Goal: Task Accomplishment & Management: Manage account settings

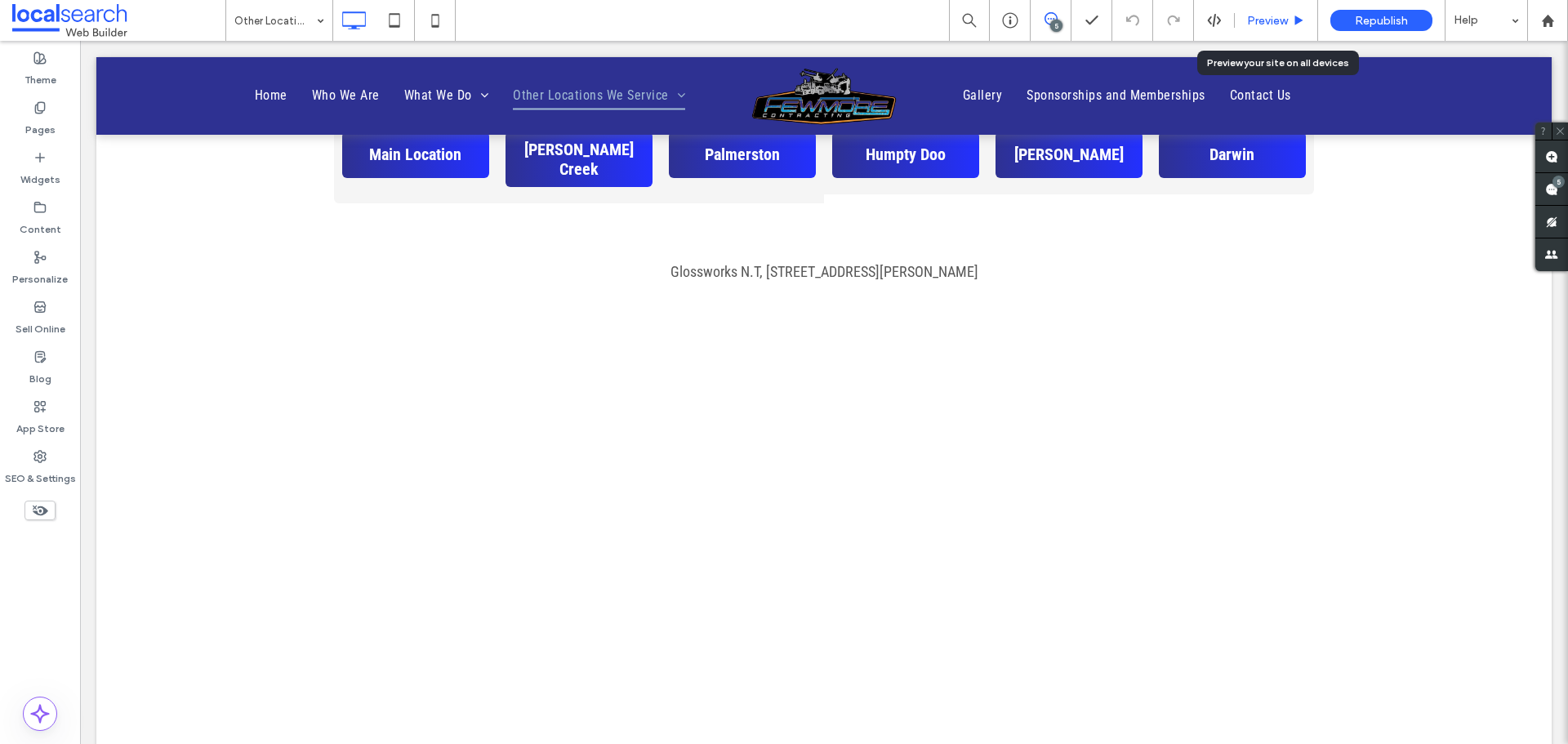
click at [1283, 17] on span "Preview" at bounding box center [1268, 21] width 41 height 14
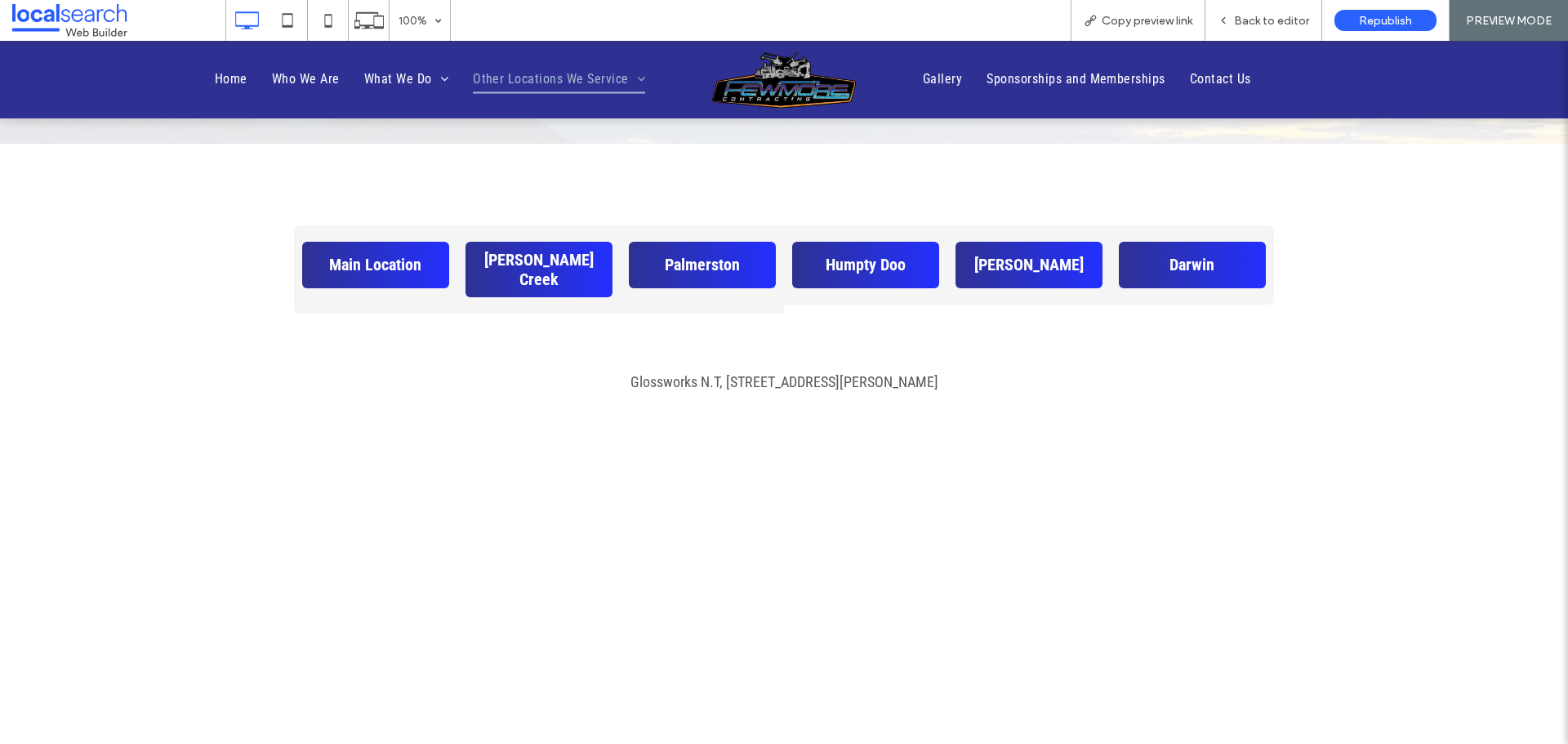
scroll to position [980, 0]
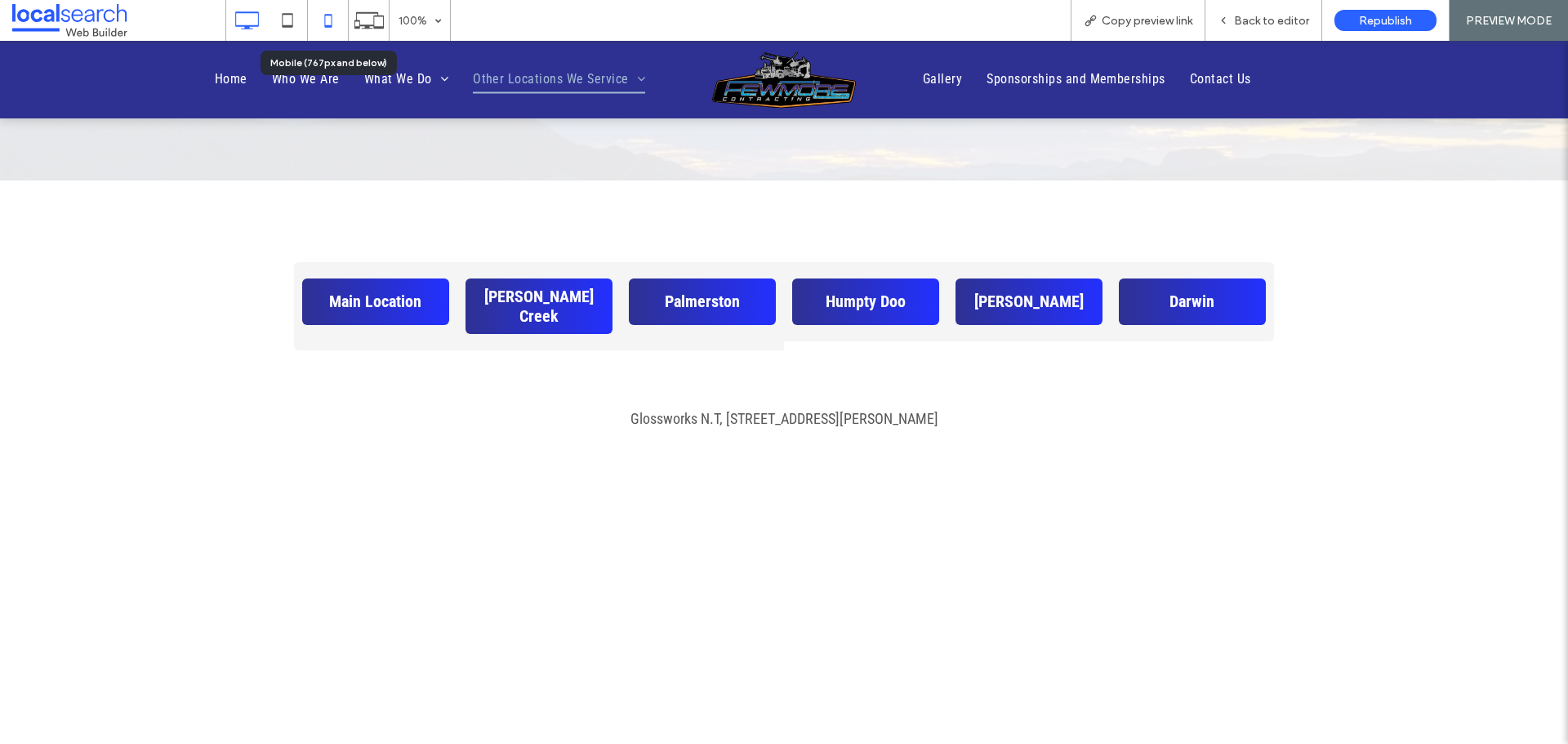
click at [320, 19] on icon at bounding box center [328, 21] width 32 height 32
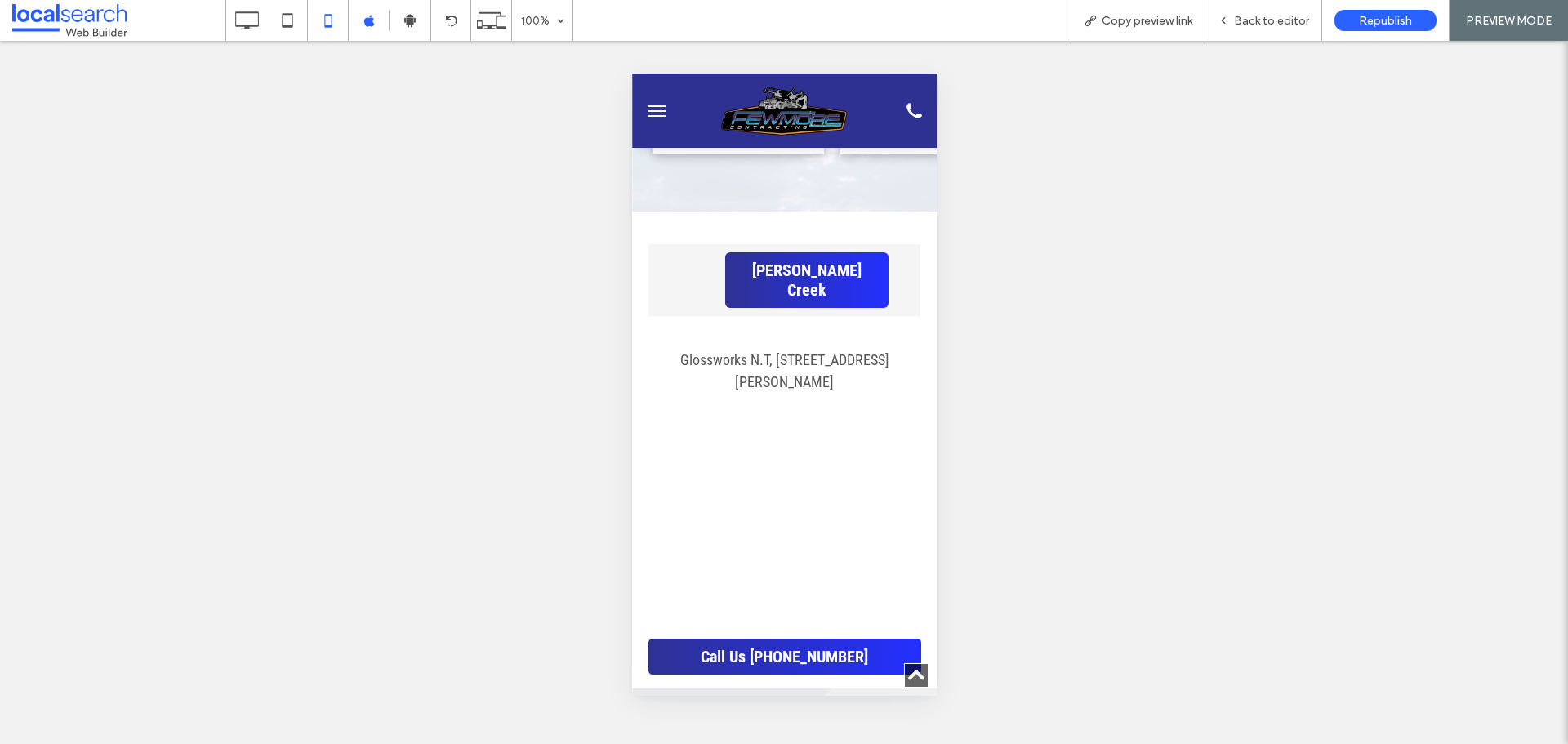
scroll to position [0, 223]
click at [777, 261] on span "[PERSON_NAME] Creek" at bounding box center [805, 280] width 152 height 39
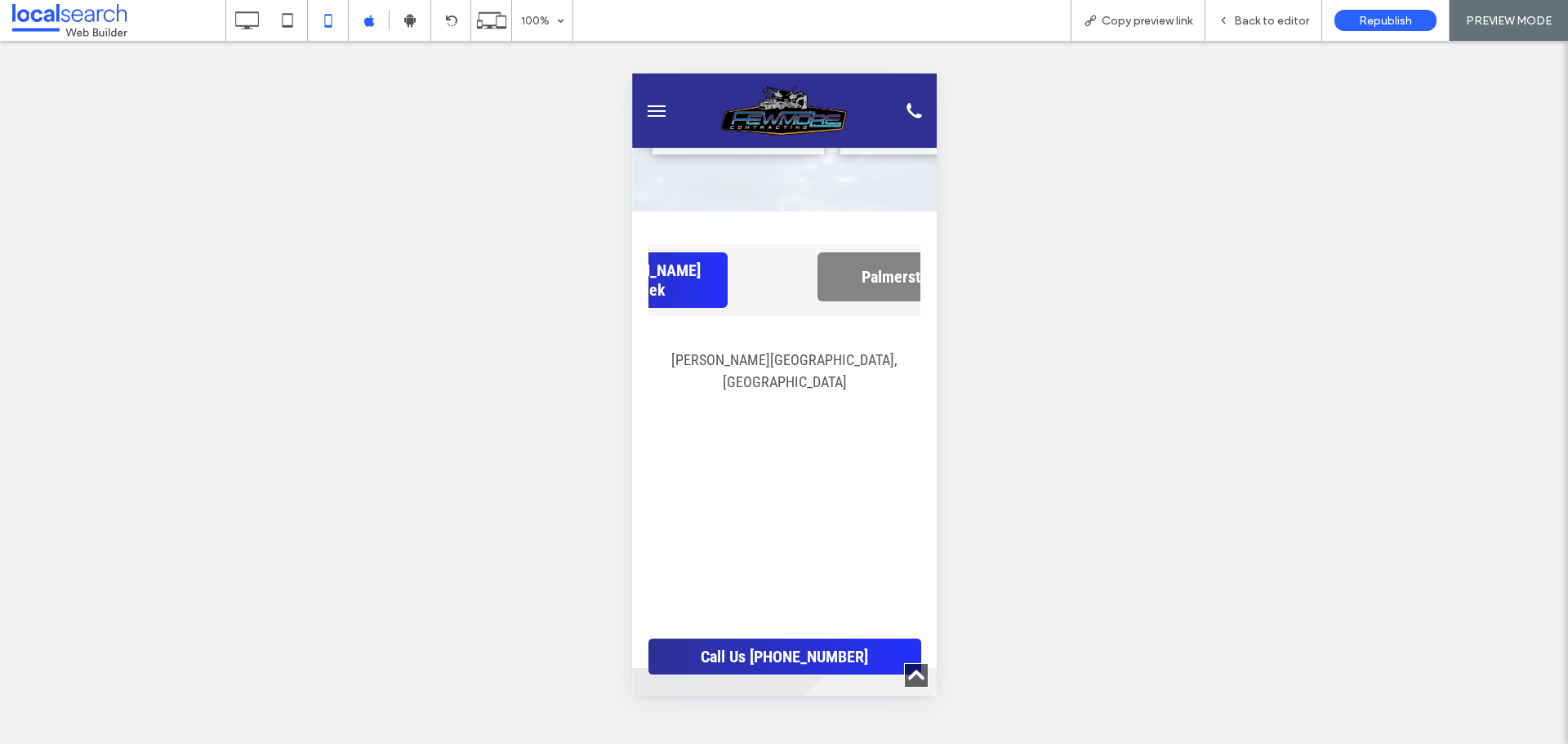
scroll to position [0, 383]
click at [839, 252] on link "Palmerston" at bounding box center [897, 276] width 163 height 49
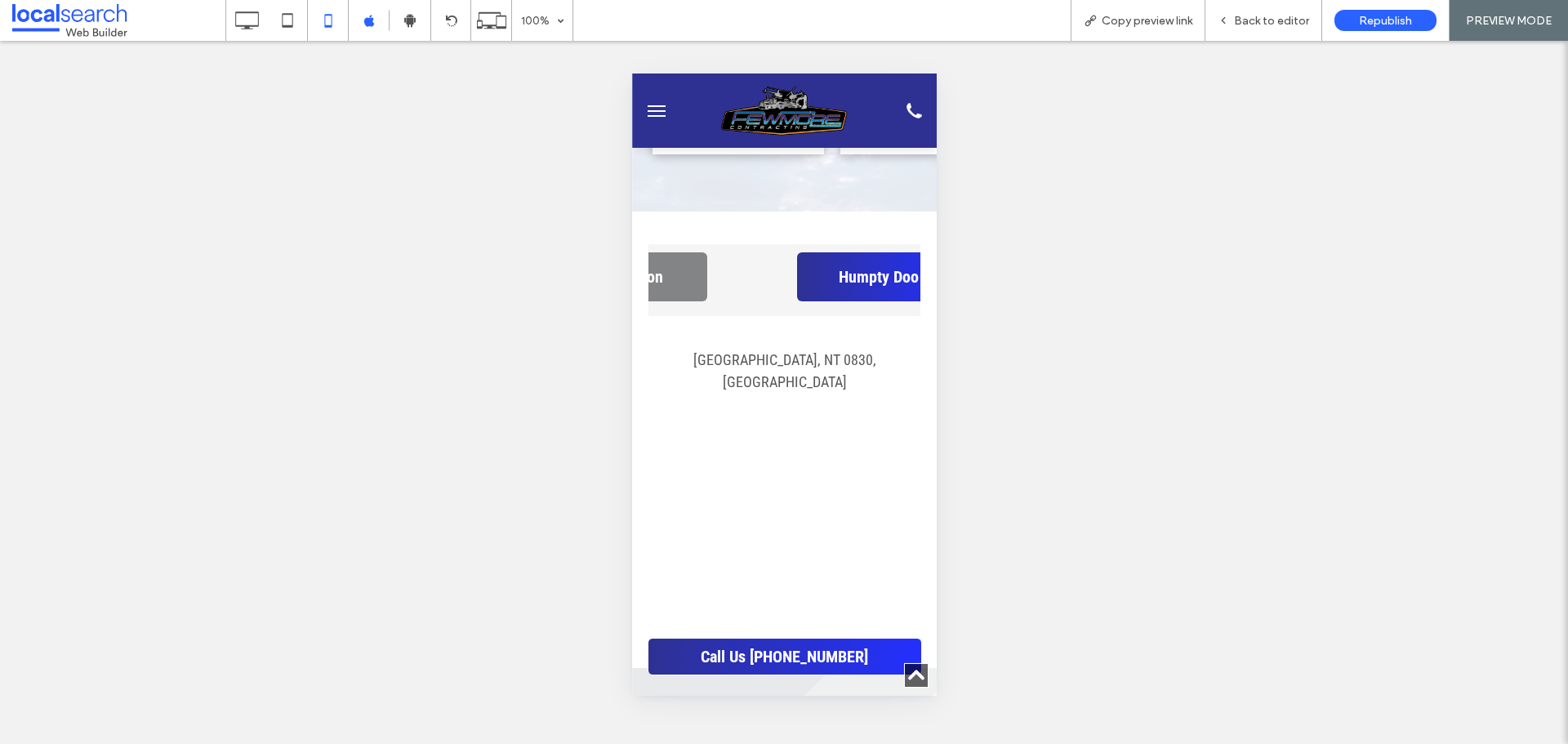
scroll to position [0, 658]
click at [839, 267] on span "Humpty Doo" at bounding box center [876, 277] width 80 height 20
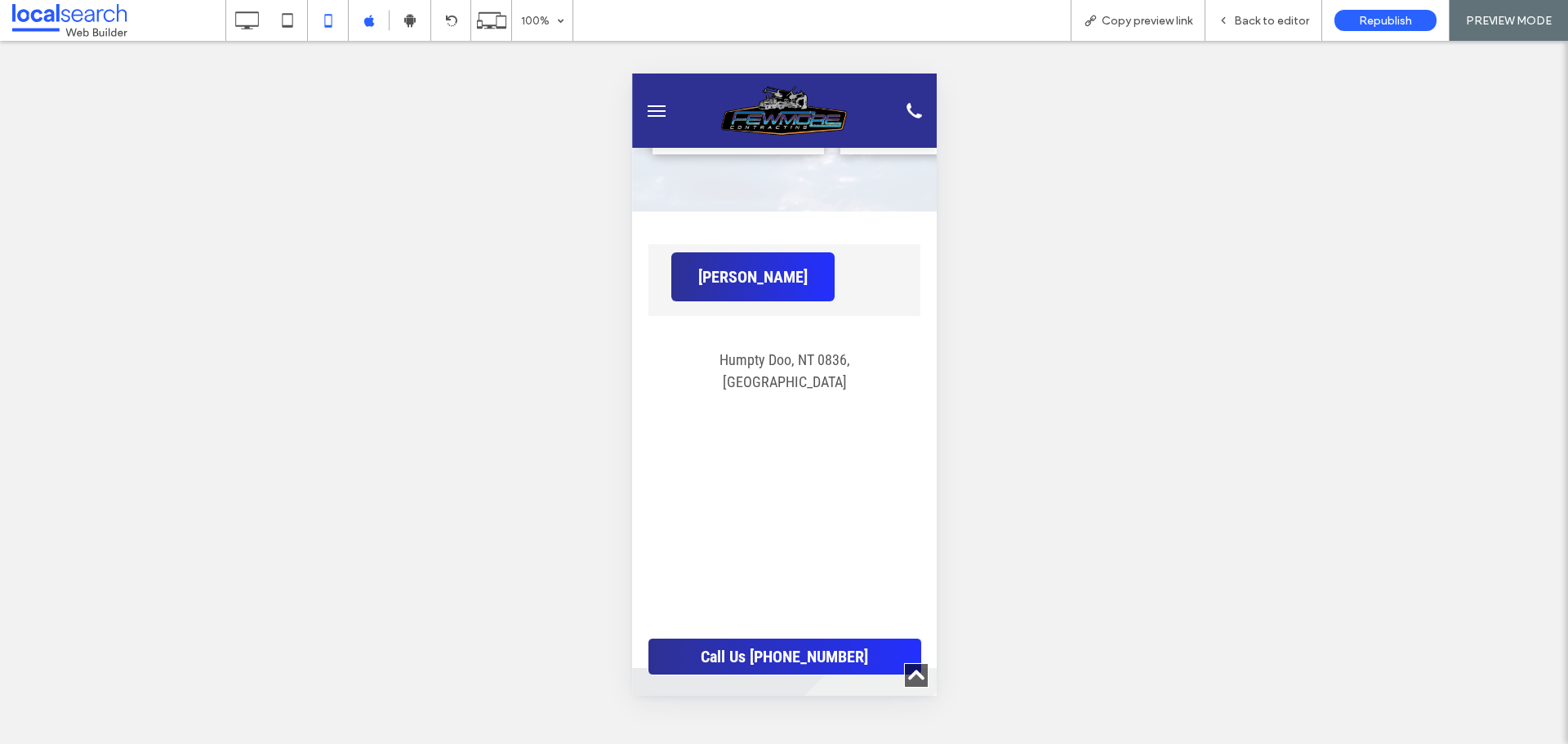
scroll to position [0, 1005]
click at [778, 267] on span "[PERSON_NAME]" at bounding box center [783, 277] width 109 height 20
click at [778, 267] on span "Darwin" at bounding box center [793, 277] width 45 height 20
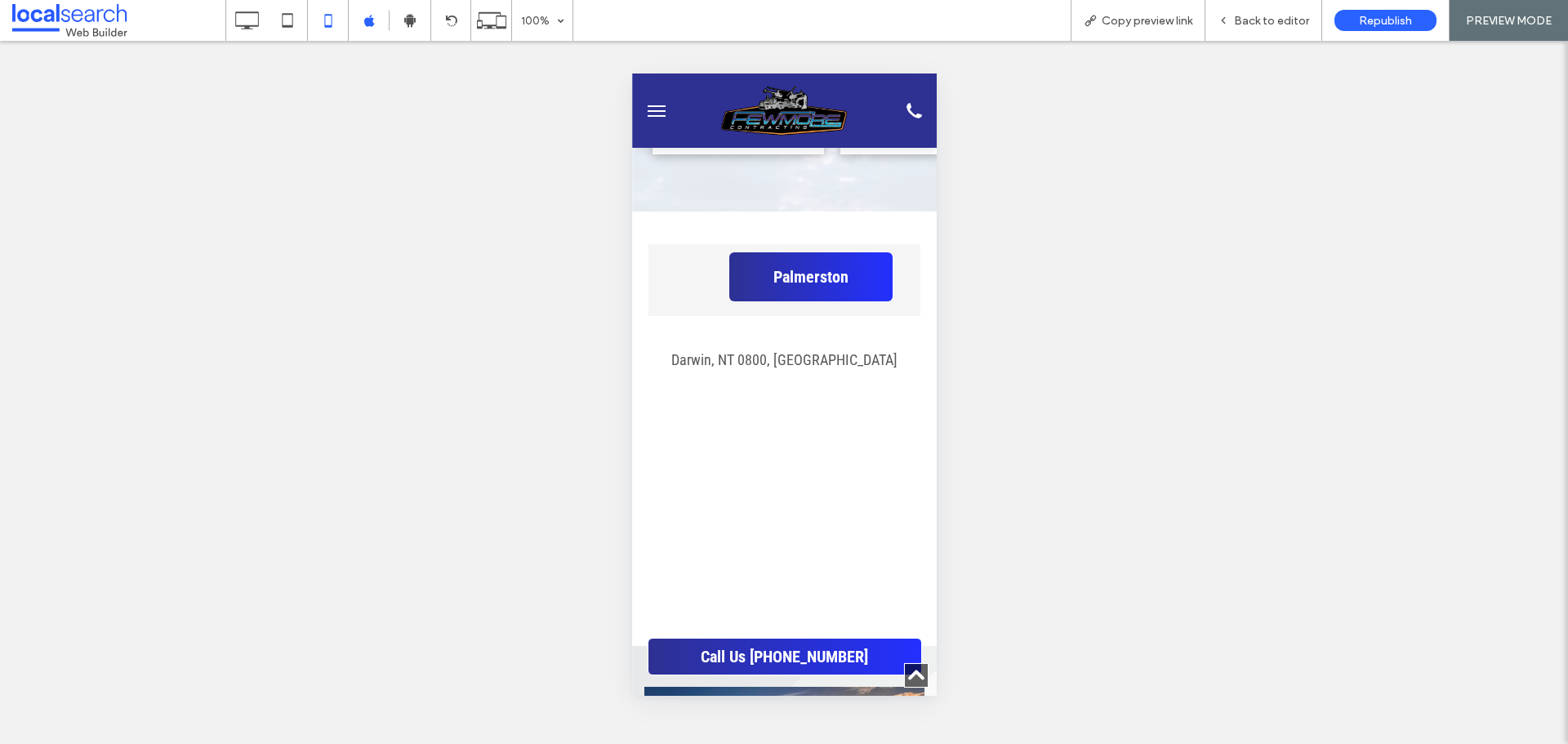
scroll to position [0, 0]
click at [749, 267] on span "Main Location" at bounding box center [775, 277] width 92 height 20
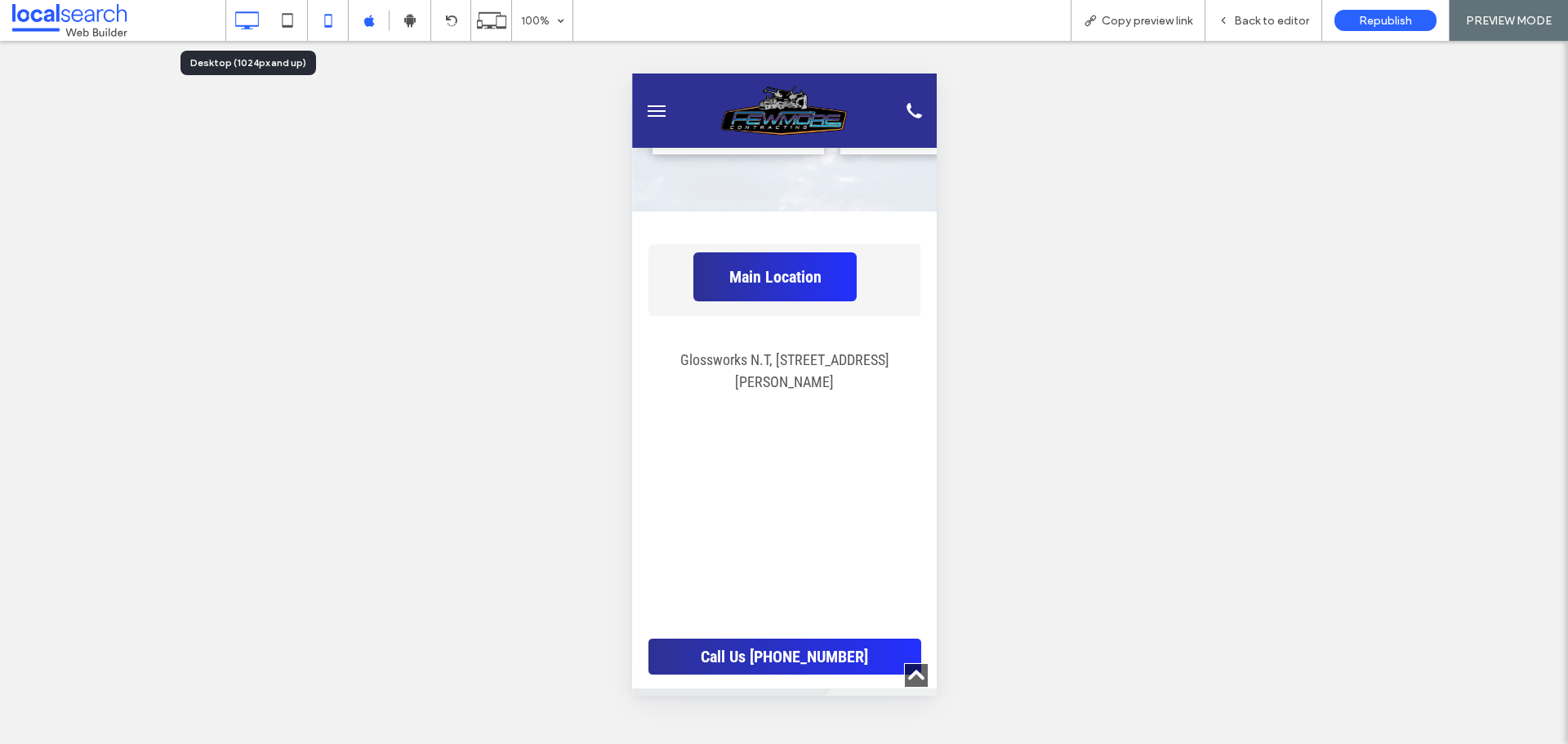
click at [264, 26] on div at bounding box center [247, 21] width 41 height 32
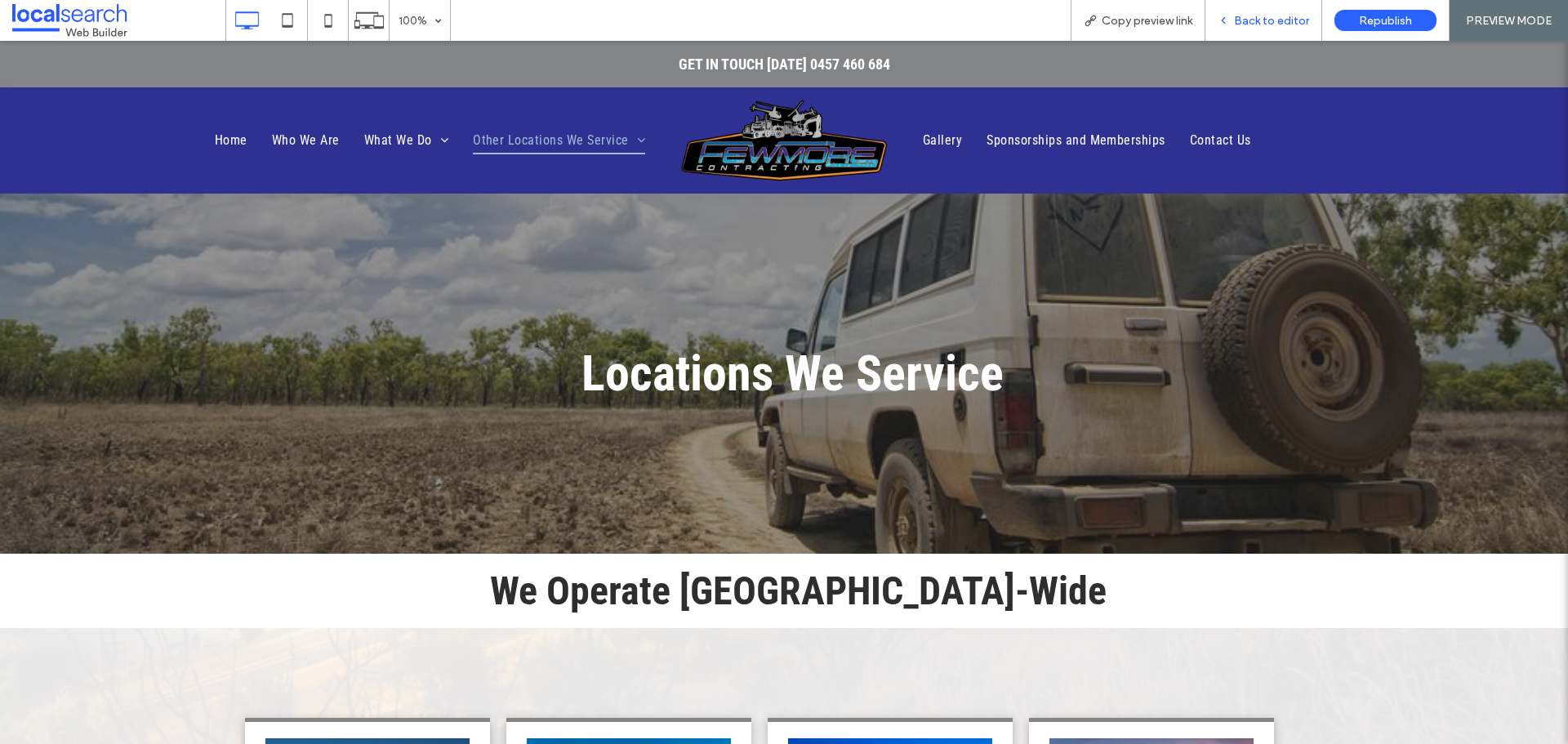
click at [1258, 28] on div "Back to editor" at bounding box center [1264, 21] width 117 height 41
click at [1247, 25] on span "Back to editor" at bounding box center [1271, 21] width 75 height 14
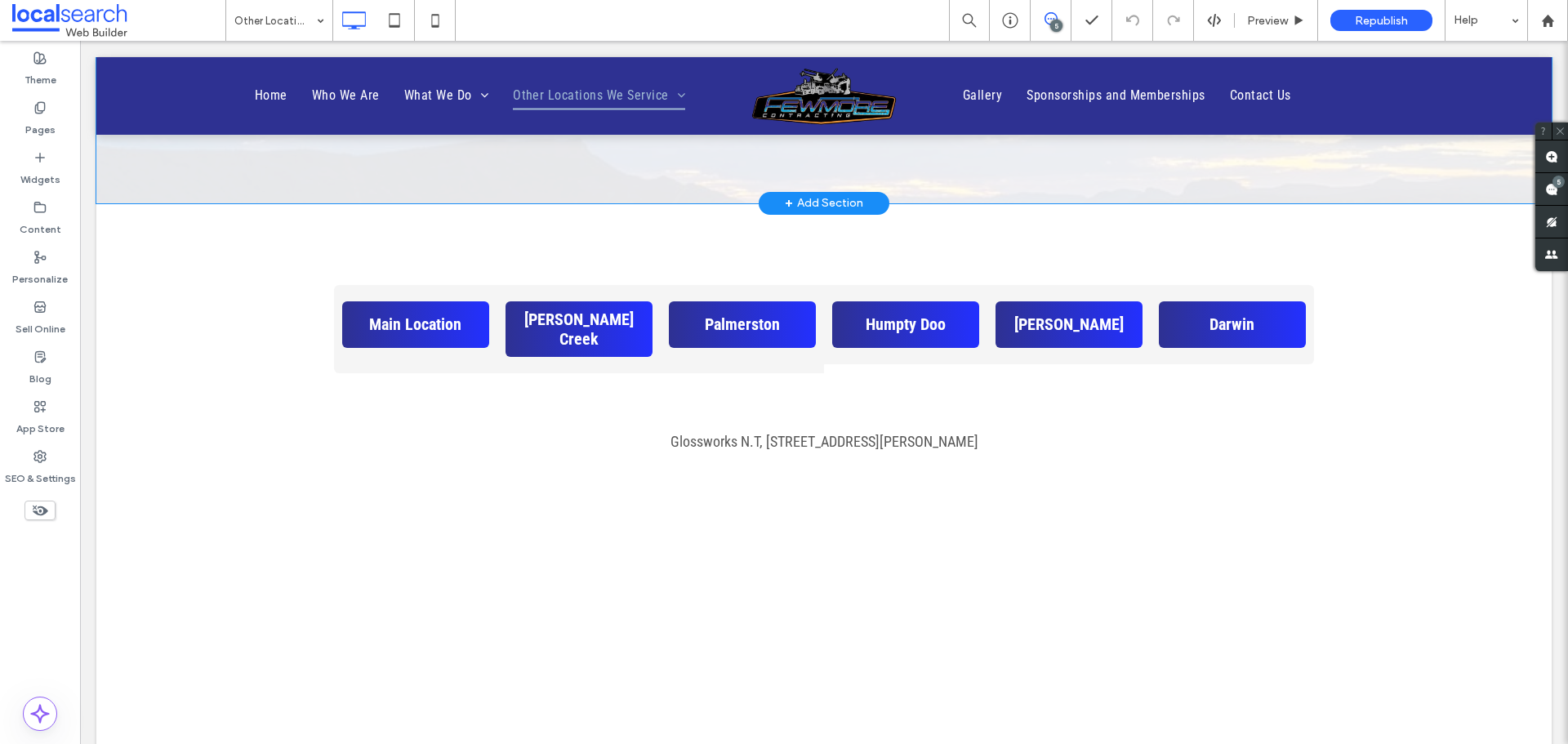
scroll to position [980, 0]
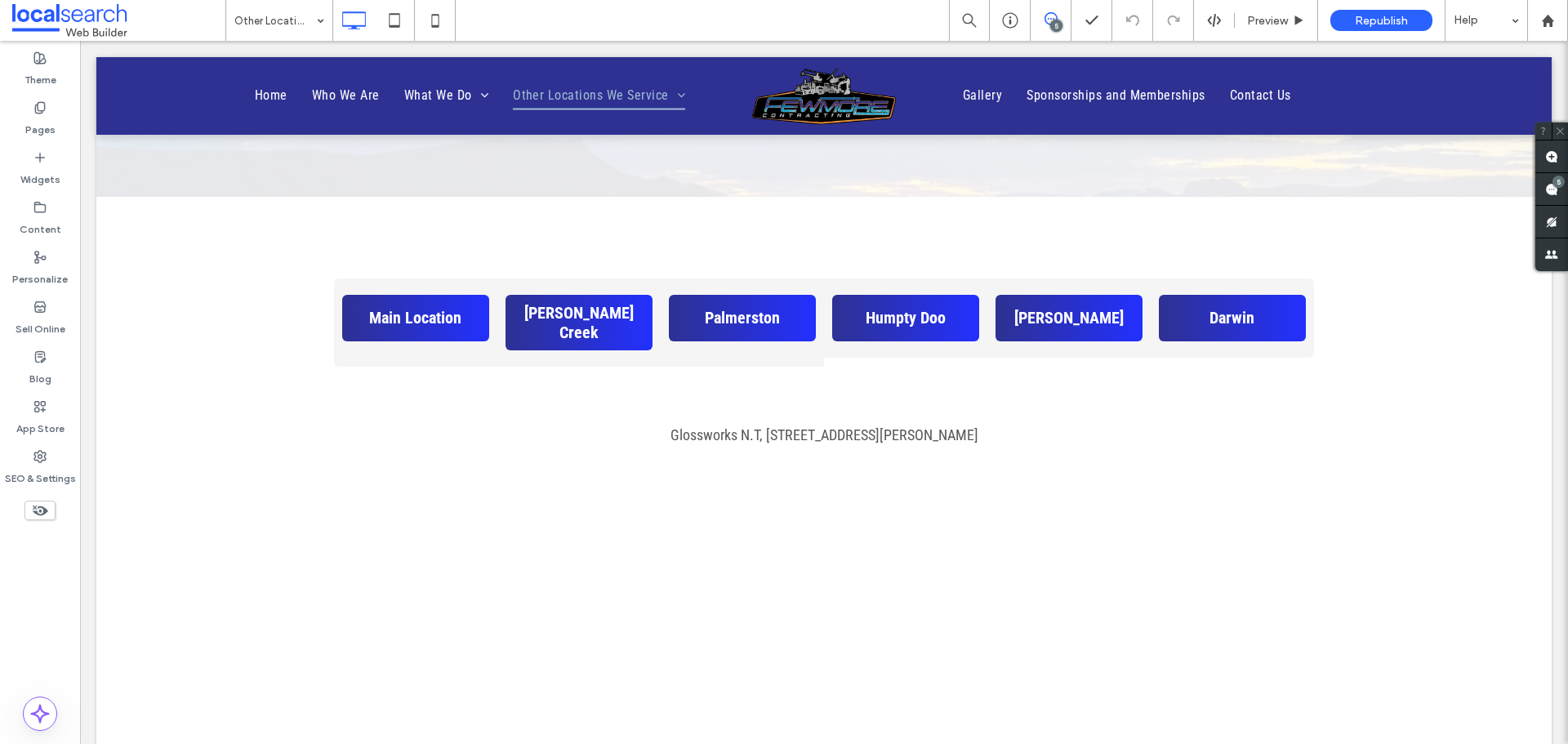
click at [1060, 18] on span at bounding box center [1050, 18] width 40 height 13
click at [1051, 15] on icon at bounding box center [1051, 18] width 13 height 13
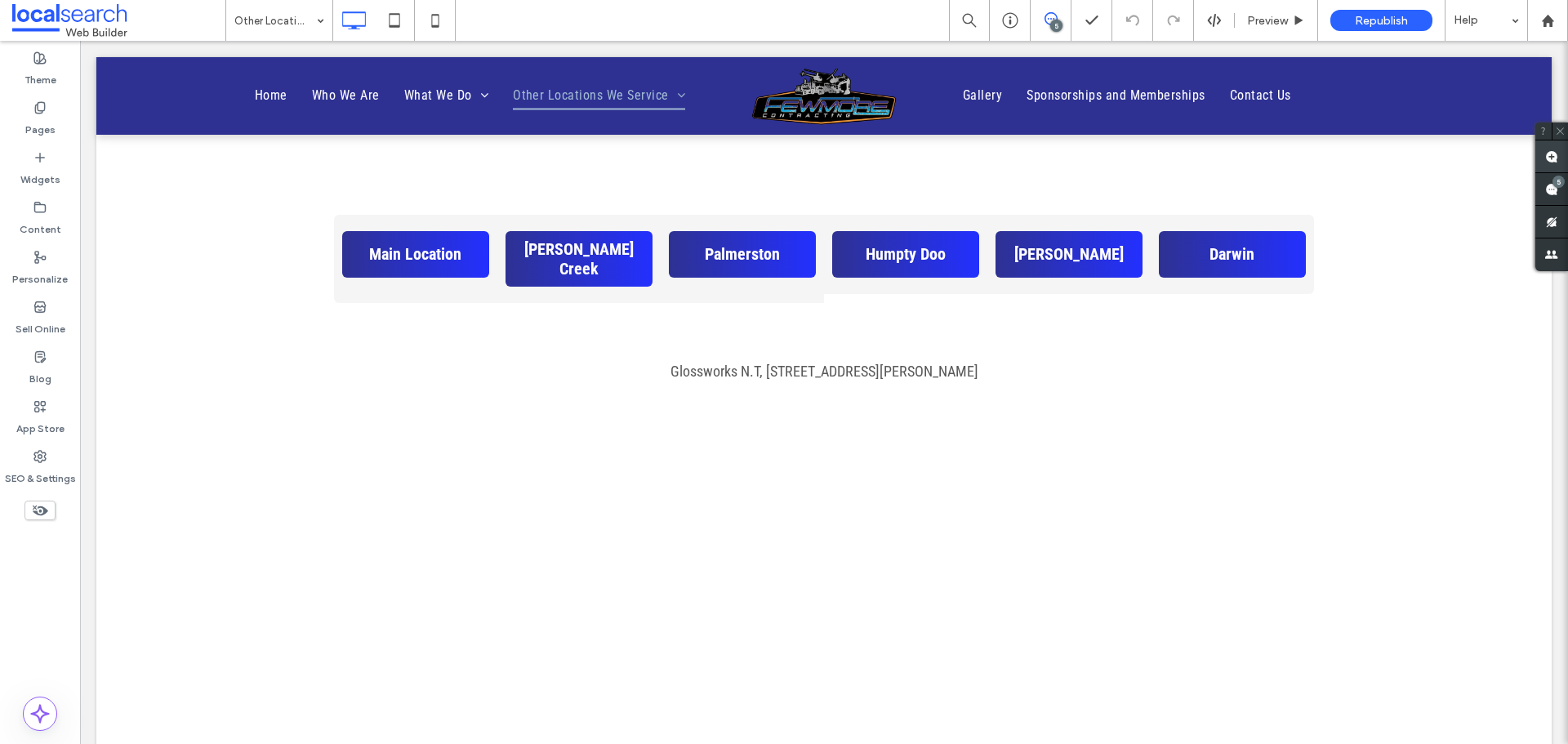
scroll to position [1062, 0]
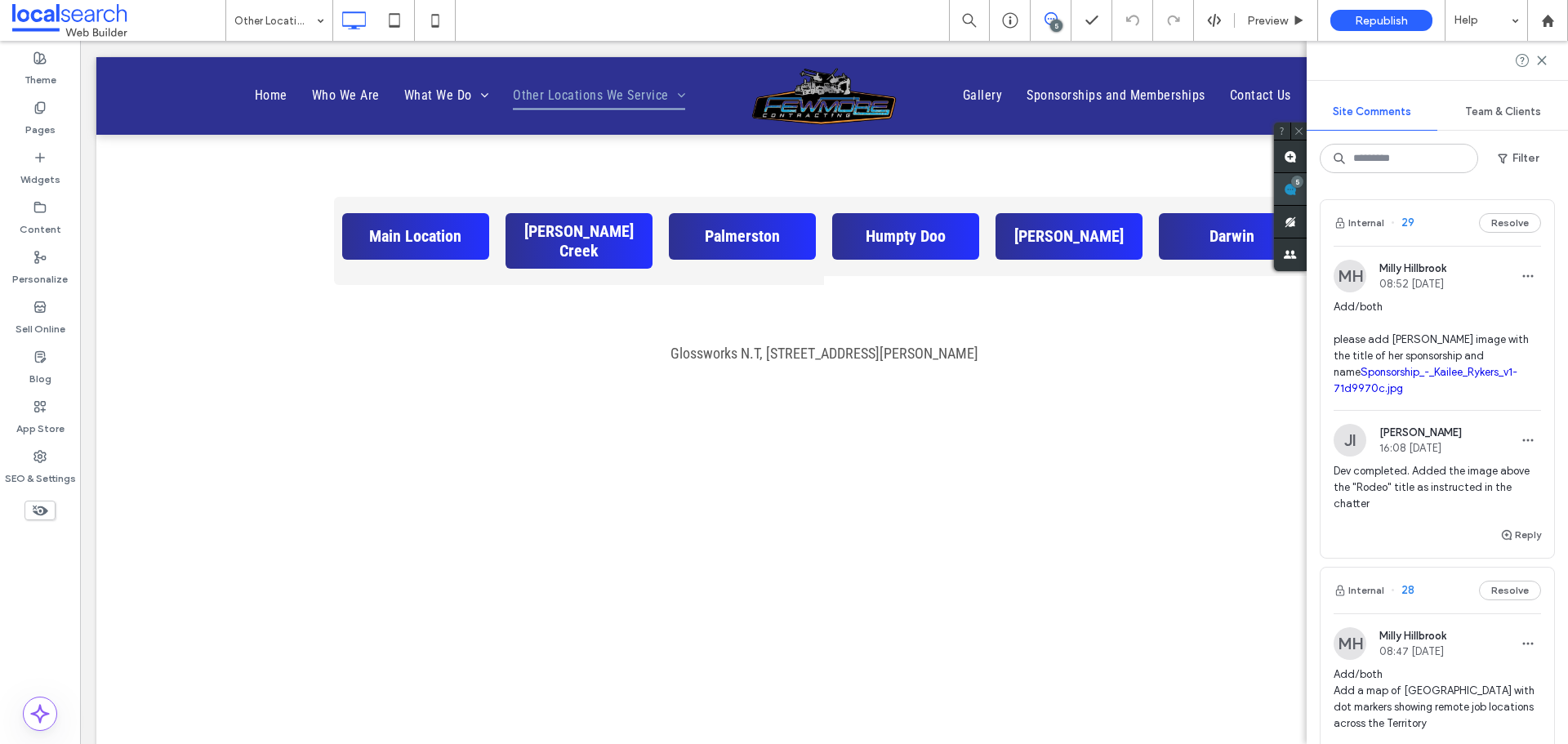
click at [1561, 181] on div "Site Comments Team & Clients Filter Internal 29 Resolve MH Milly Hillbrook 08:5…" at bounding box center [1438, 392] width 261 height 703
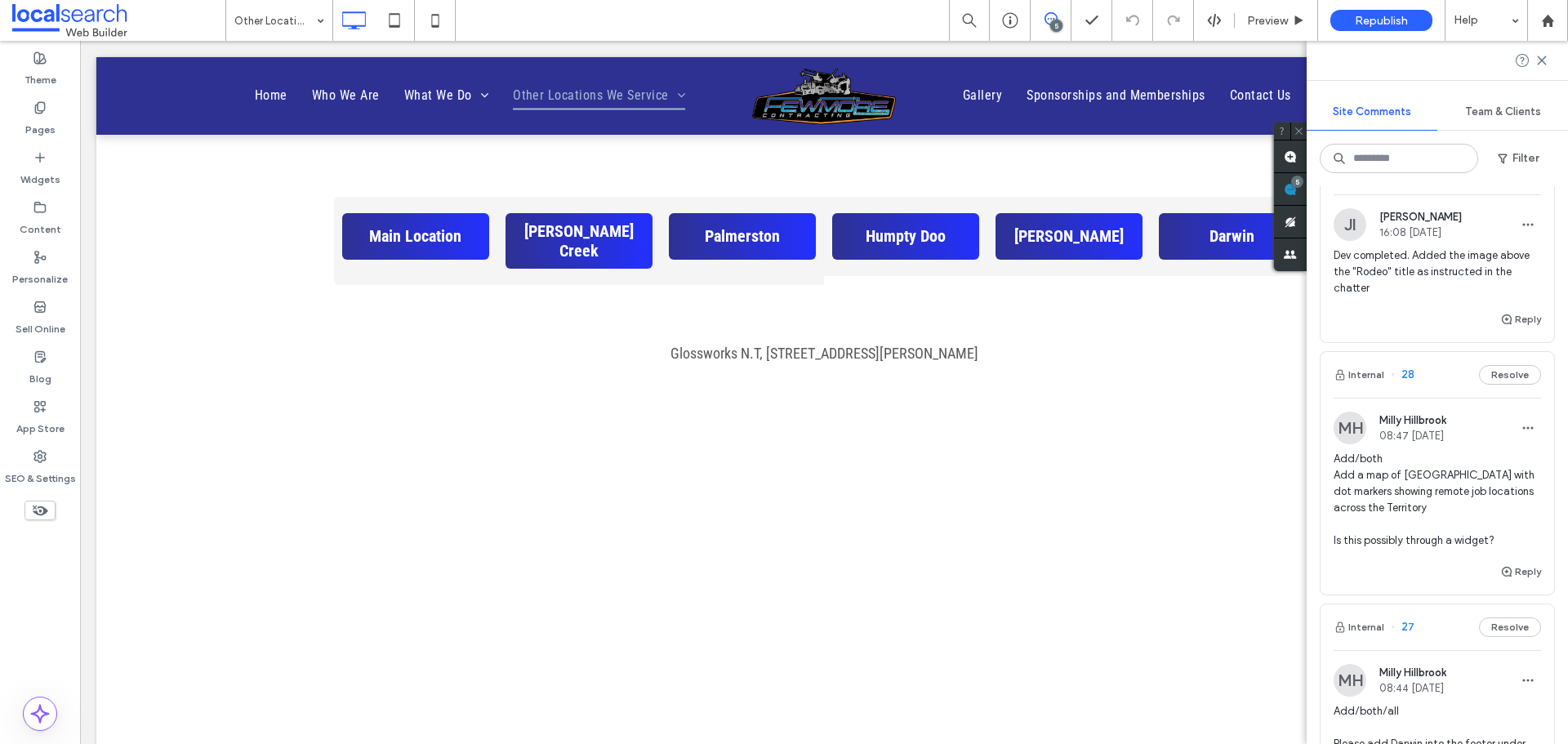
scroll to position [326, 0]
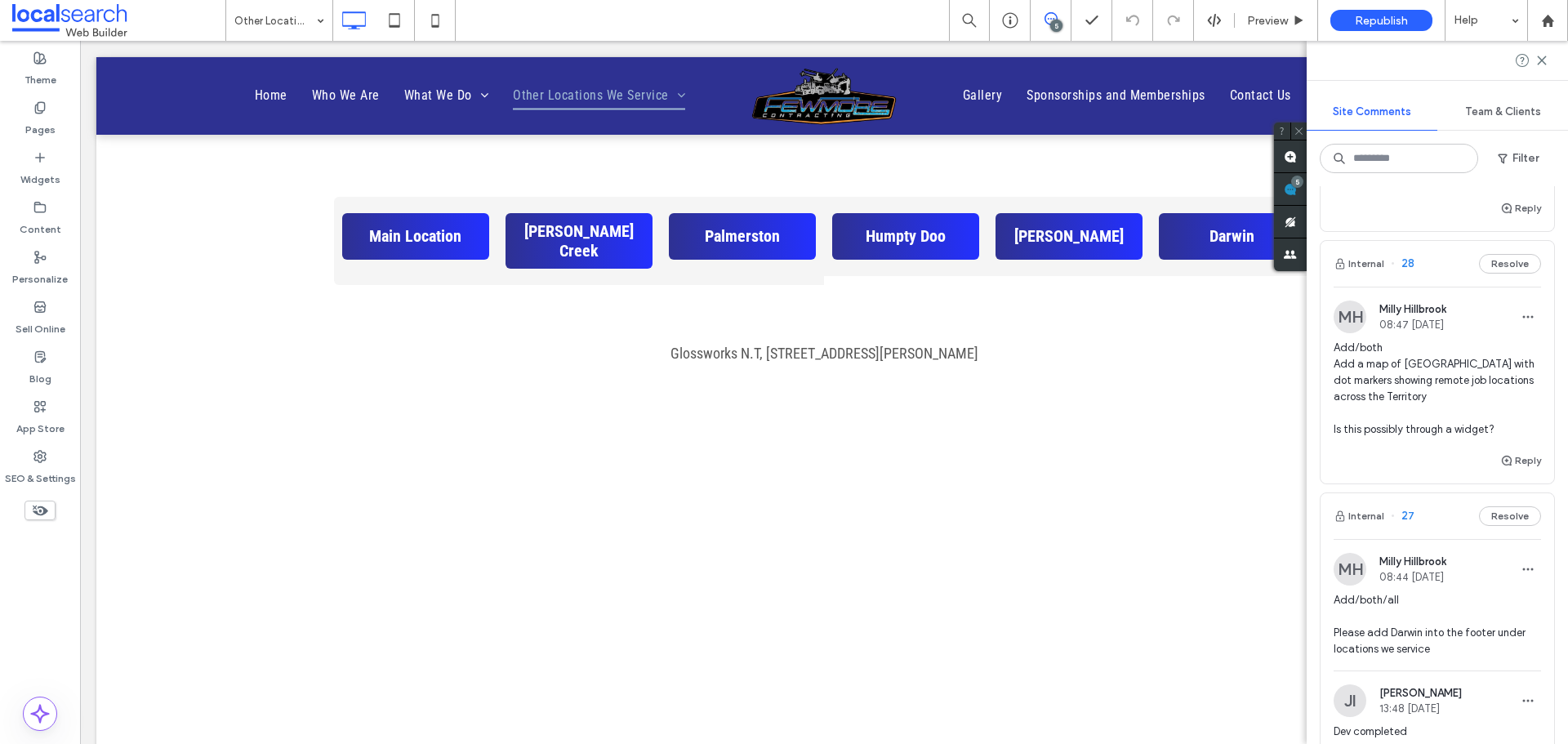
click at [1495, 381] on span "Add/both Add a map of [GEOGRAPHIC_DATA] with dot markers showing remote job loc…" at bounding box center [1437, 389] width 208 height 98
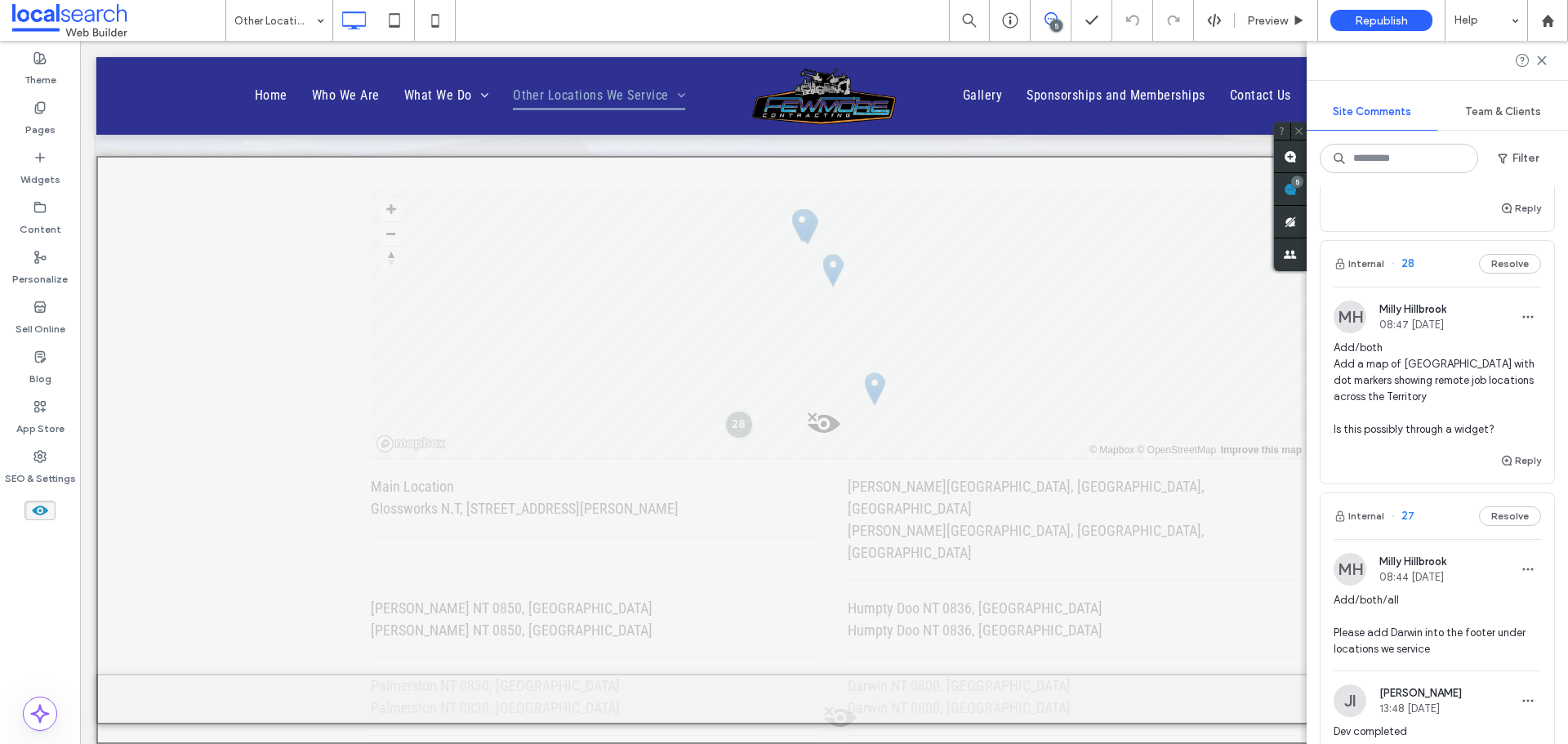
scroll to position [1020, 0]
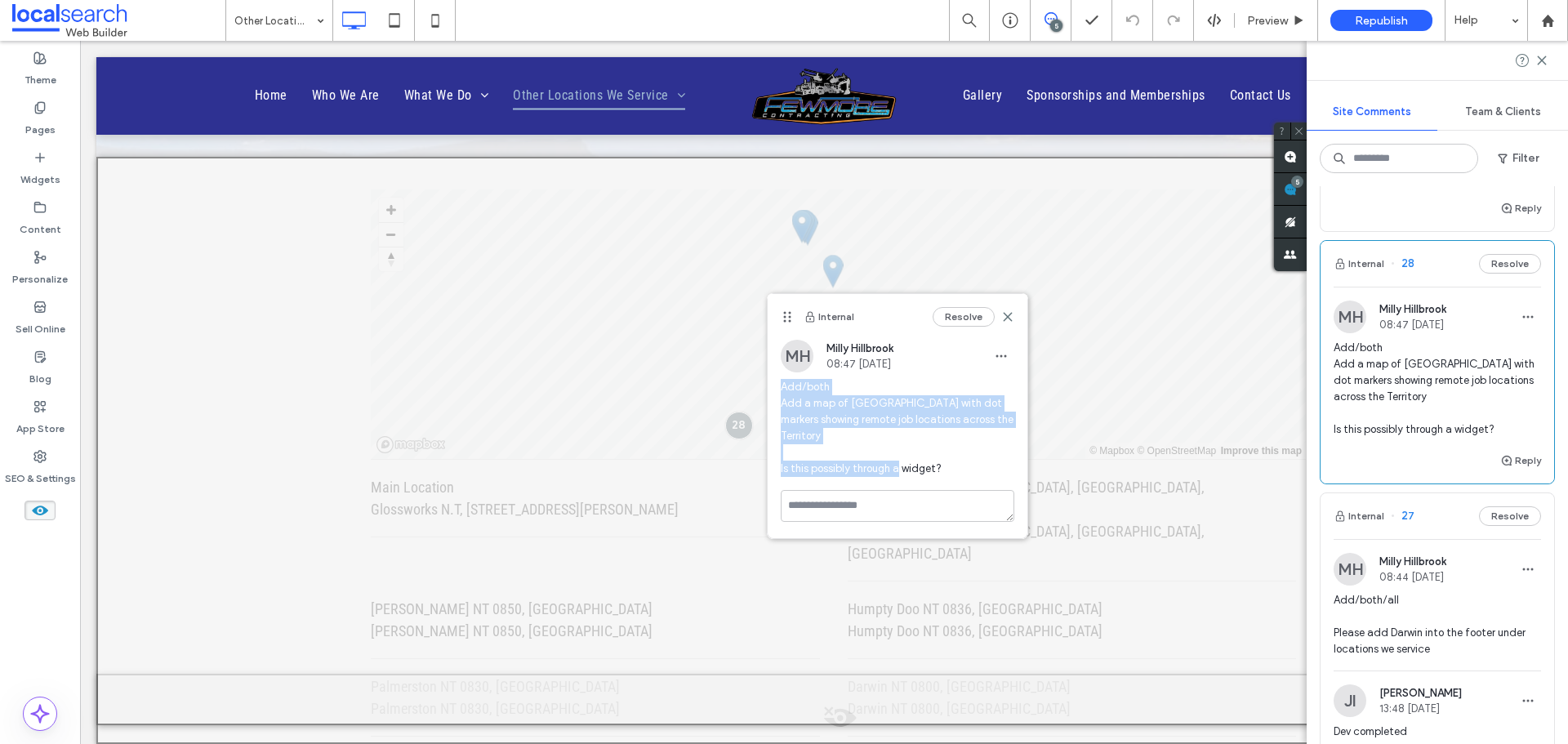
drag, startPoint x: 952, startPoint y: 450, endPoint x: 775, endPoint y: 383, distance: 189.3
click at [775, 383] on div "MH [GEOGRAPHIC_DATA] 08:47 [DATE] Add/both Add a map of [GEOGRAPHIC_DATA] with …" at bounding box center [898, 415] width 260 height 150
copy span "Add/both Add a map of Australia with dot markers showing remote job locations a…"
click at [1010, 313] on icon at bounding box center [1007, 316] width 13 height 13
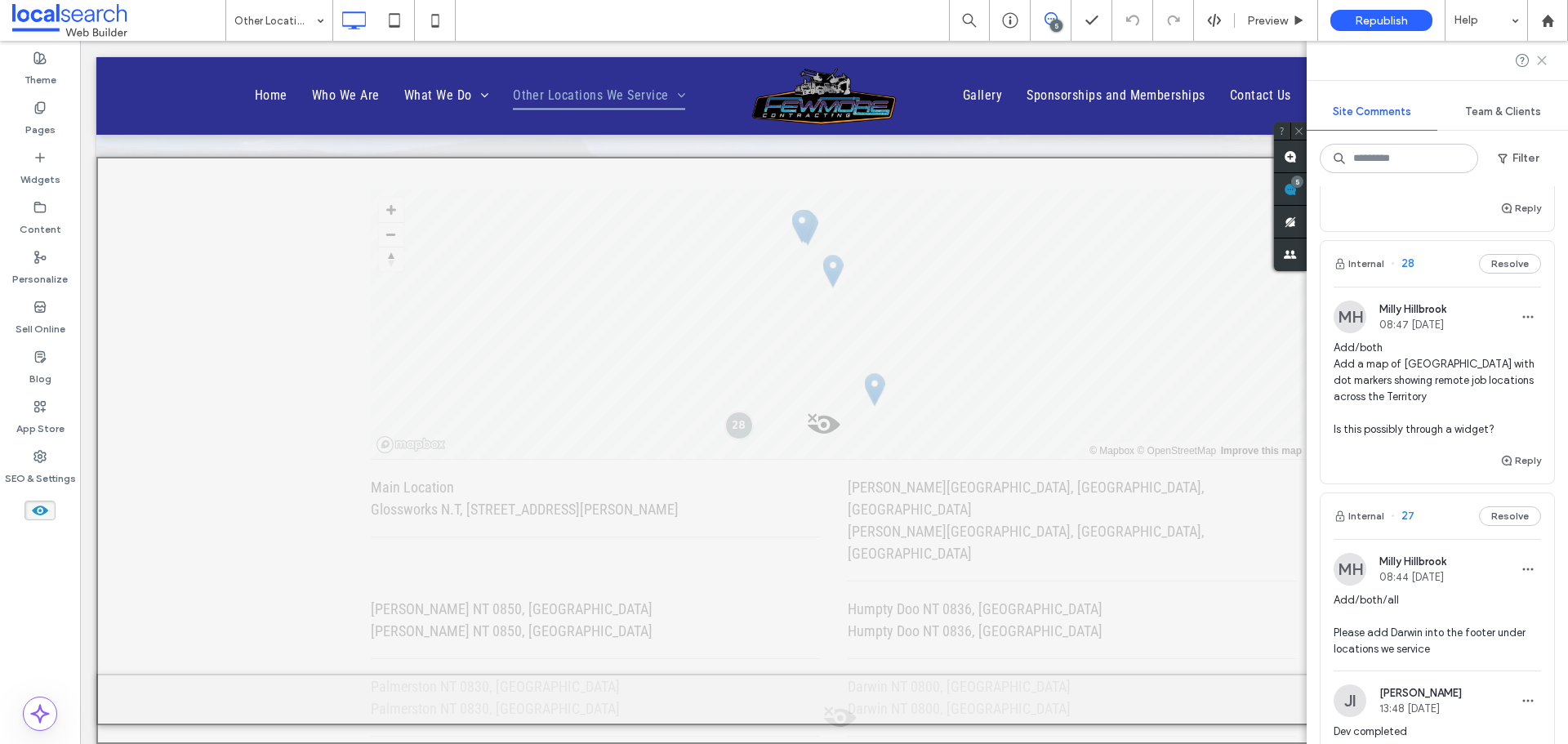
click at [1545, 62] on use at bounding box center [1542, 60] width 8 height 8
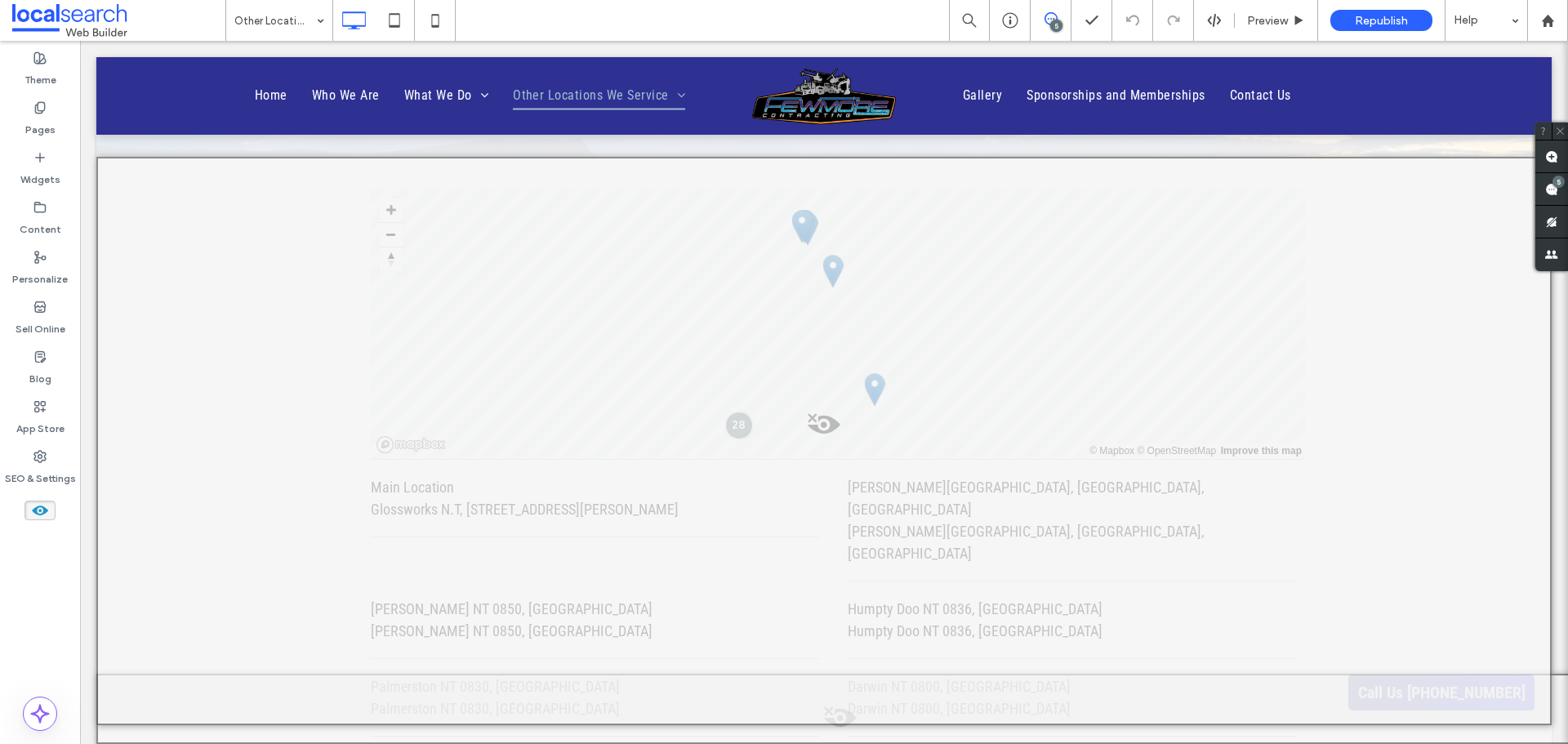
scroll to position [0, 0]
click at [34, 511] on use at bounding box center [39, 510] width 16 height 9
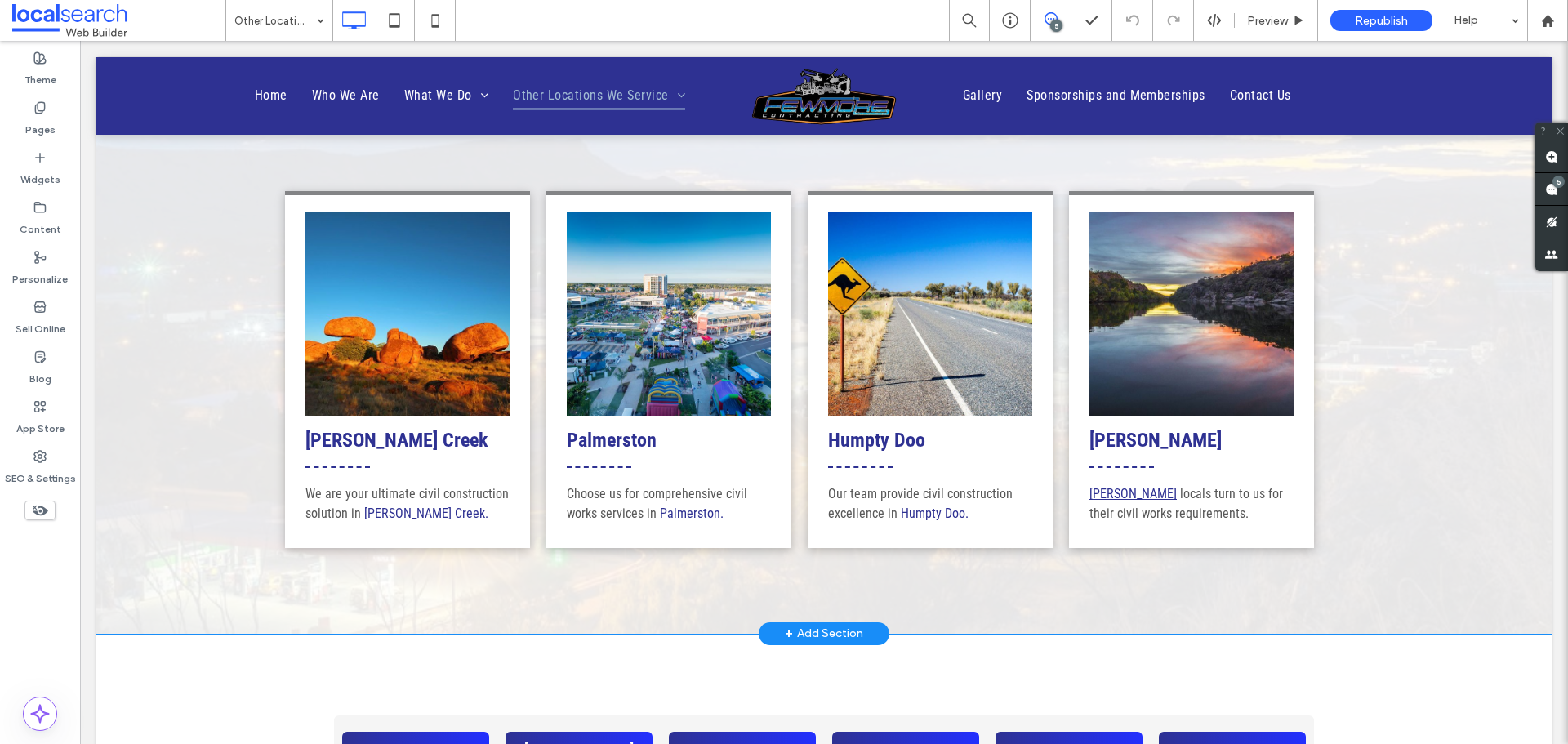
scroll to position [530, 0]
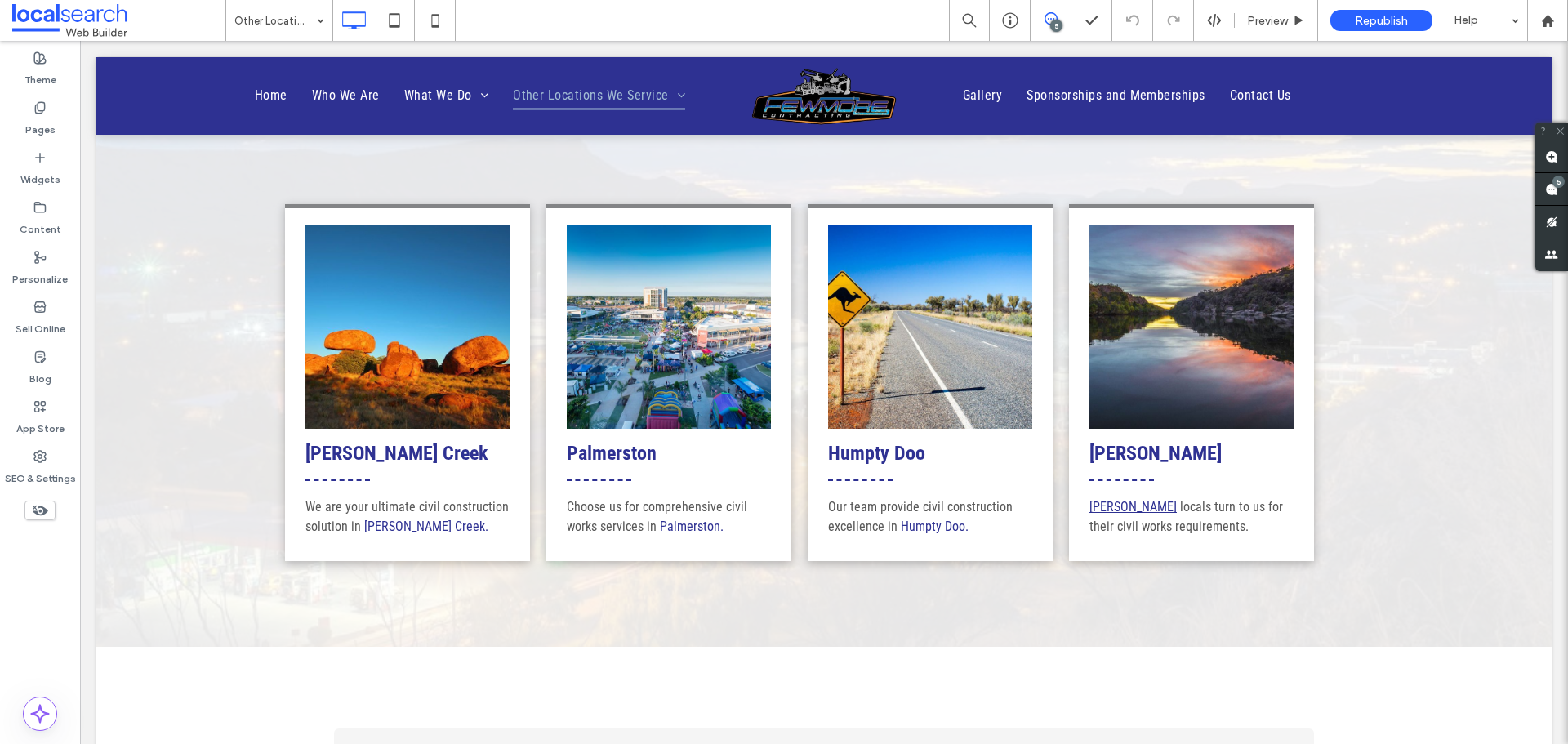
click at [42, 517] on icon at bounding box center [39, 510] width 18 height 18
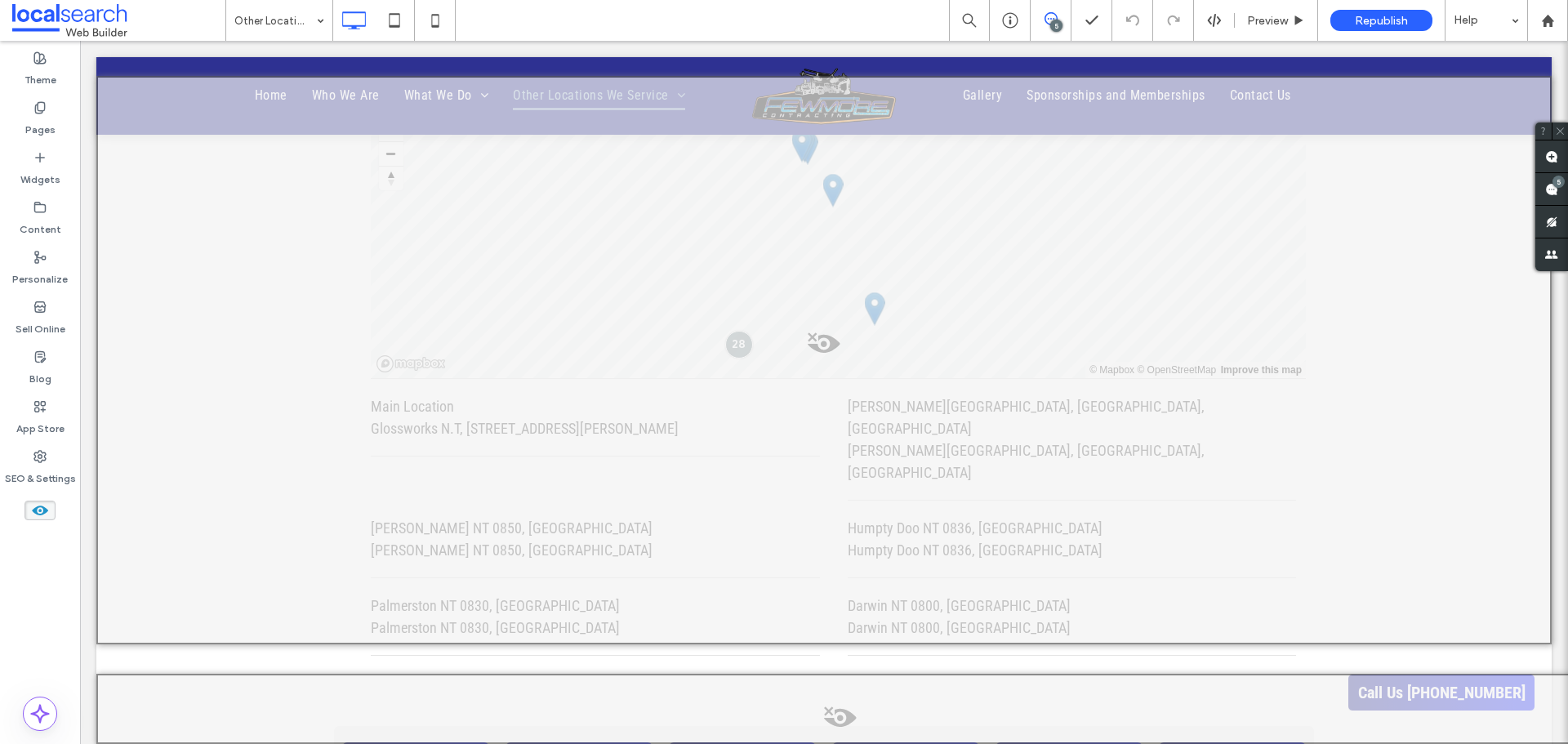
scroll to position [1102, 0]
click at [821, 707] on span at bounding box center [841, 722] width 1485 height 32
click at [848, 729] on button "Yes" at bounding box center [844, 728] width 50 height 21
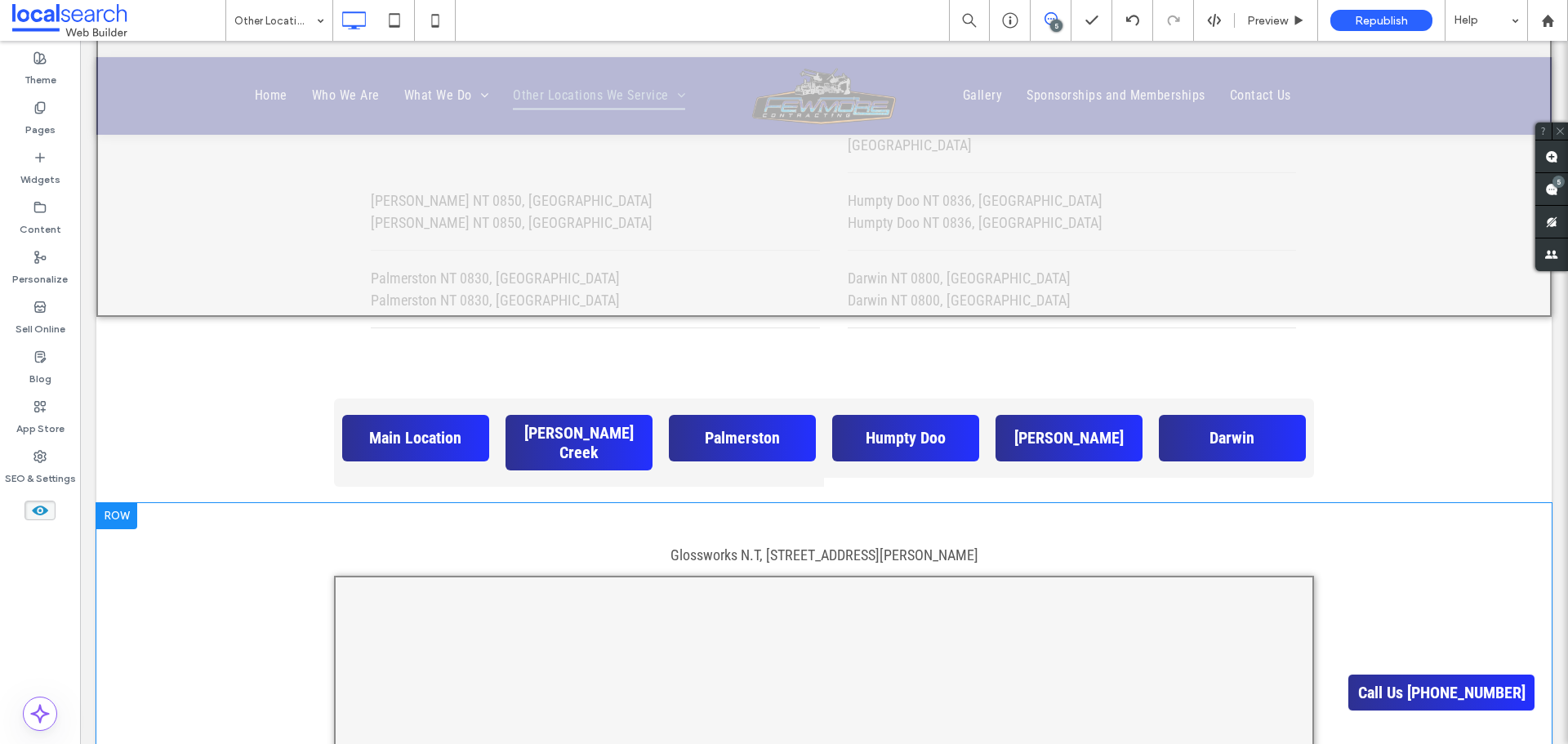
scroll to position [1020, 0]
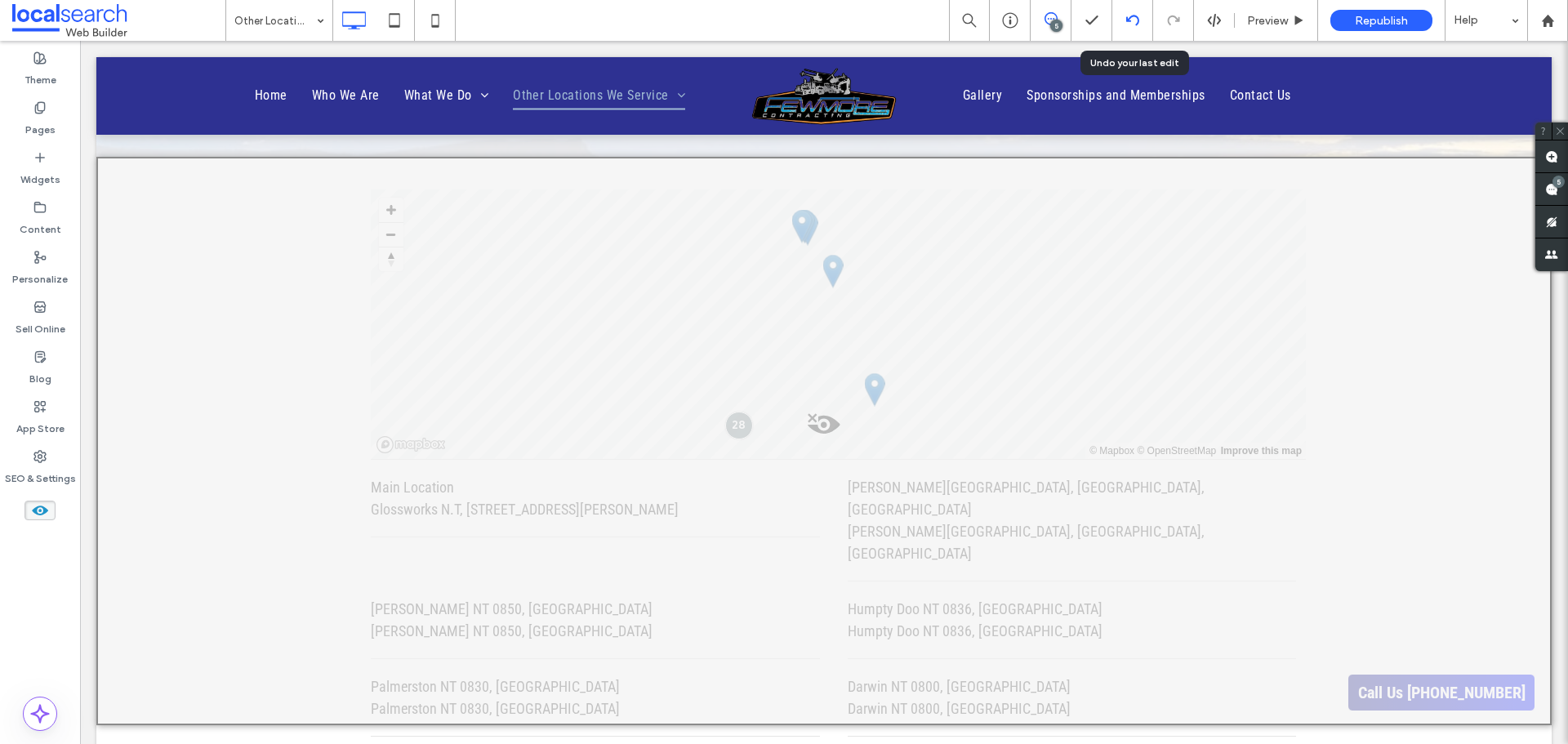
click at [1134, 21] on icon at bounding box center [1132, 20] width 13 height 13
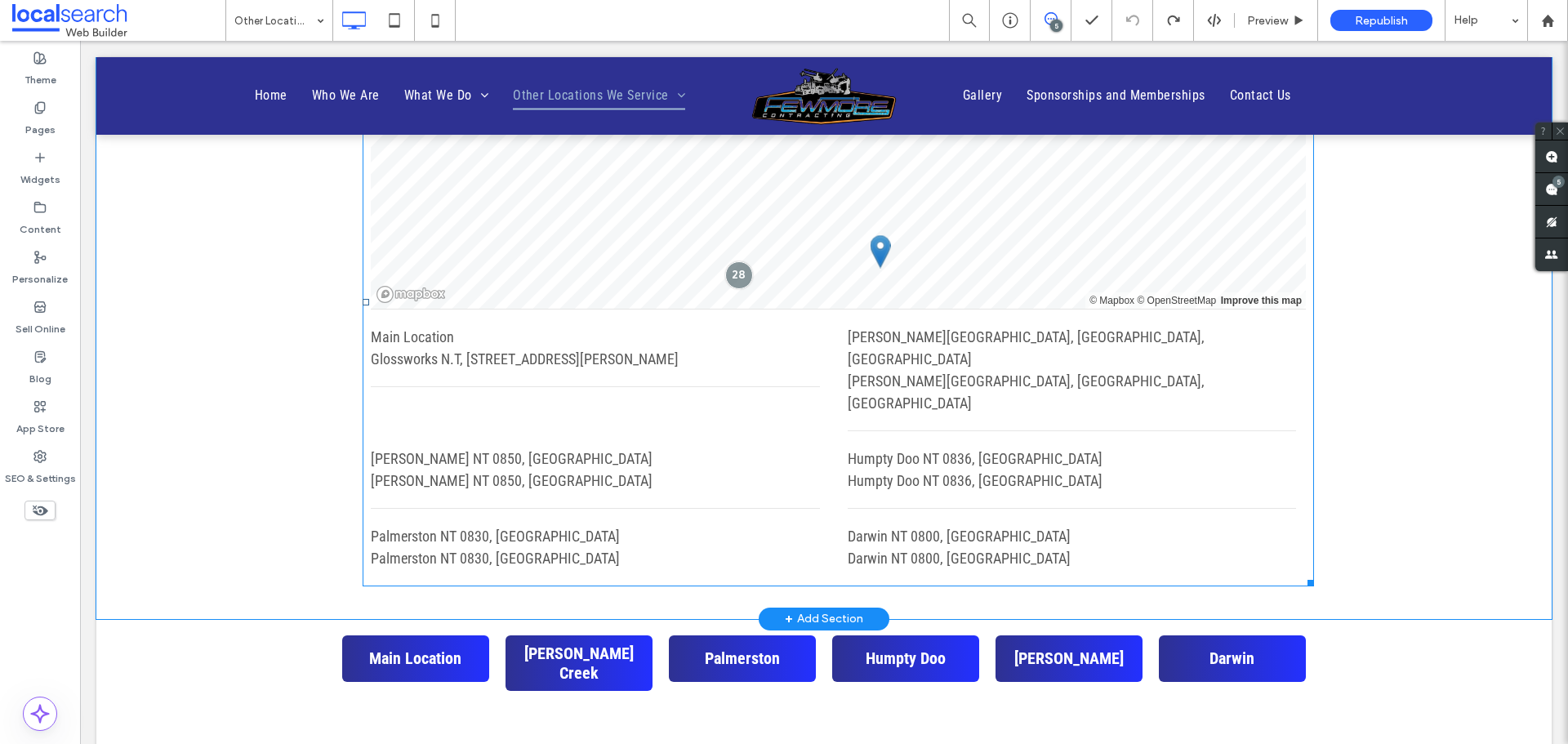
scroll to position [1143, 0]
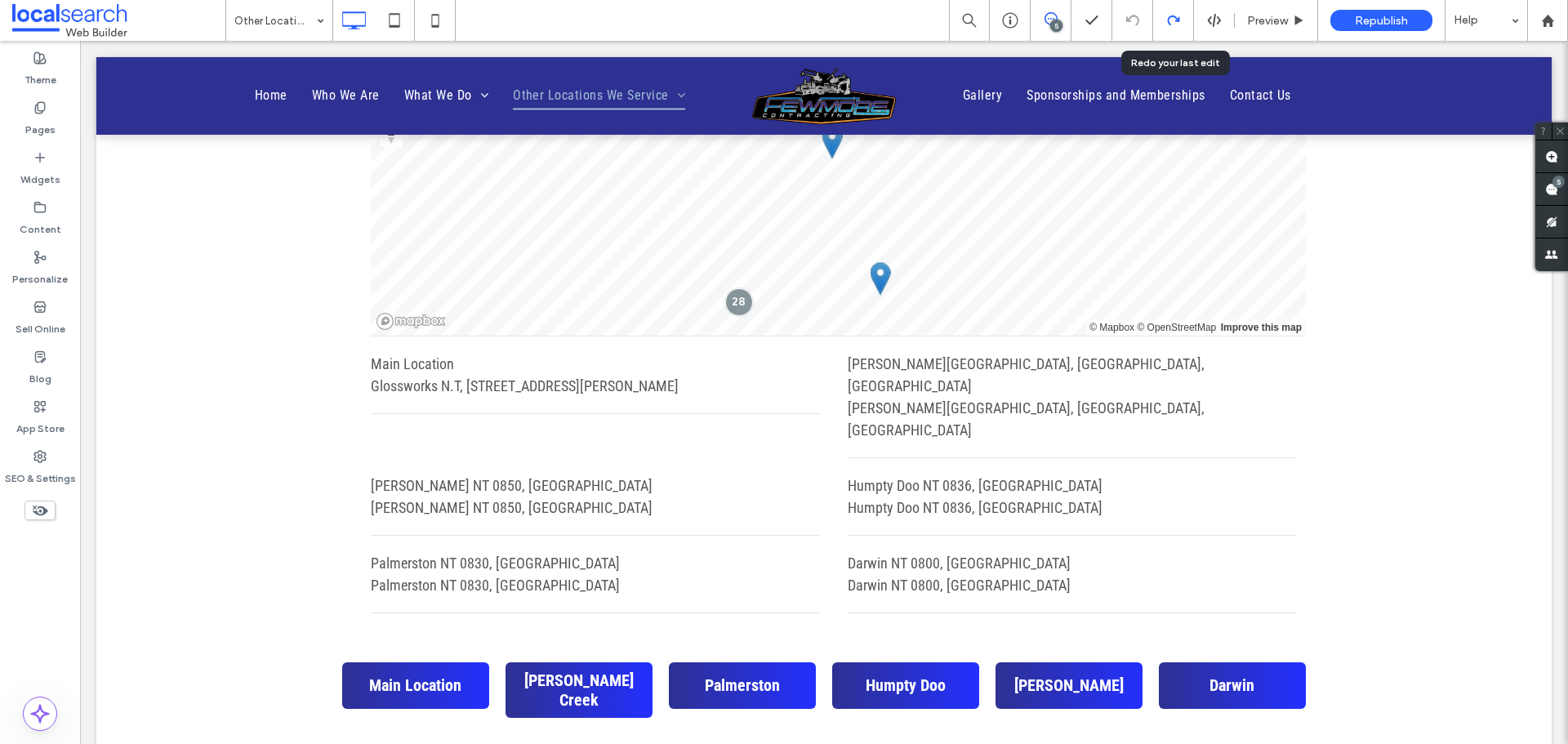
click at [1173, 17] on icon at bounding box center [1173, 20] width 13 height 13
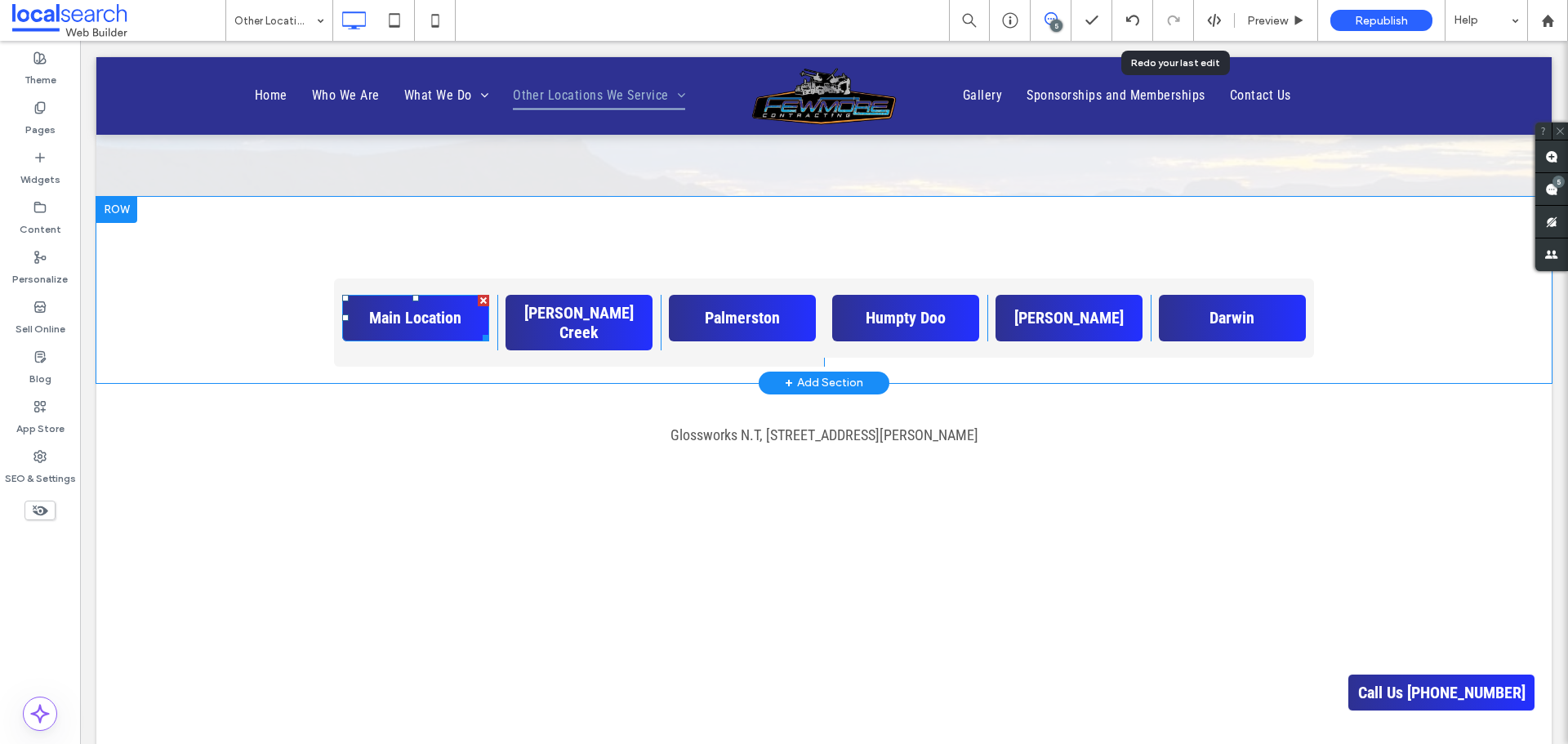
scroll to position [899, 0]
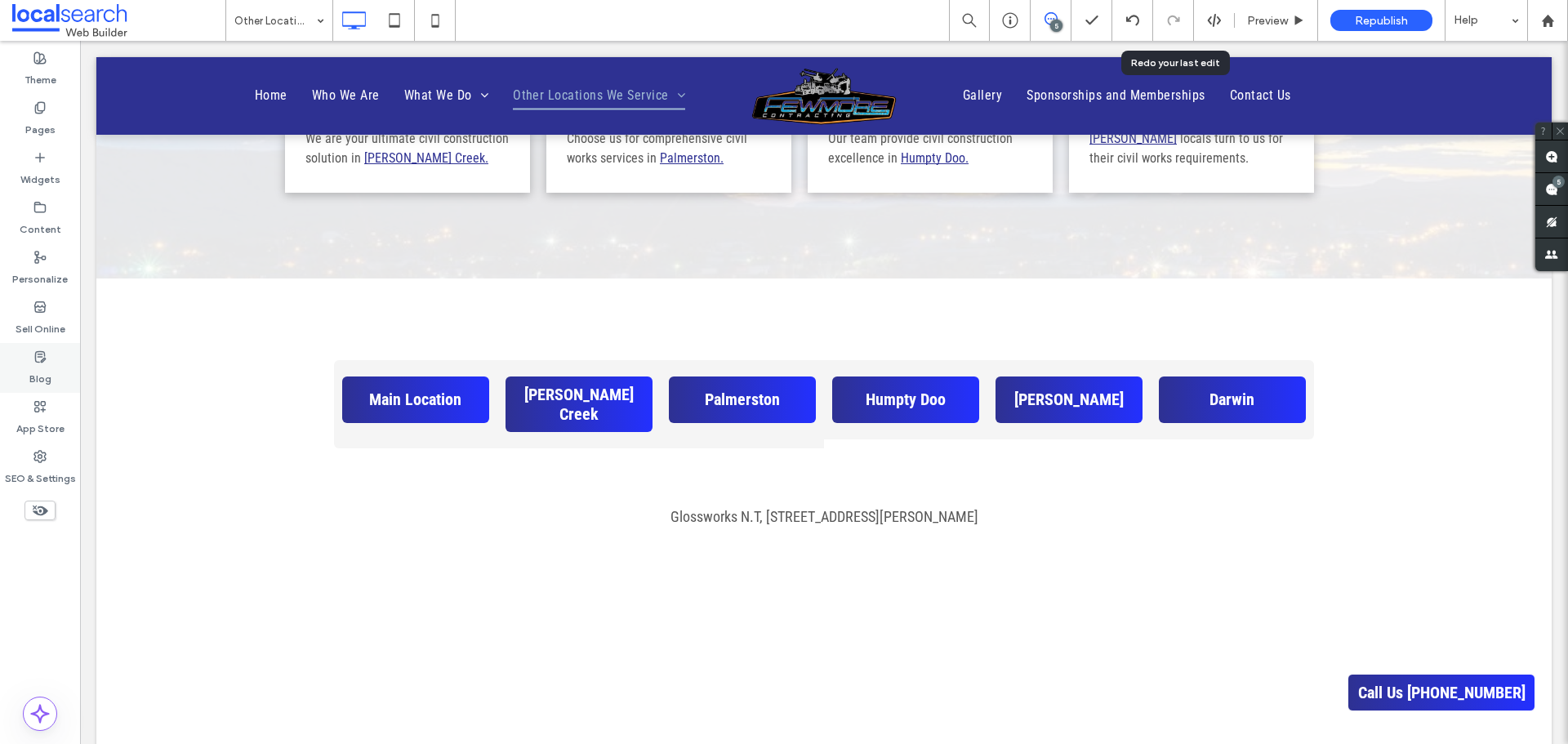
click at [29, 472] on label "SEO & Settings" at bounding box center [40, 474] width 71 height 23
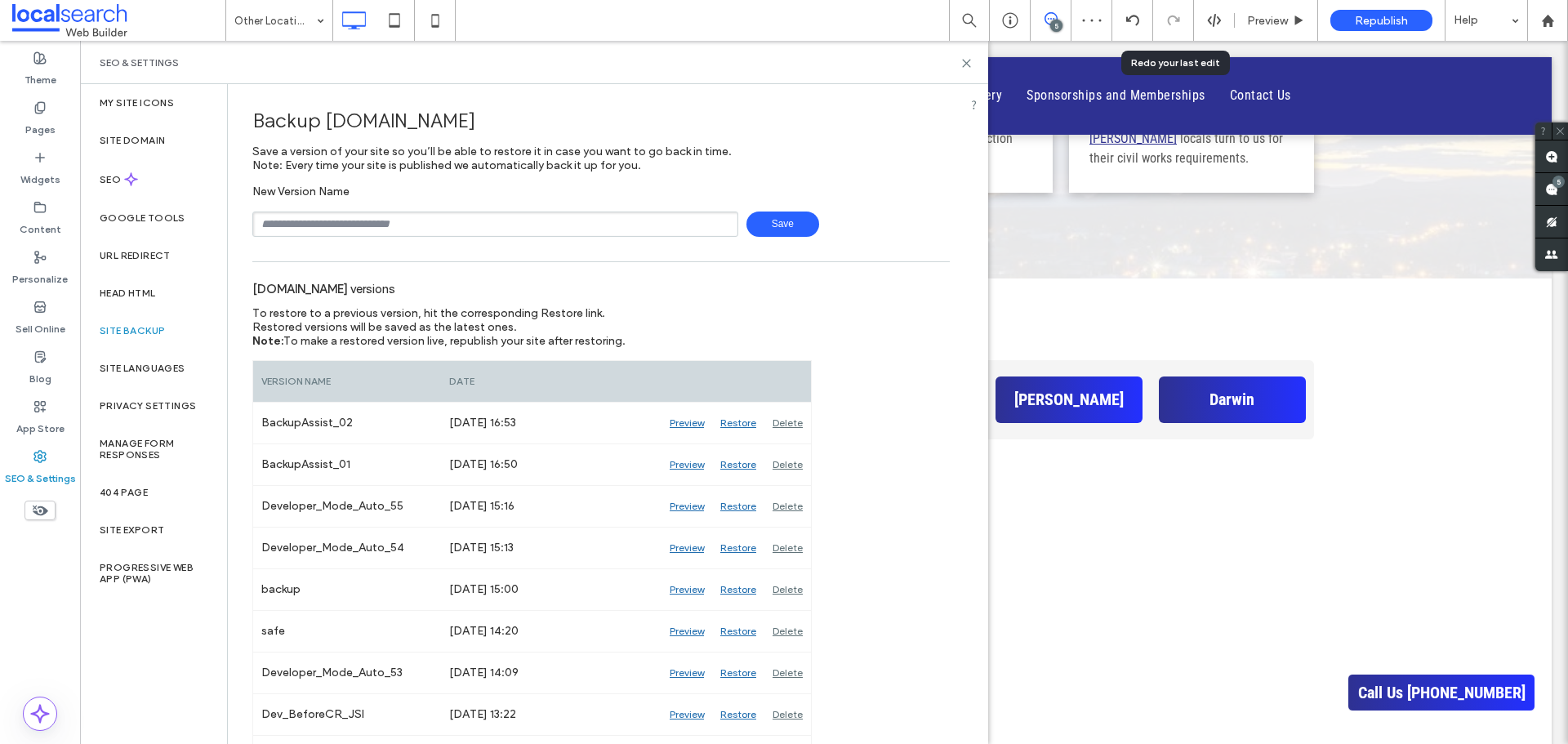
click at [519, 225] on input "text" at bounding box center [495, 225] width 486 height 26
click at [802, 226] on span "Save" at bounding box center [783, 225] width 73 height 26
type input "*"
type input "**********"
click at [790, 228] on span "Save" at bounding box center [783, 225] width 73 height 26
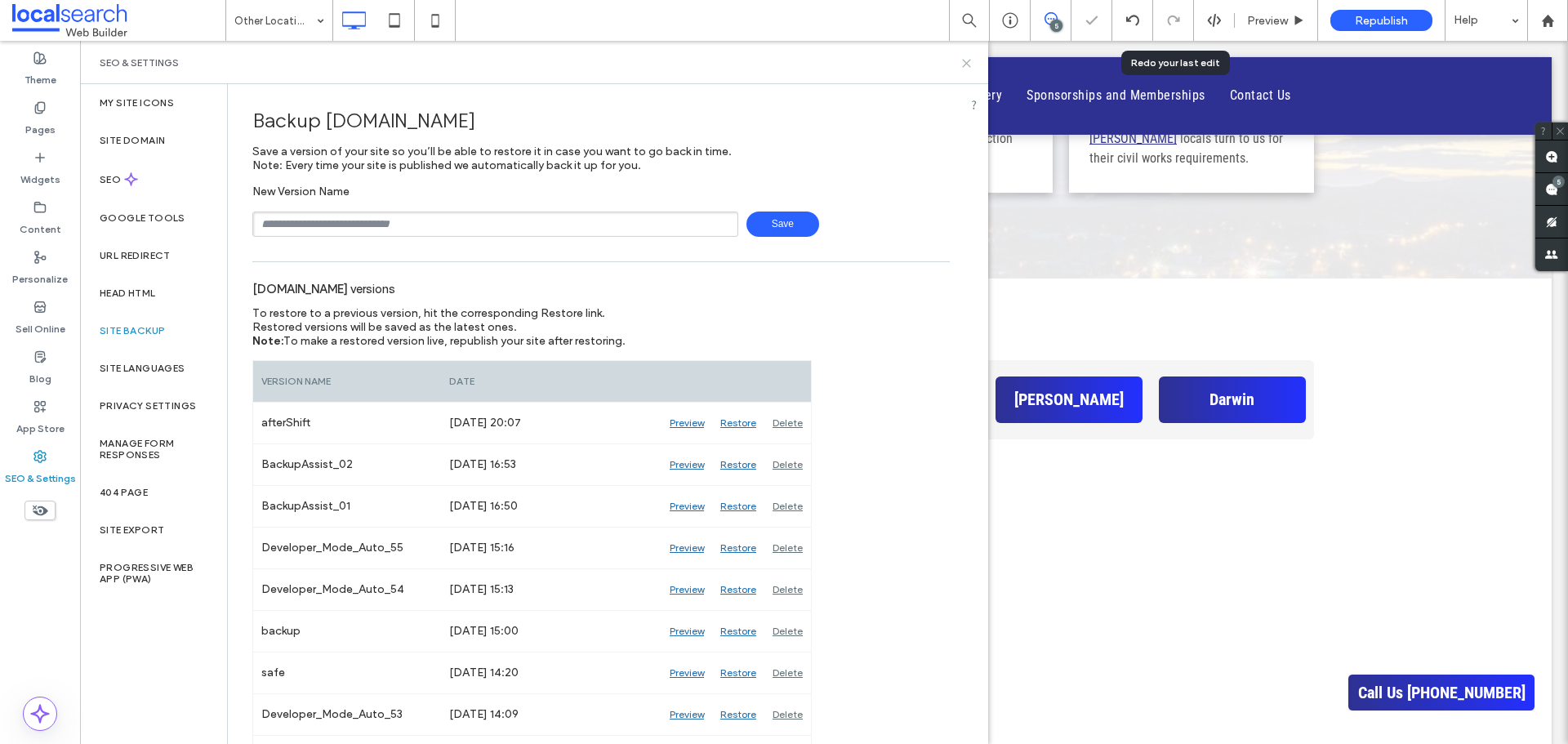
click at [968, 65] on icon at bounding box center [966, 63] width 12 height 12
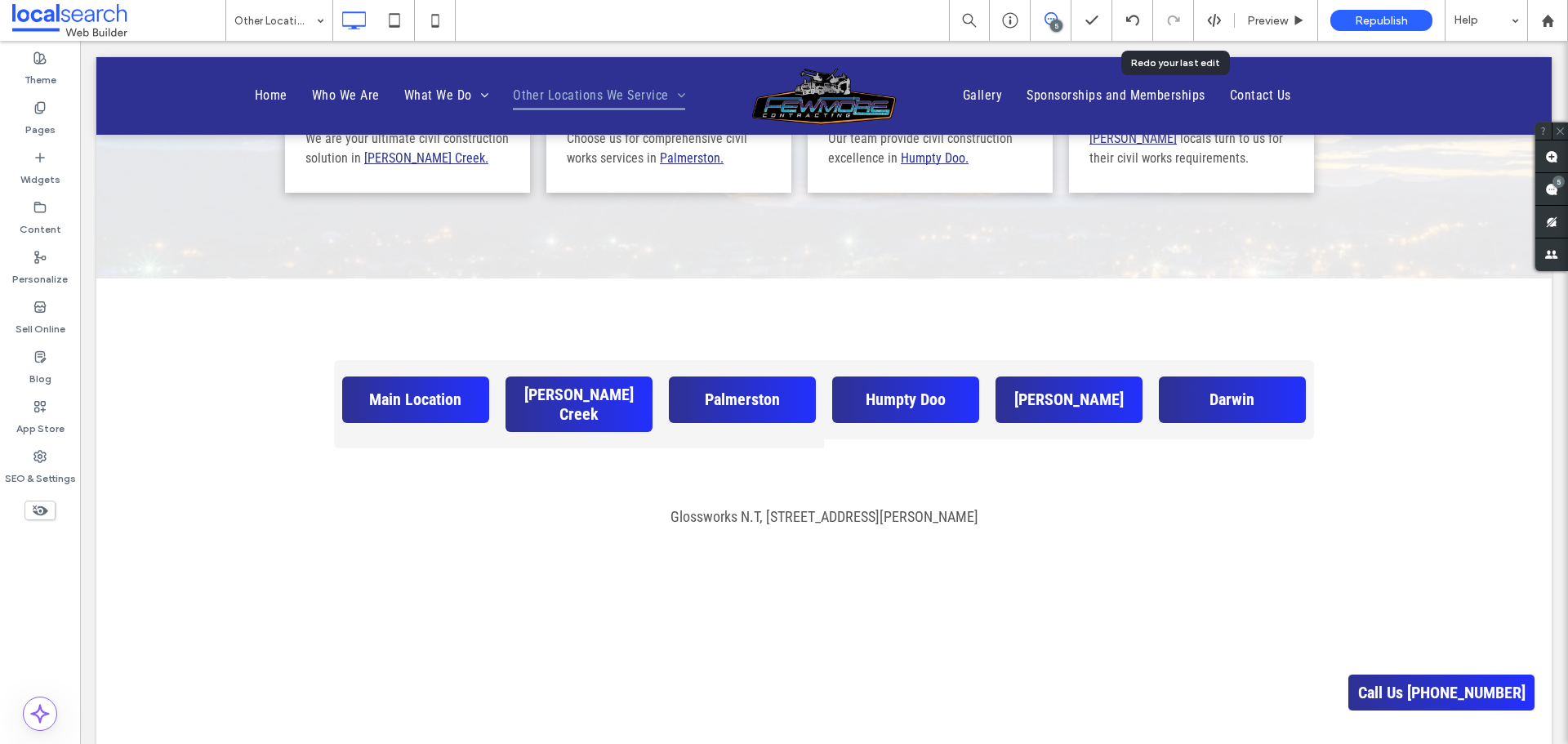
click at [49, 508] on span at bounding box center [40, 510] width 31 height 20
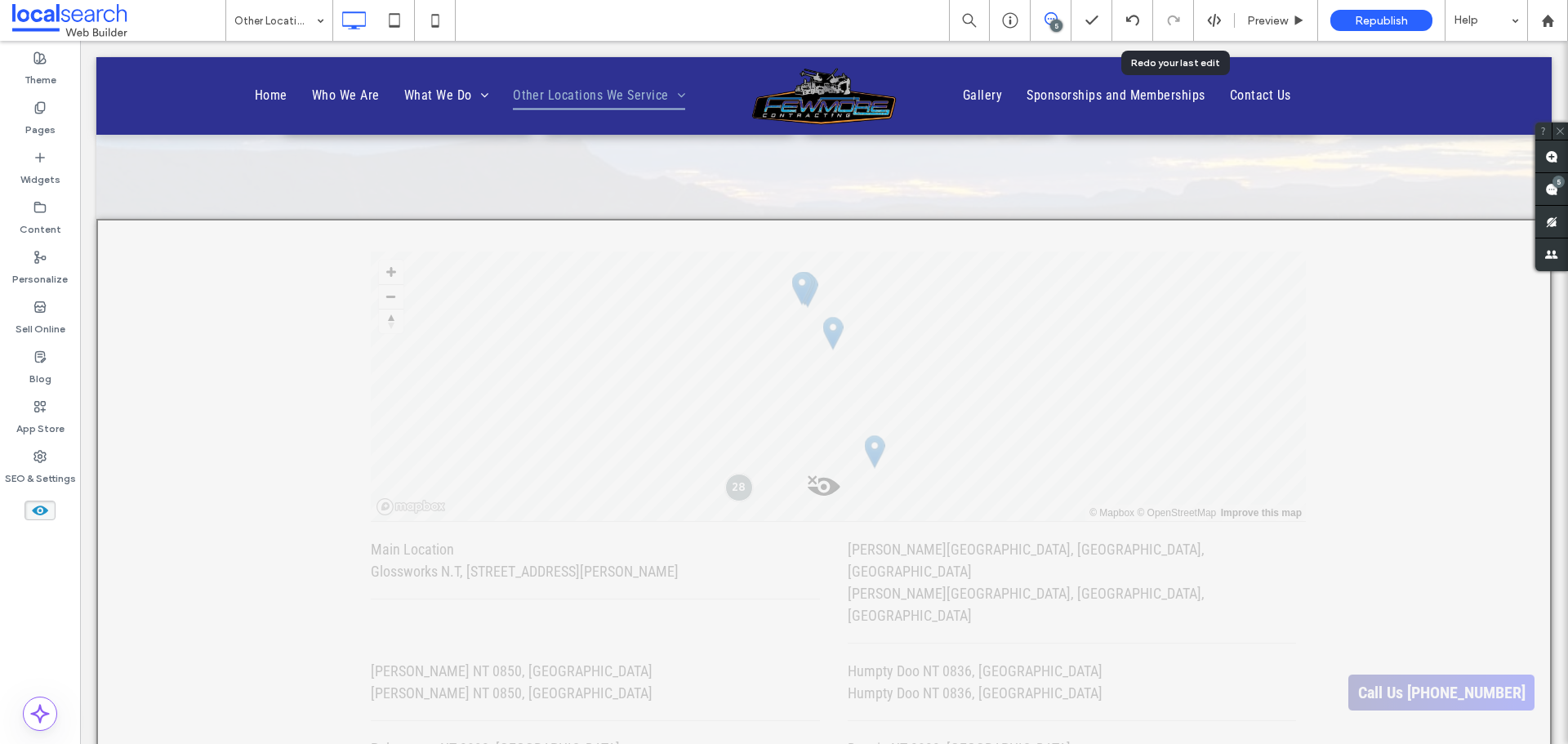
scroll to position [980, 0]
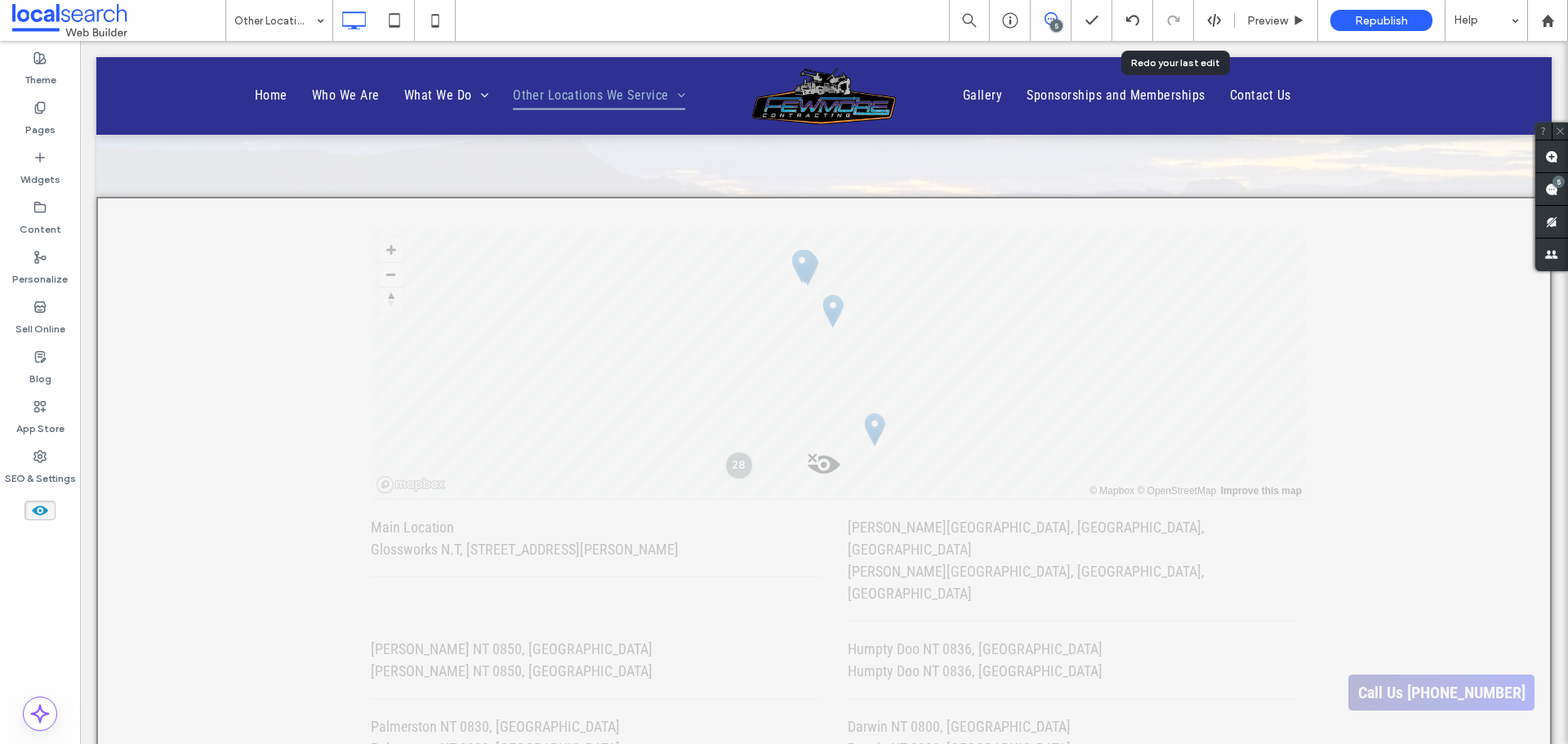
click at [817, 463] on span at bounding box center [825, 469] width 1453 height 32
click at [831, 488] on button "Yes" at bounding box center [839, 483] width 50 height 21
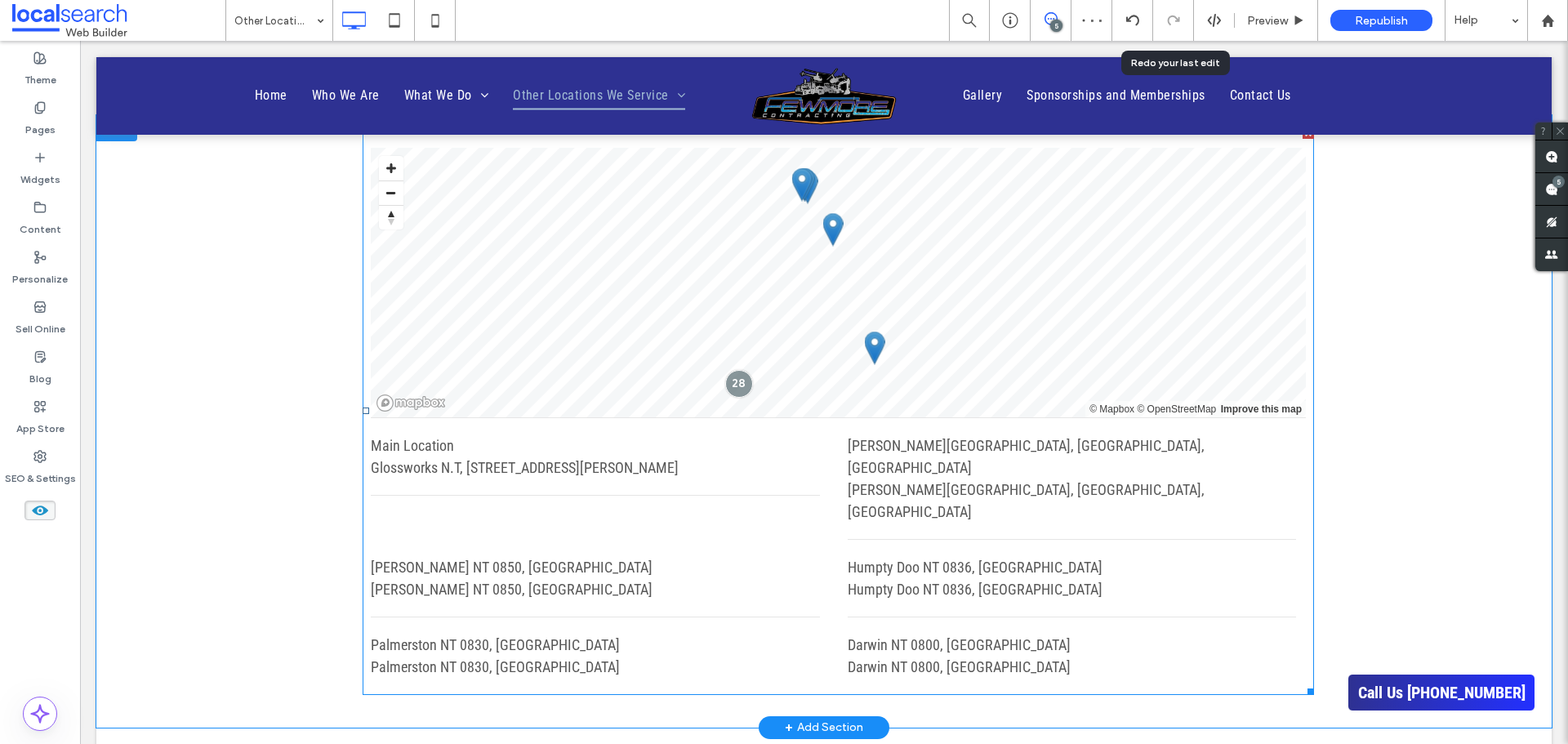
scroll to position [899, 0]
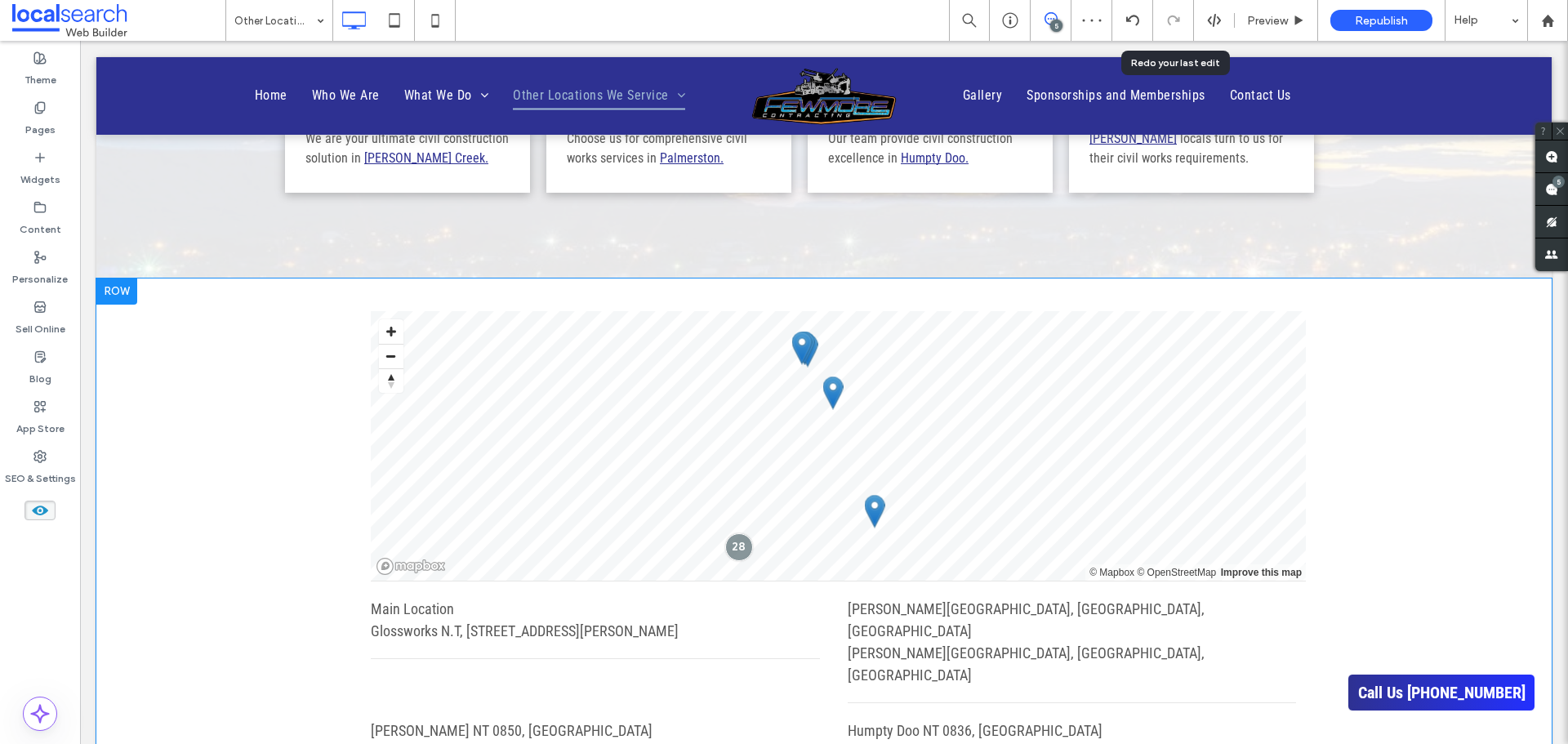
click at [119, 288] on div at bounding box center [117, 291] width 41 height 26
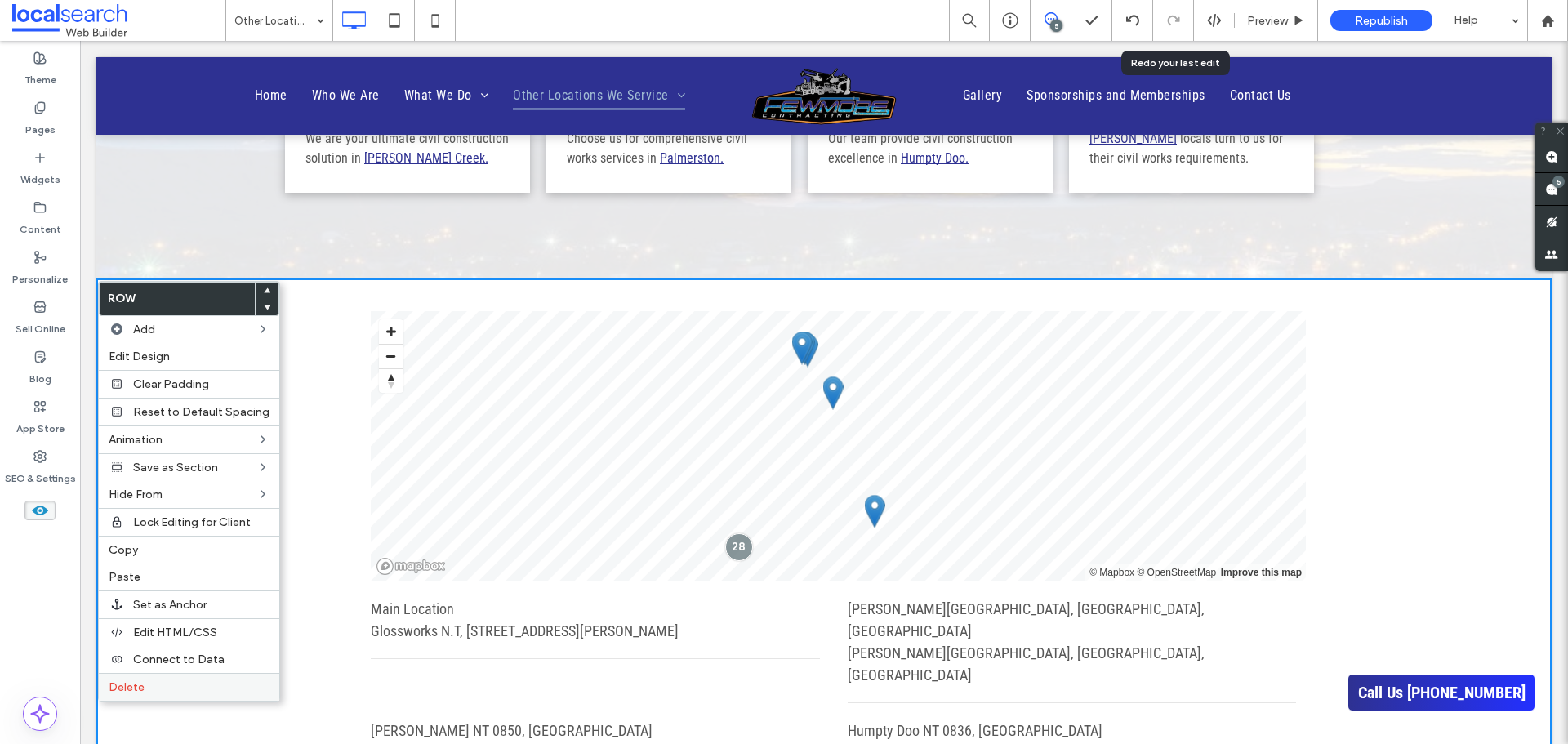
click at [173, 691] on label "Delete" at bounding box center [189, 687] width 161 height 14
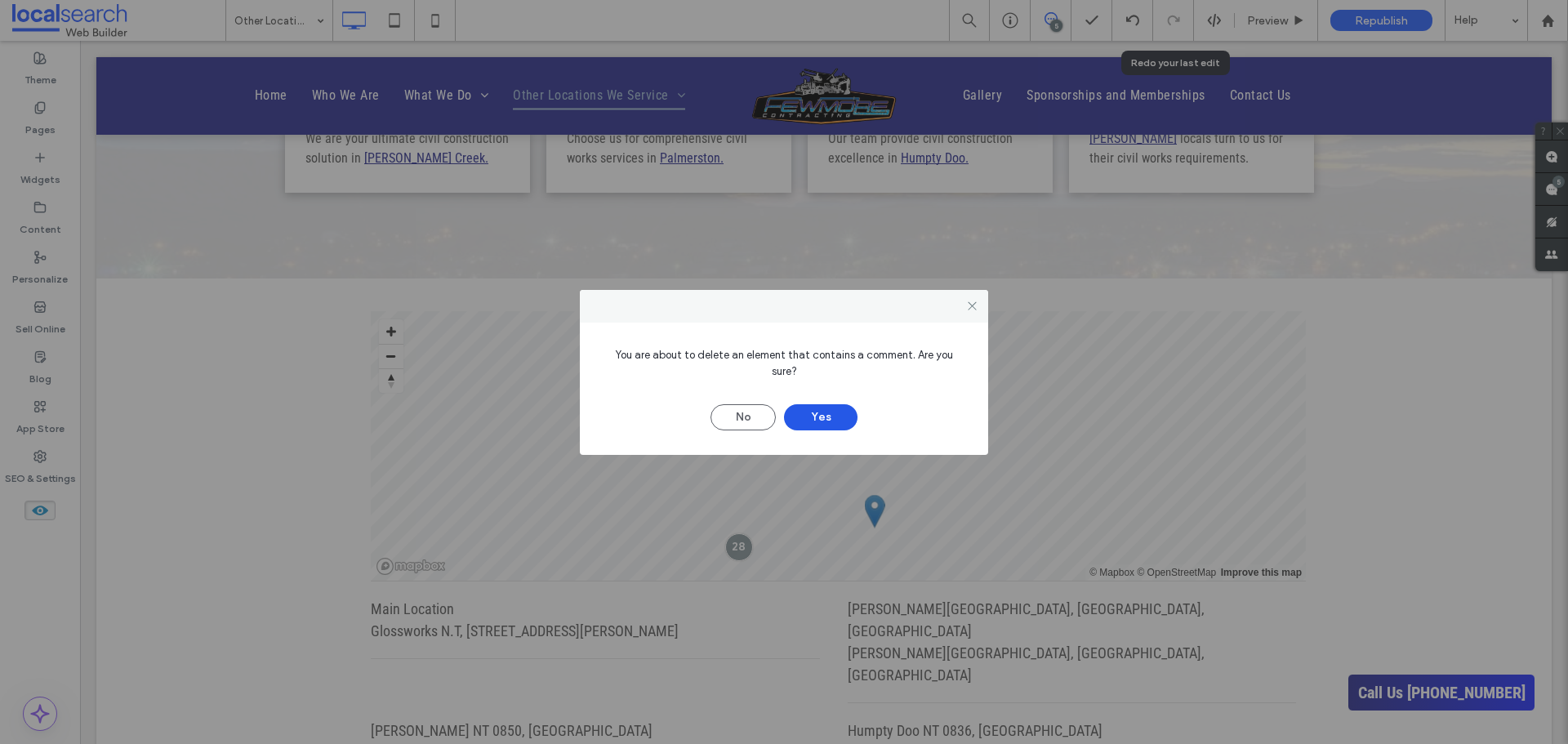
click at [814, 405] on button "Yes" at bounding box center [821, 417] width 73 height 26
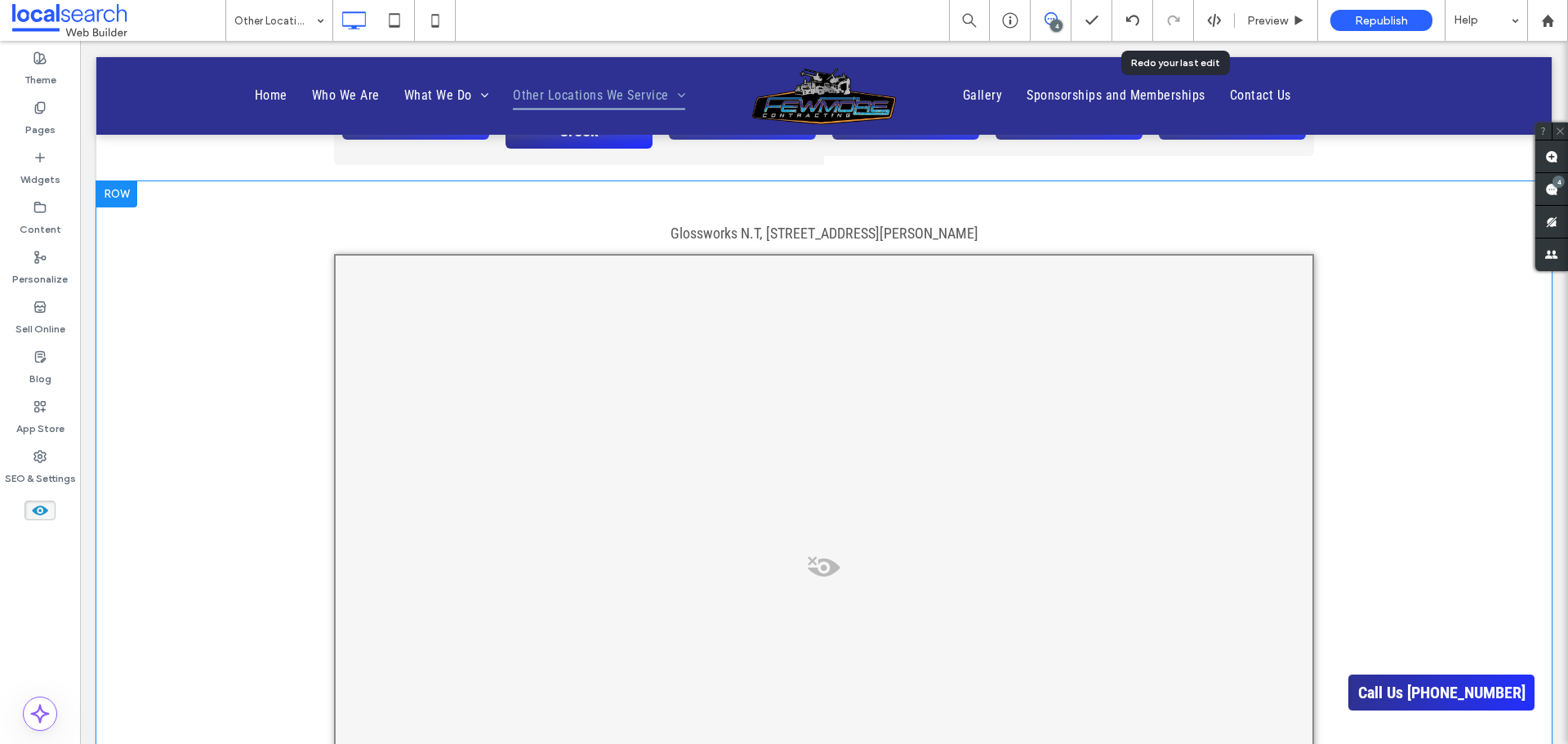
scroll to position [1143, 0]
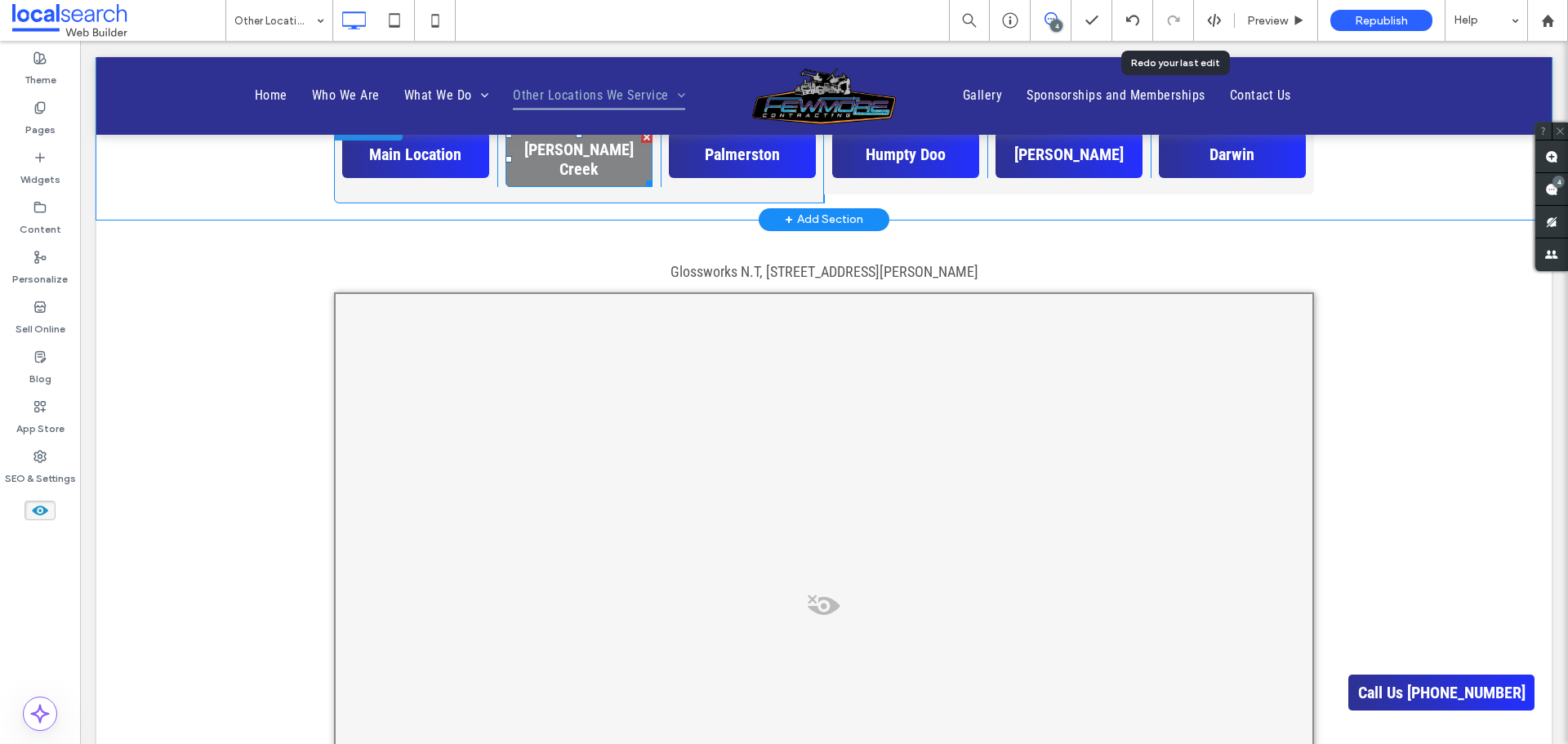
click at [562, 154] on span "[PERSON_NAME] Creek" at bounding box center [578, 159] width 136 height 39
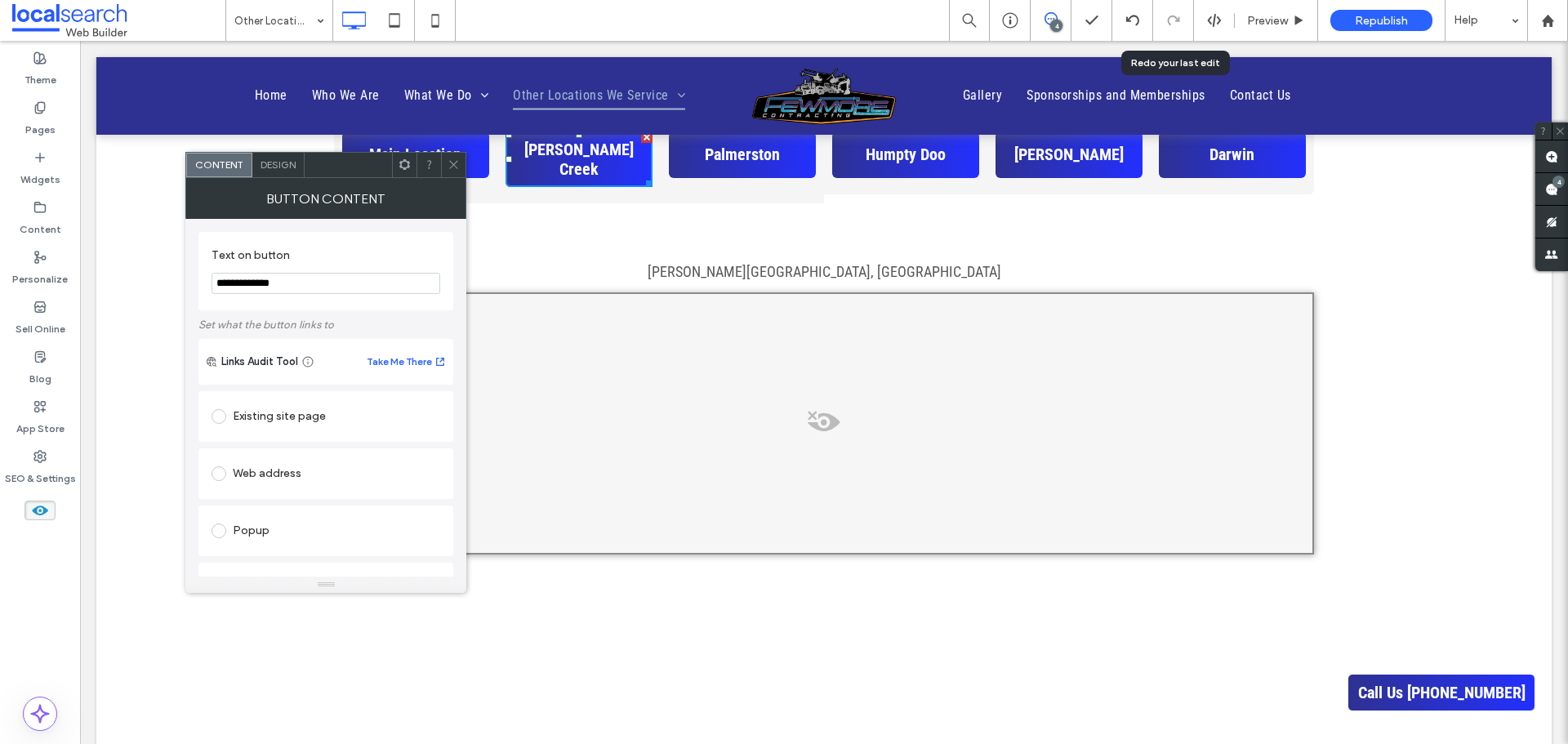
click at [451, 159] on icon at bounding box center [454, 164] width 12 height 12
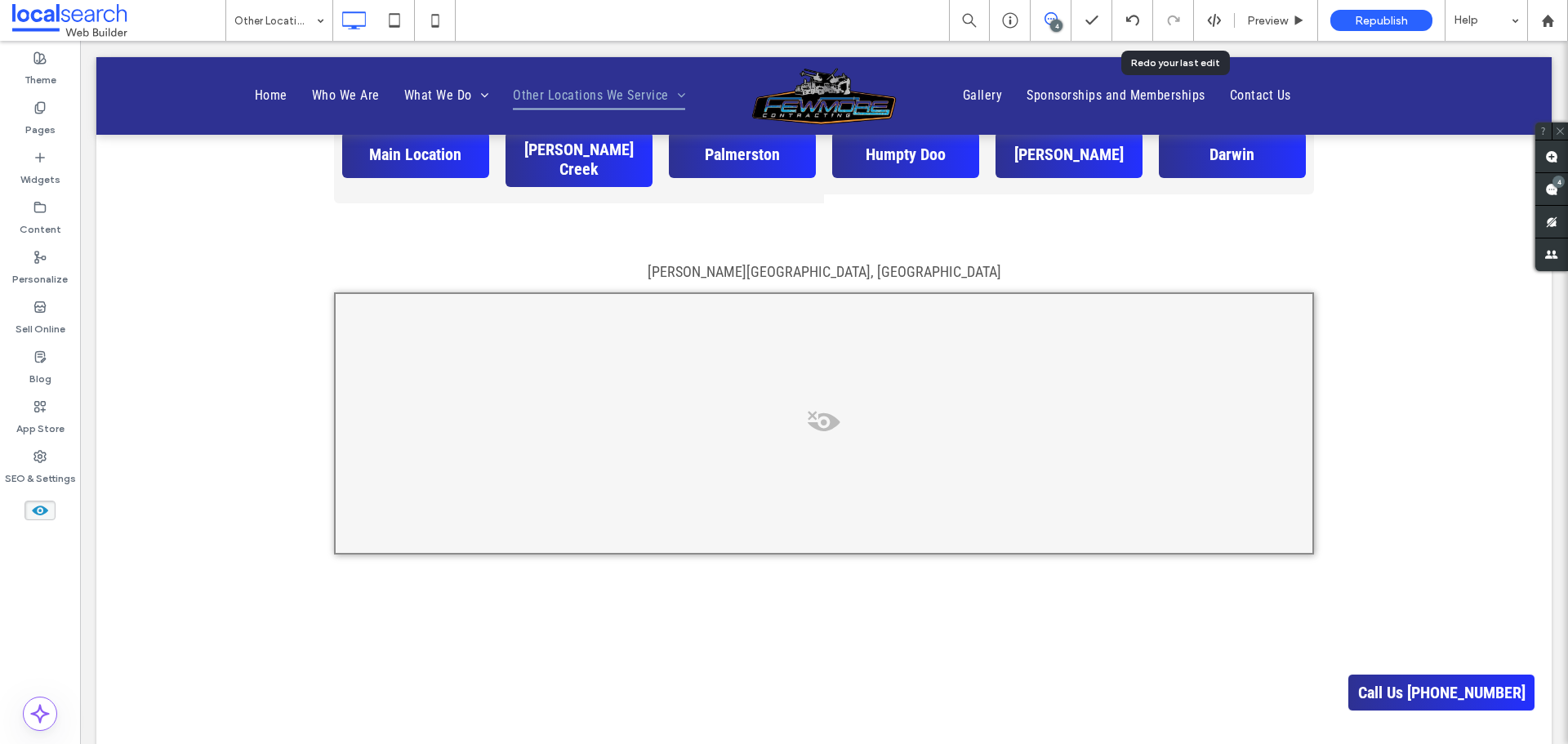
click at [36, 507] on icon at bounding box center [39, 510] width 18 height 18
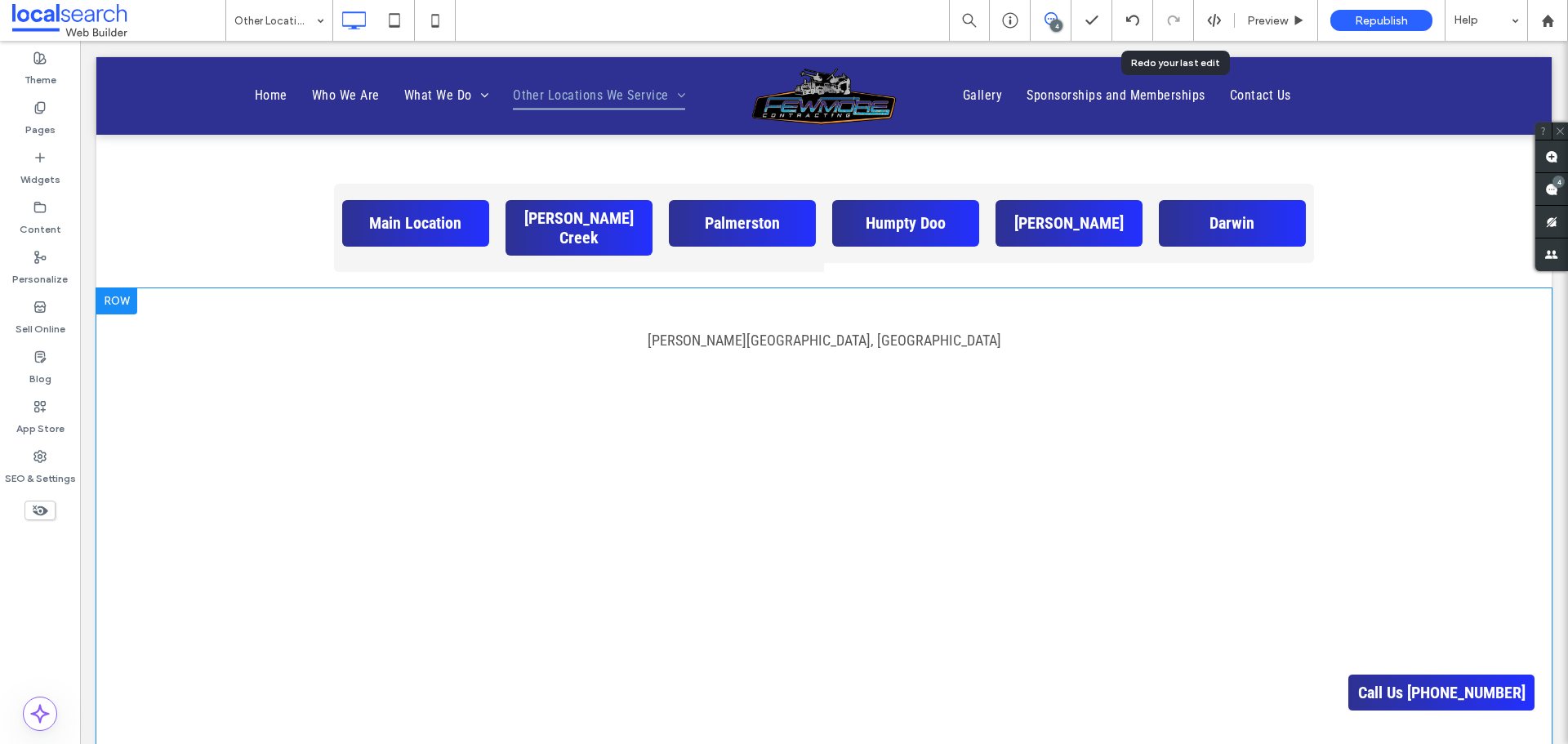
scroll to position [980, 0]
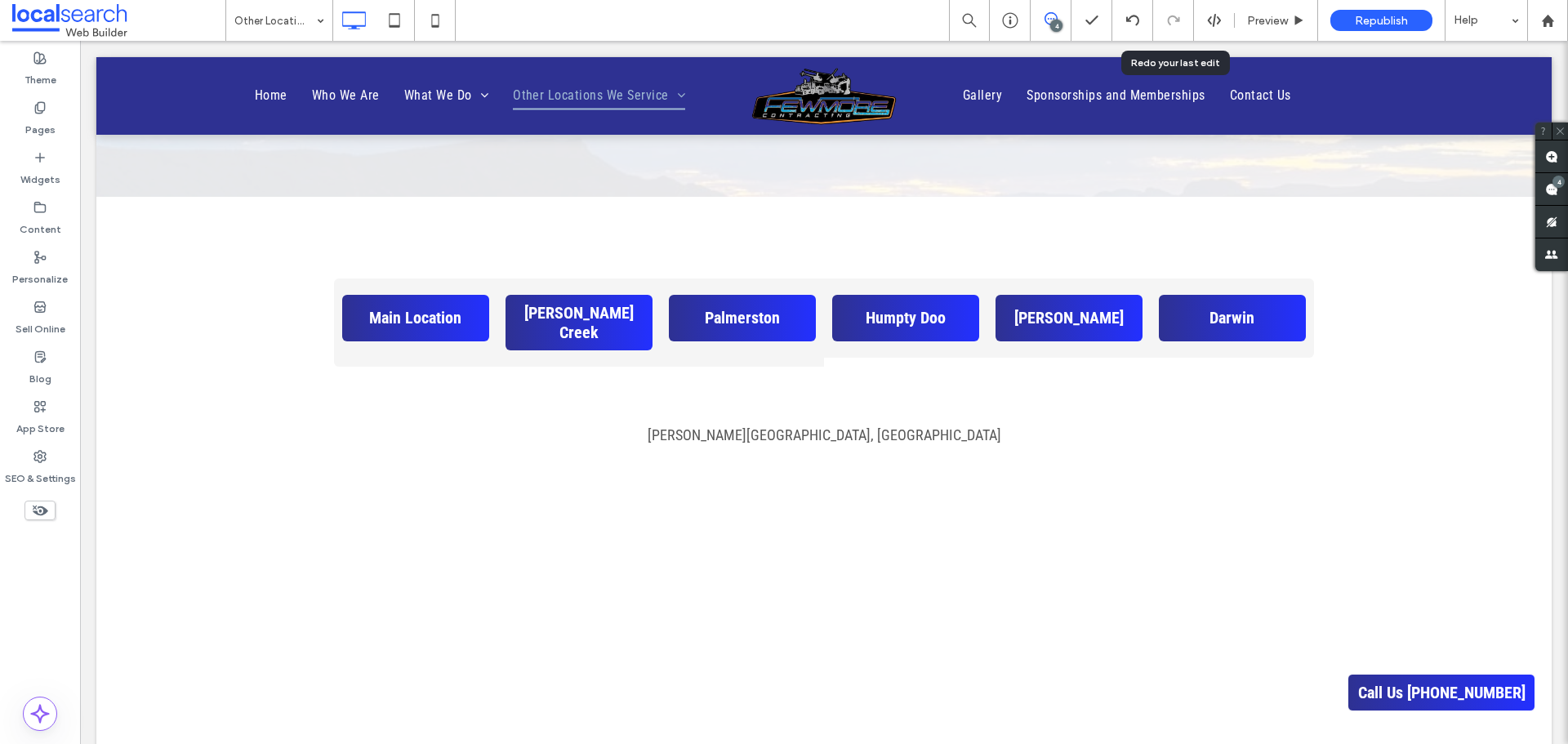
click at [1046, 21] on use at bounding box center [1051, 18] width 13 height 13
click at [1049, 21] on icon at bounding box center [1051, 18] width 13 height 13
click at [1553, 184] on div "4" at bounding box center [1559, 182] width 12 height 12
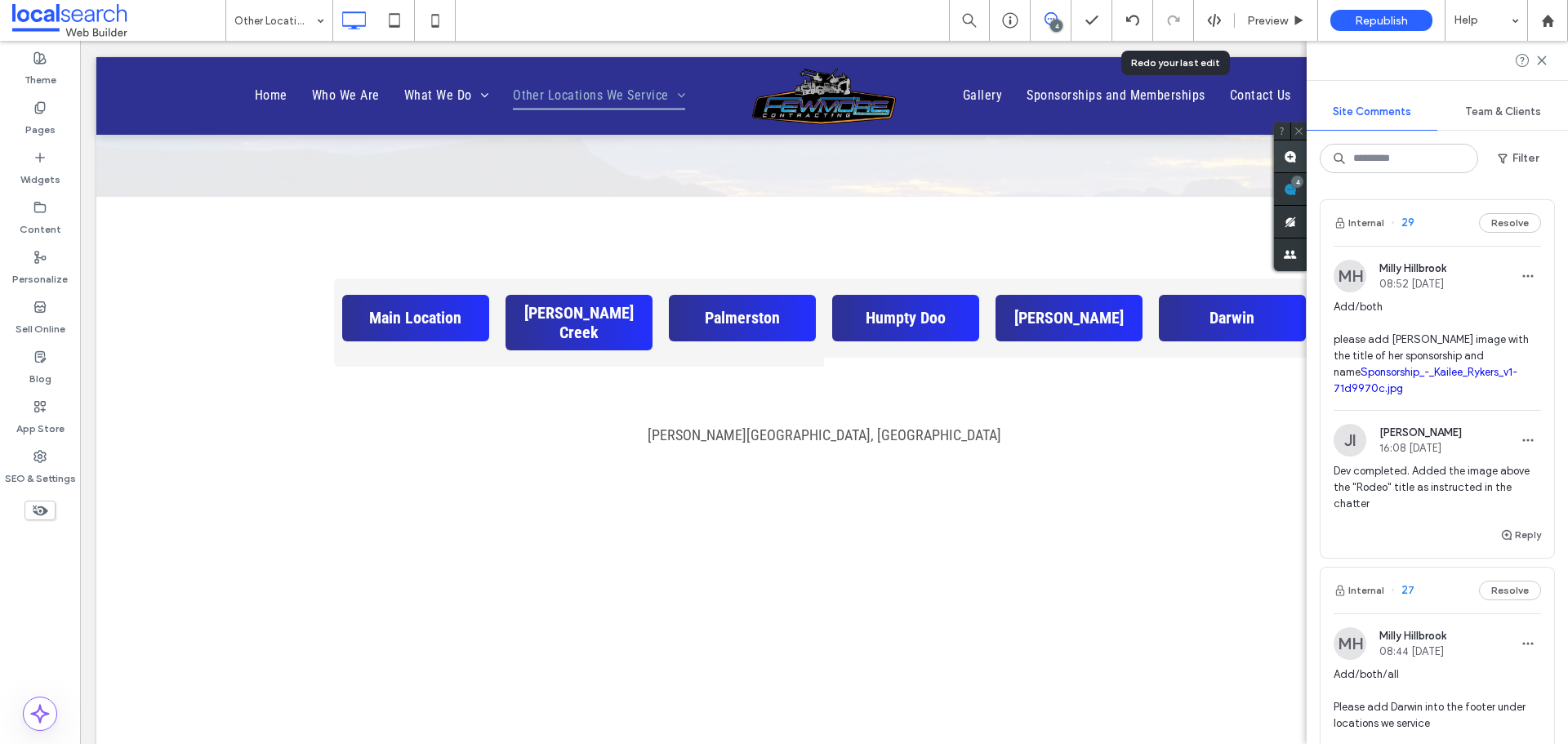
click at [1289, 159] on use at bounding box center [1290, 156] width 13 height 13
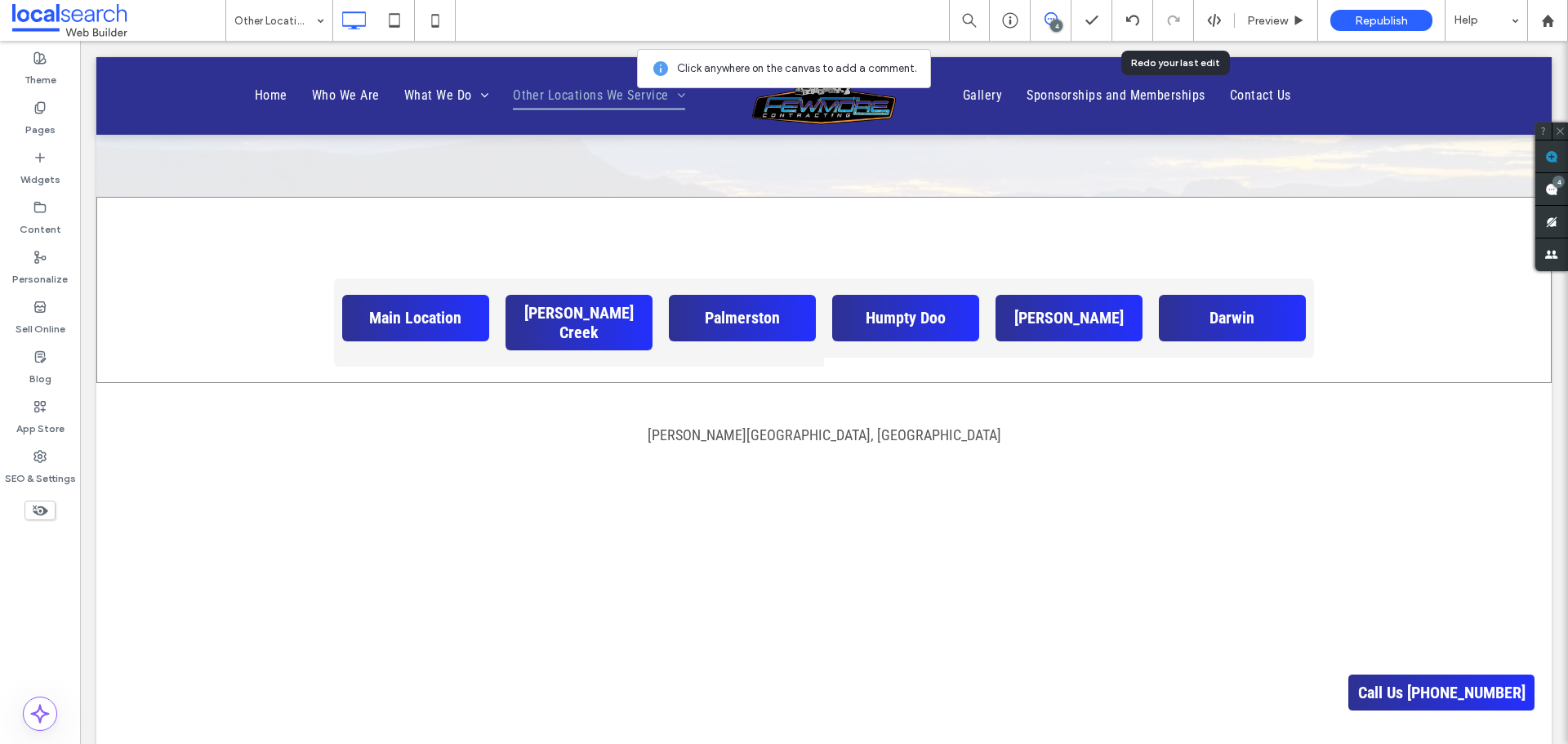
click at [1196, 243] on div "Main Location Click To Paste [PERSON_NAME] [DEMOGRAPHIC_DATA] Click To Paste [G…" at bounding box center [824, 290] width 1455 height 186
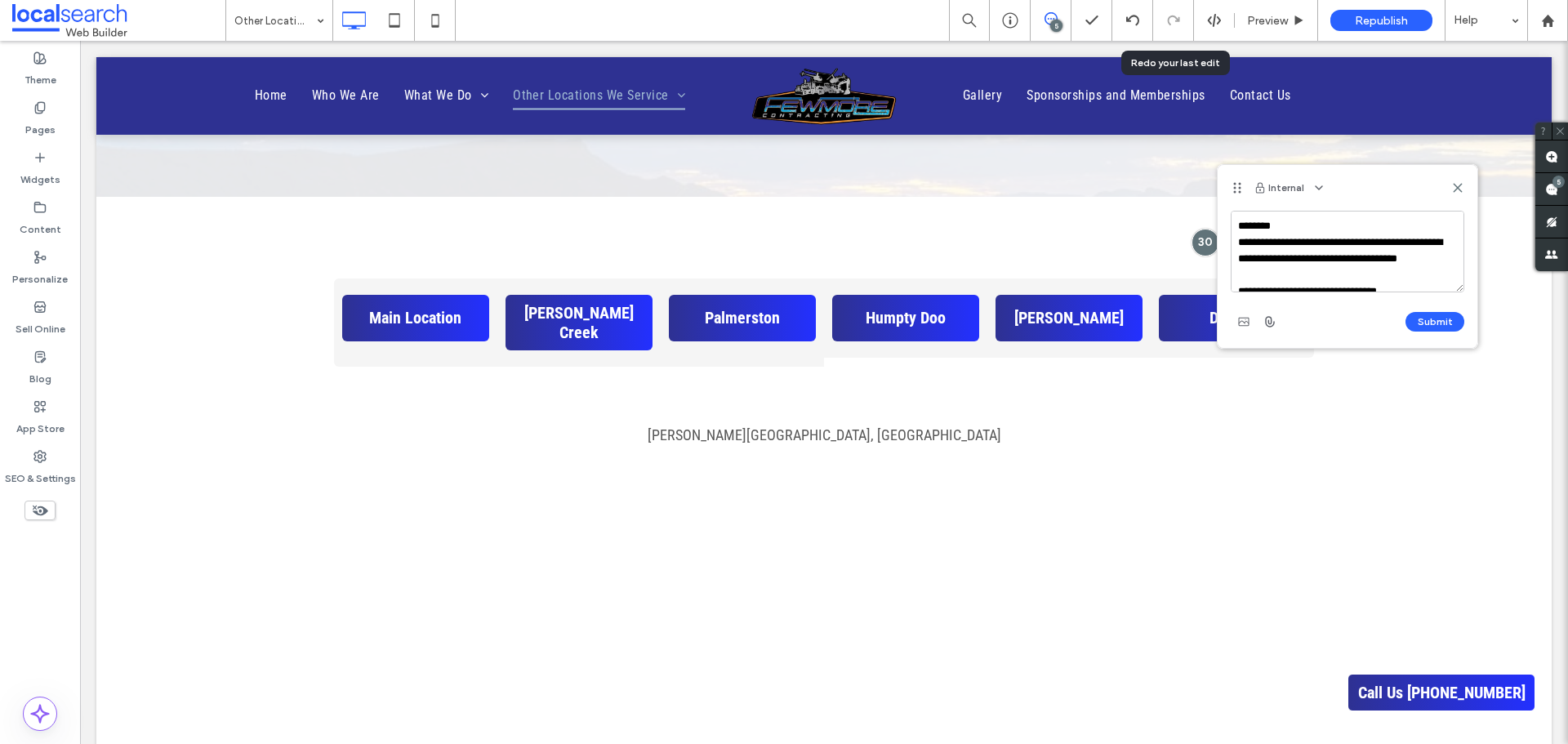
scroll to position [22, 0]
click at [1233, 224] on textarea "**********" at bounding box center [1348, 252] width 233 height 82
type textarea "**********"
click at [1457, 190] on use at bounding box center [1458, 187] width 8 height 8
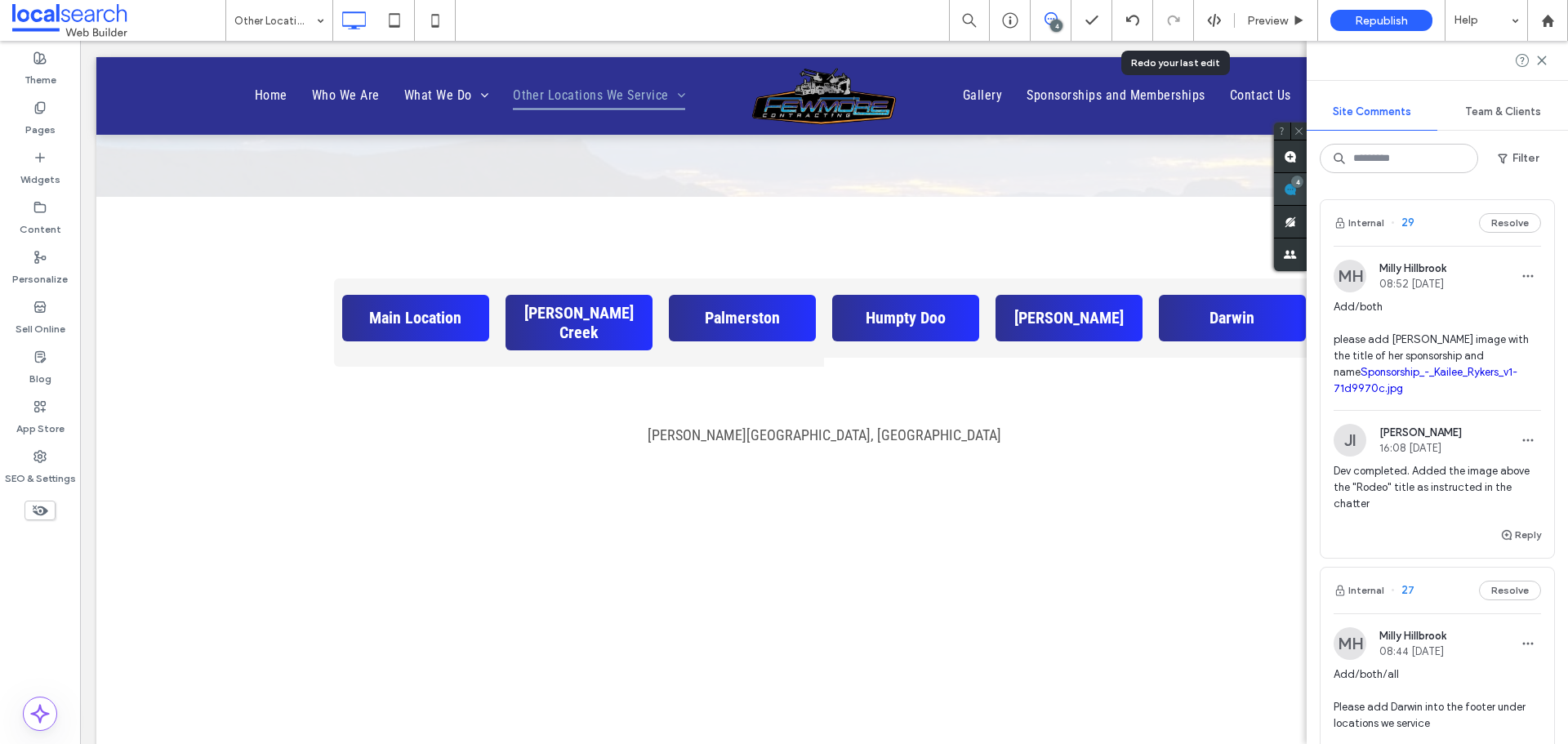
click at [1297, 193] on use at bounding box center [1290, 189] width 13 height 13
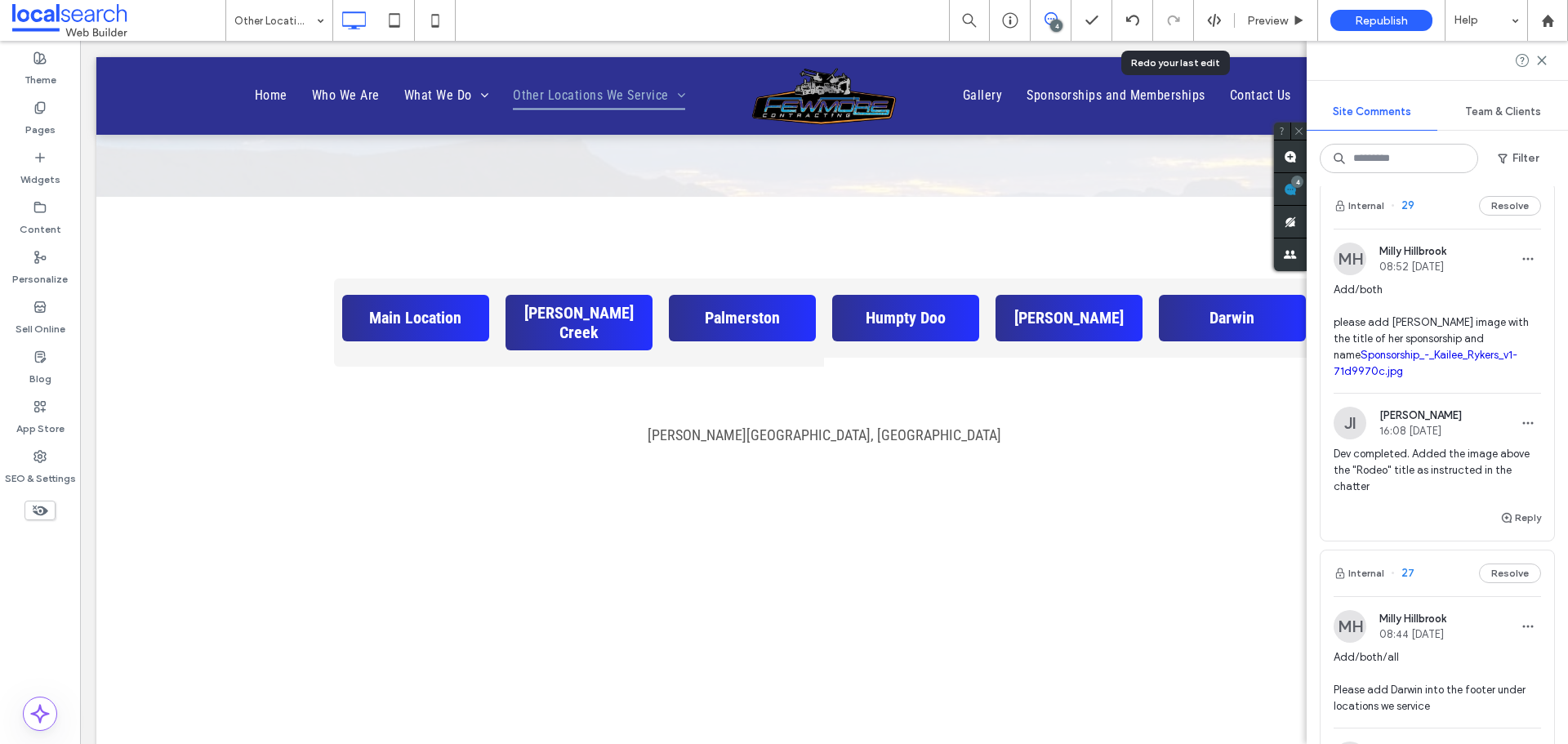
scroll to position [0, 0]
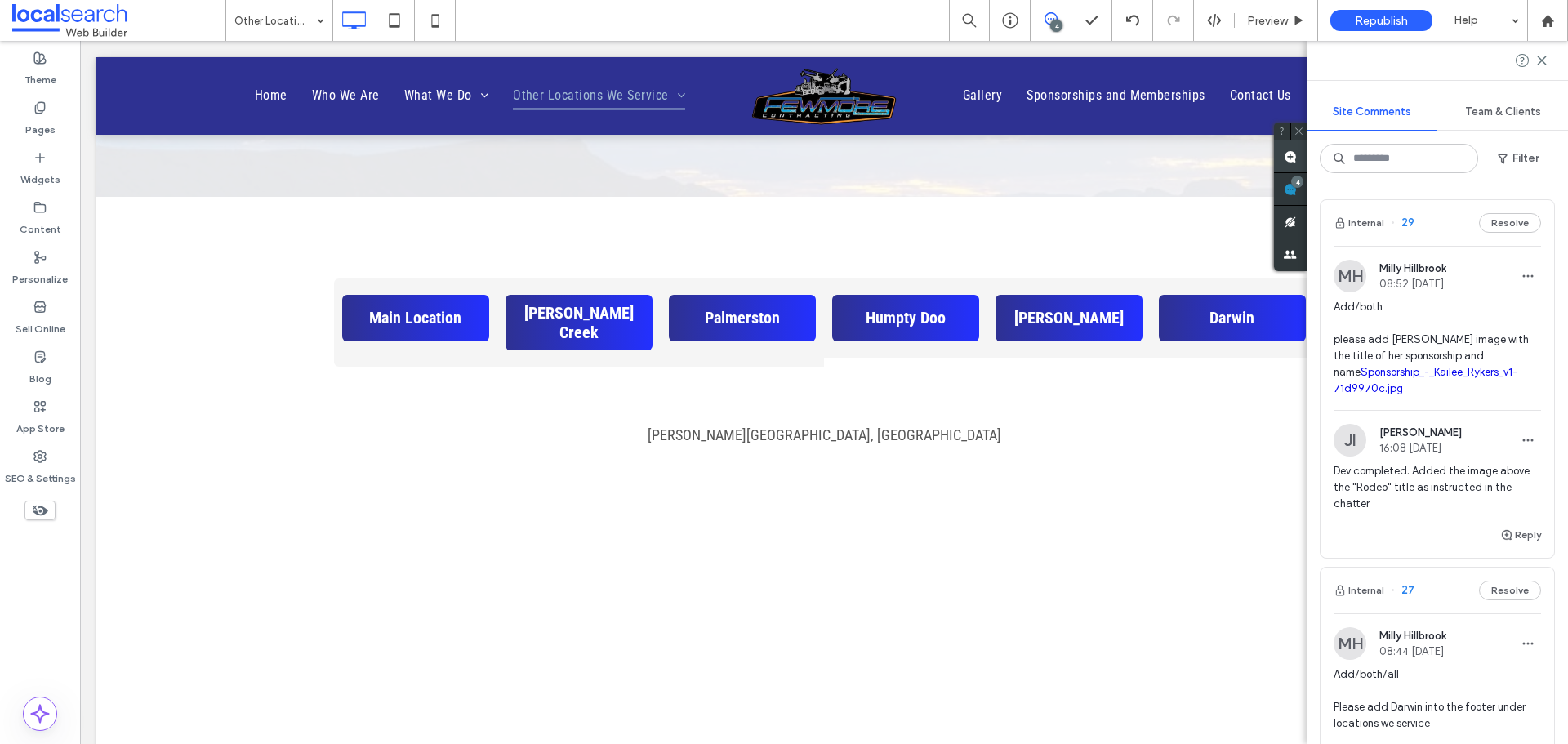
click at [1290, 162] on span at bounding box center [1290, 155] width 32 height 32
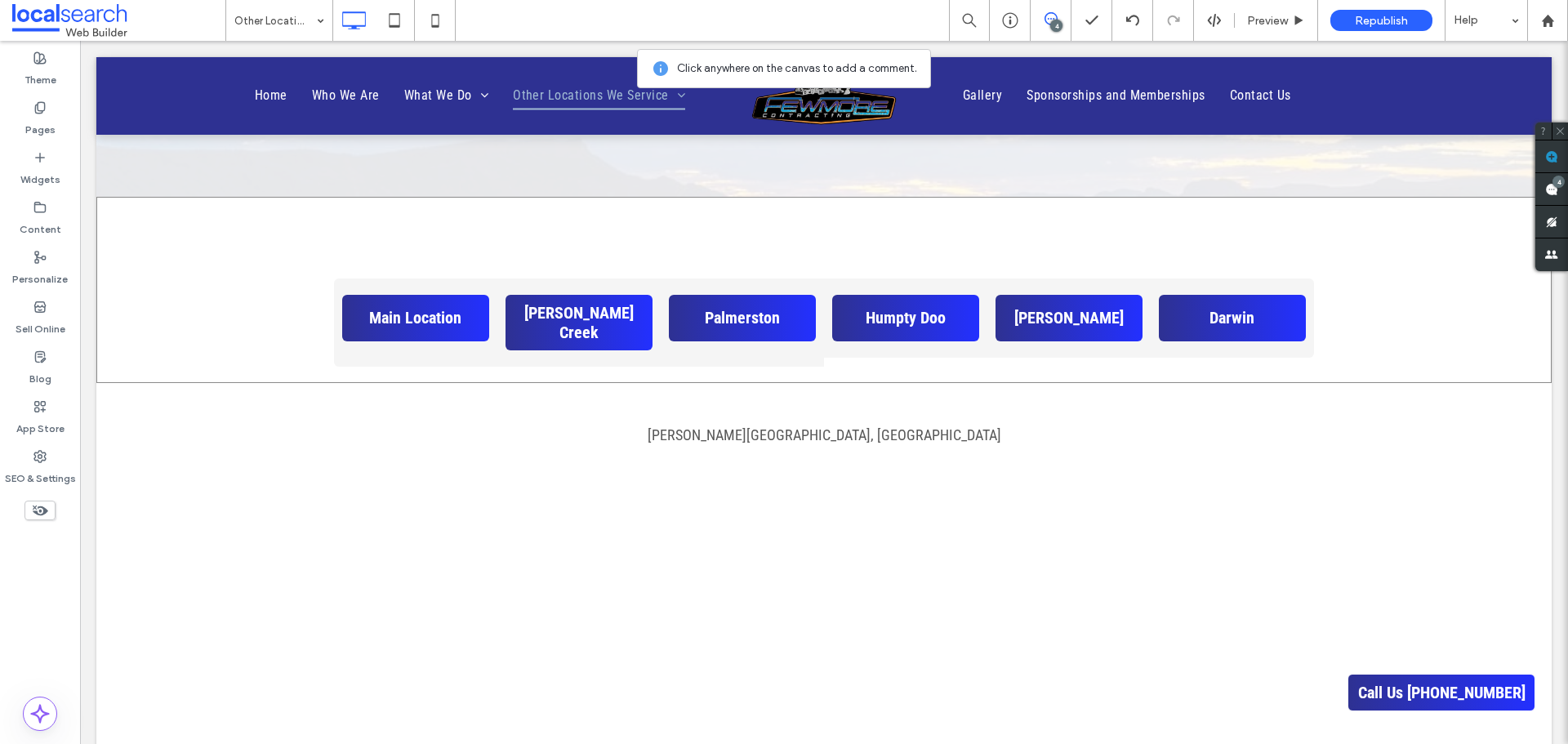
click at [1156, 246] on div "Main Location Click To Paste [PERSON_NAME] [DEMOGRAPHIC_DATA] Click To Paste [G…" at bounding box center [824, 290] width 1455 height 186
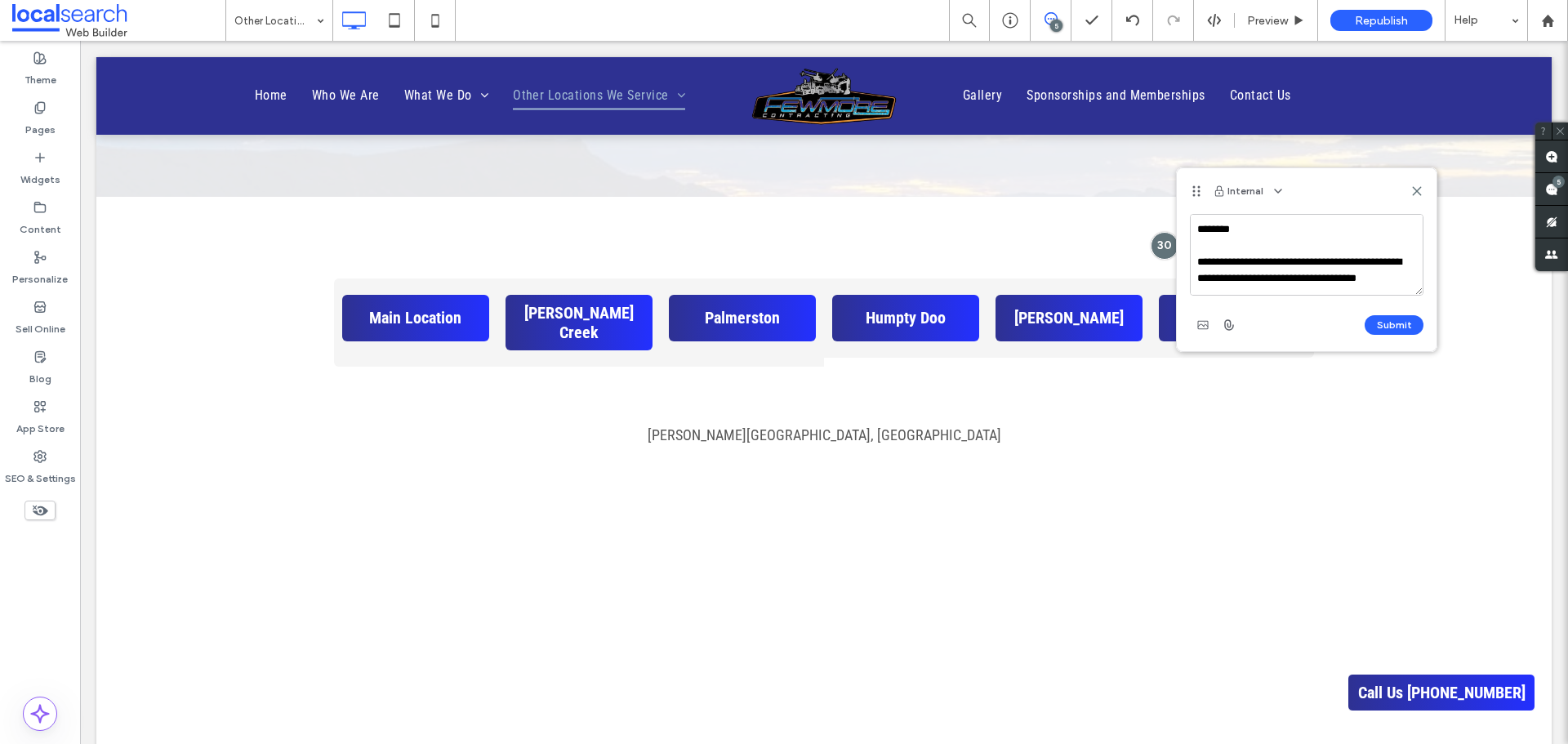
click at [1196, 237] on textarea "**********" at bounding box center [1307, 255] width 233 height 82
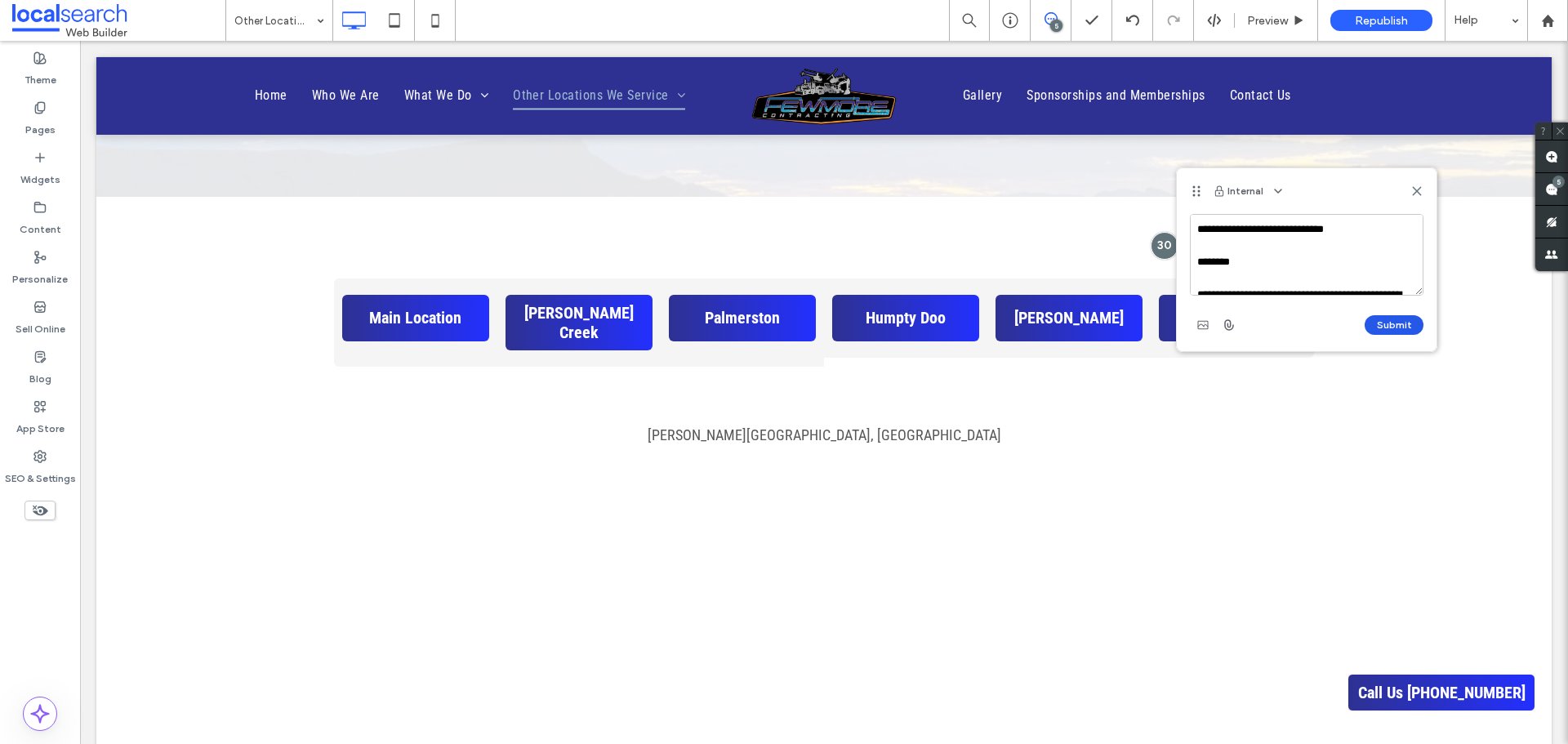
type textarea "**********"
click at [1390, 321] on button "Submit" at bounding box center [1394, 325] width 59 height 20
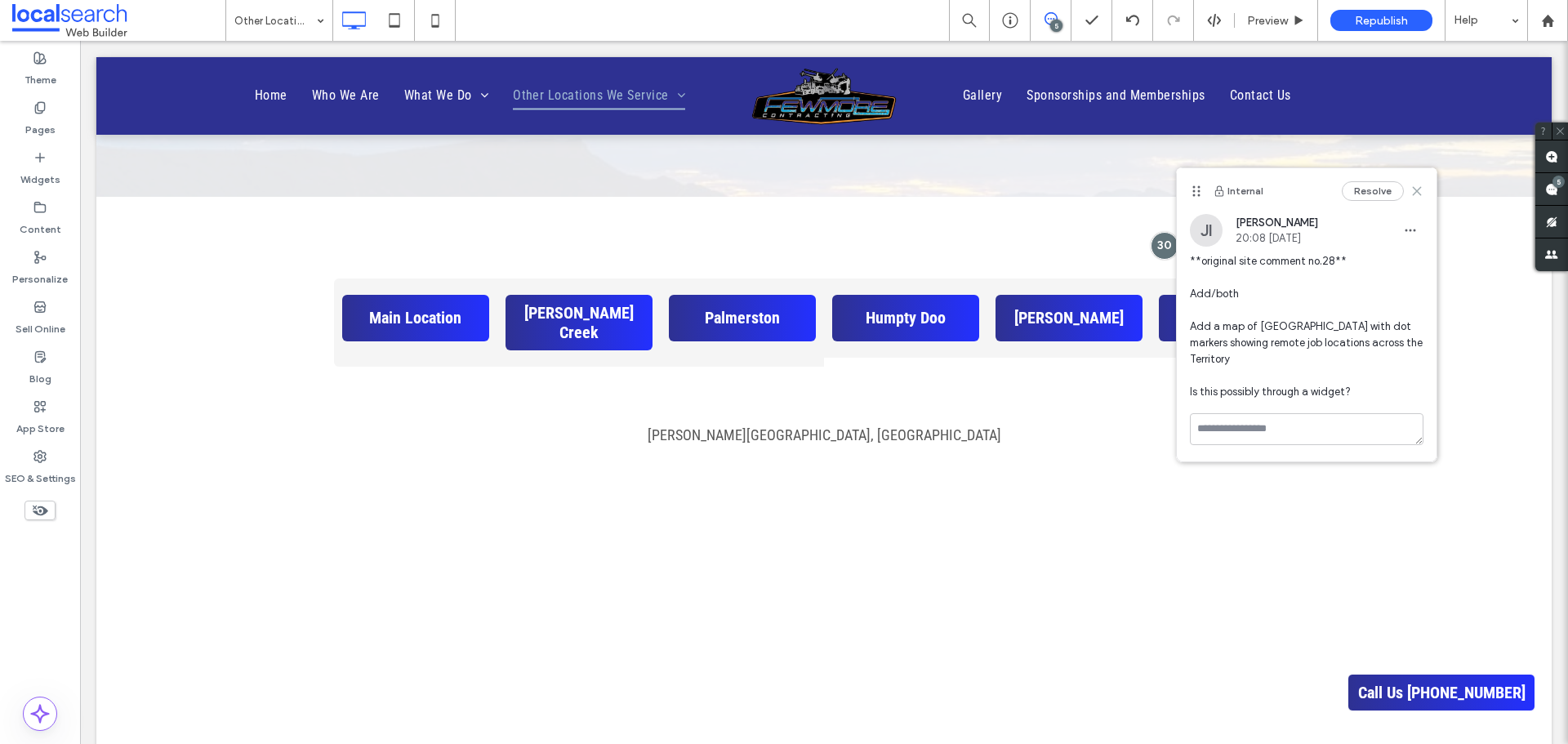
click at [1418, 187] on icon at bounding box center [1417, 190] width 13 height 13
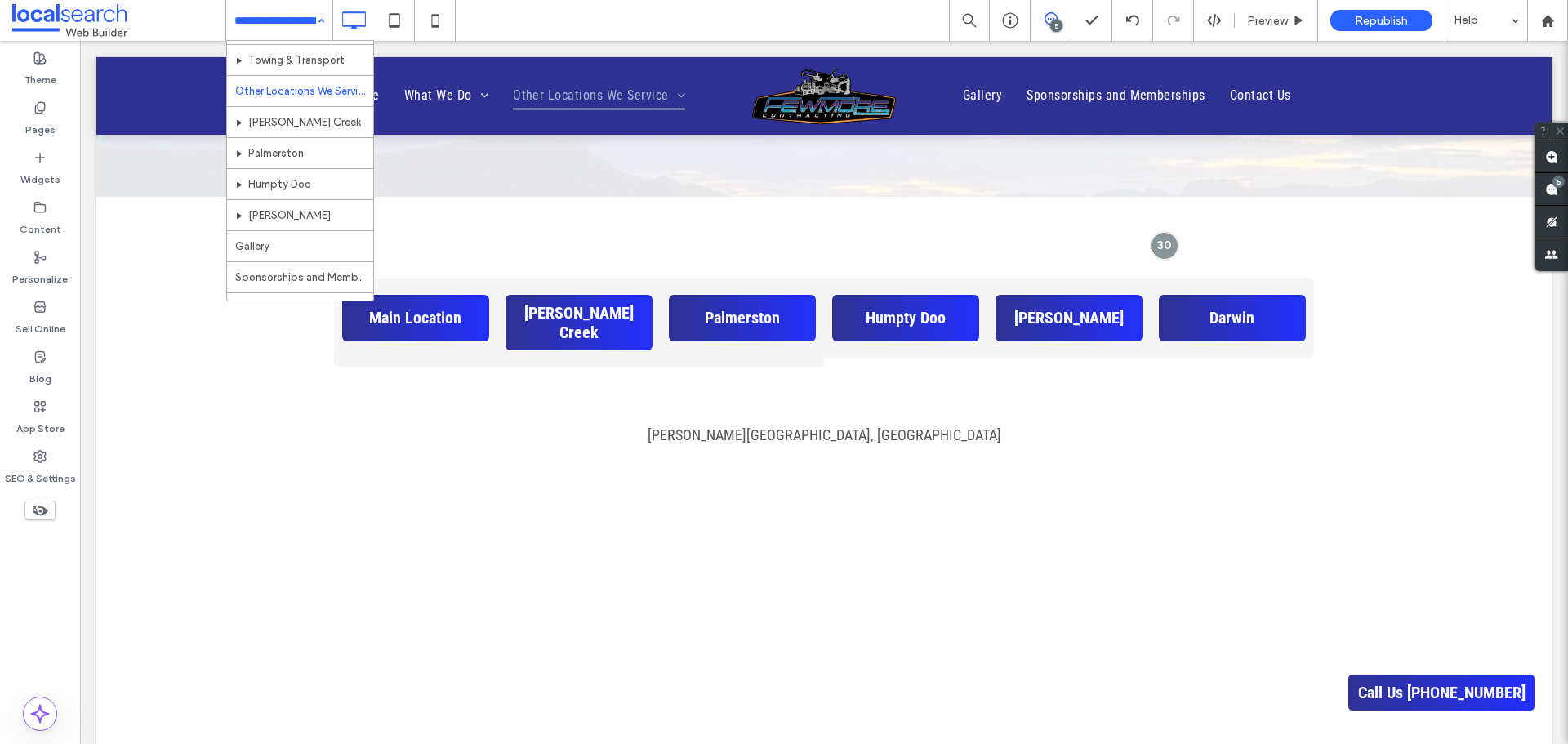
scroll to position [163, 0]
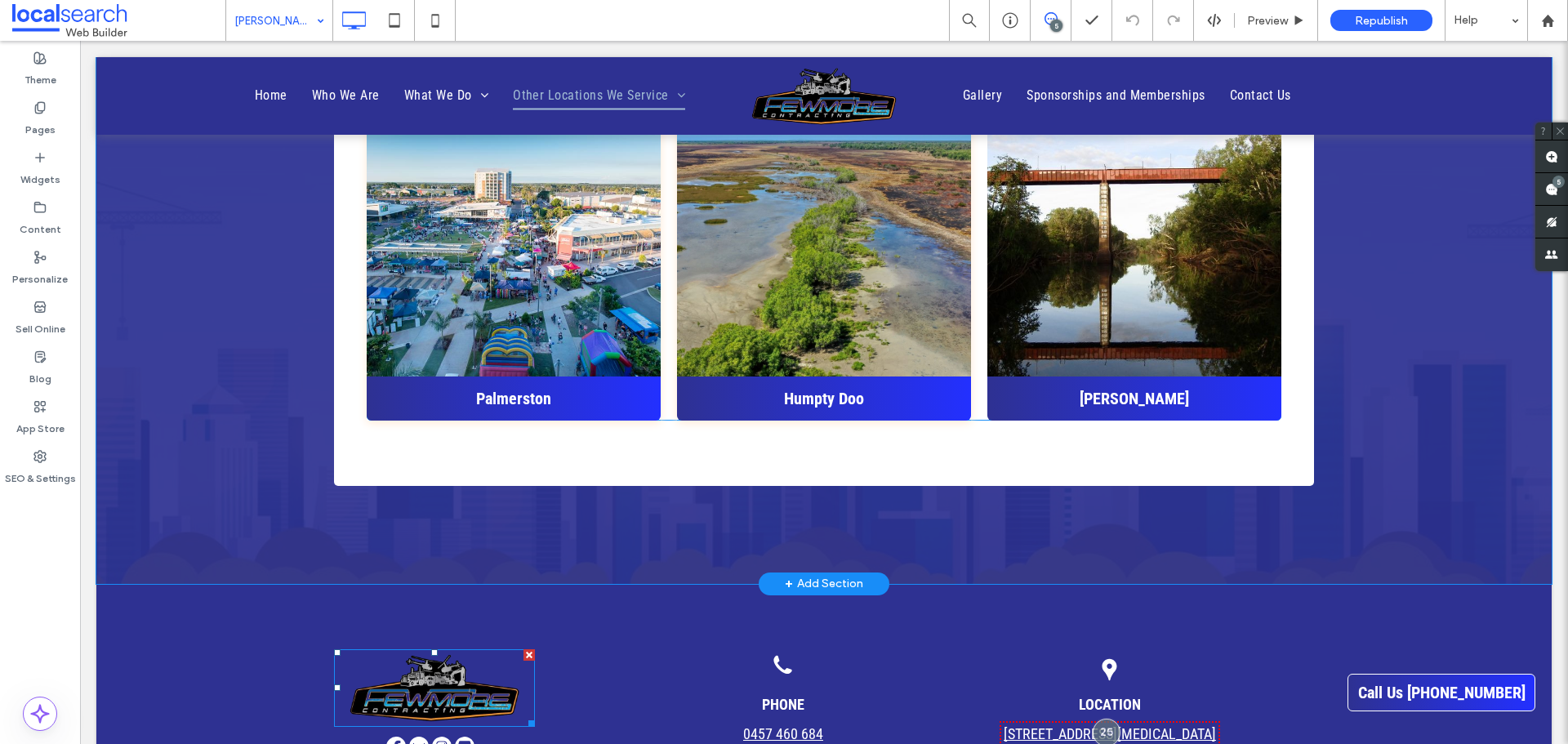
scroll to position [5146, 0]
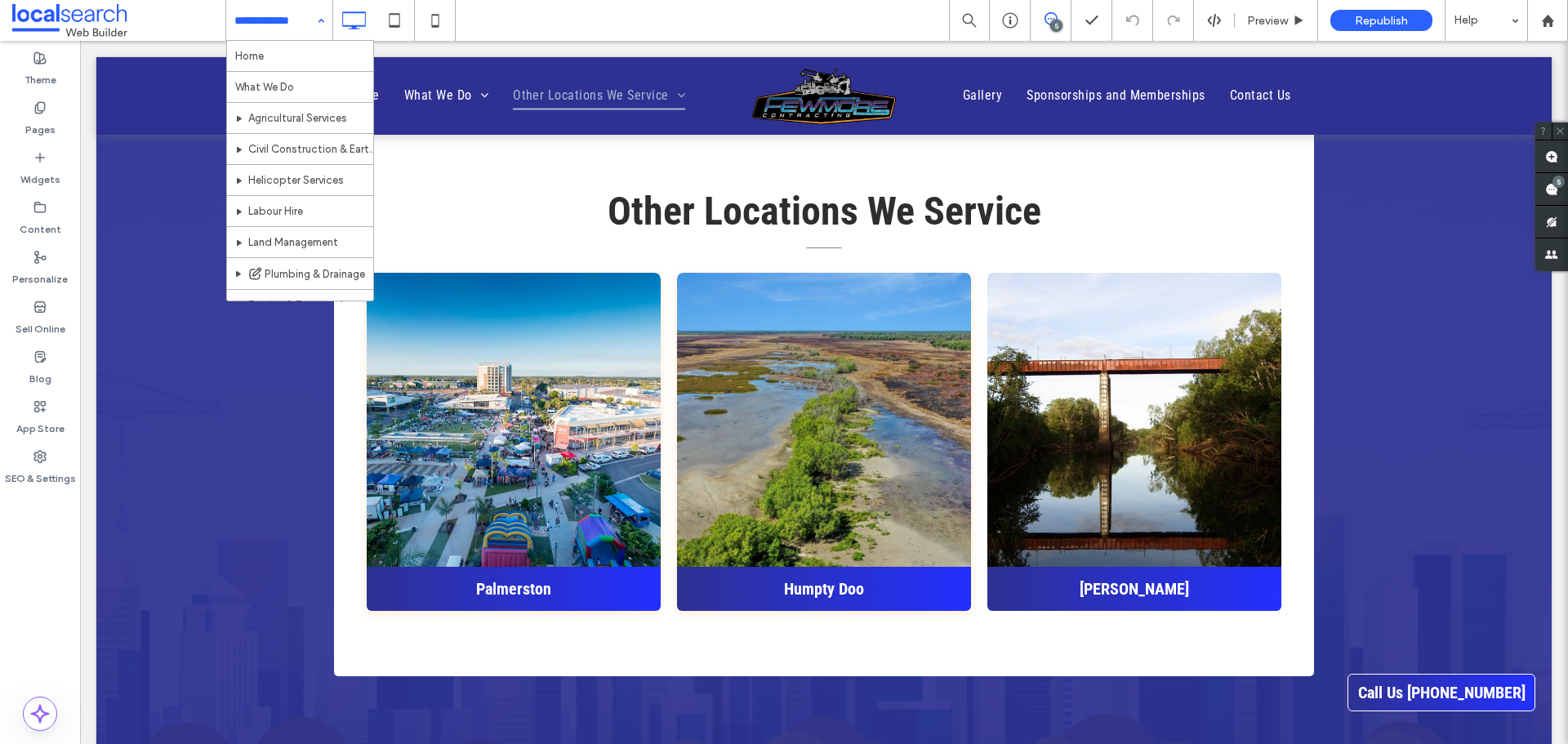
click at [296, 17] on input at bounding box center [275, 21] width 82 height 41
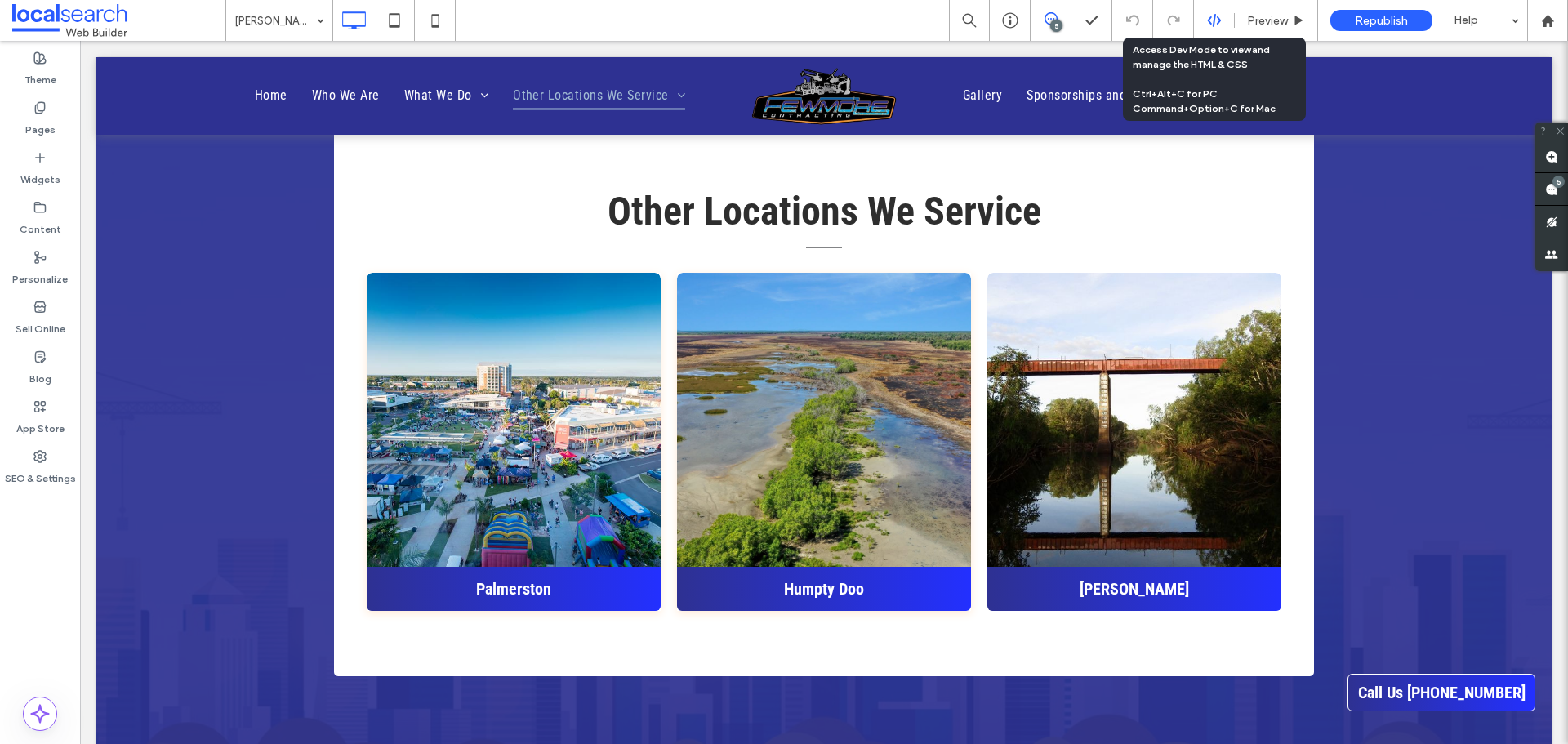
click at [1219, 26] on icon at bounding box center [1214, 20] width 15 height 15
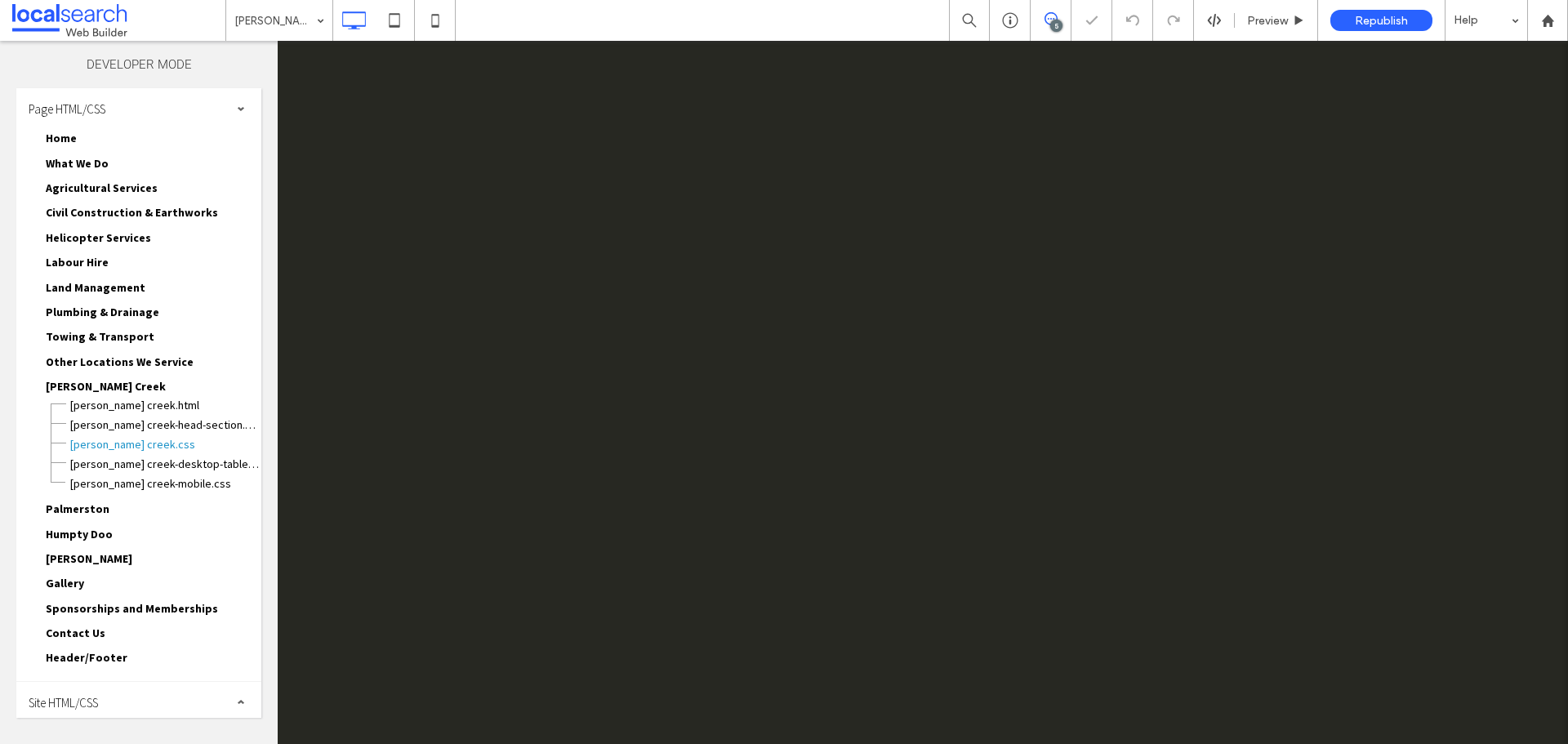
scroll to position [0, 0]
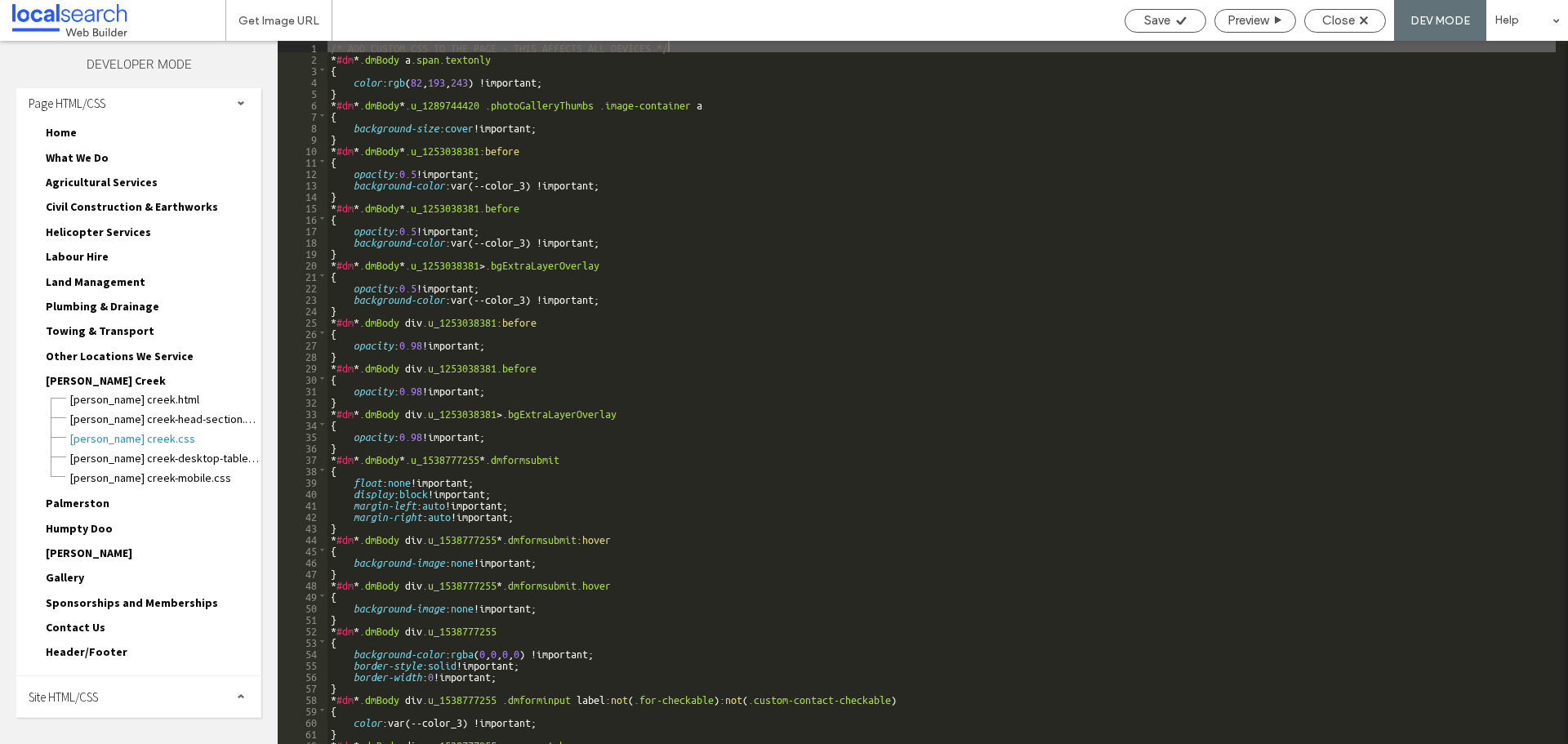
click at [103, 700] on div "Site HTML/CSS" at bounding box center [138, 697] width 245 height 41
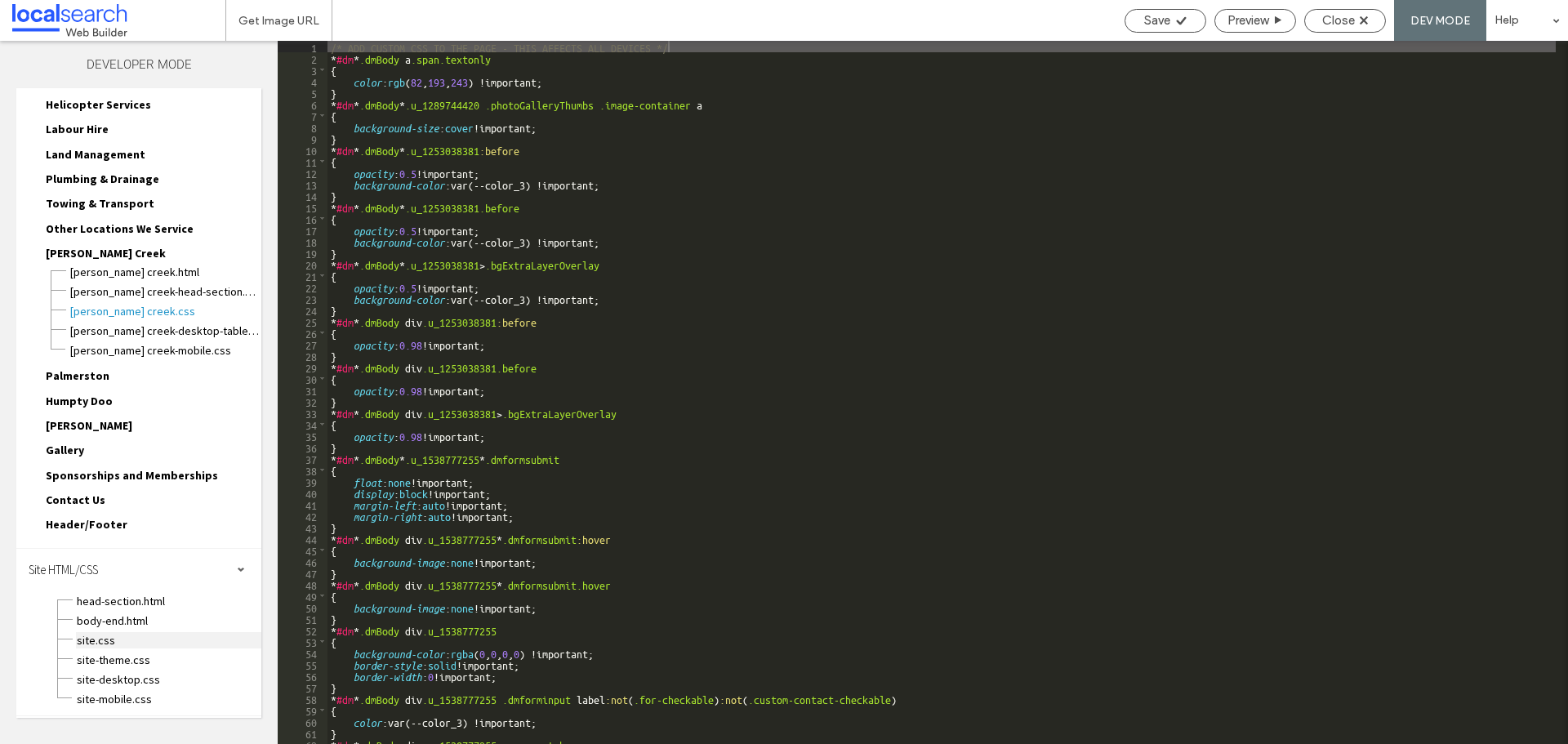
click at [130, 636] on span "site.css" at bounding box center [168, 640] width 185 height 16
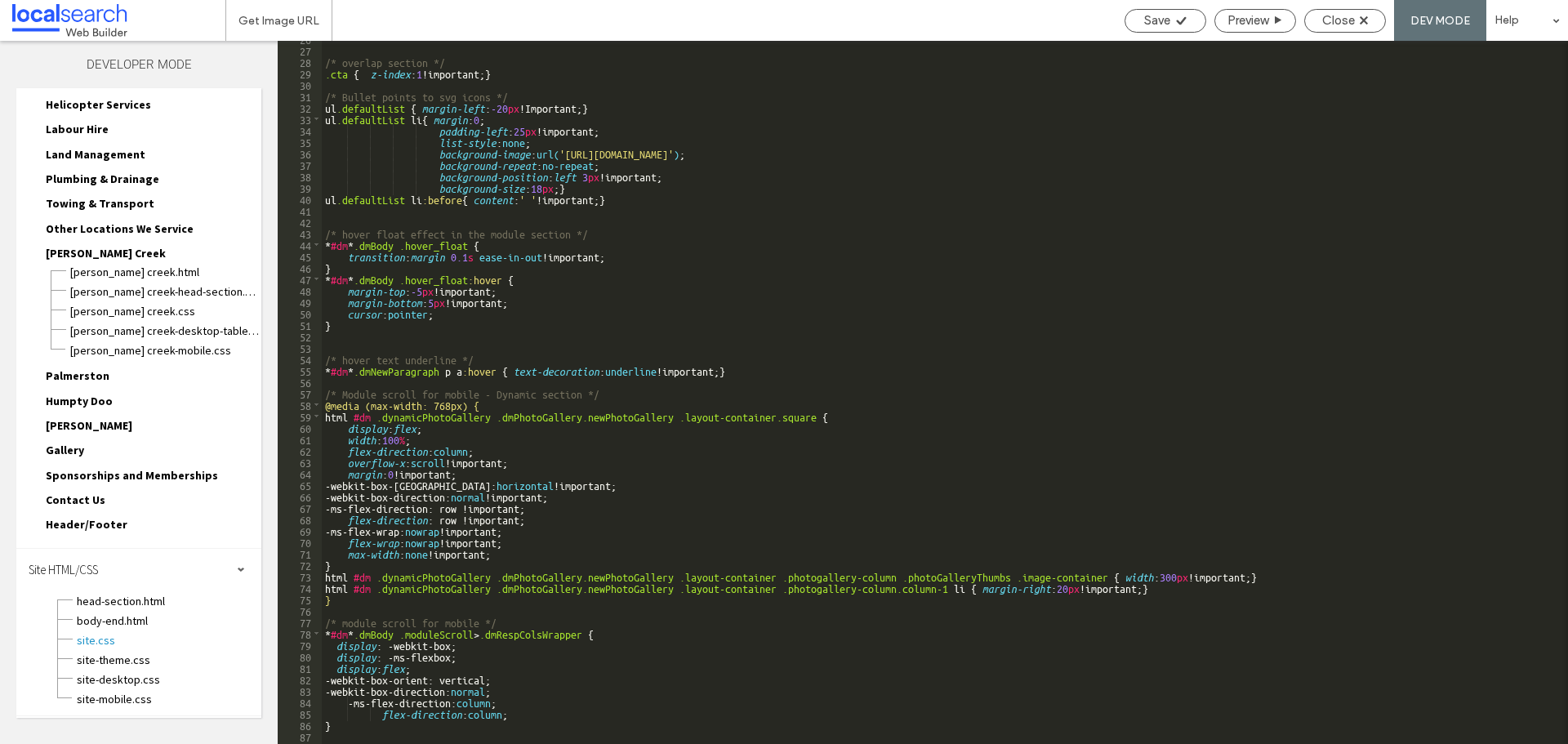
scroll to position [490, 0]
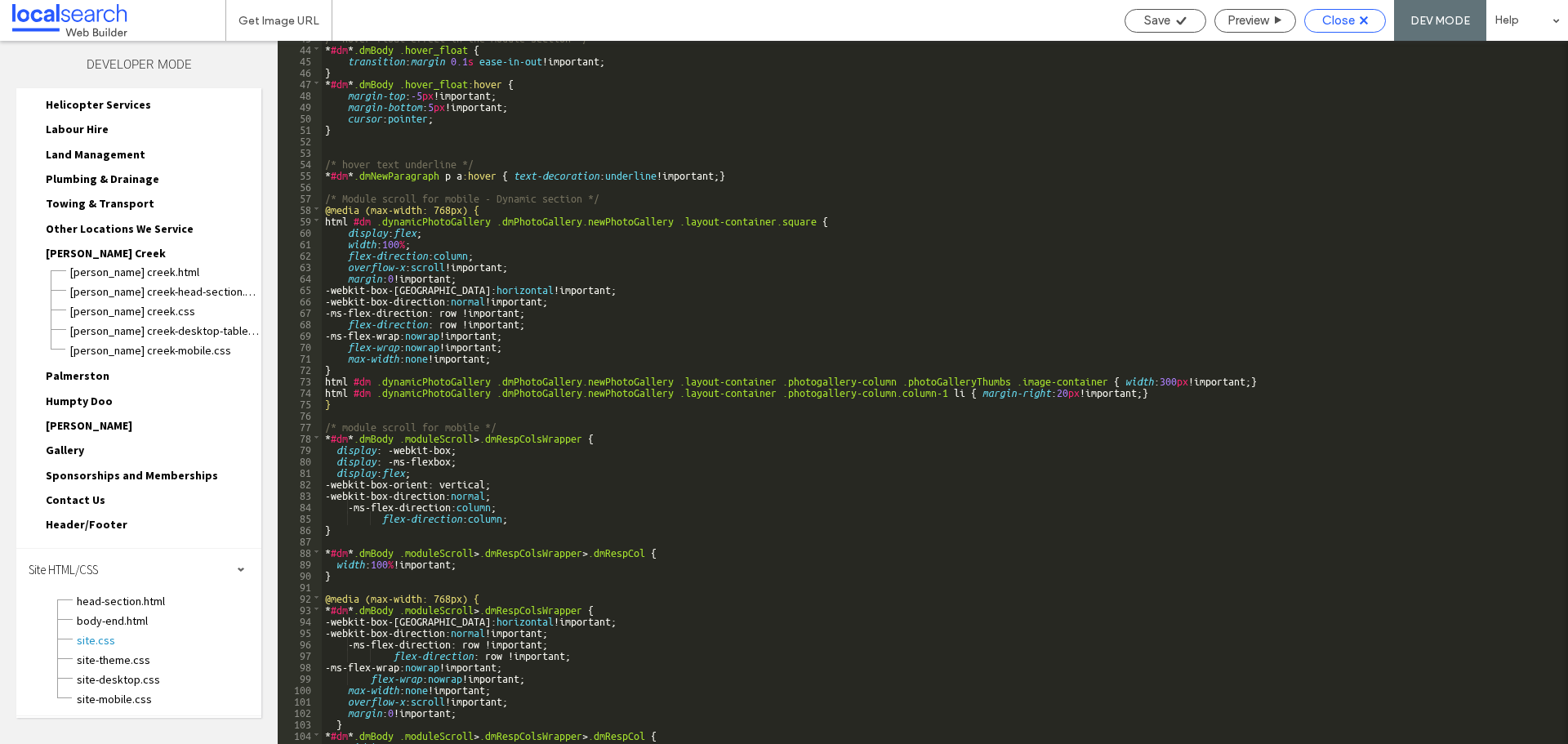
click at [1335, 15] on span "Close" at bounding box center [1339, 20] width 32 height 15
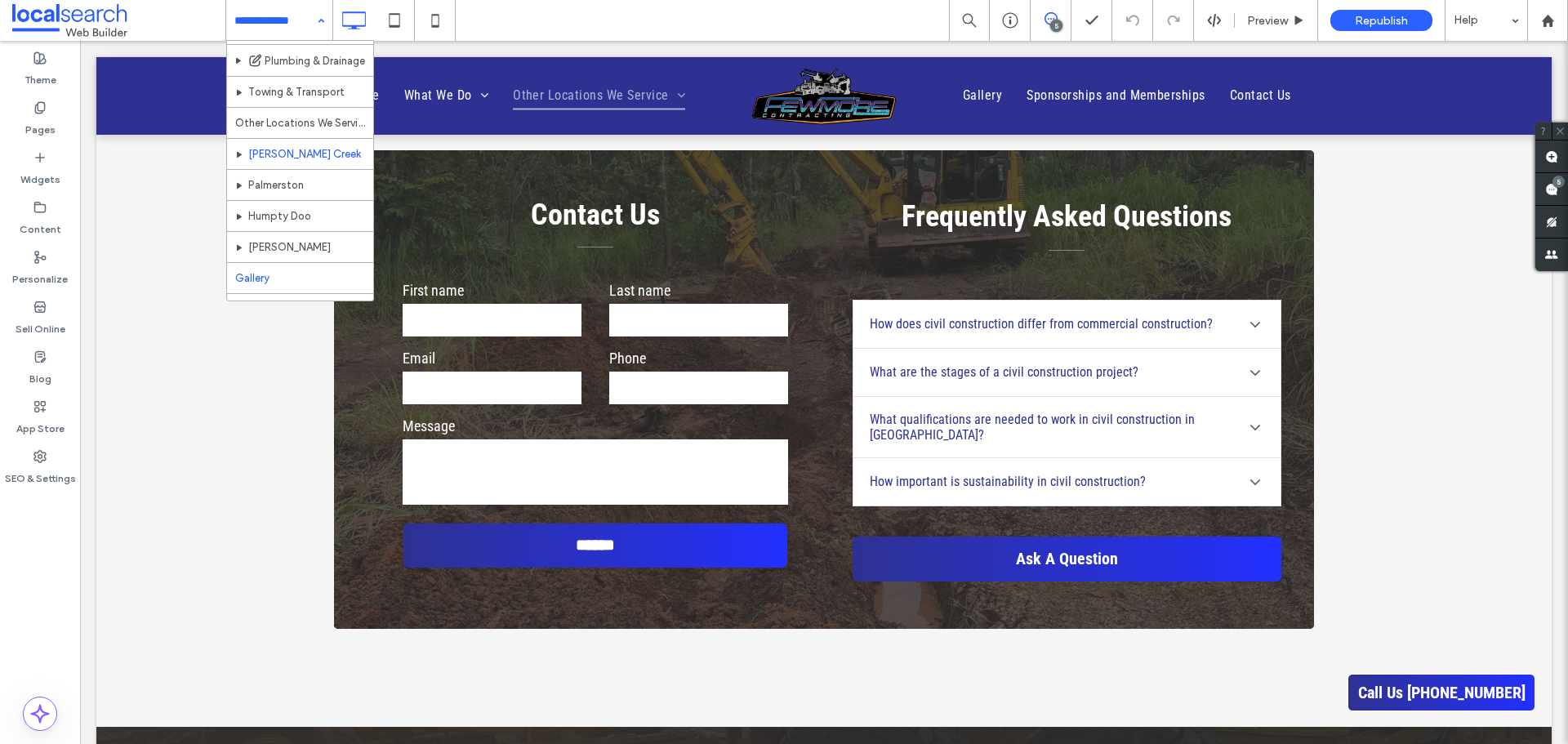
scroll to position [185, 0]
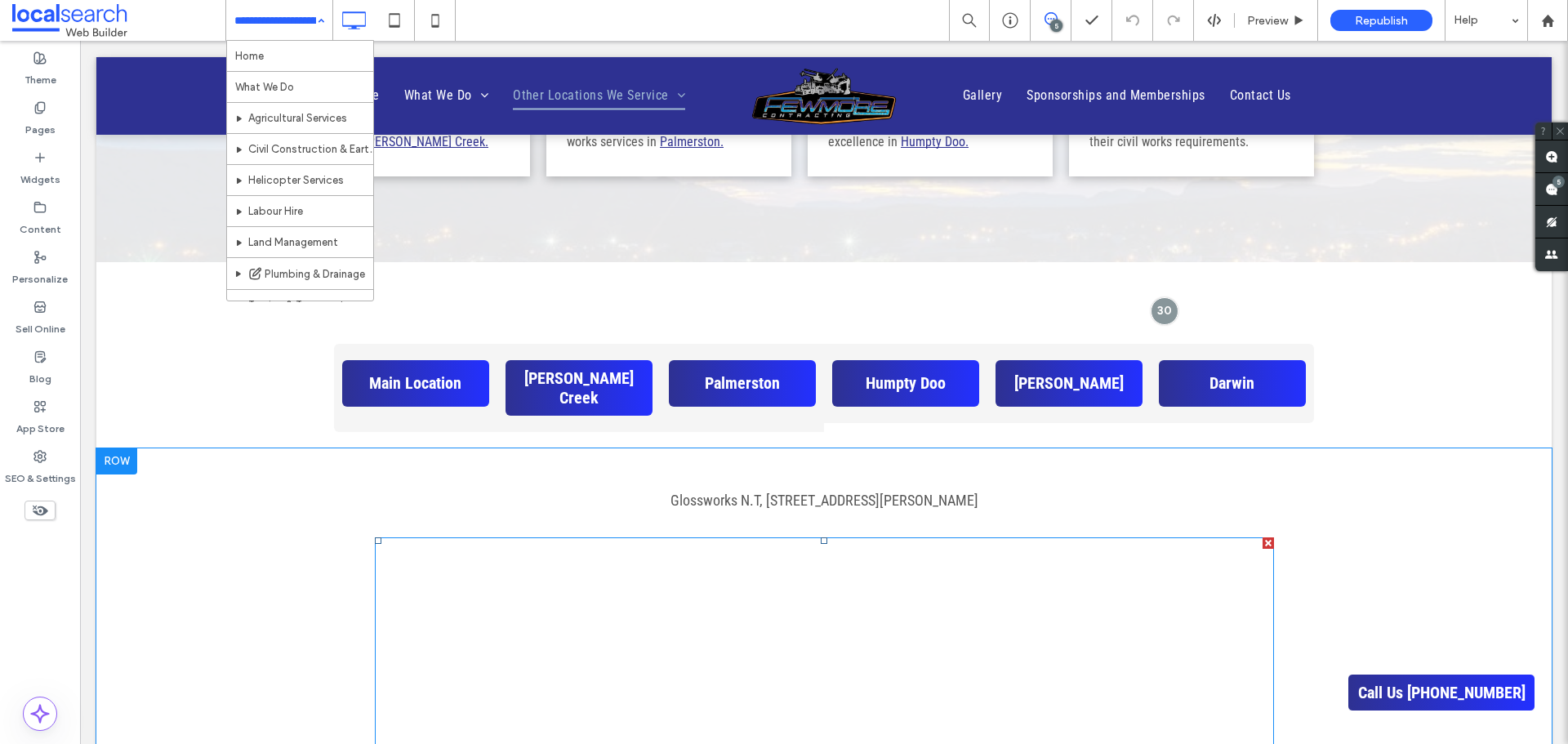
scroll to position [905, 0]
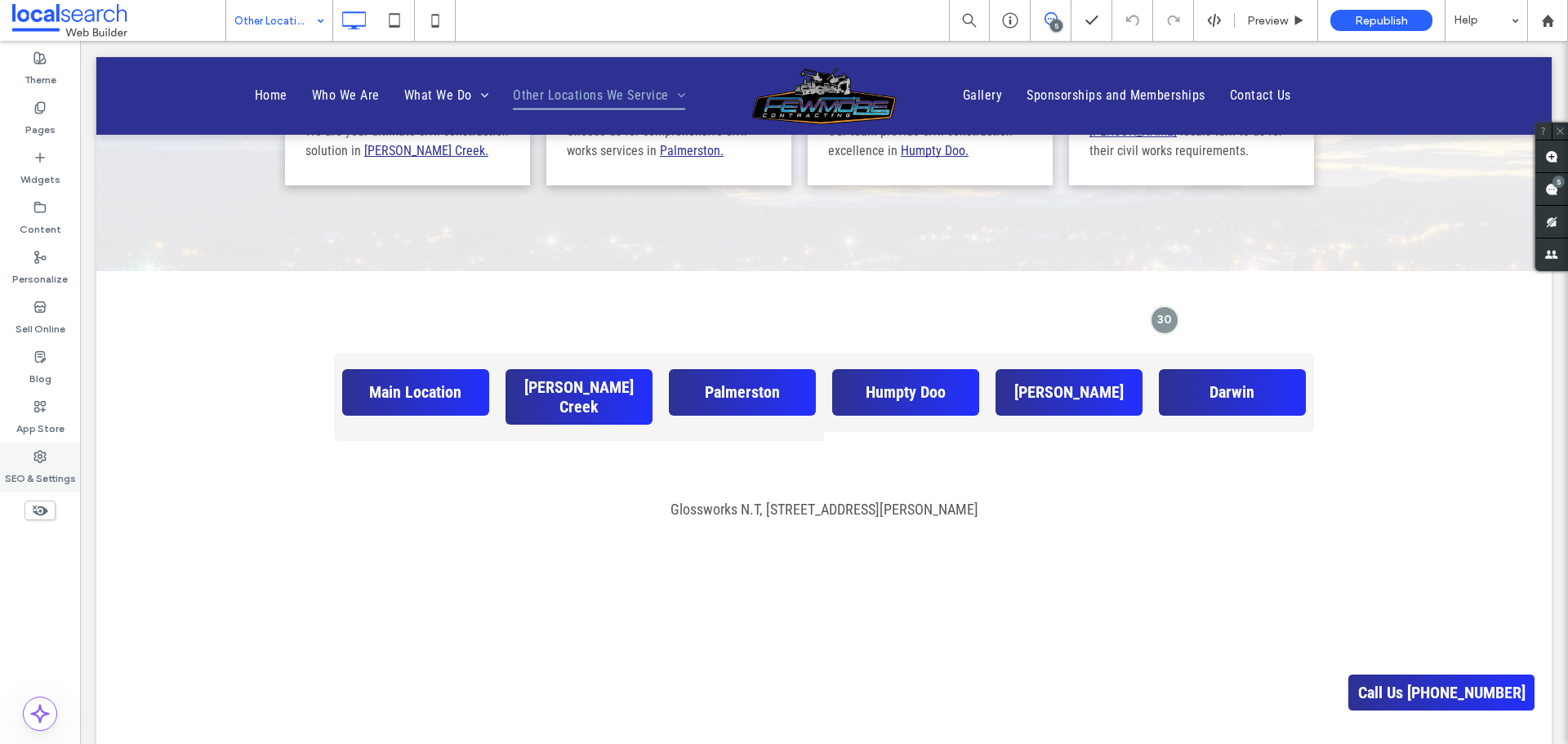
click at [44, 454] on icon at bounding box center [39, 456] width 13 height 13
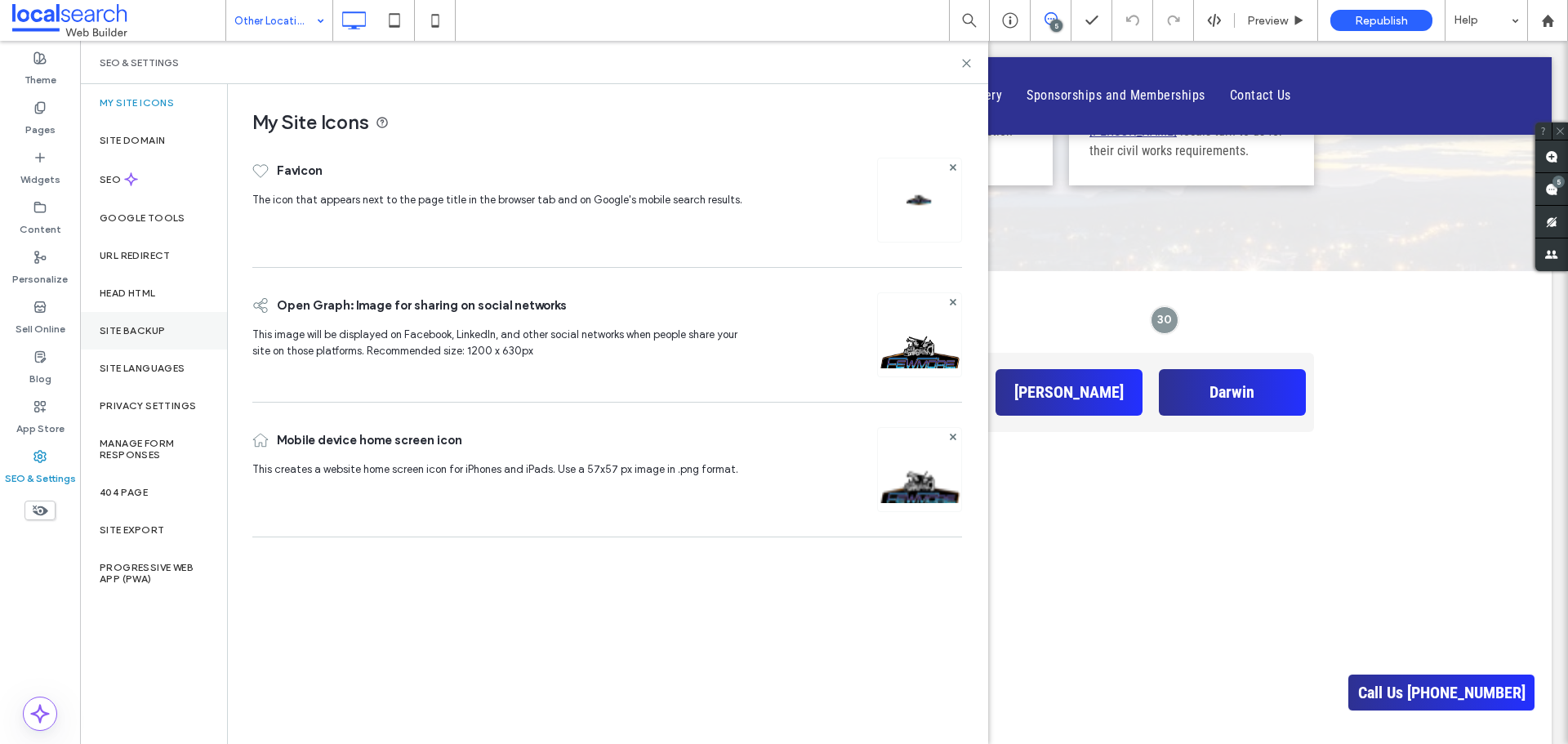
click at [157, 328] on label "Site Backup" at bounding box center [132, 330] width 65 height 11
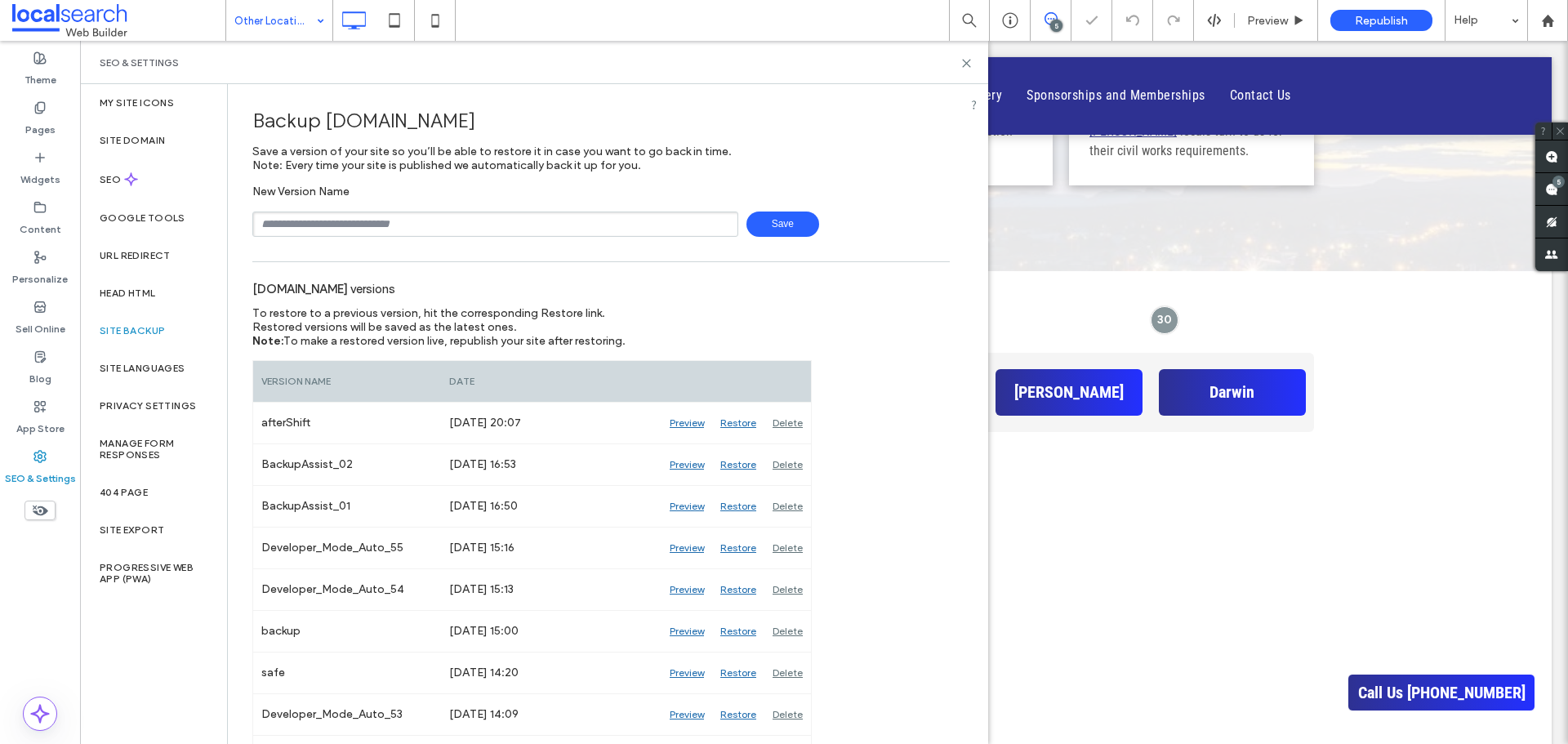
click at [316, 225] on input "text" at bounding box center [495, 225] width 486 height 26
type input "*****"
click at [788, 218] on span "Save" at bounding box center [783, 225] width 73 height 26
click at [967, 62] on use at bounding box center [966, 63] width 8 height 8
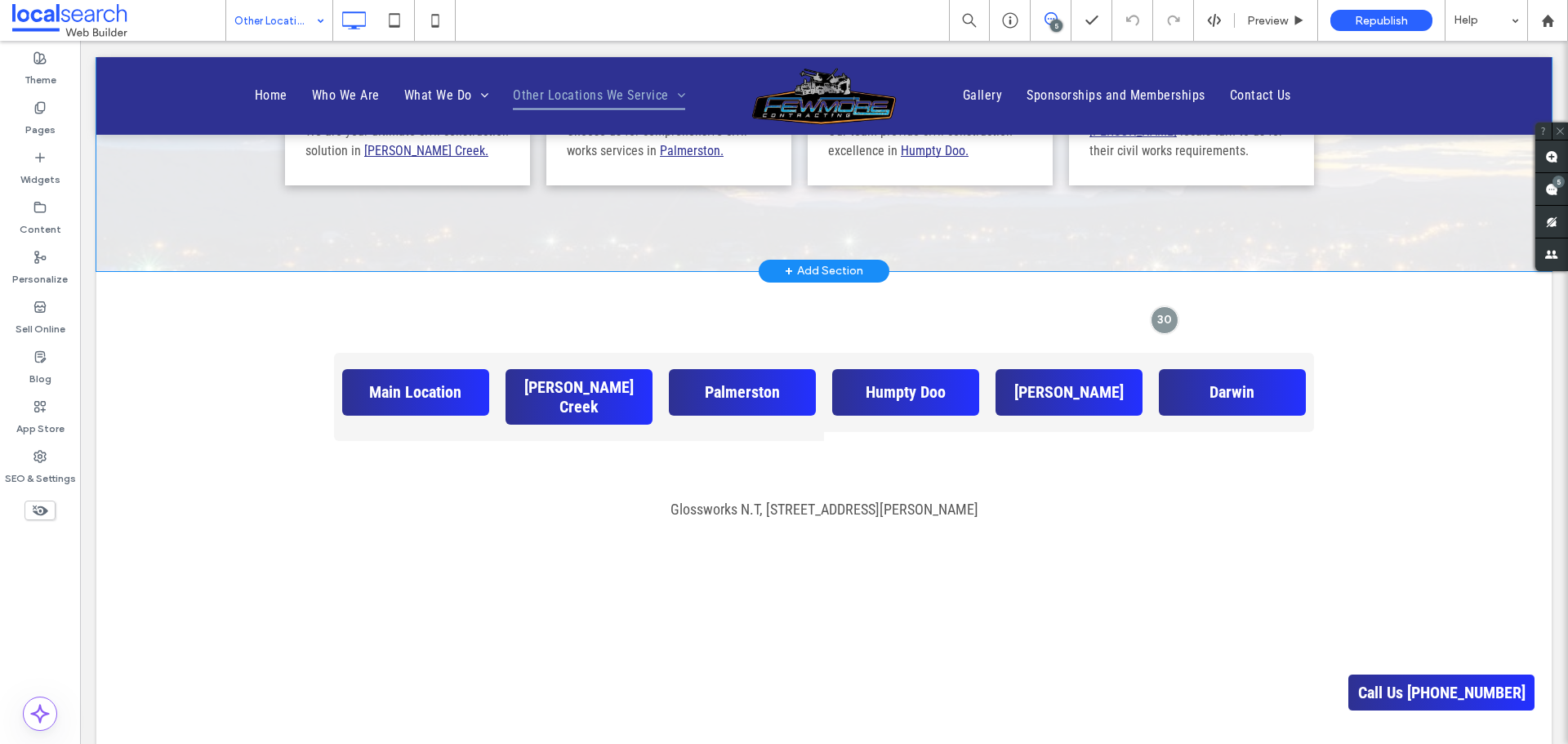
scroll to position [579, 0]
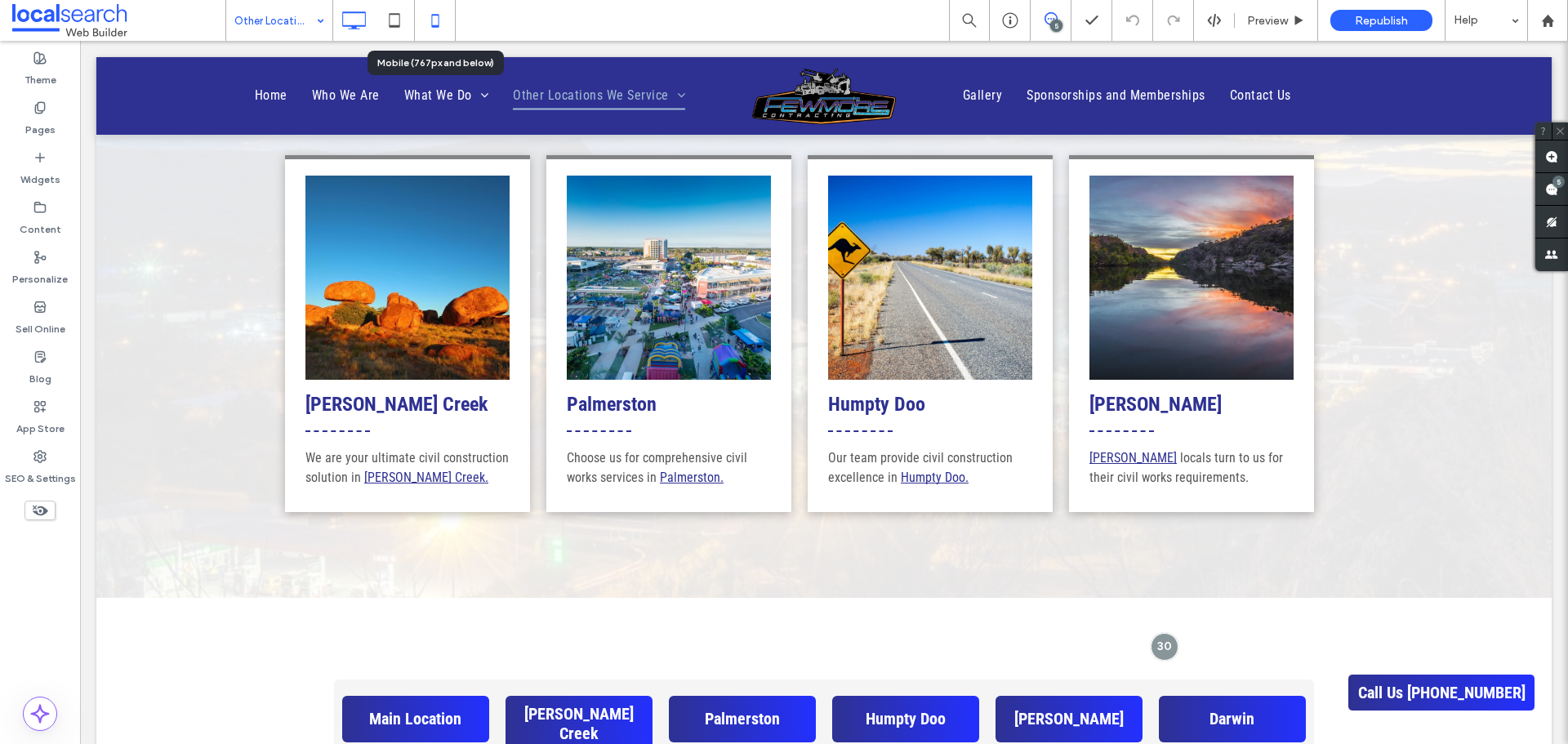
click at [430, 22] on icon at bounding box center [435, 21] width 32 height 32
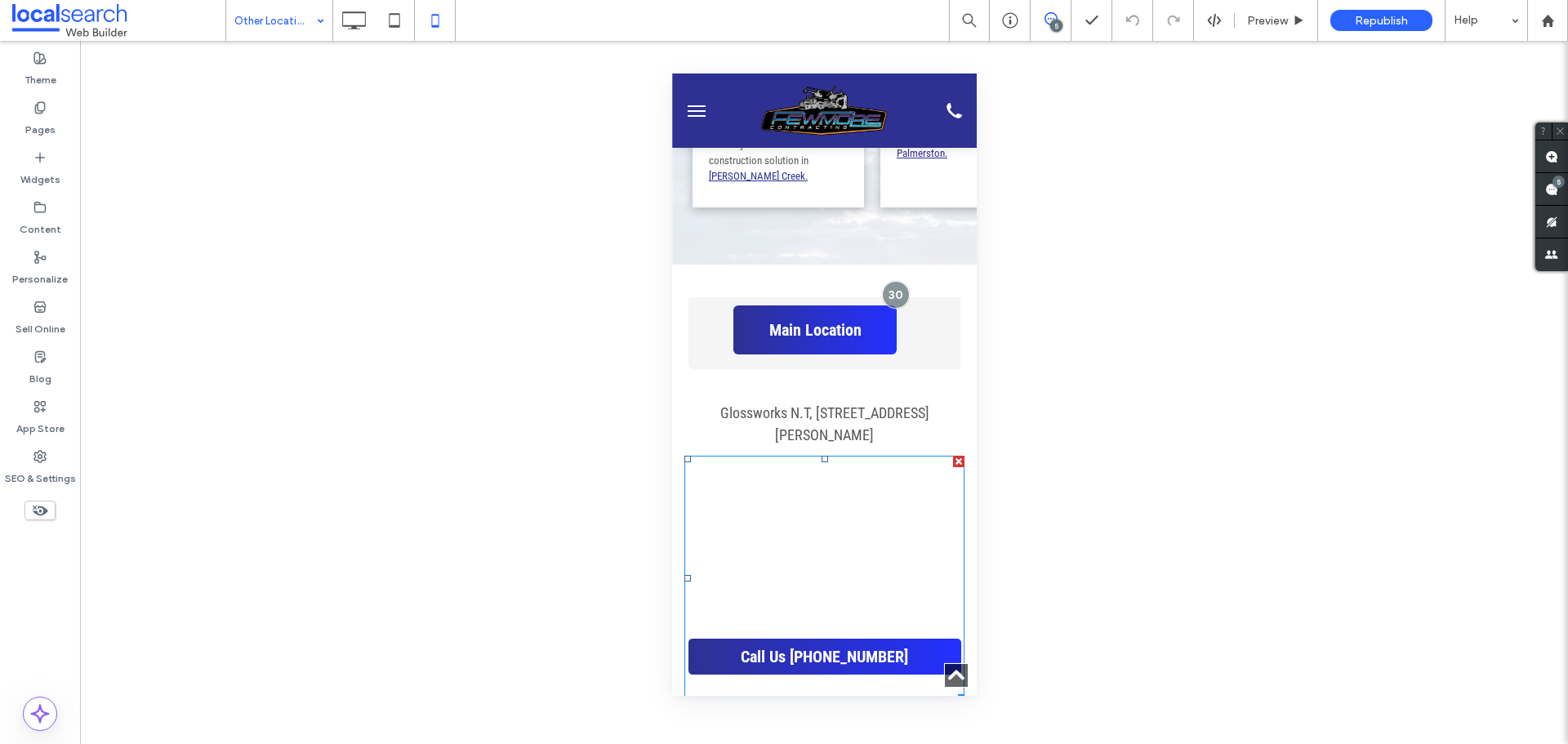
scroll to position [653, 0]
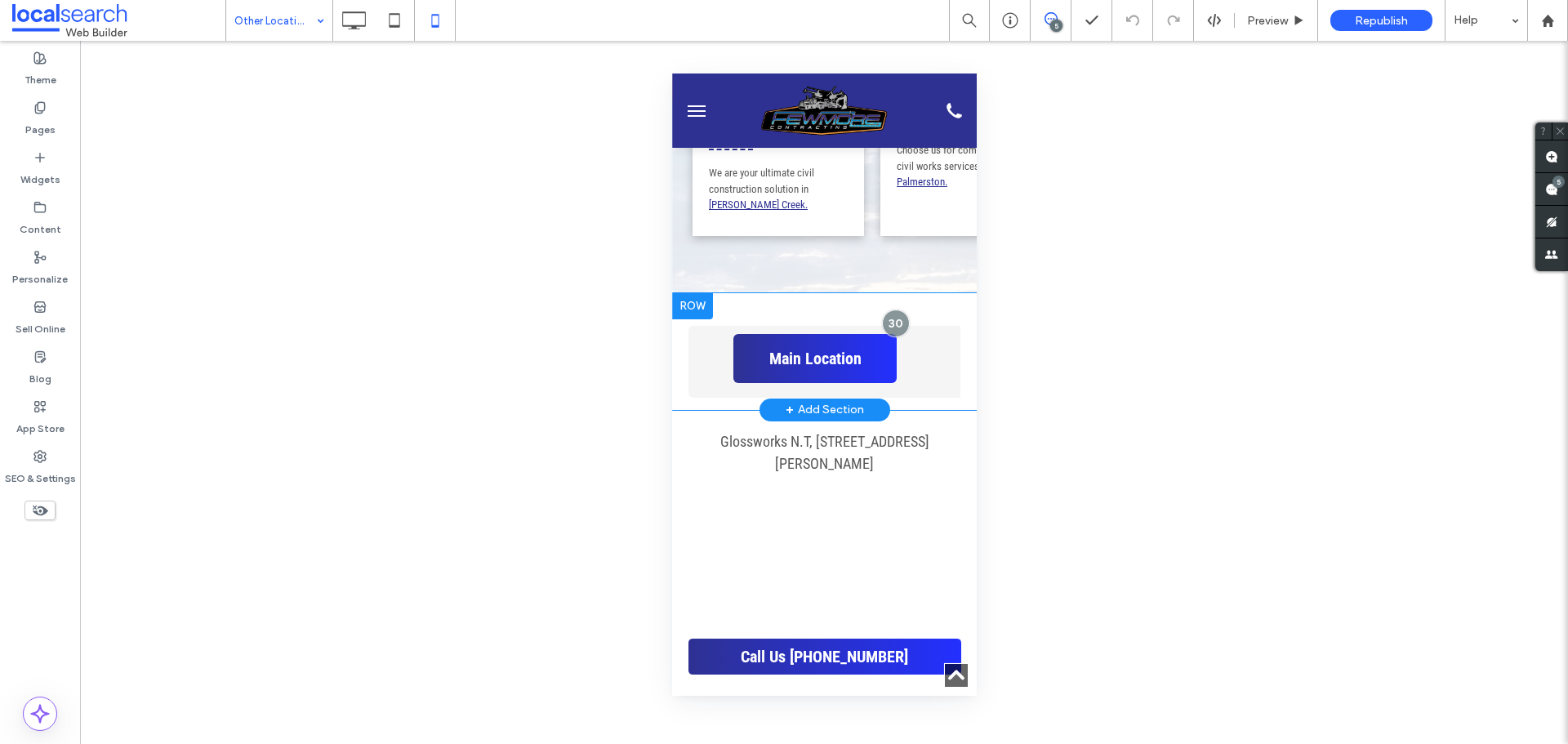
click at [955, 317] on div "Main Location Click To Paste [PERSON_NAME] [DEMOGRAPHIC_DATA] Click To Paste [G…" at bounding box center [824, 351] width 305 height 117
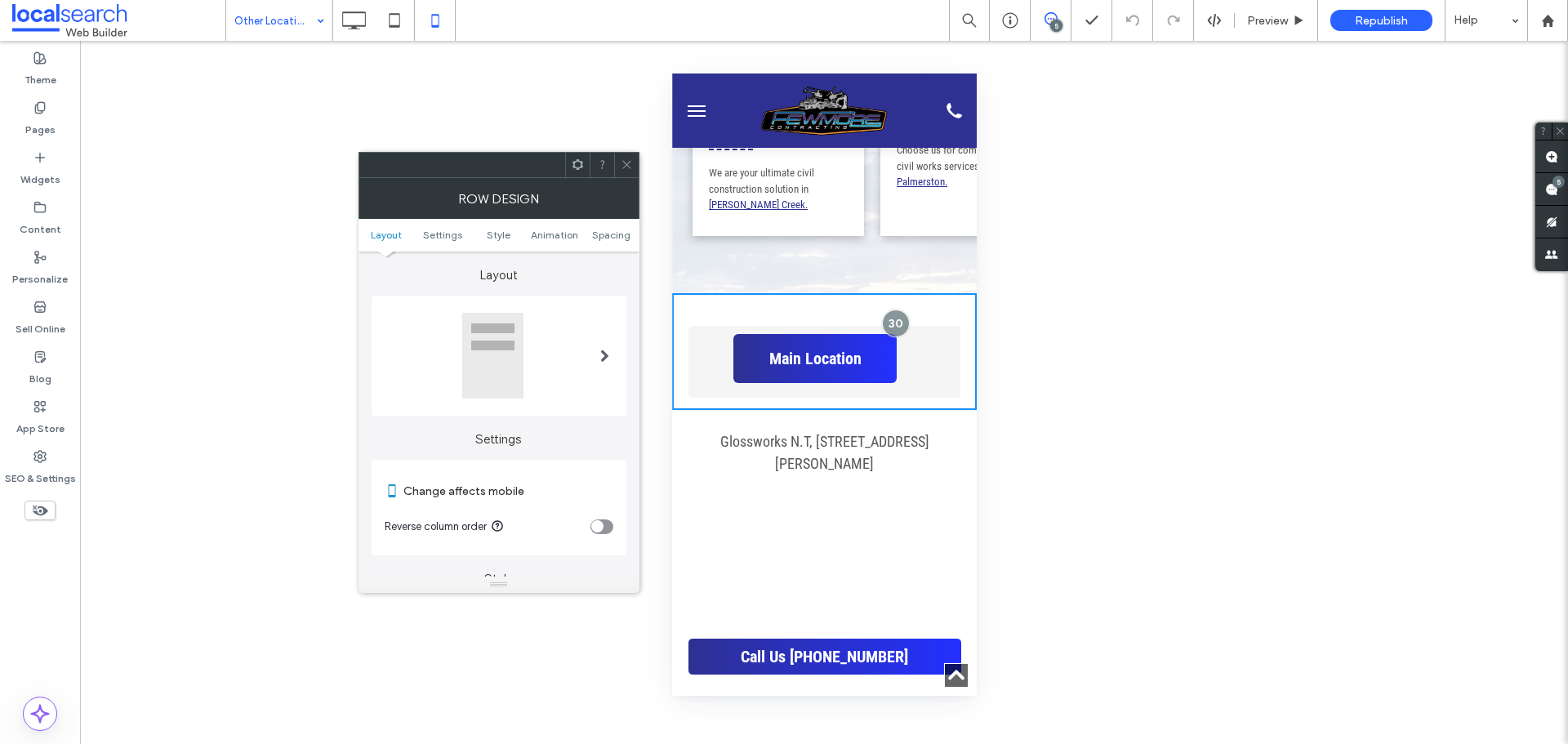
click at [628, 171] on span at bounding box center [627, 165] width 12 height 25
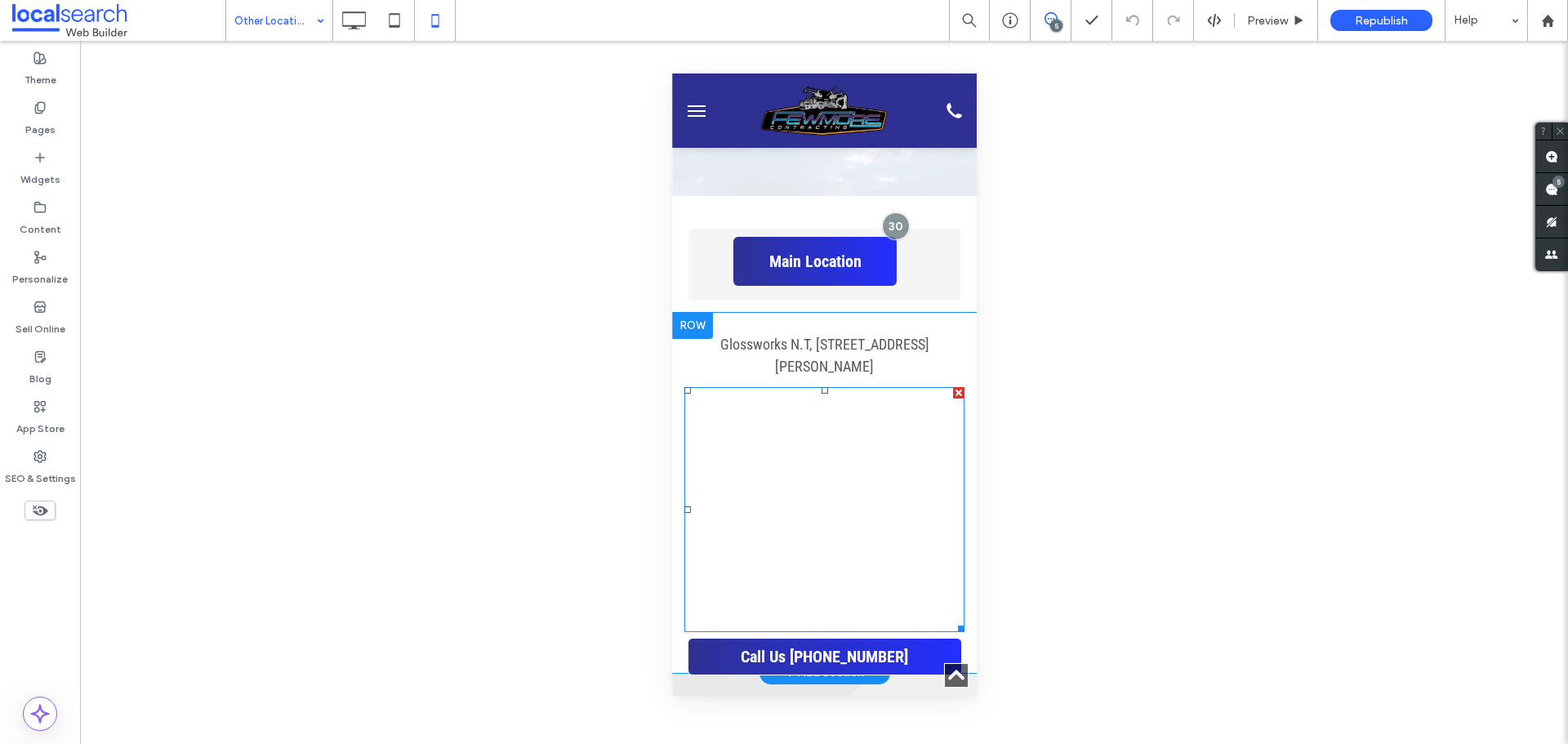
scroll to position [735, 0]
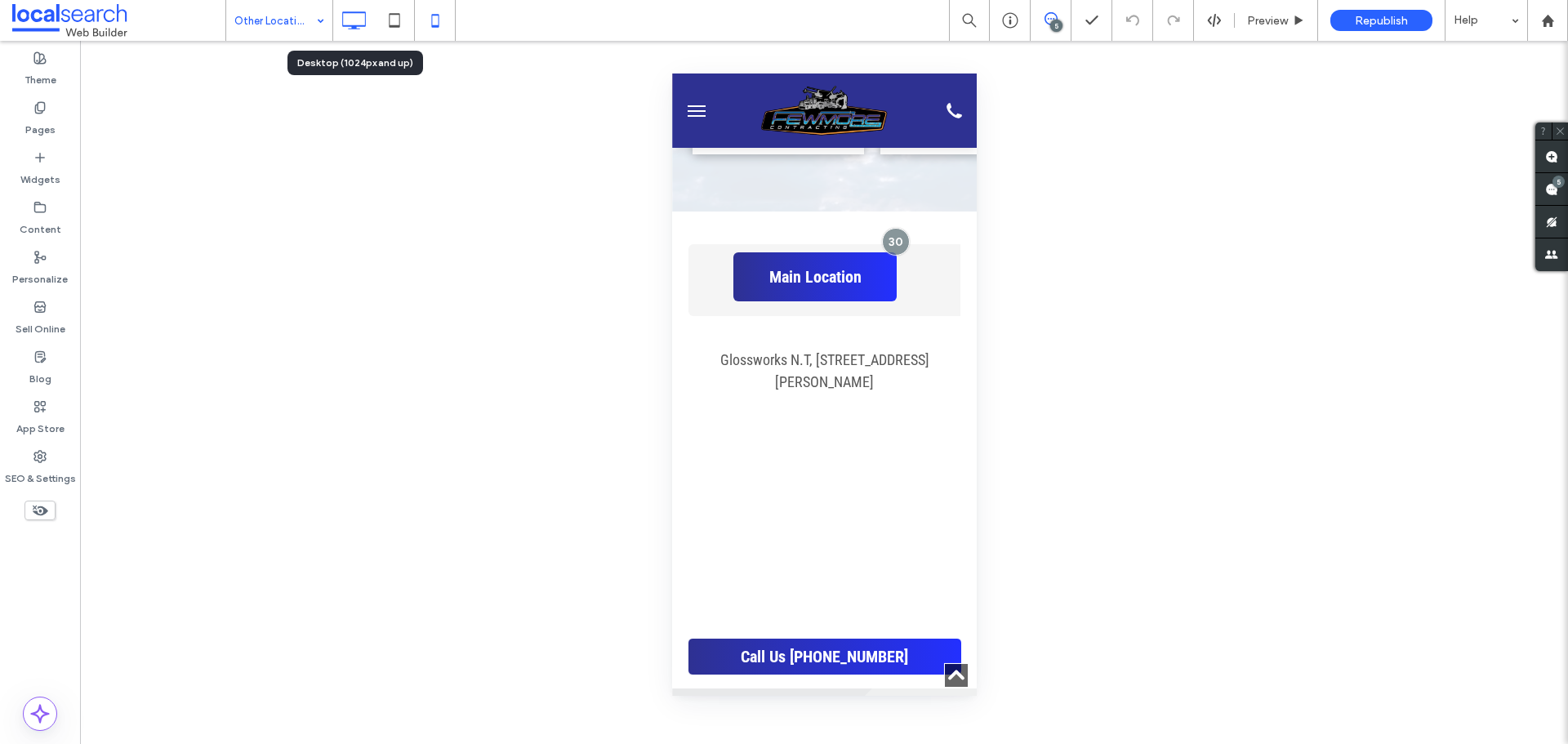
click at [362, 25] on icon at bounding box center [354, 21] width 32 height 32
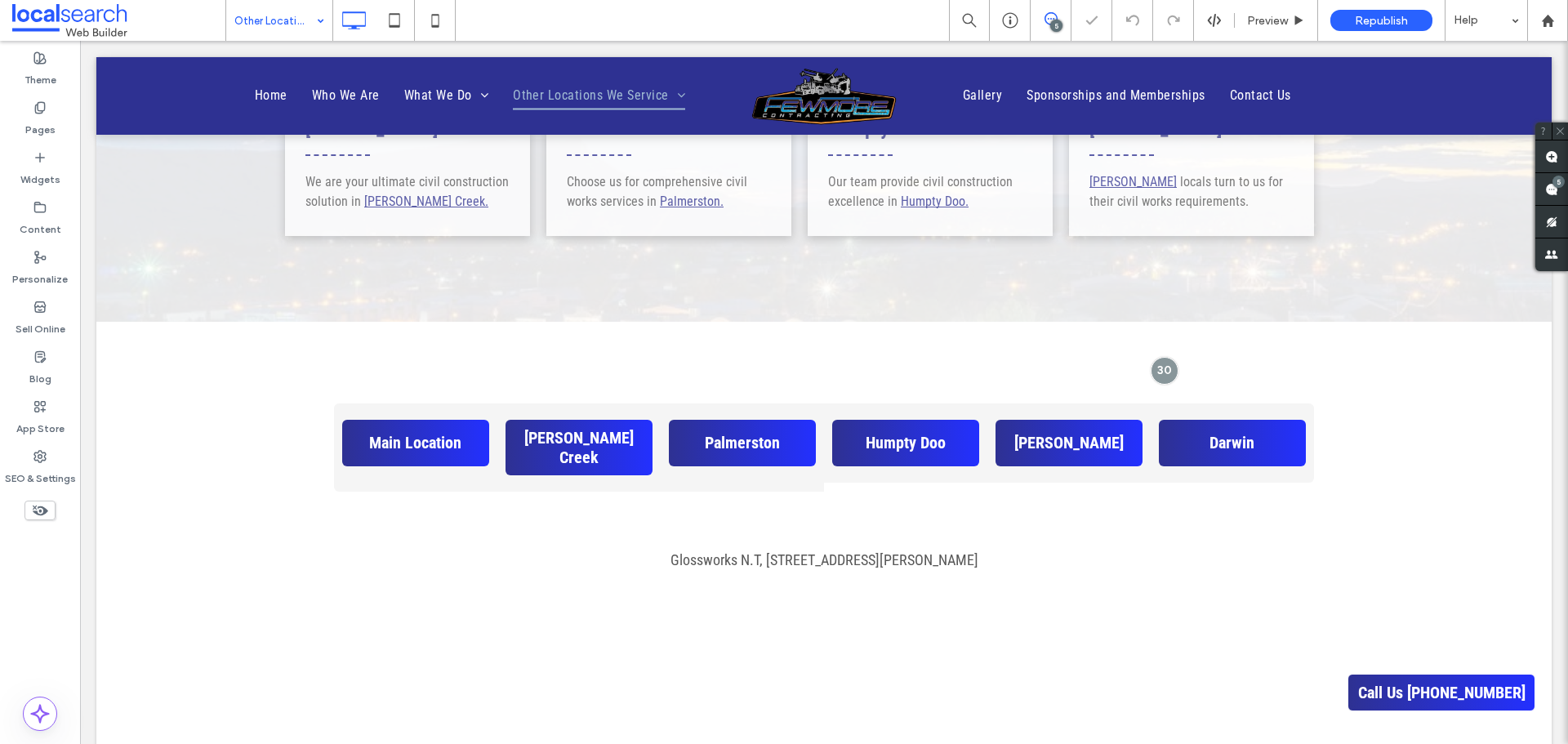
scroll to position [980, 0]
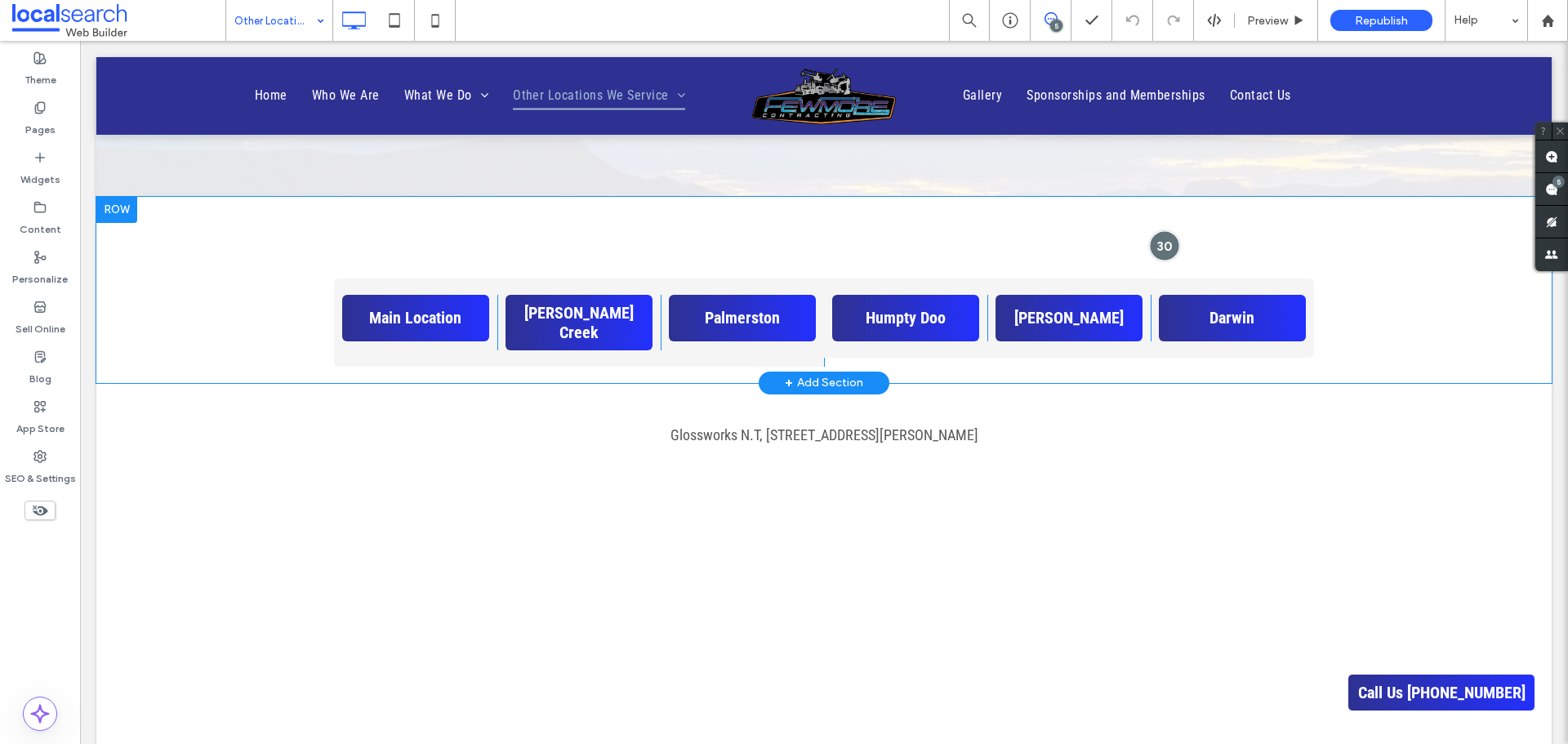
click at [1157, 250] on div at bounding box center [1164, 245] width 30 height 30
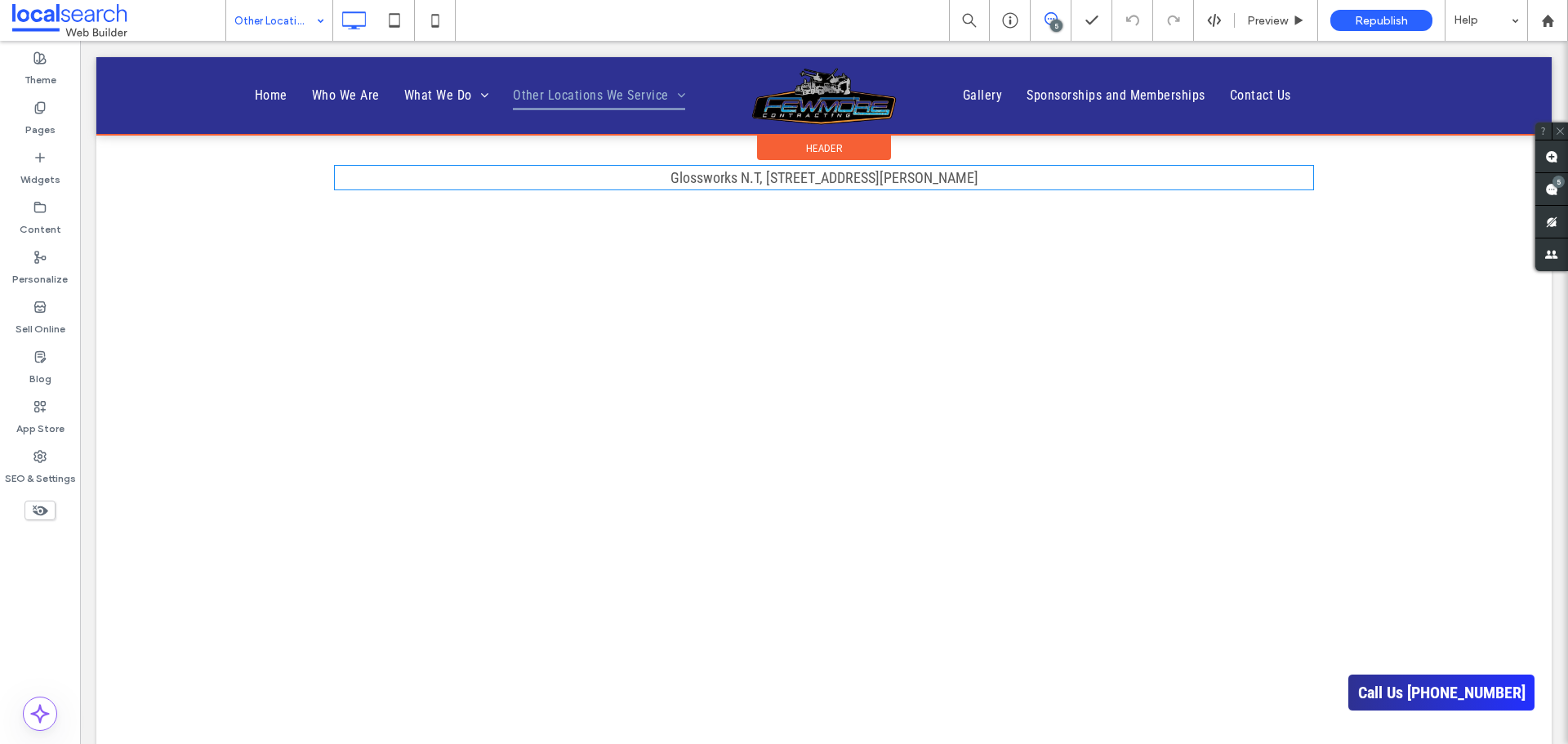
scroll to position [1225, 0]
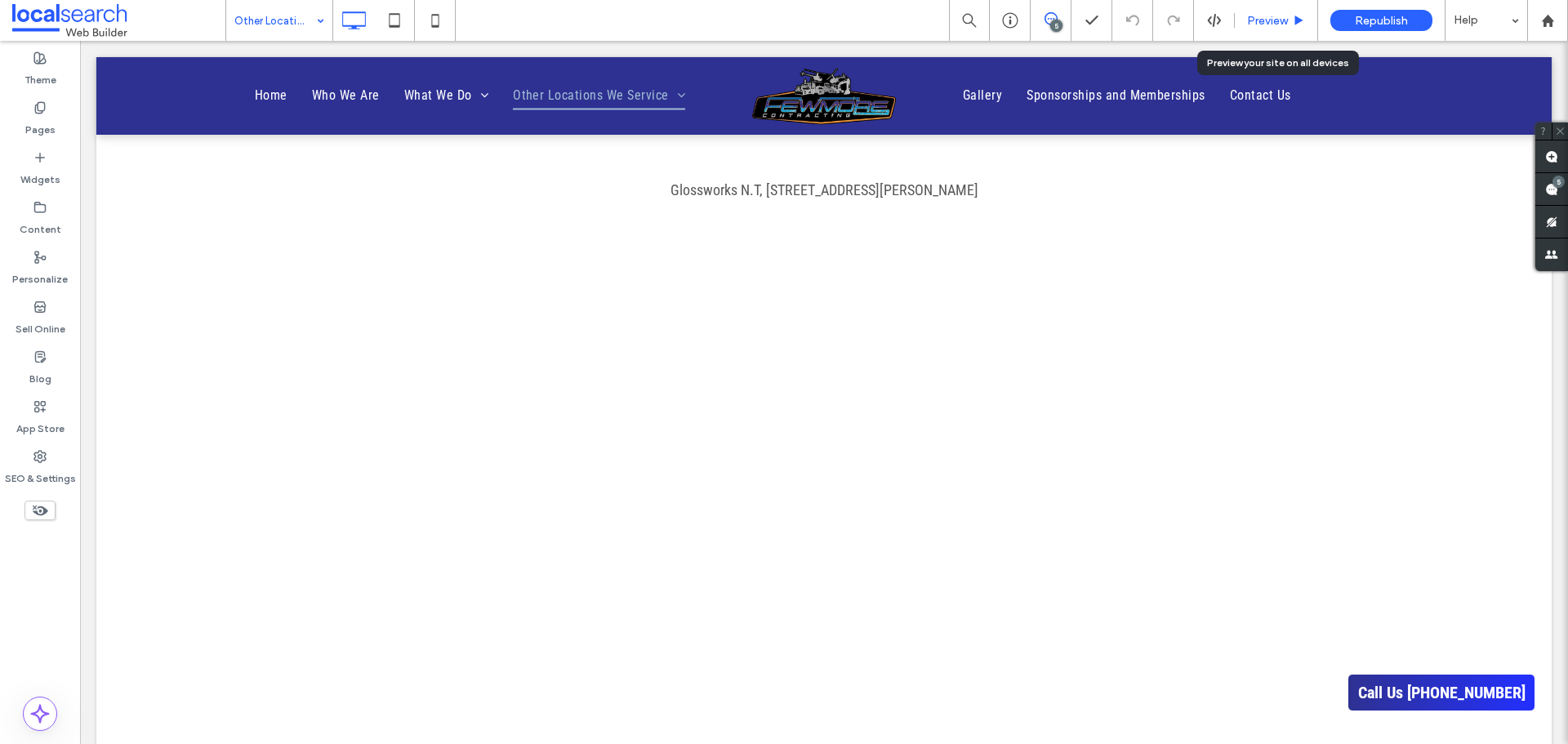
click at [1295, 18] on icon at bounding box center [1299, 21] width 12 height 12
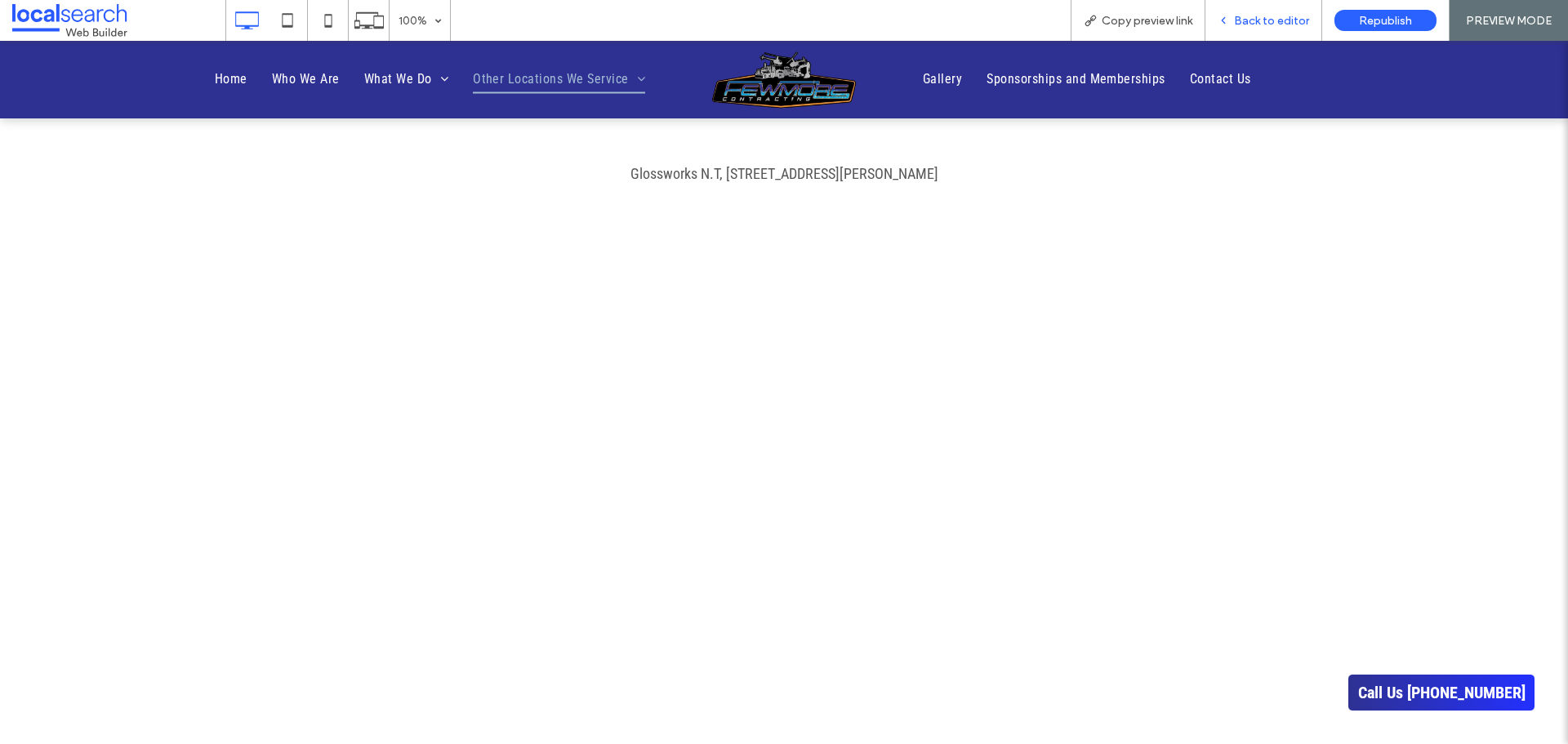
click at [1247, 17] on span "Back to editor" at bounding box center [1271, 21] width 75 height 14
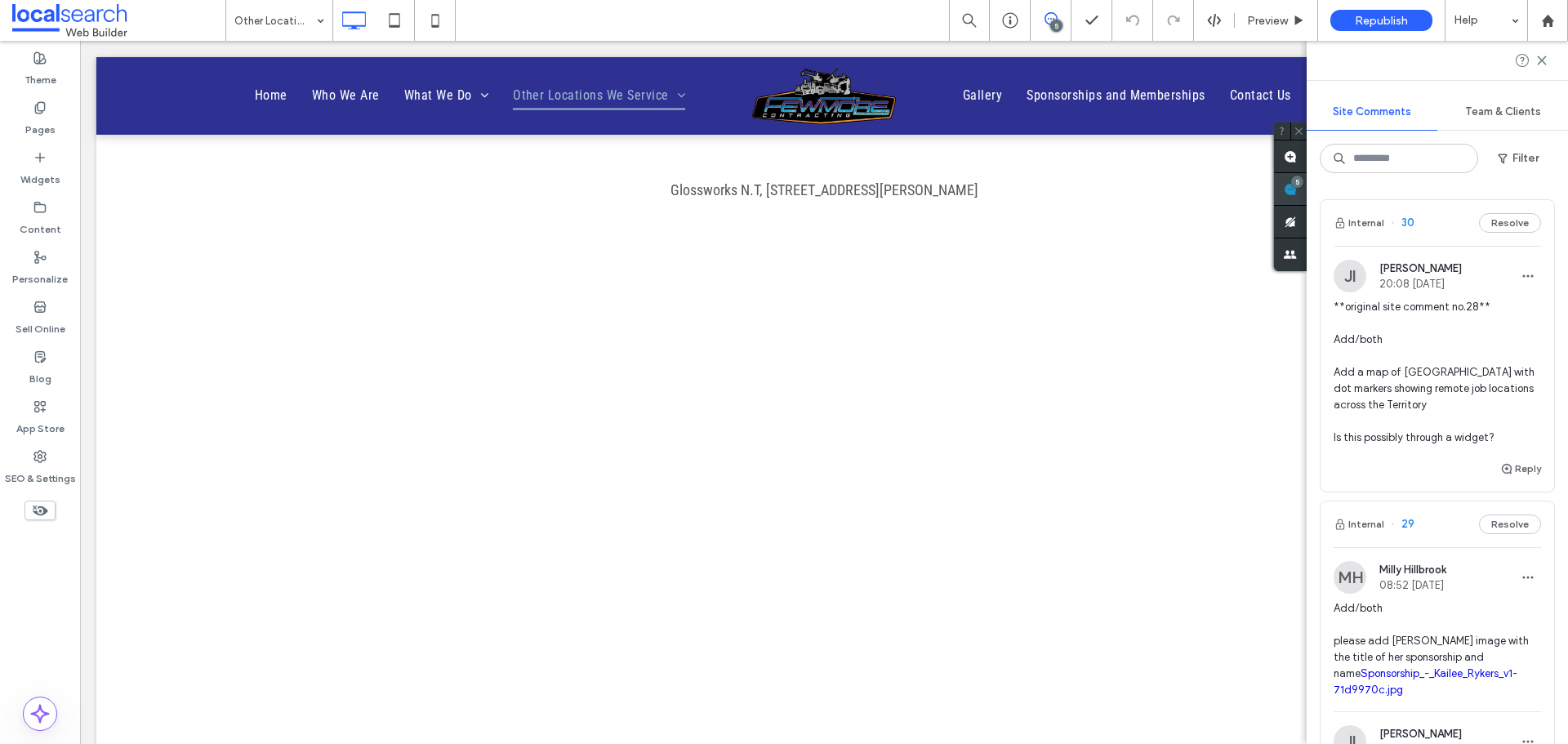
click at [1307, 190] on span at bounding box center [1290, 189] width 32 height 32
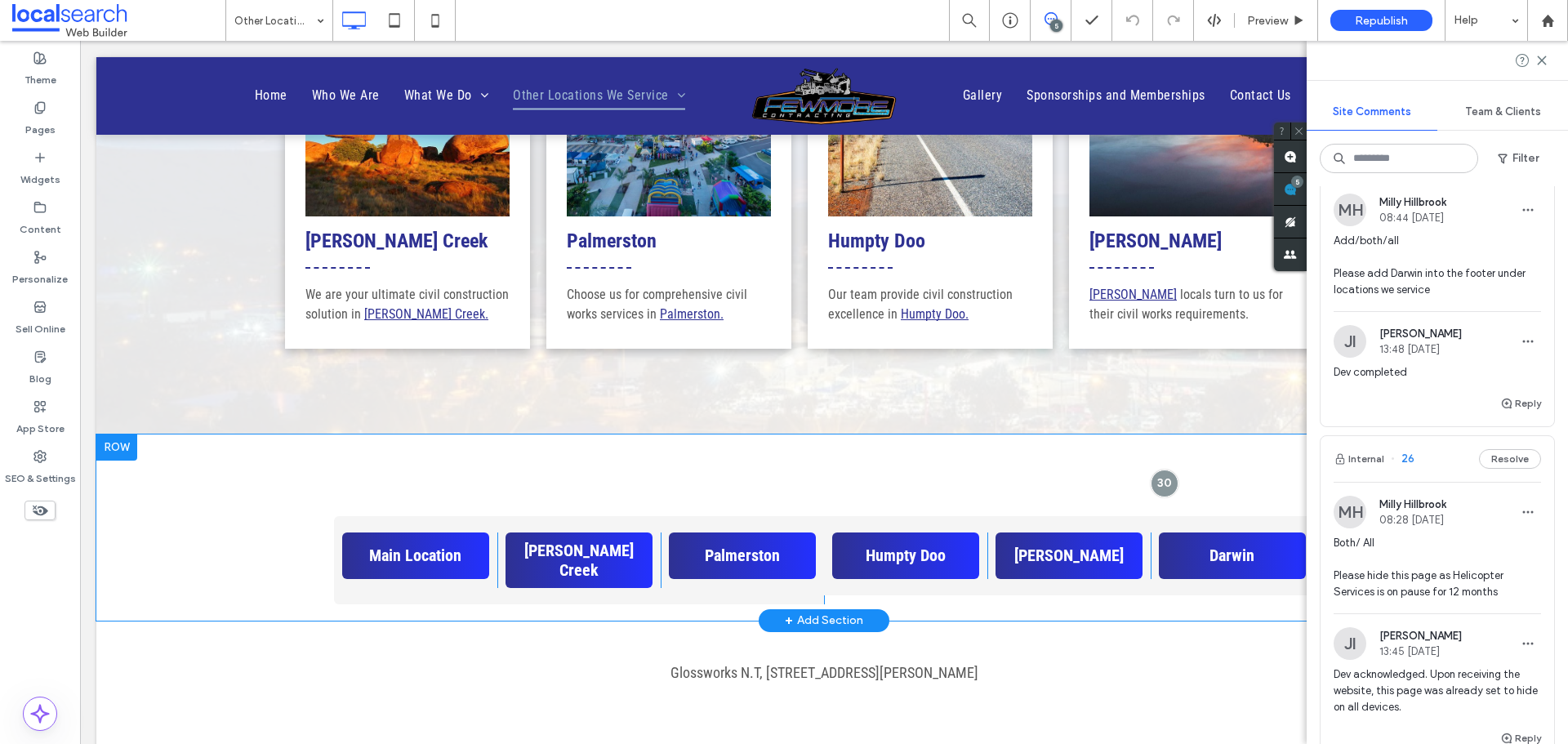
scroll to position [905, 0]
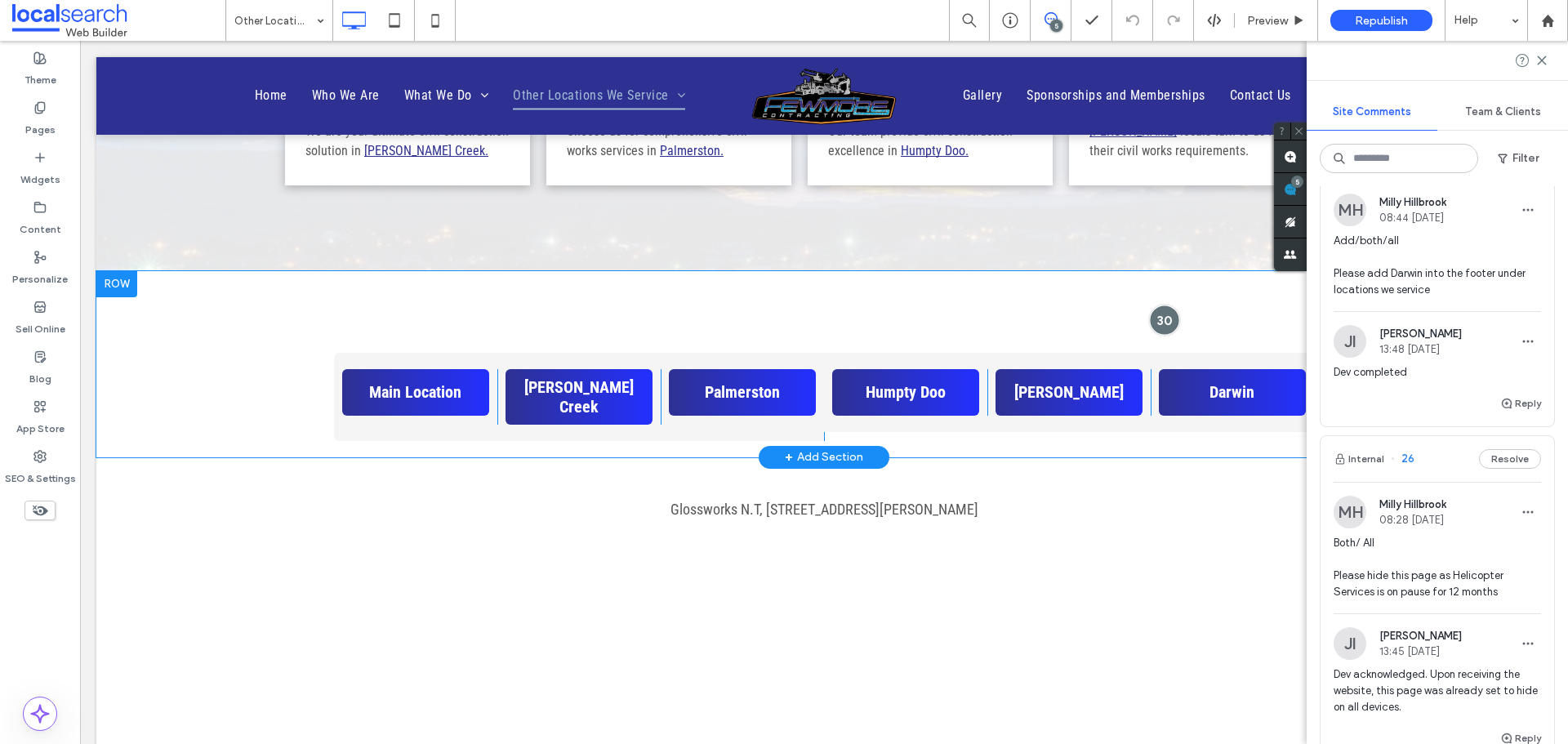
click at [1149, 325] on div at bounding box center [1164, 319] width 30 height 30
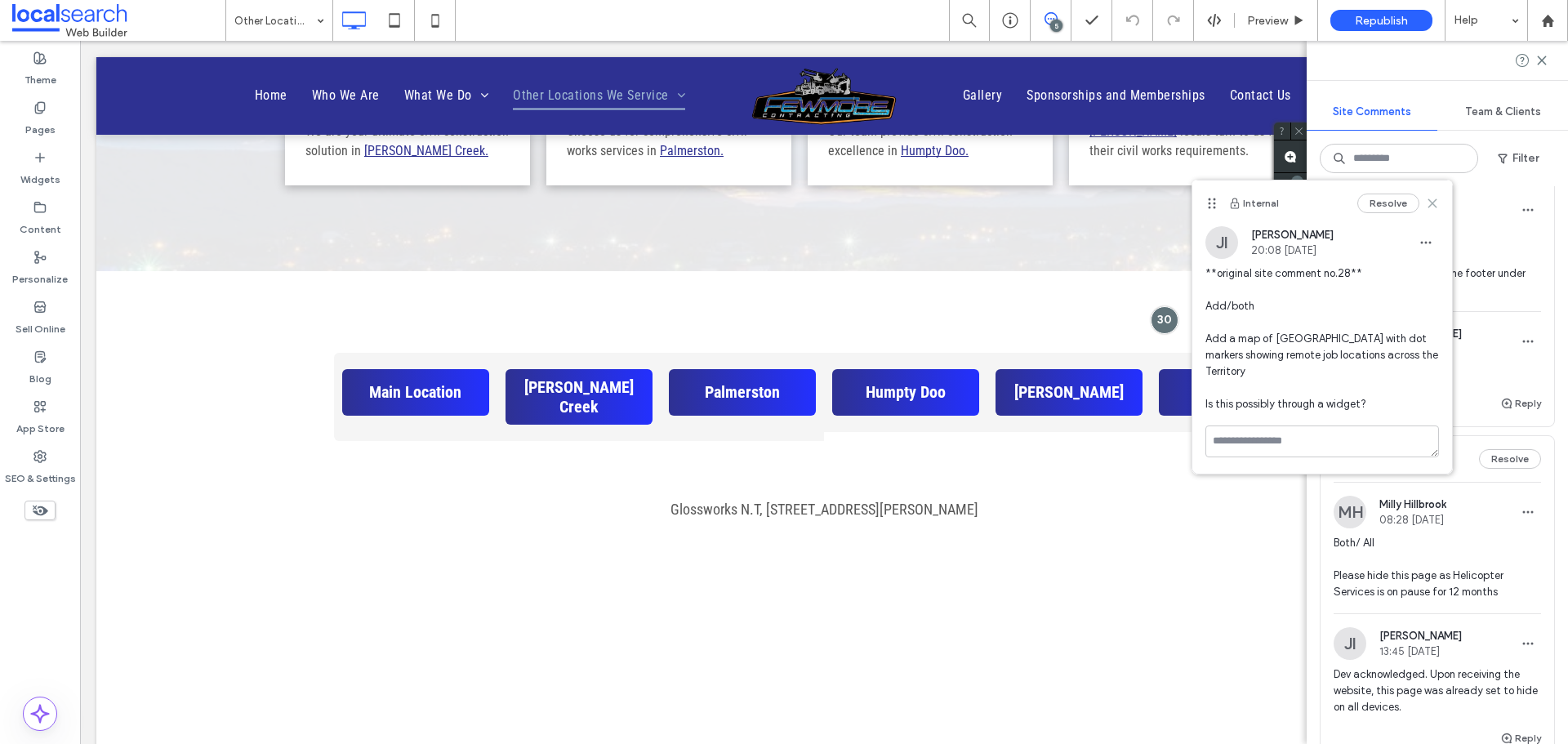
click at [1436, 206] on icon at bounding box center [1432, 202] width 13 height 13
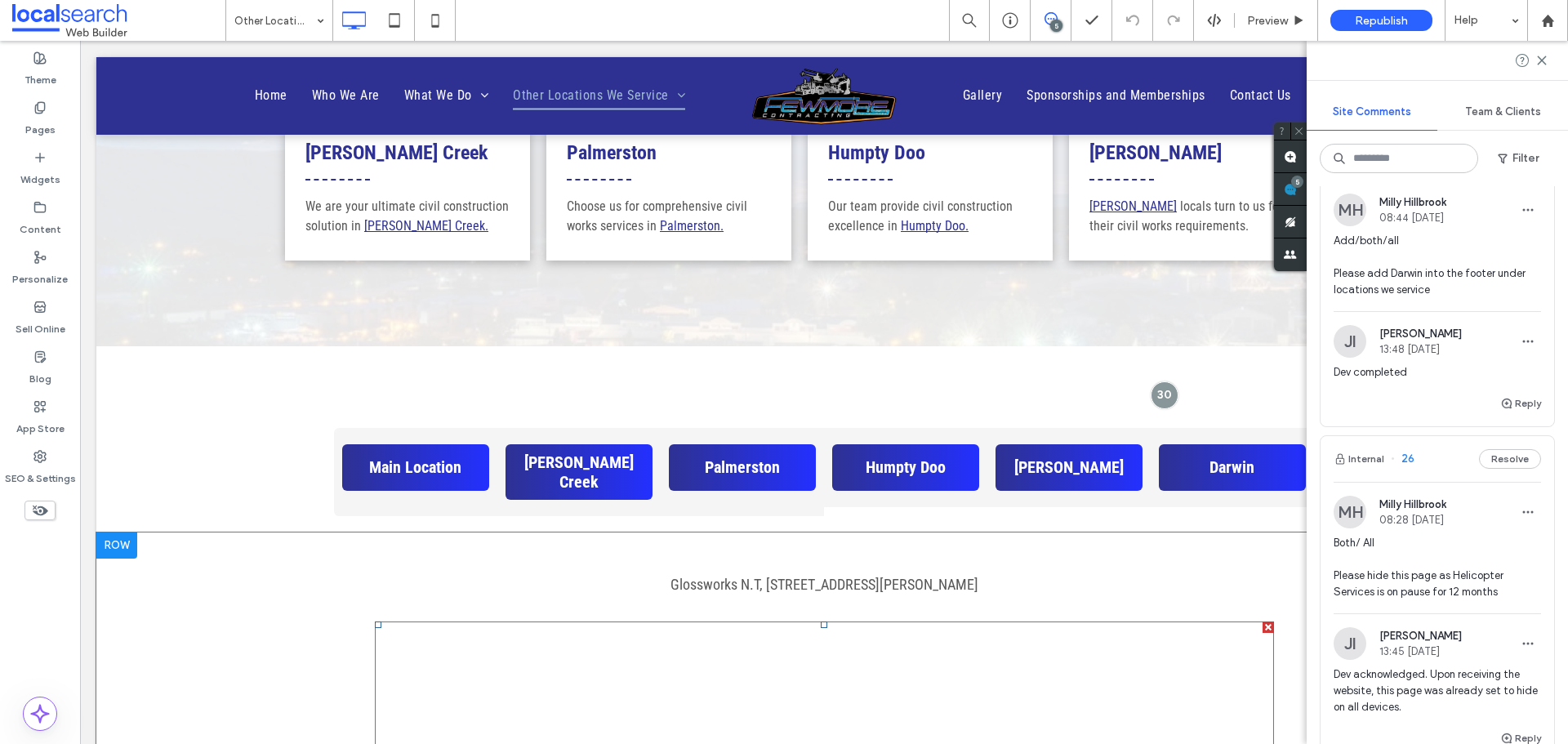
scroll to position [824, 0]
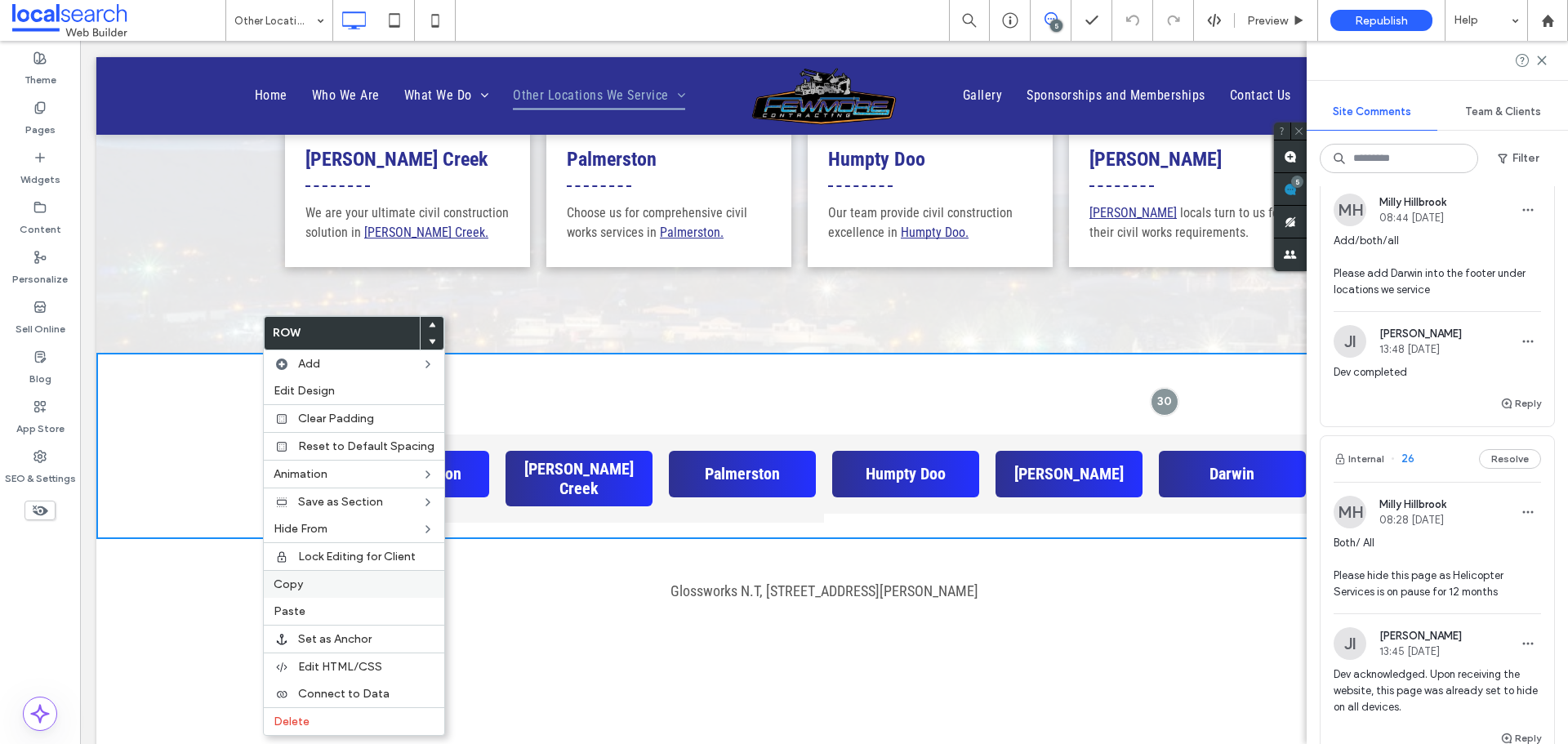
click at [347, 587] on label "Copy" at bounding box center [354, 584] width 161 height 14
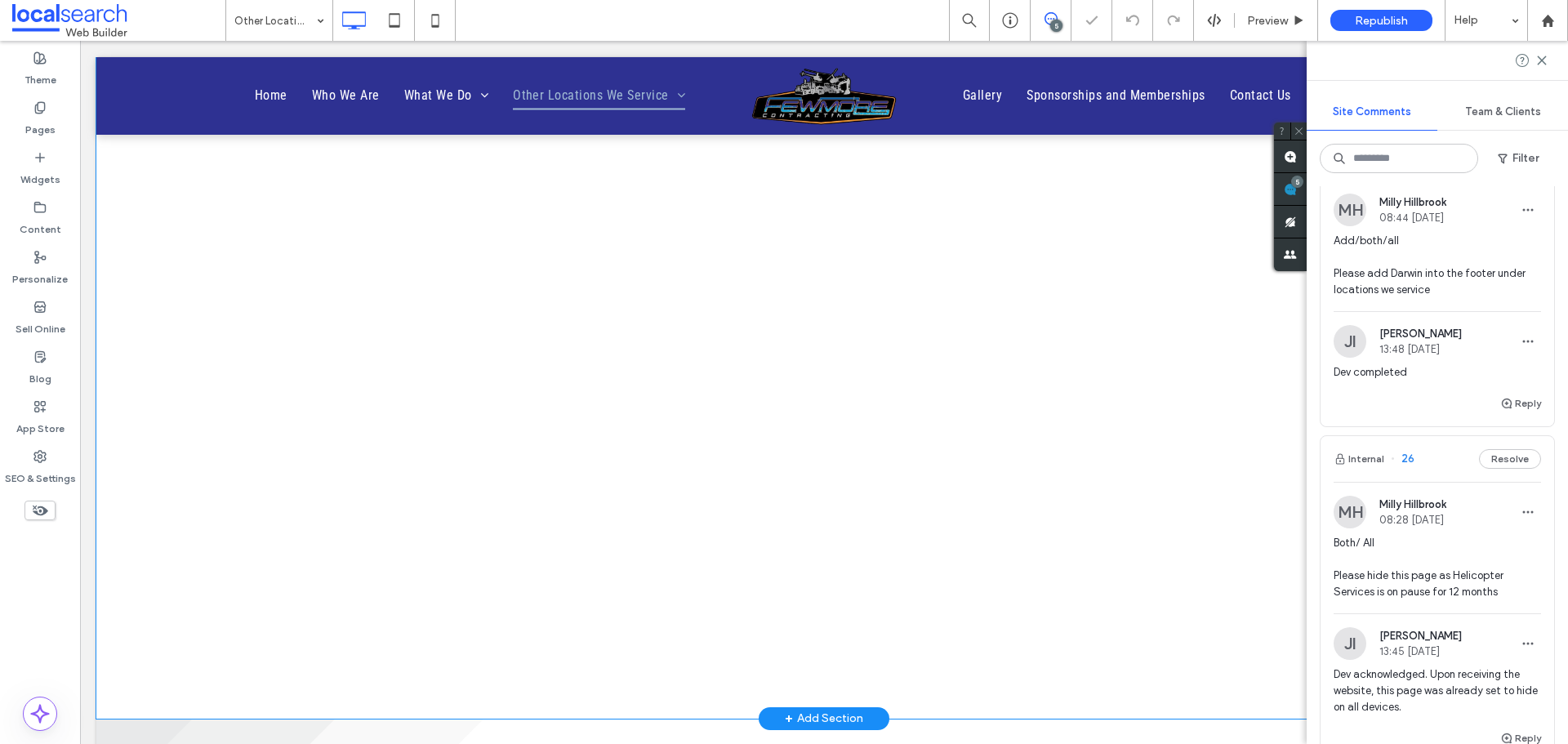
scroll to position [1477, 0]
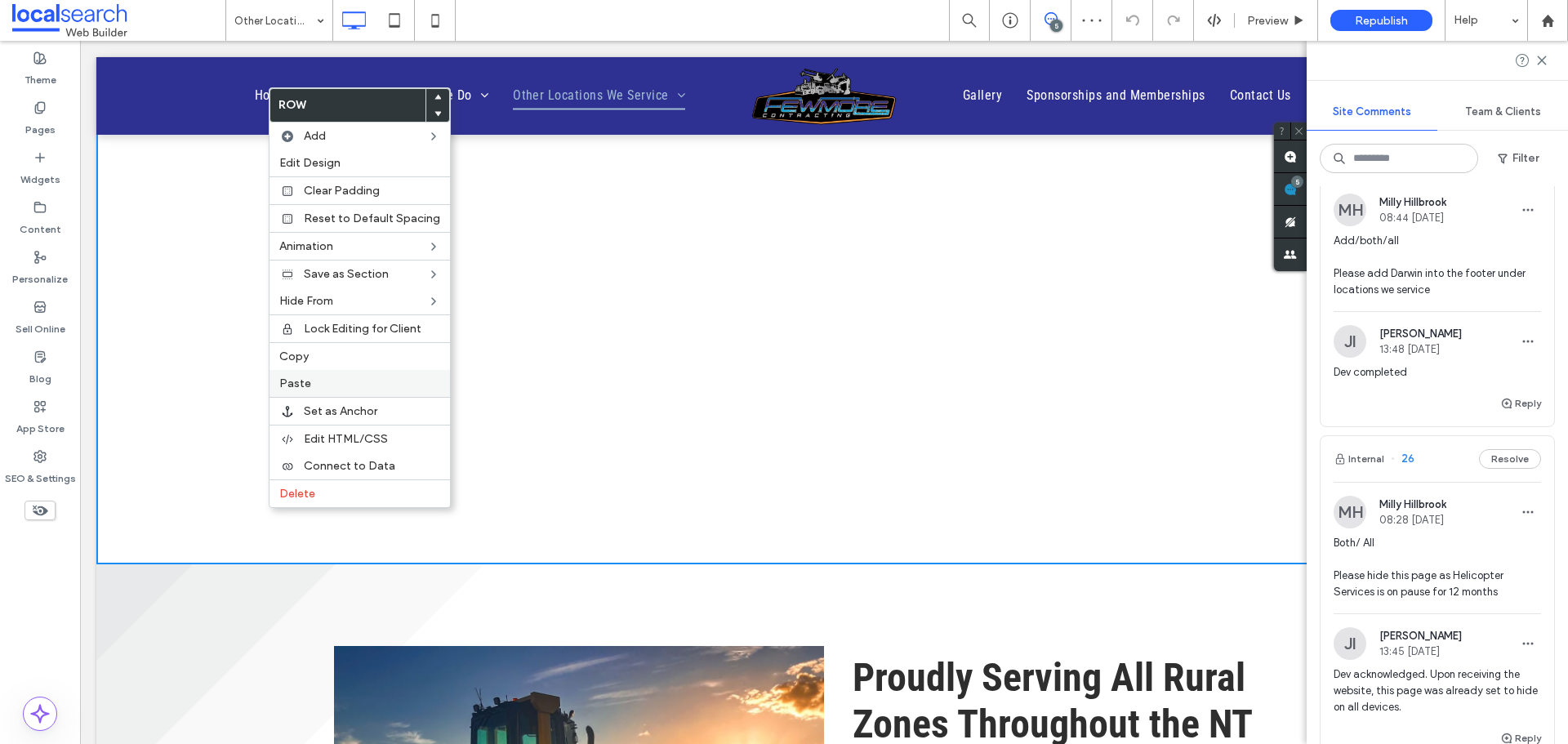
click at [359, 385] on label "Paste" at bounding box center [360, 384] width 161 height 14
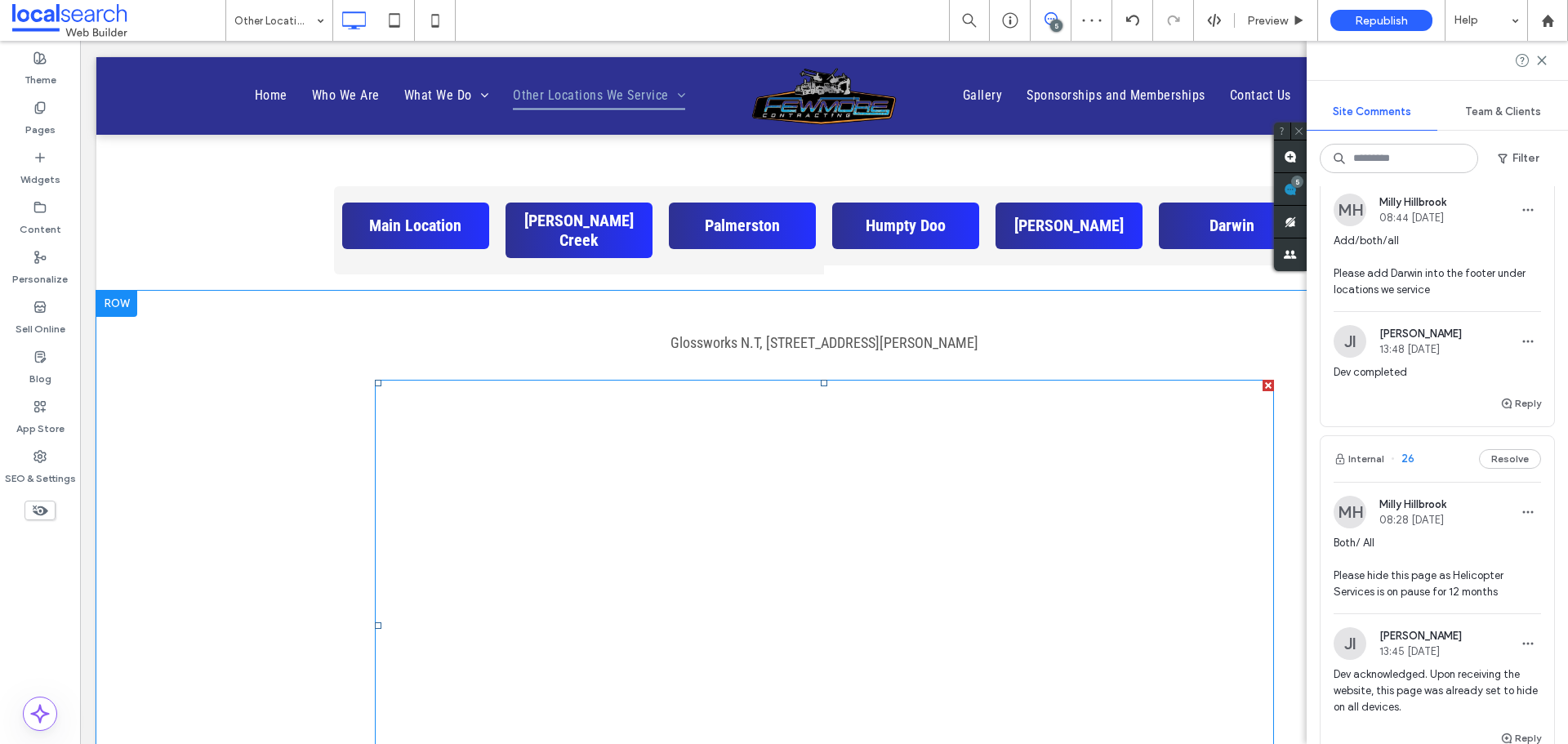
scroll to position [932, 0]
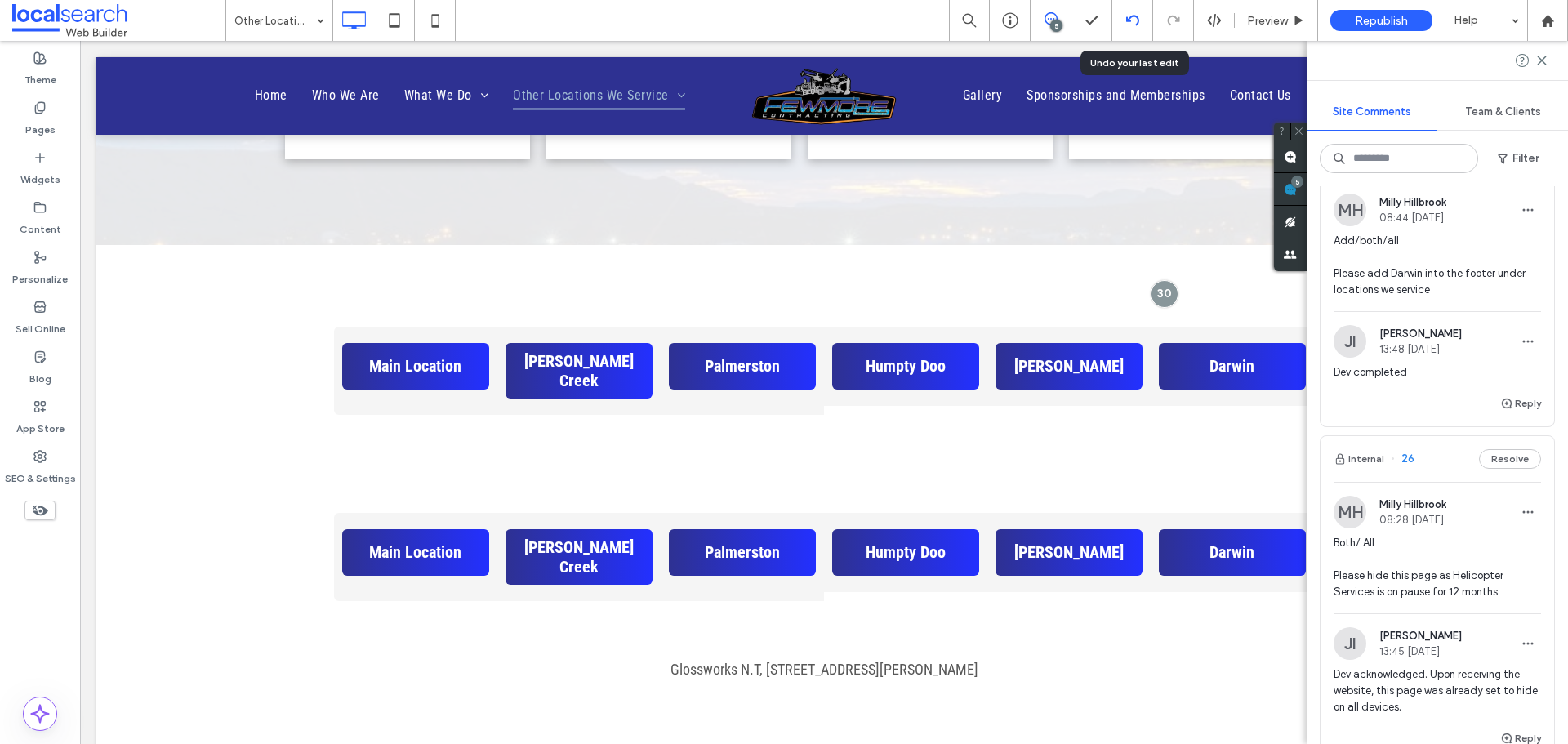
click at [1128, 19] on use at bounding box center [1131, 20] width 13 height 10
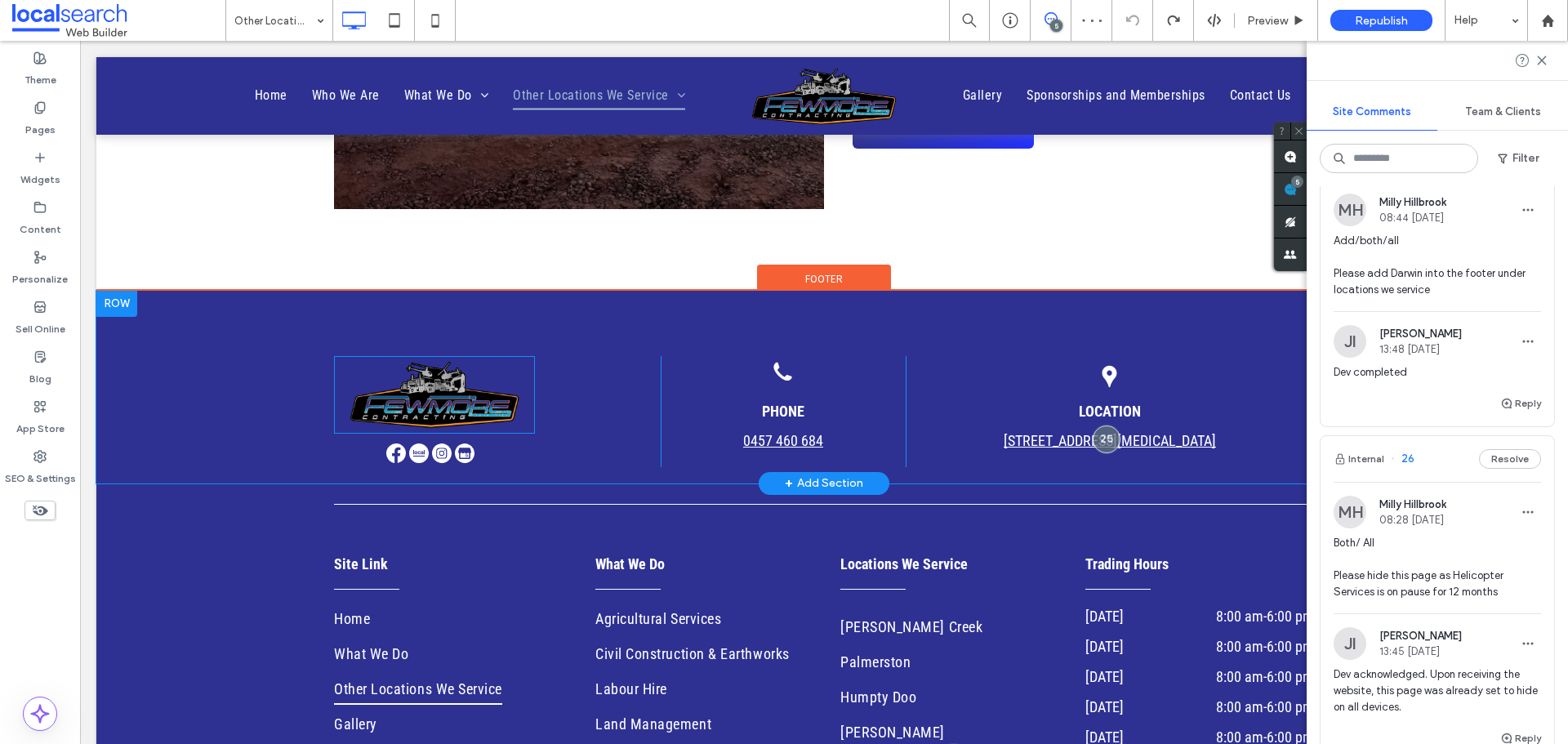
scroll to position [2531, 0]
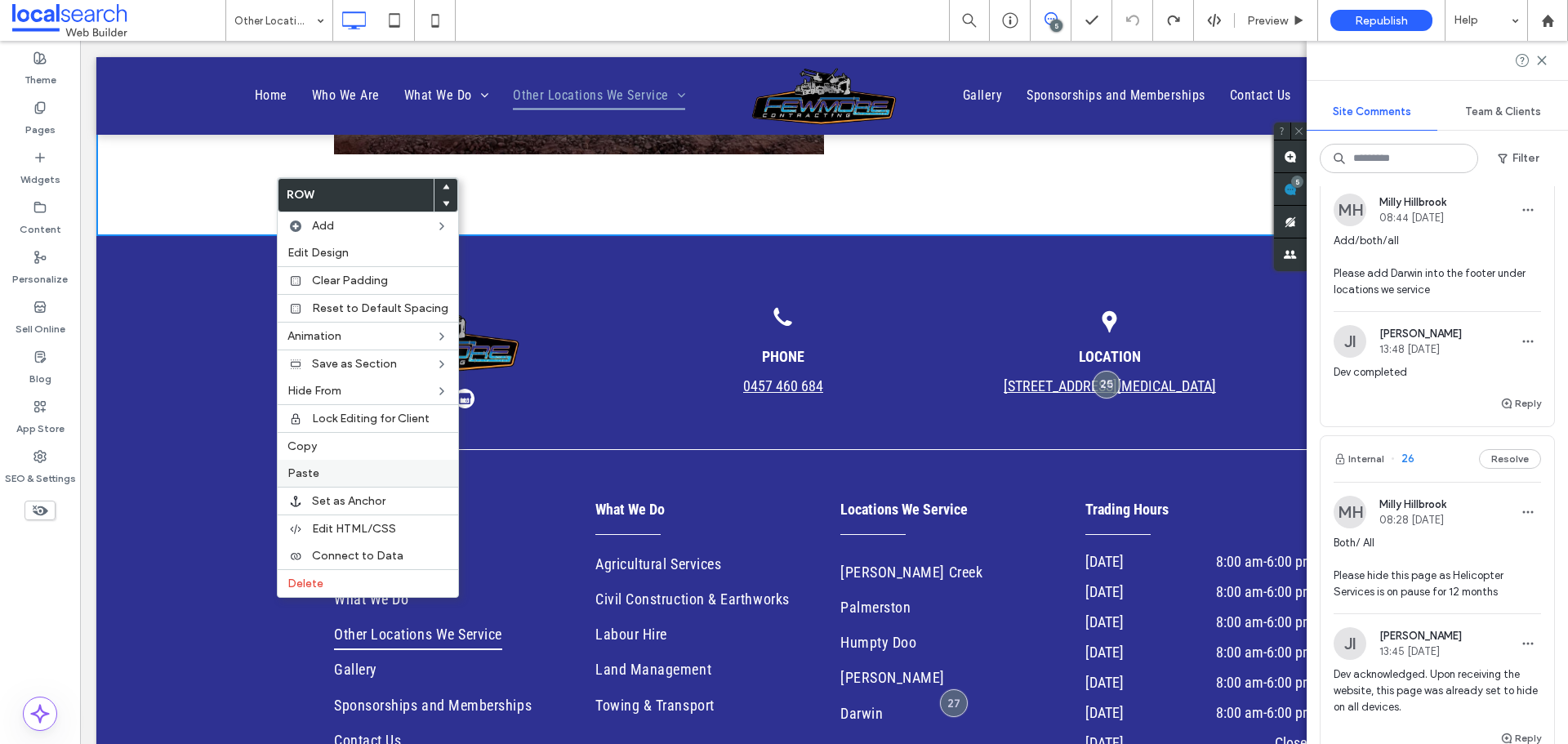
click at [322, 471] on label "Paste" at bounding box center [367, 473] width 161 height 14
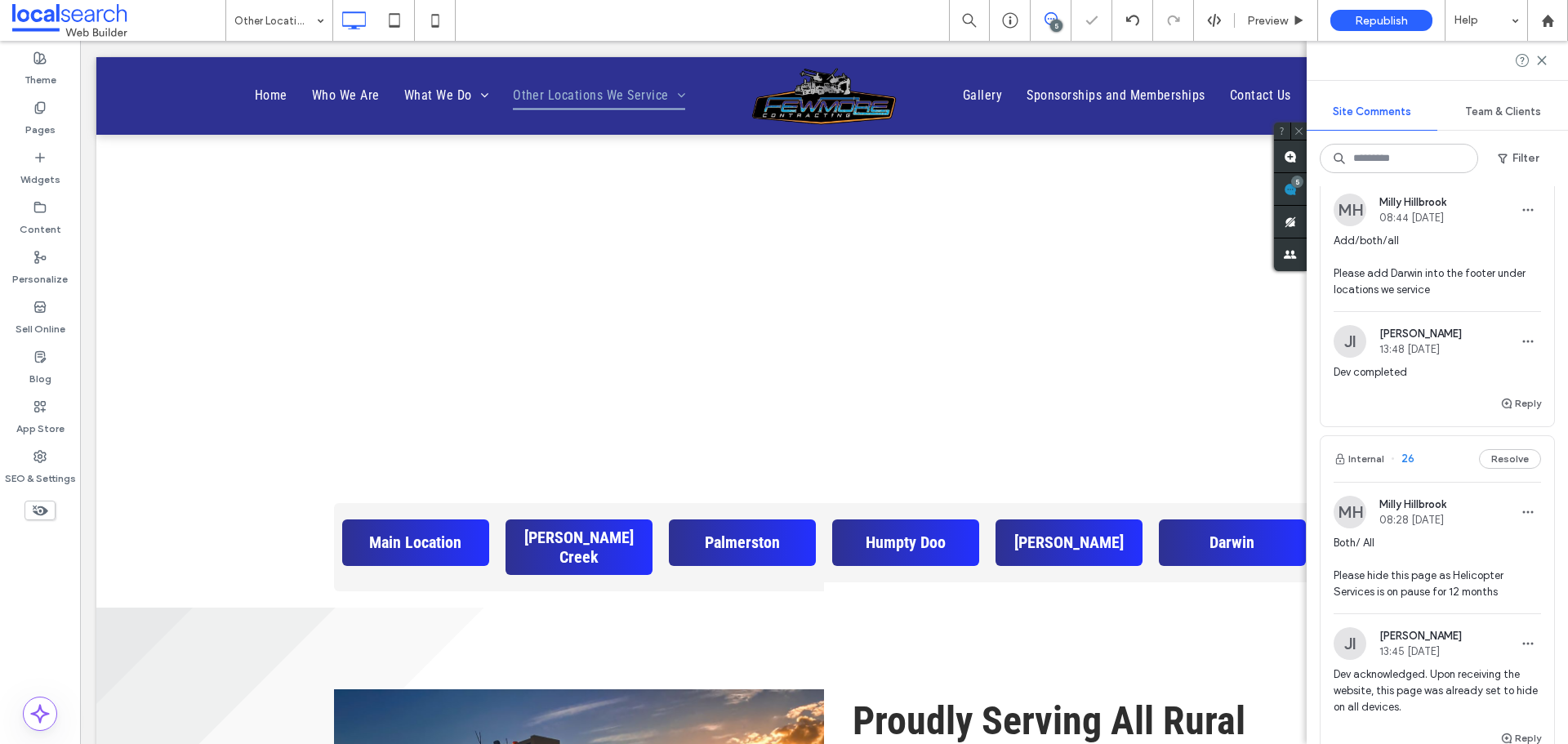
scroll to position [1610, 0]
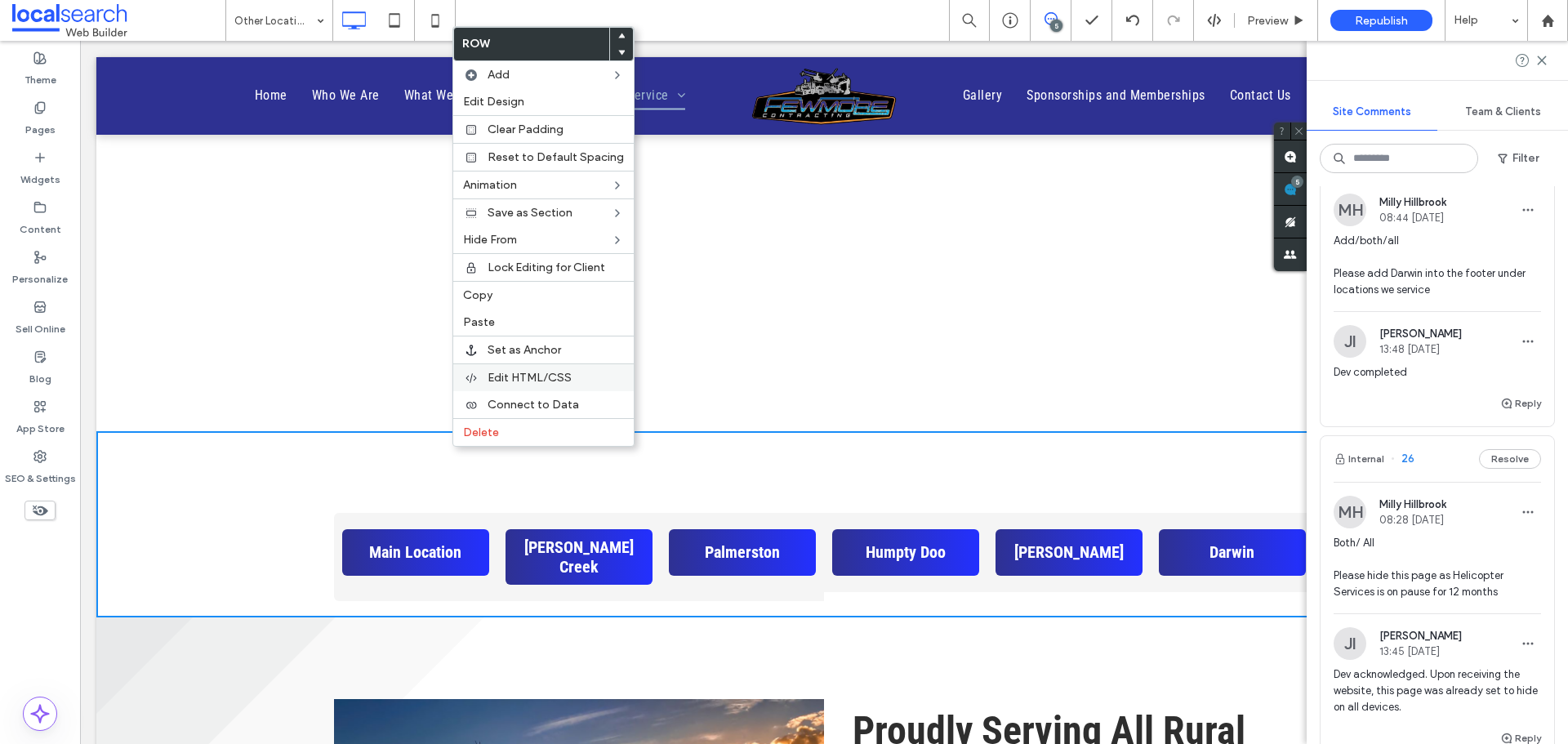
click at [575, 369] on div "Edit HTML/CSS" at bounding box center [543, 377] width 180 height 28
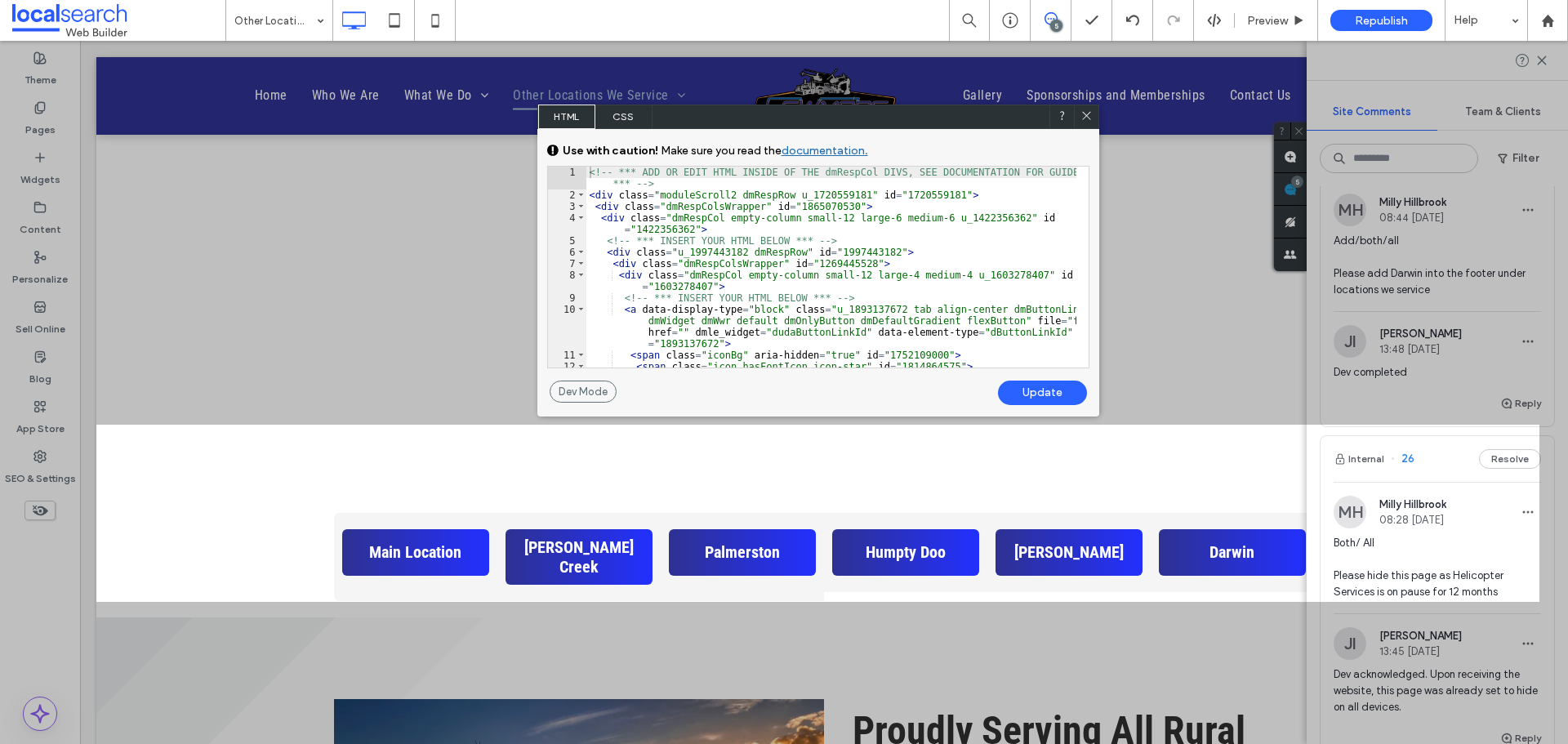
click at [1089, 120] on use at bounding box center [1087, 115] width 9 height 9
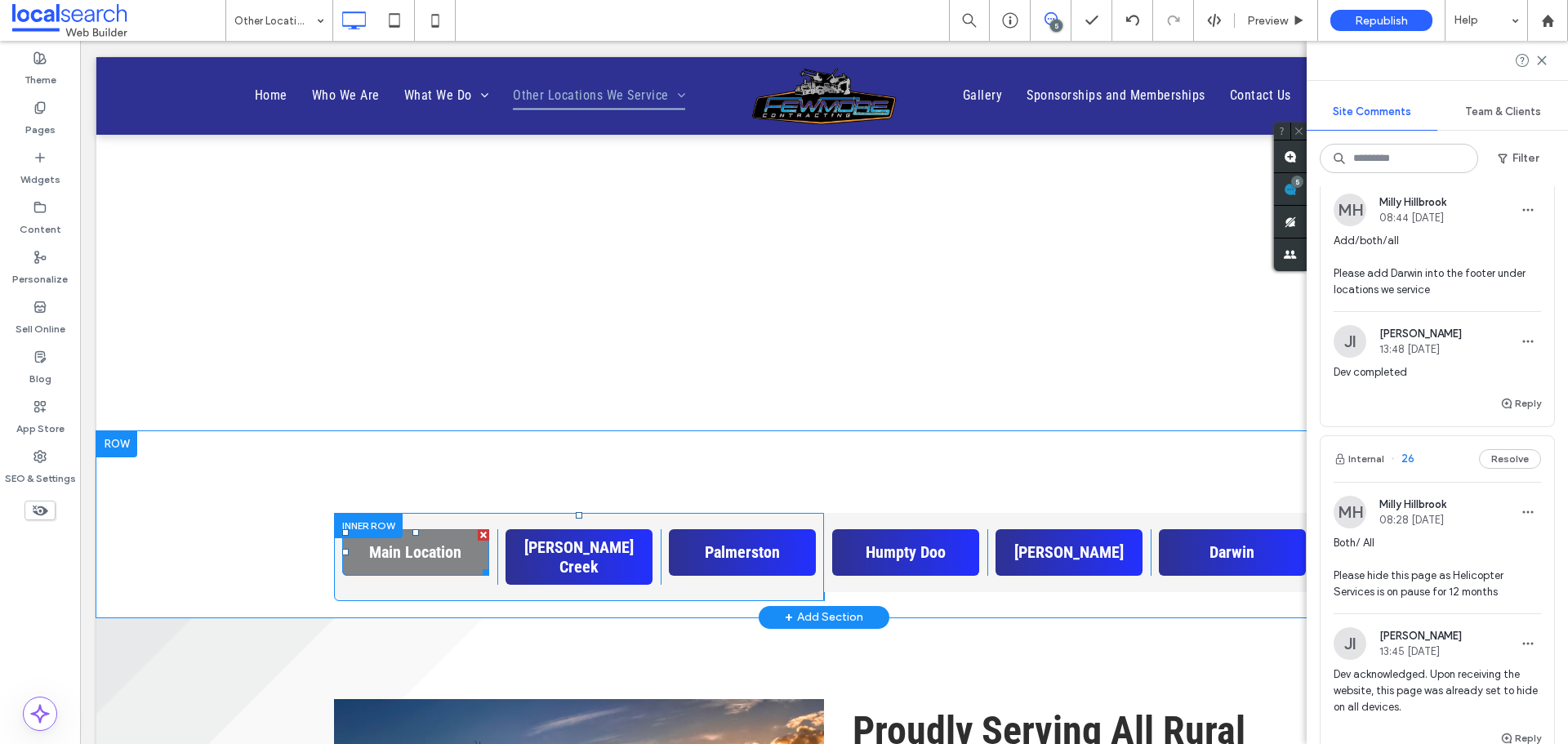
click at [478, 530] on div at bounding box center [483, 534] width 11 height 11
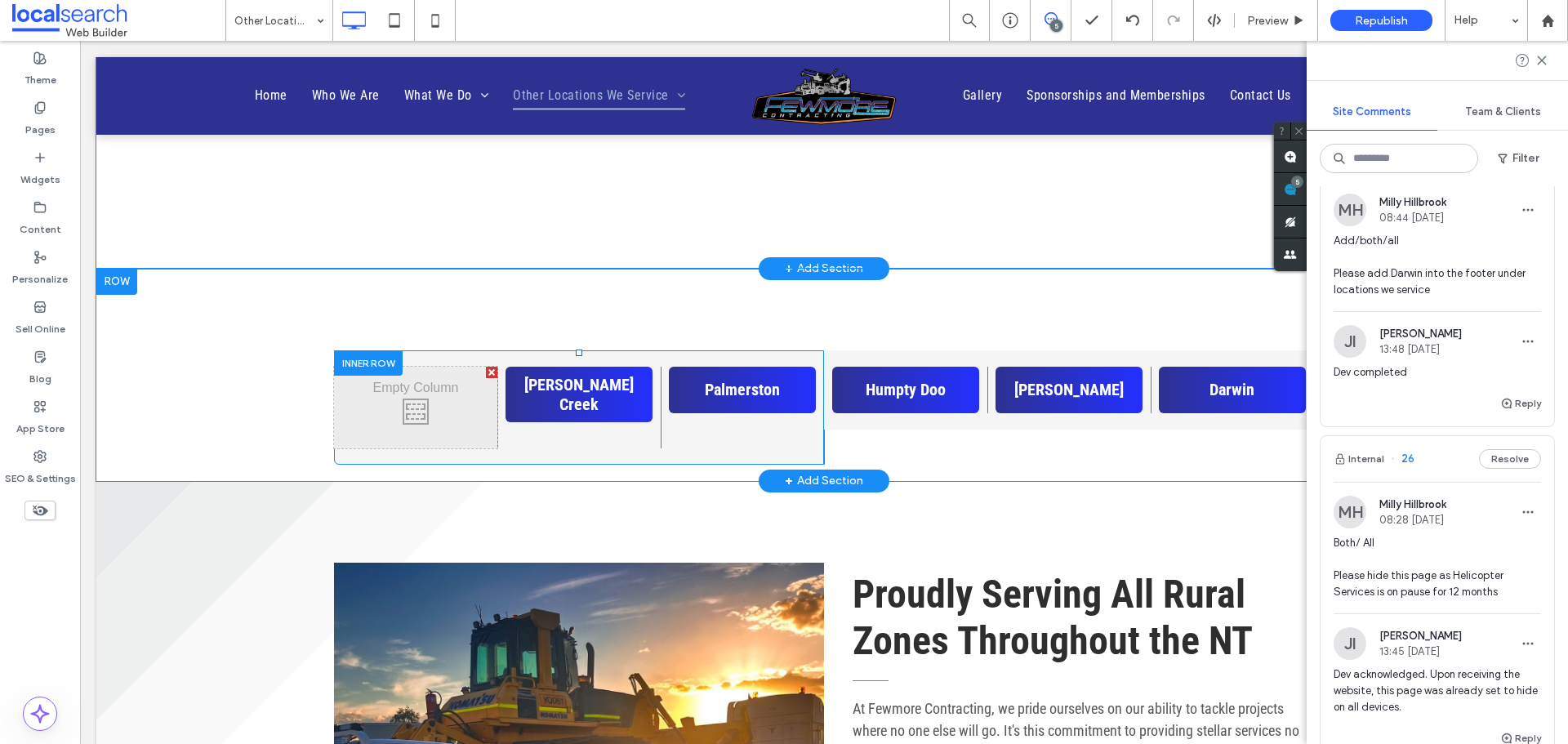
scroll to position [1773, 0]
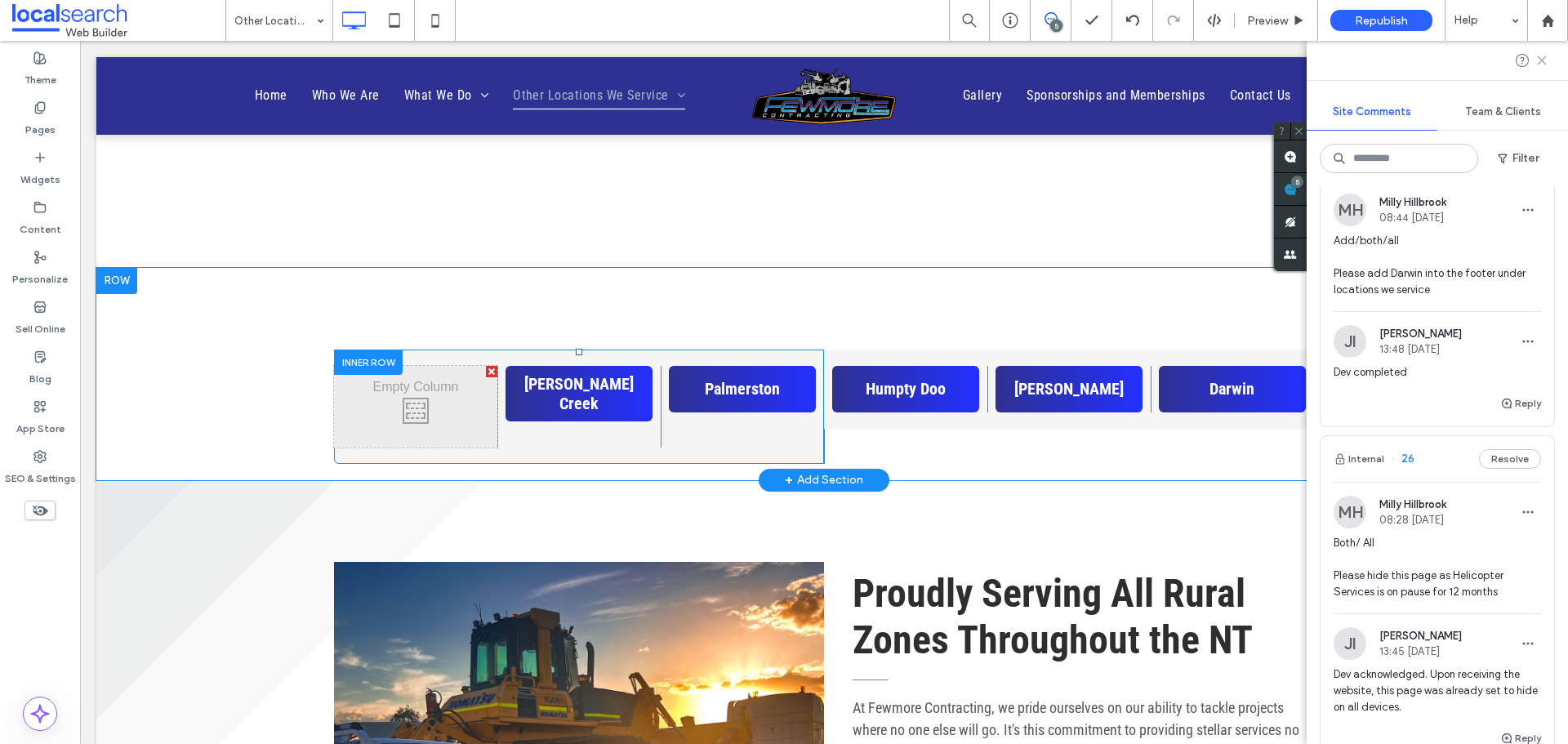
click at [1537, 63] on icon at bounding box center [1542, 60] width 13 height 13
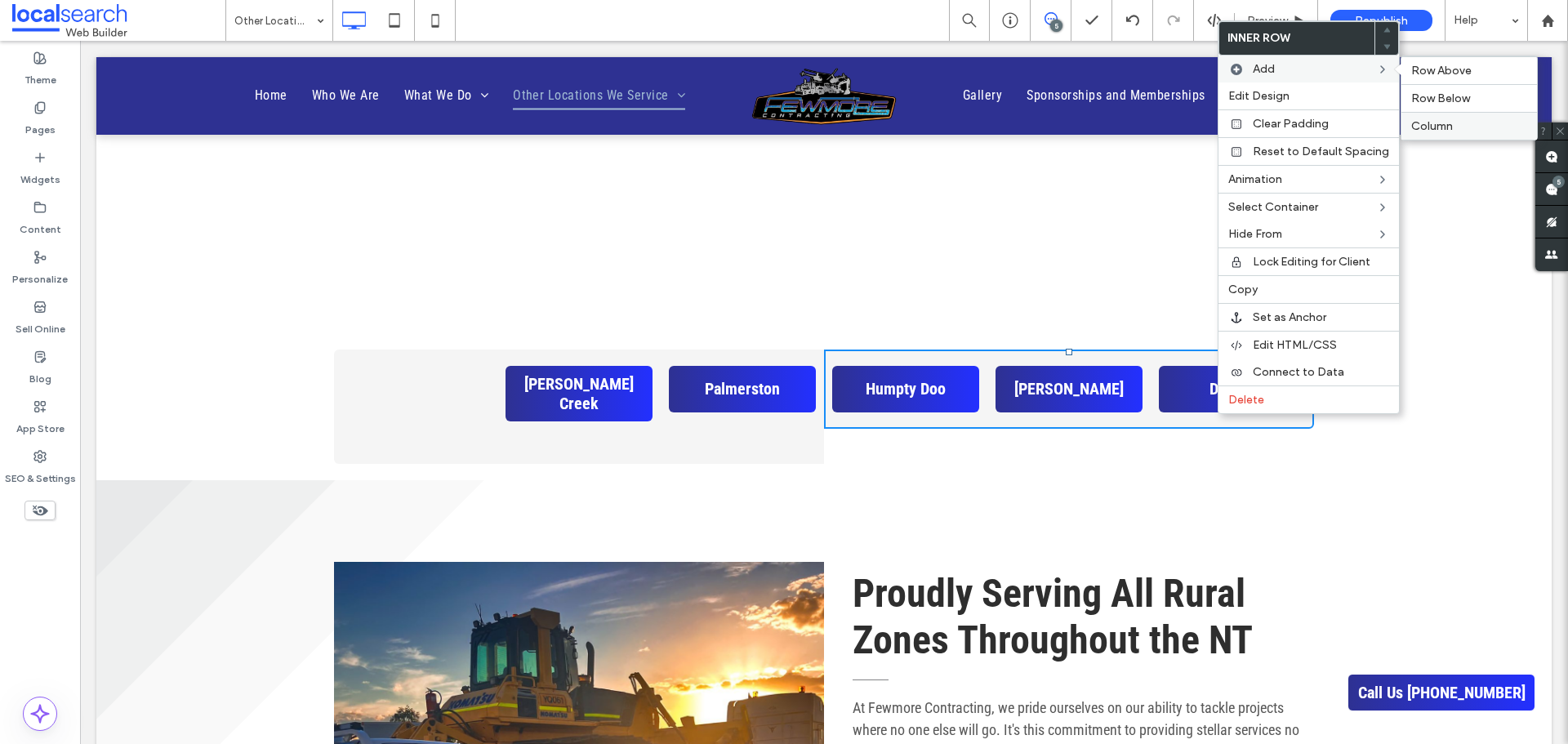
click at [1460, 129] on label "Column" at bounding box center [1470, 126] width 116 height 14
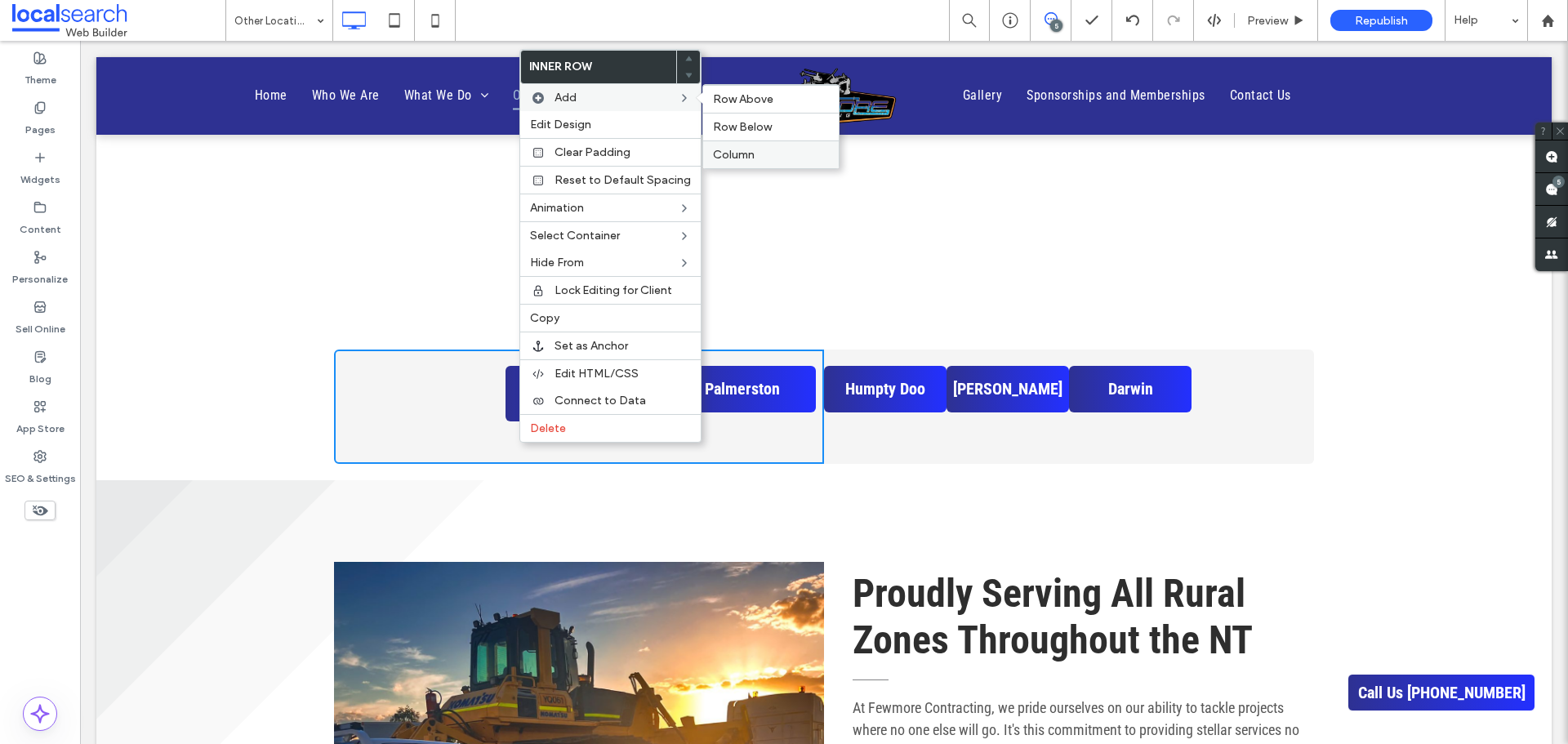
click at [719, 156] on span "Column" at bounding box center [734, 155] width 42 height 14
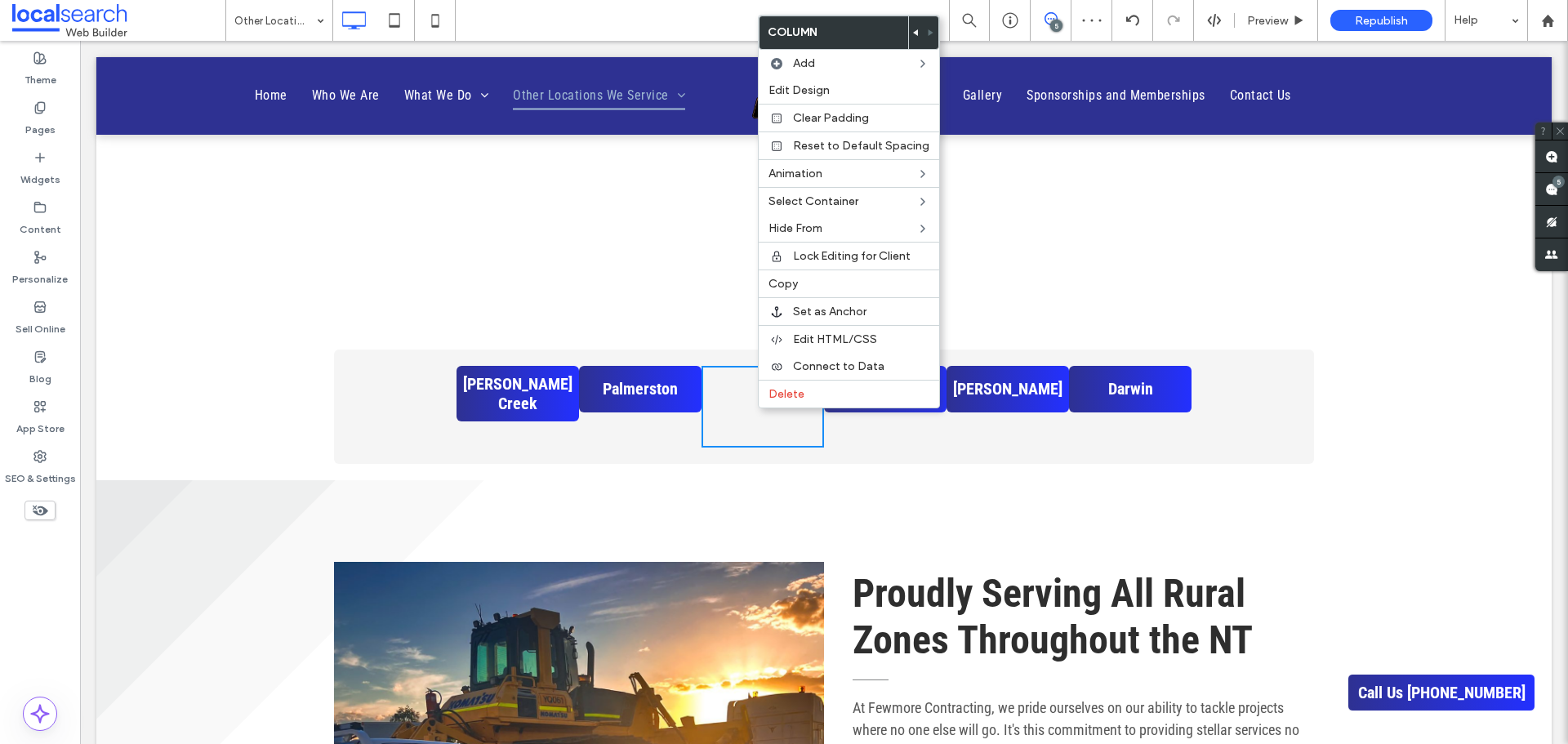
click at [913, 34] on icon at bounding box center [917, 32] width 7 height 7
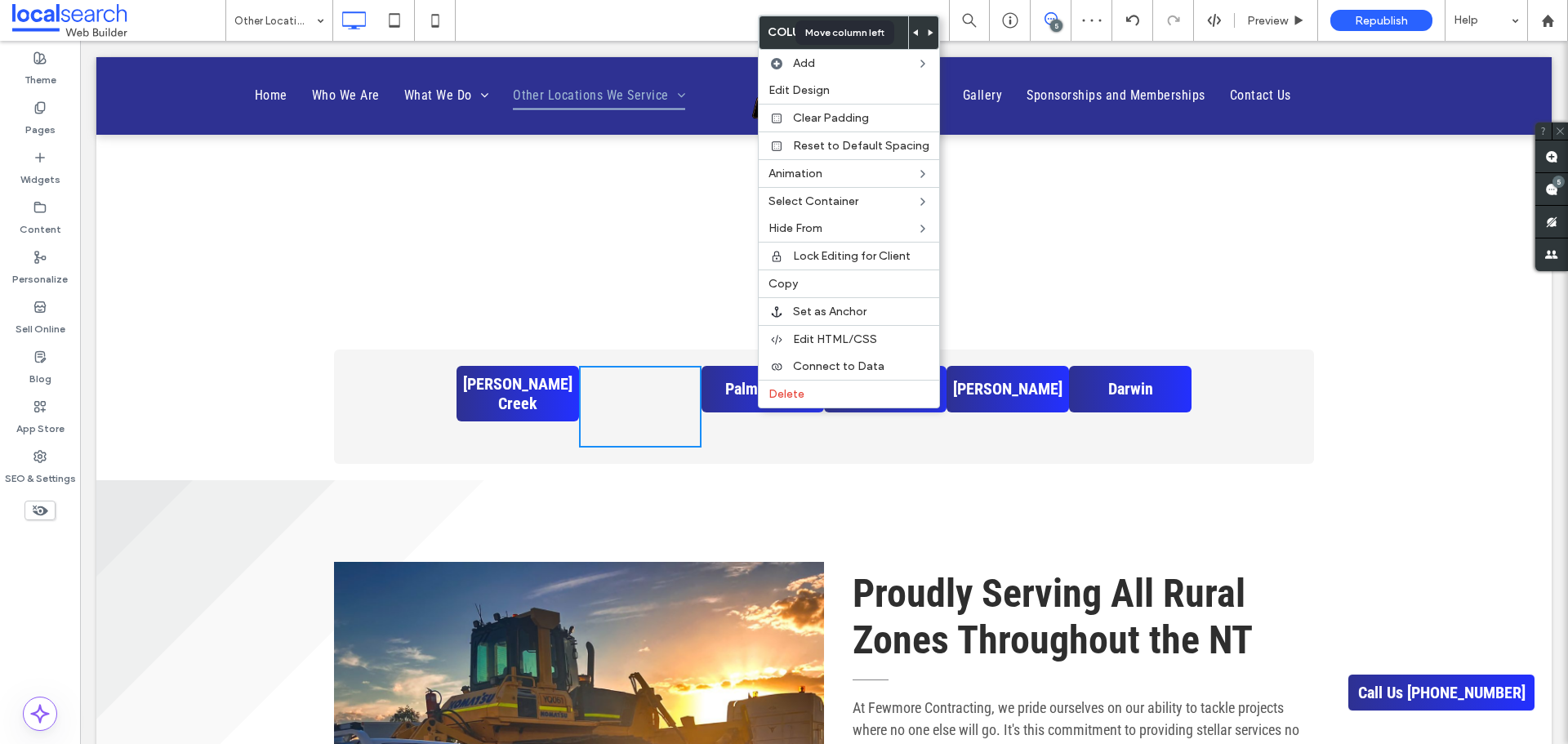
click at [913, 34] on icon at bounding box center [917, 32] width 7 height 7
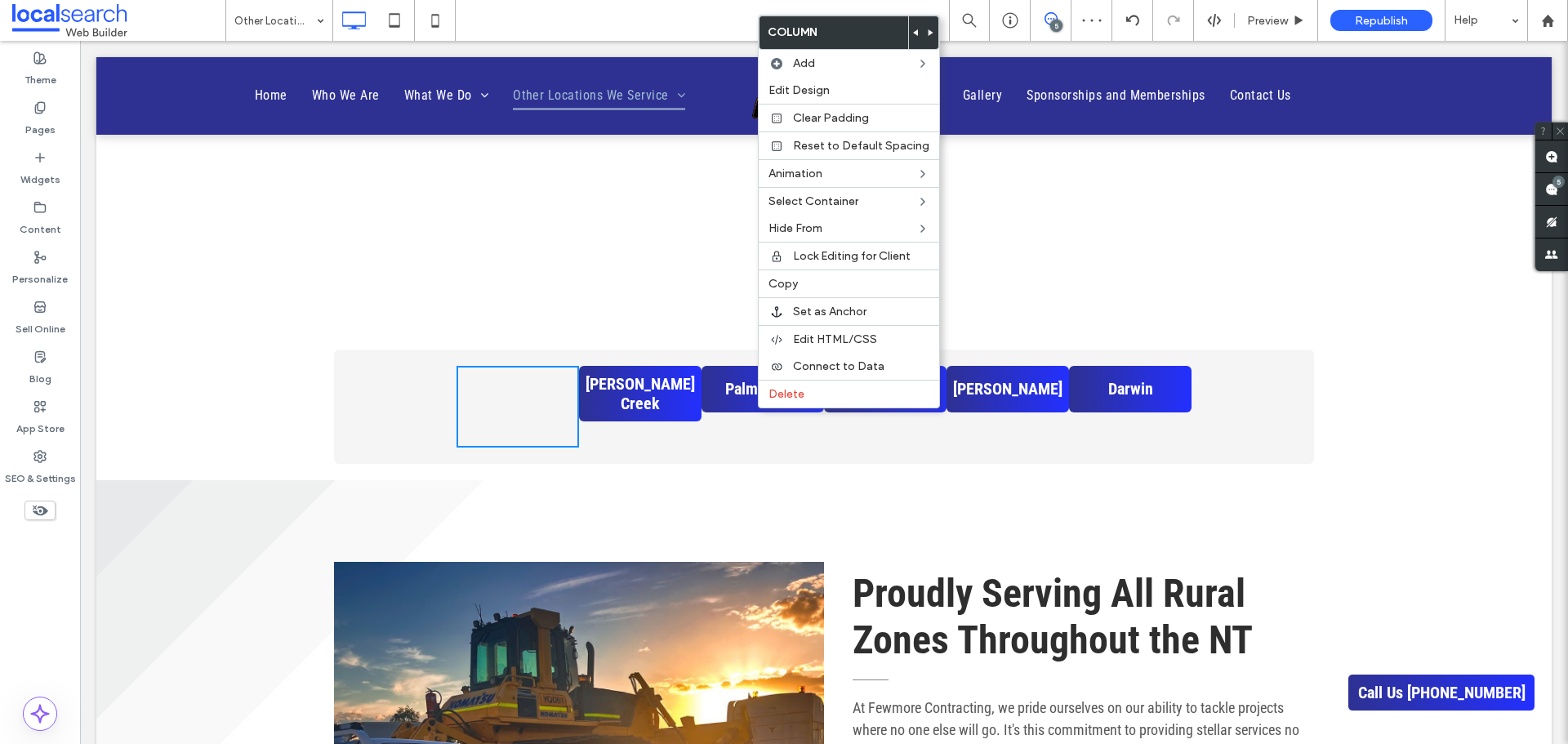
click at [510, 413] on div "Click To Paste Click To Paste" at bounding box center [517, 407] width 122 height 82
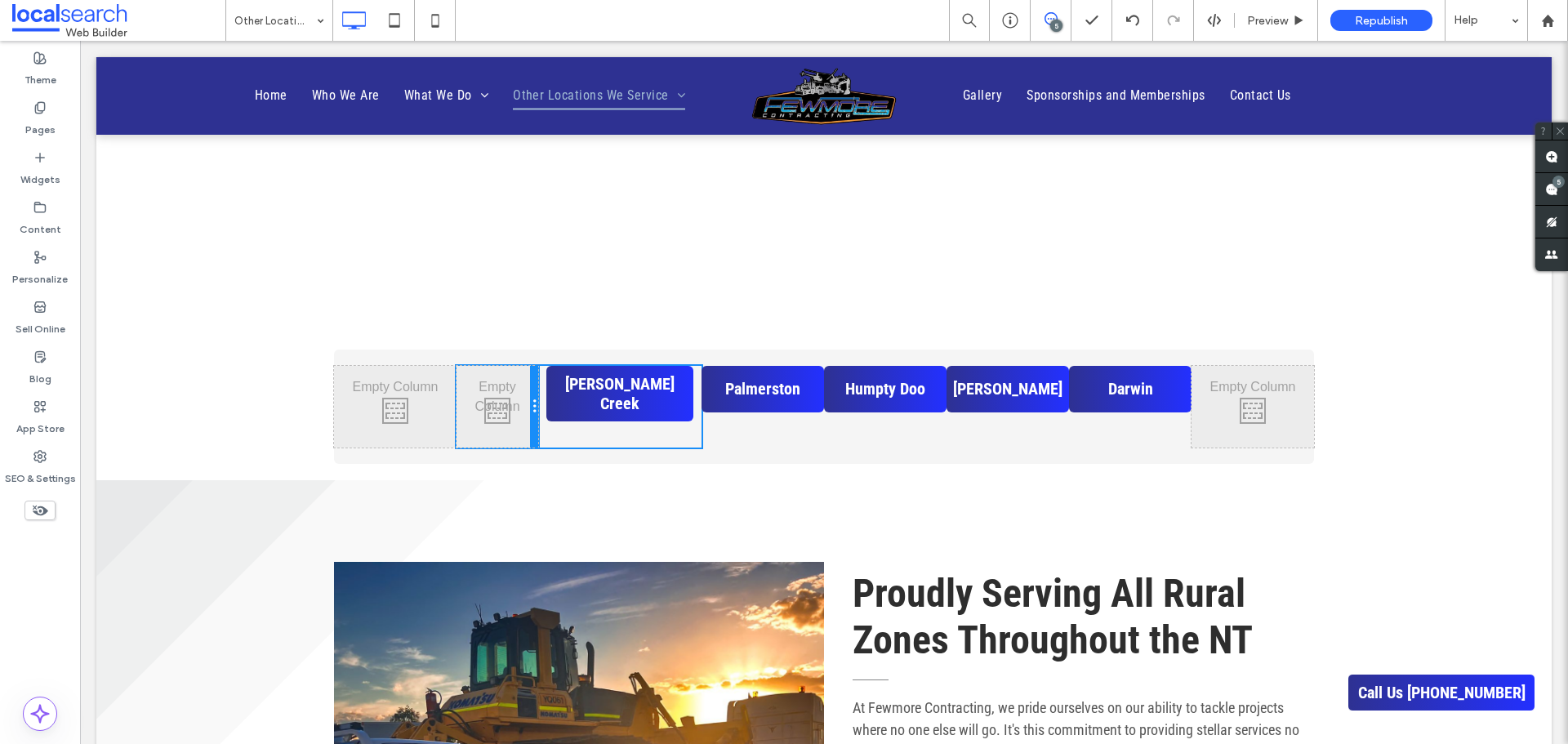
drag, startPoint x: 567, startPoint y: 417, endPoint x: 543, endPoint y: 412, distance: 24.5
click at [543, 412] on div "Click To Paste Click To Paste Click To Paste Click To Paste [PERSON_NAME] [DEMO…" at bounding box center [579, 407] width 490 height 82
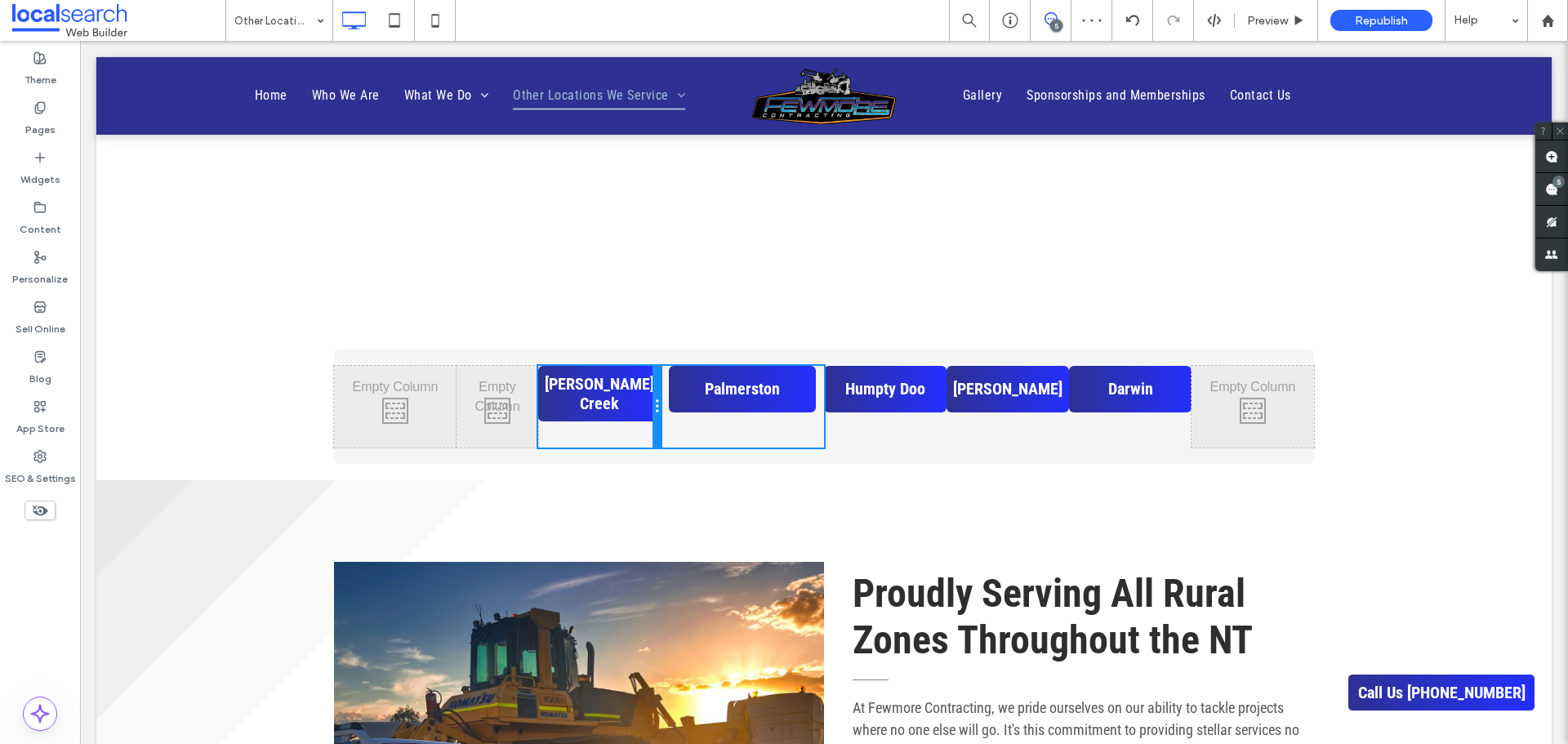
drag, startPoint x: 692, startPoint y: 427, endPoint x: 747, endPoint y: 462, distance: 65.2
click at [667, 421] on div "Click To Paste Click To Paste Click To Paste Click To Paste [PERSON_NAME] [DEMO…" at bounding box center [579, 407] width 490 height 82
drag, startPoint x: 529, startPoint y: 420, endPoint x: 505, endPoint y: 413, distance: 25.0
click at [505, 413] on div "Click To Paste Click To Paste" at bounding box center [497, 407] width 82 height 82
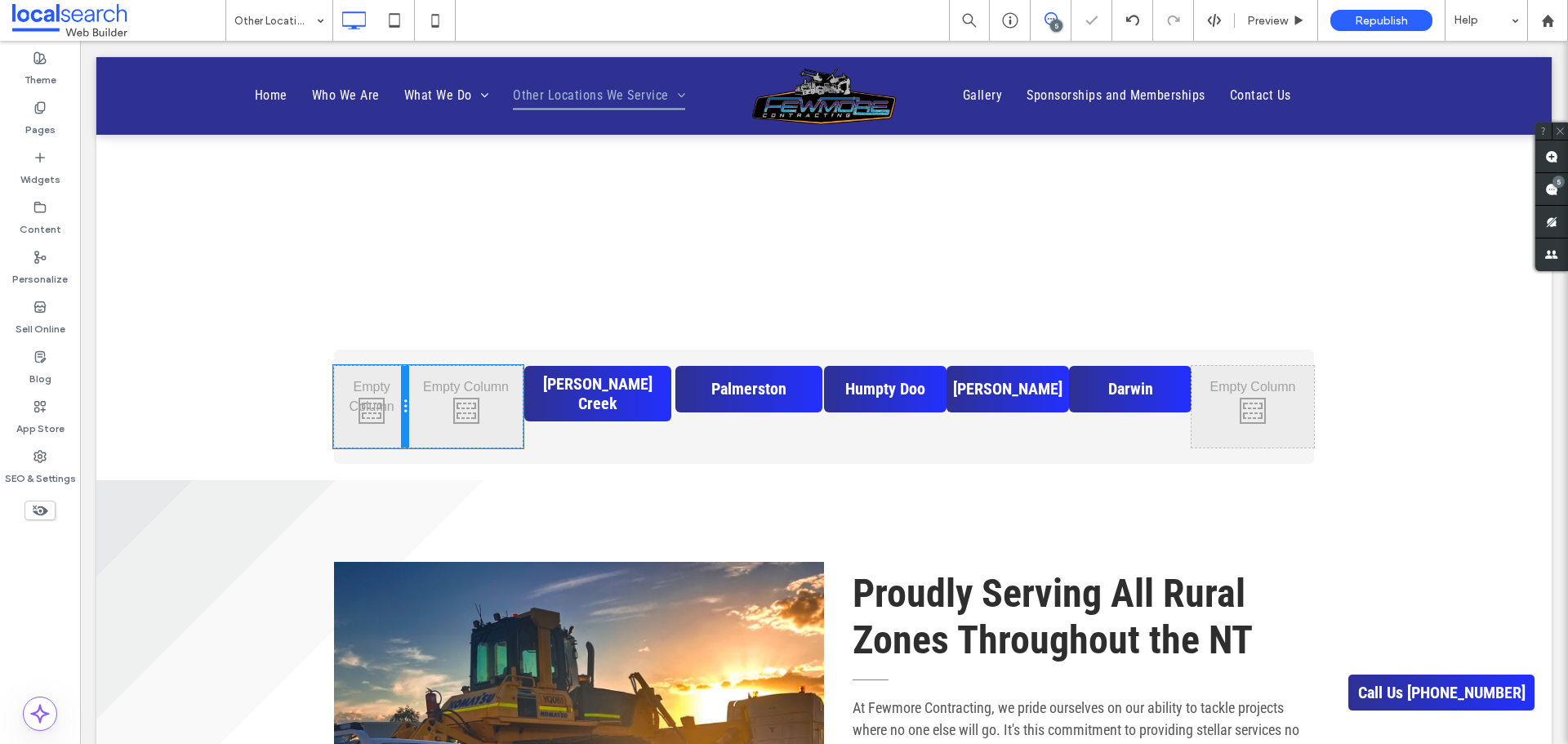
drag, startPoint x: 440, startPoint y: 417, endPoint x: 416, endPoint y: 408, distance: 25.6
click at [416, 408] on div "Click To Paste Click To Paste Click To Paste Click To Paste [PERSON_NAME] [DEMO…" at bounding box center [579, 407] width 490 height 82
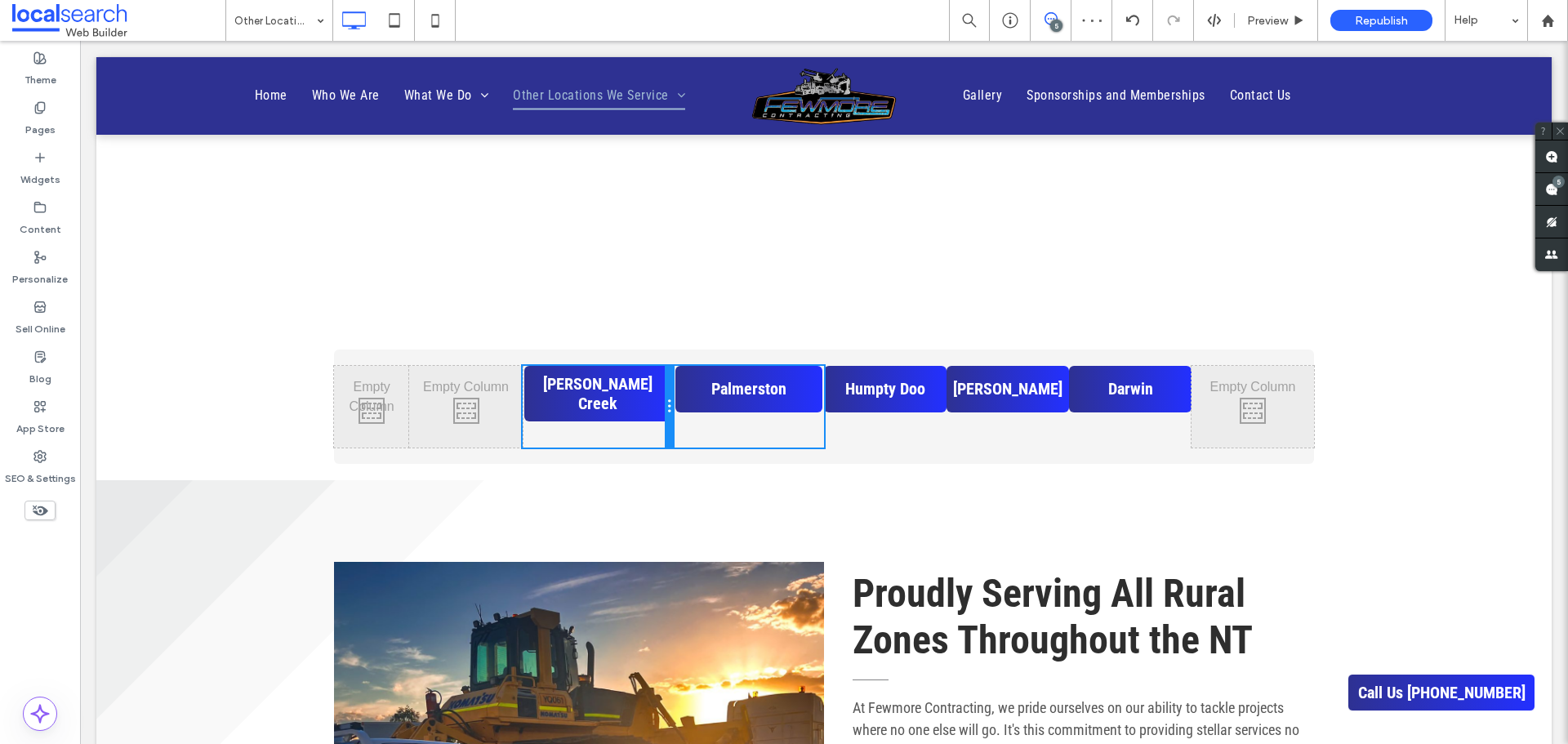
drag, startPoint x: 665, startPoint y: 427, endPoint x: 736, endPoint y: 462, distance: 79.2
click at [656, 421] on div "[PERSON_NAME] Creek Click To Paste Click To Paste" at bounding box center [598, 407] width 151 height 82
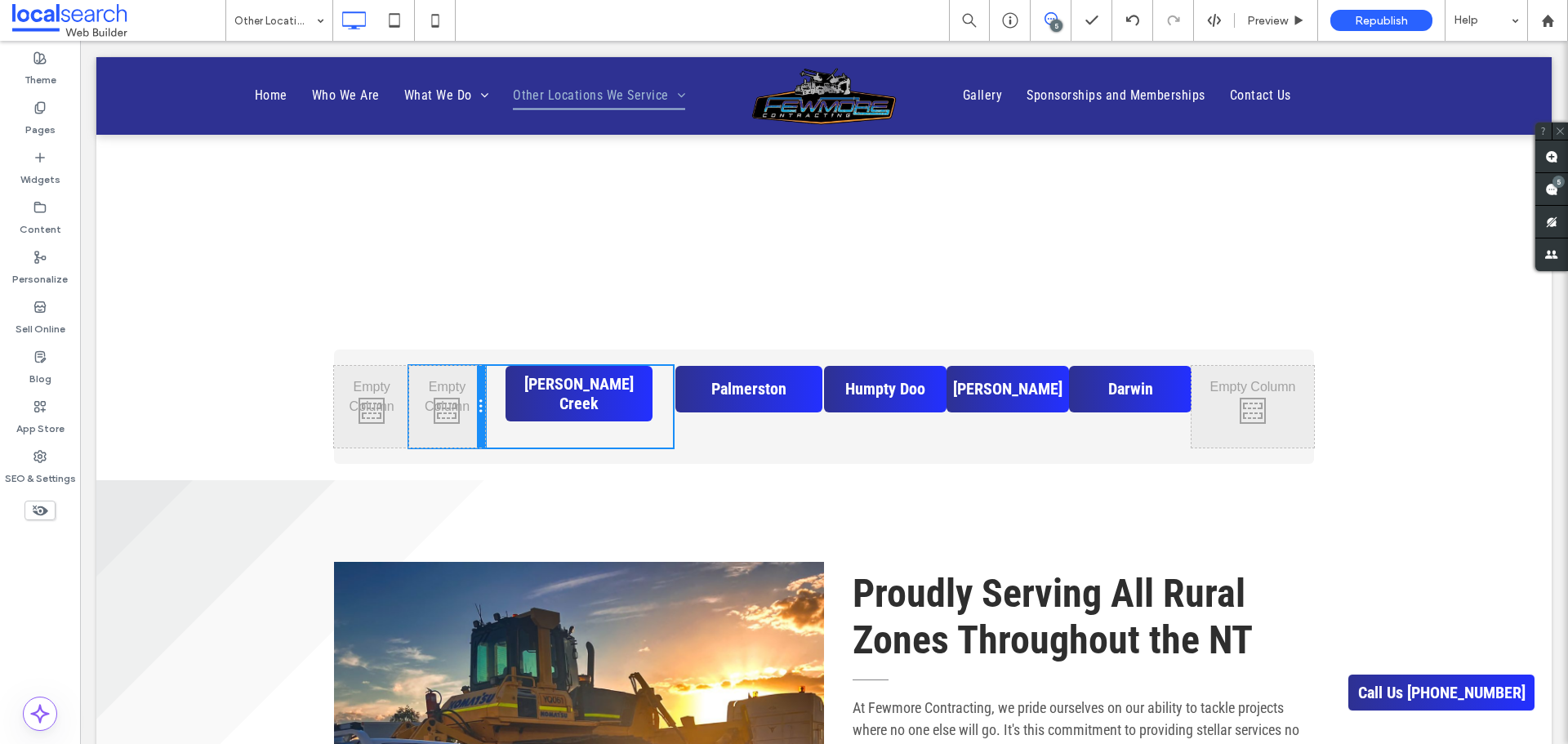
drag, startPoint x: 515, startPoint y: 426, endPoint x: 610, endPoint y: 465, distance: 102.7
click at [492, 417] on div "Click To Paste Click To Paste Click To Paste Click To Paste [PERSON_NAME] [DEMO…" at bounding box center [579, 407] width 490 height 82
drag, startPoint x: 667, startPoint y: 425, endPoint x: 821, endPoint y: 458, distance: 157.5
click at [648, 417] on div "[PERSON_NAME] Creek Click To Paste Click To Paste" at bounding box center [579, 407] width 189 height 82
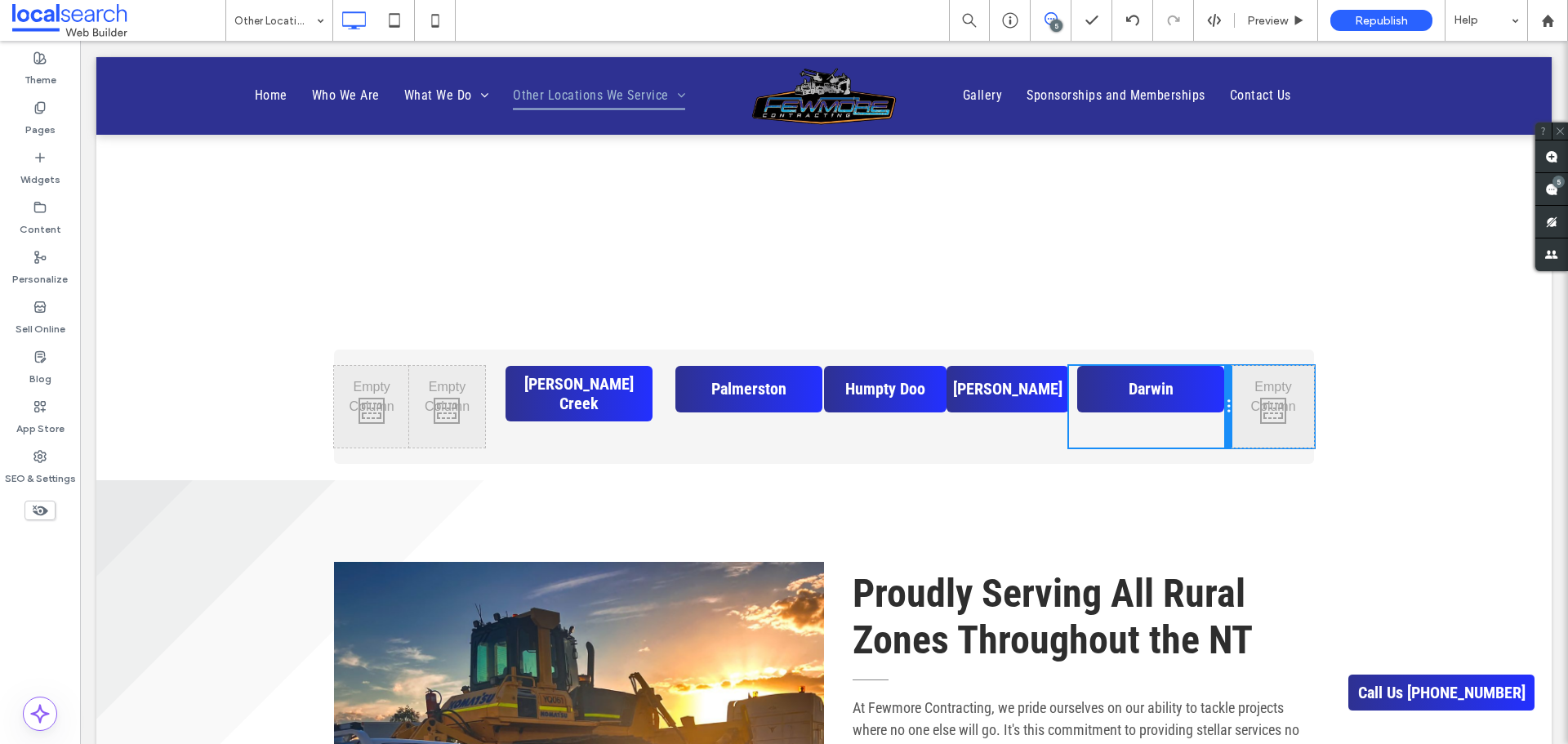
drag, startPoint x: 1183, startPoint y: 419, endPoint x: 1207, endPoint y: 471, distance: 57.3
click at [1214, 408] on div "Darwin Click To Paste Click To Paste" at bounding box center [1150, 407] width 163 height 82
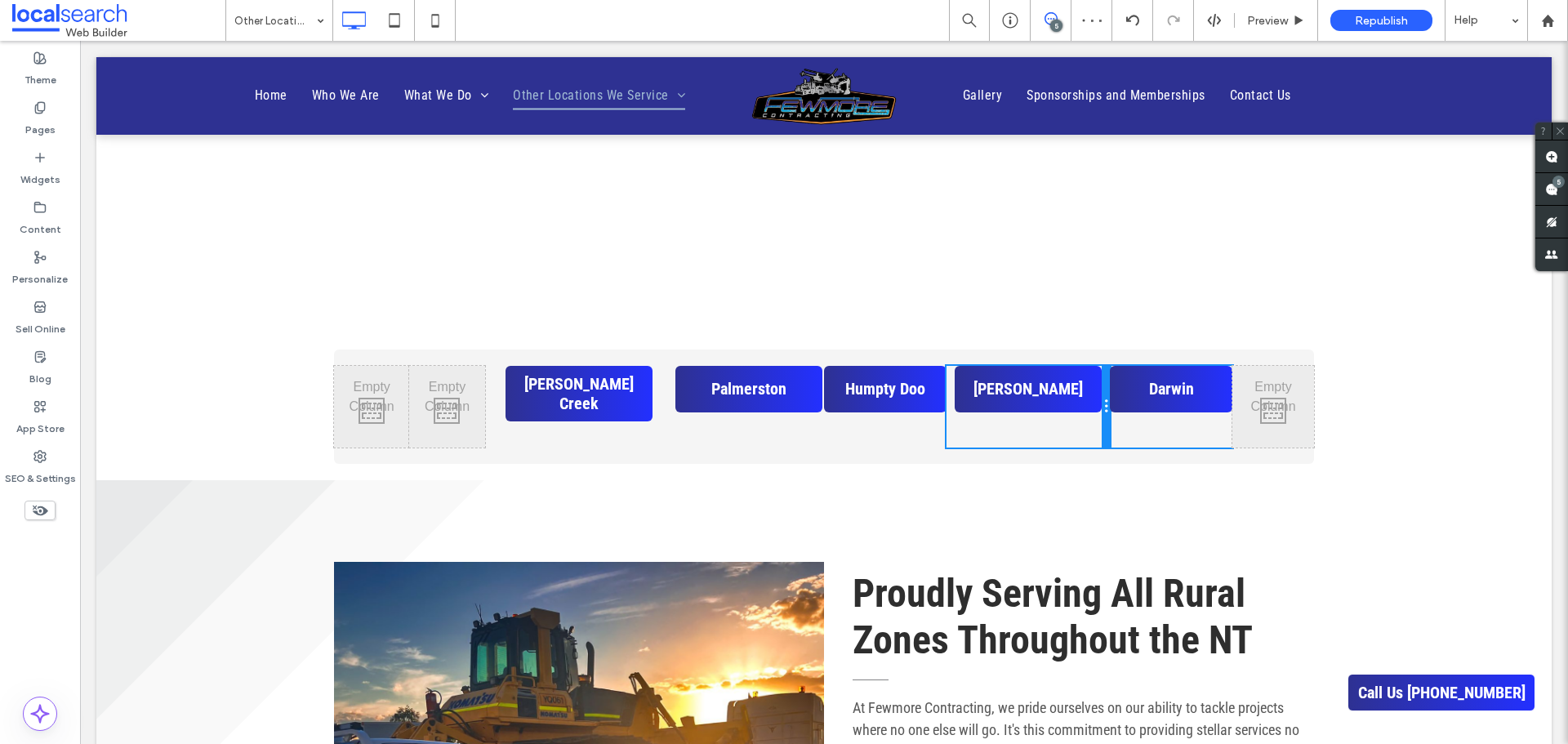
drag, startPoint x: 1059, startPoint y: 424, endPoint x: 1084, endPoint y: 418, distance: 25.7
click at [1084, 418] on div "[PERSON_NAME] Click To Paste Click To Paste" at bounding box center [1028, 407] width 163 height 82
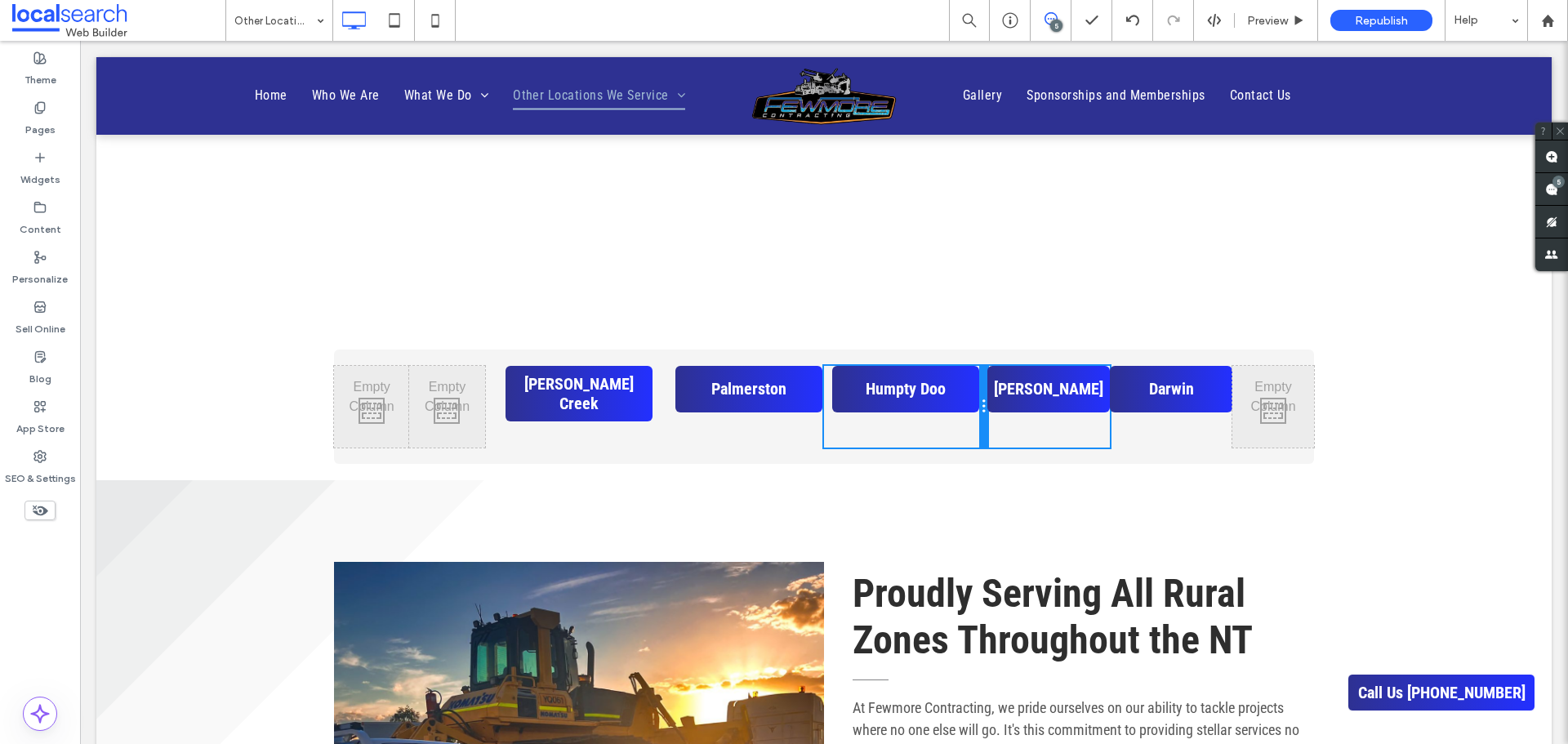
drag, startPoint x: 939, startPoint y: 423, endPoint x: 962, endPoint y: 424, distance: 23.0
click at [962, 424] on div "Humpty Doo Click To Paste Click To Paste" at bounding box center [906, 407] width 163 height 82
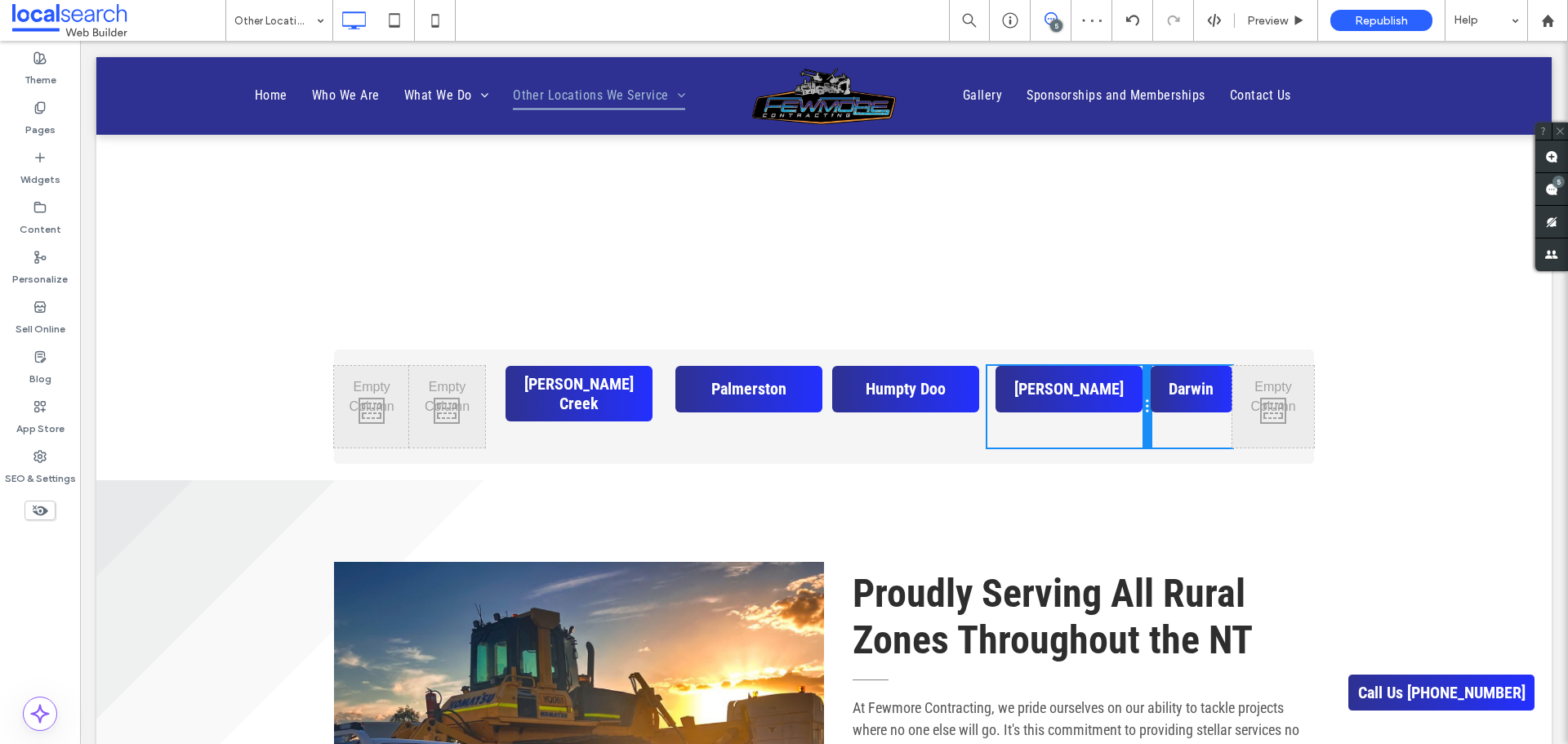
drag, startPoint x: 1103, startPoint y: 420, endPoint x: 1130, endPoint y: 420, distance: 27.0
click at [1130, 420] on div "[PERSON_NAME] Click To Paste Click To Paste" at bounding box center [1069, 407] width 163 height 82
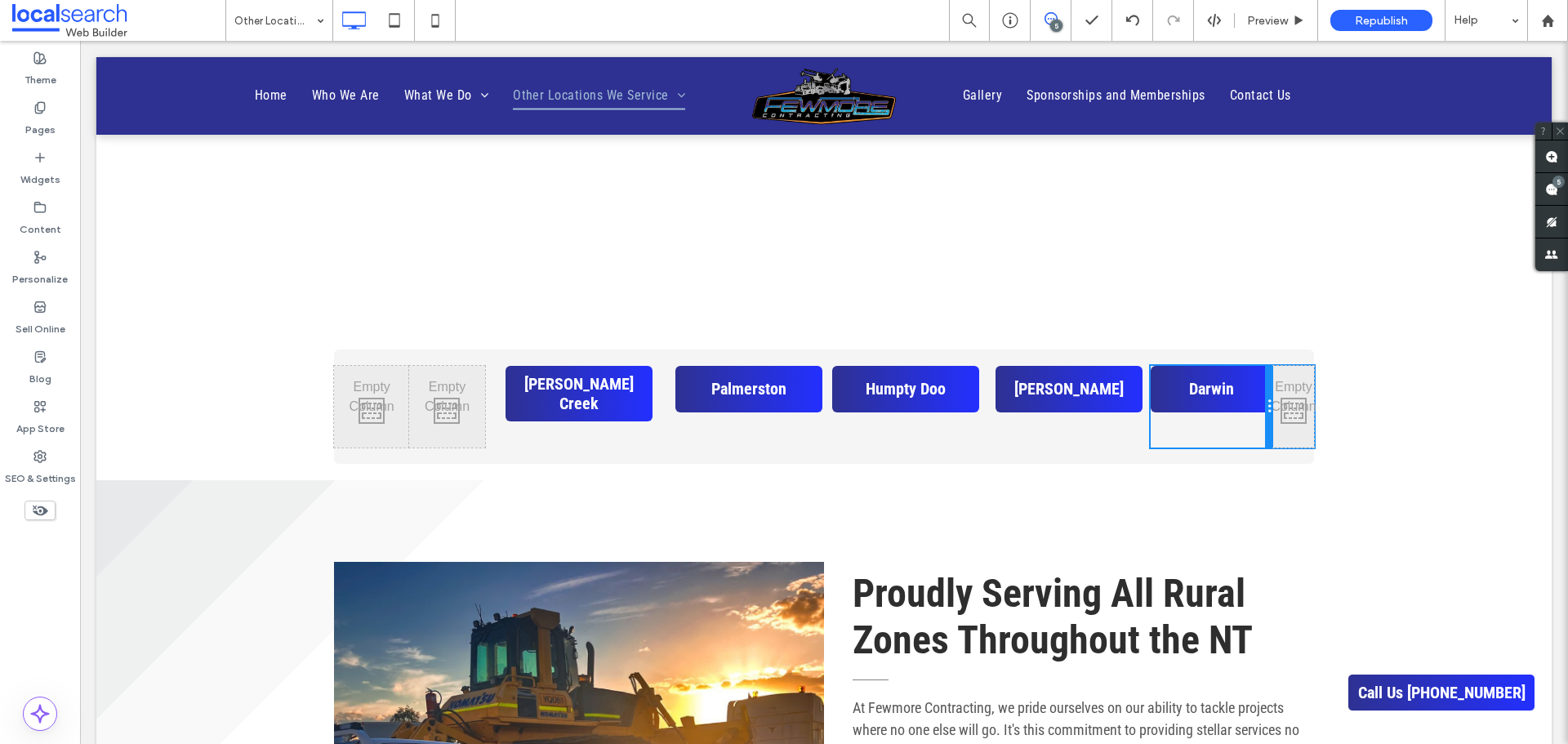
drag, startPoint x: 1224, startPoint y: 420, endPoint x: 1318, endPoint y: 417, distance: 94.0
click at [1318, 417] on div "Click To Paste Click To Paste Click To Paste Click To Paste [PERSON_NAME] [DEMO…" at bounding box center [824, 374] width 1455 height 213
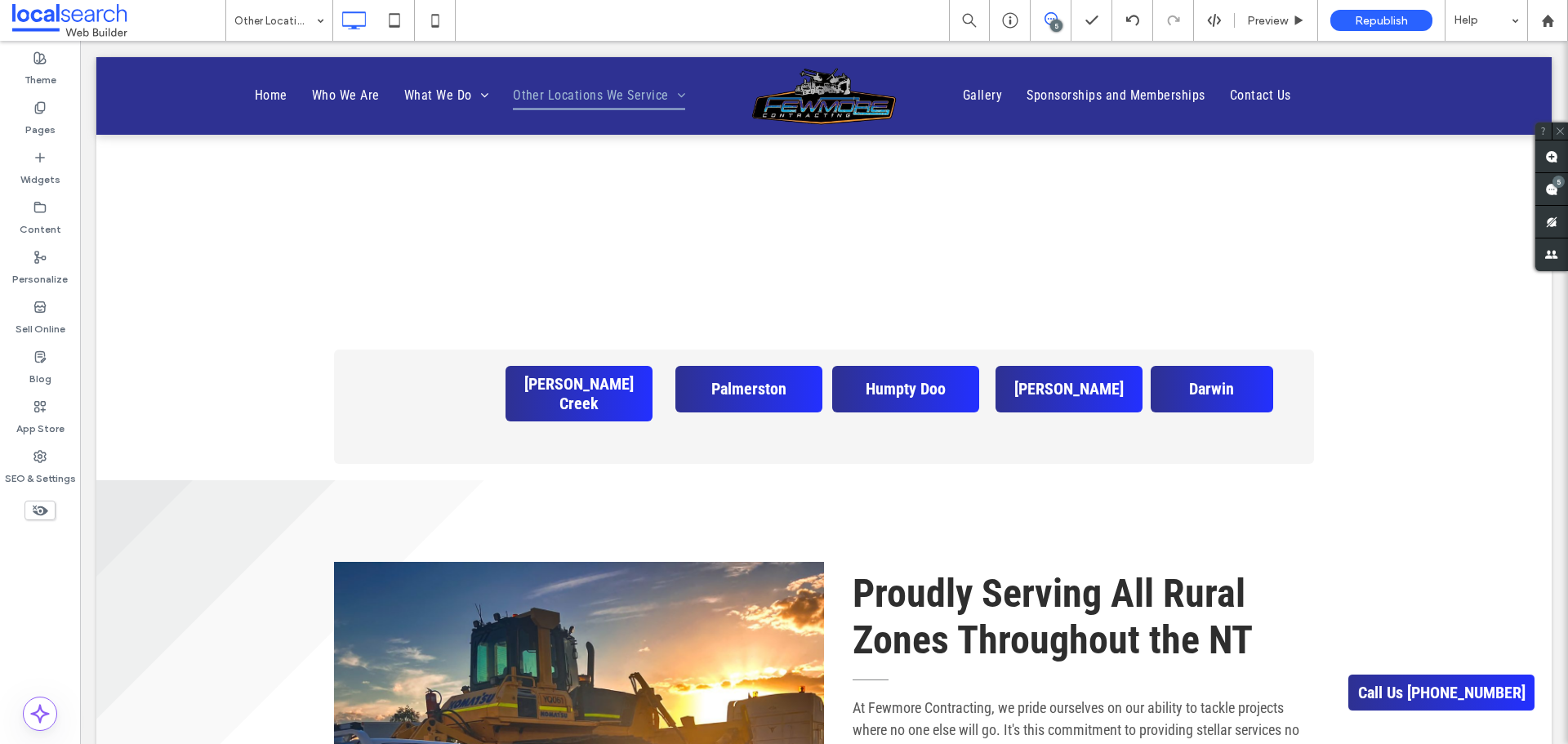
click at [0, 0] on div at bounding box center [0, 0] width 0 height 0
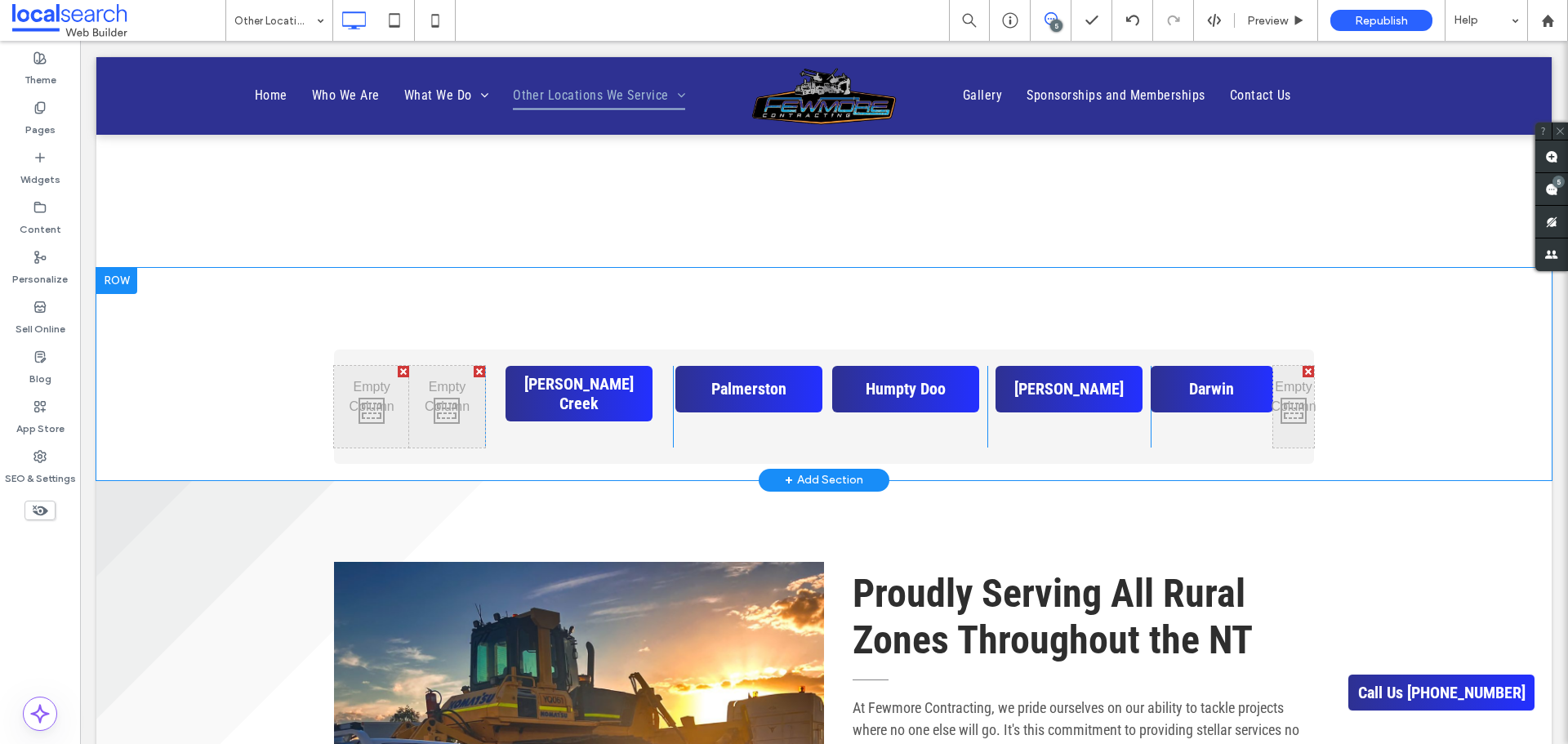
click at [116, 278] on div at bounding box center [117, 281] width 41 height 26
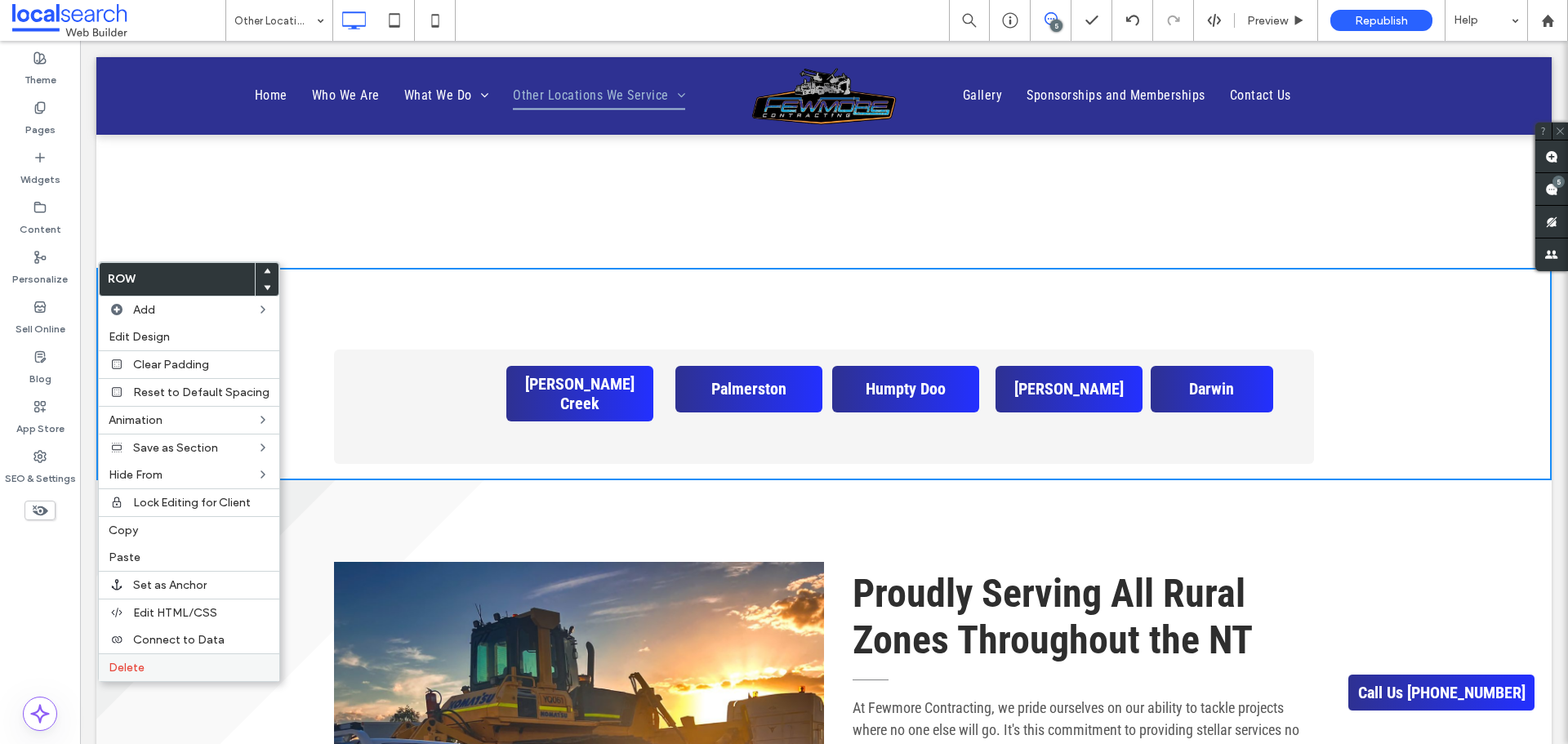
click at [144, 659] on div "Delete" at bounding box center [189, 667] width 180 height 28
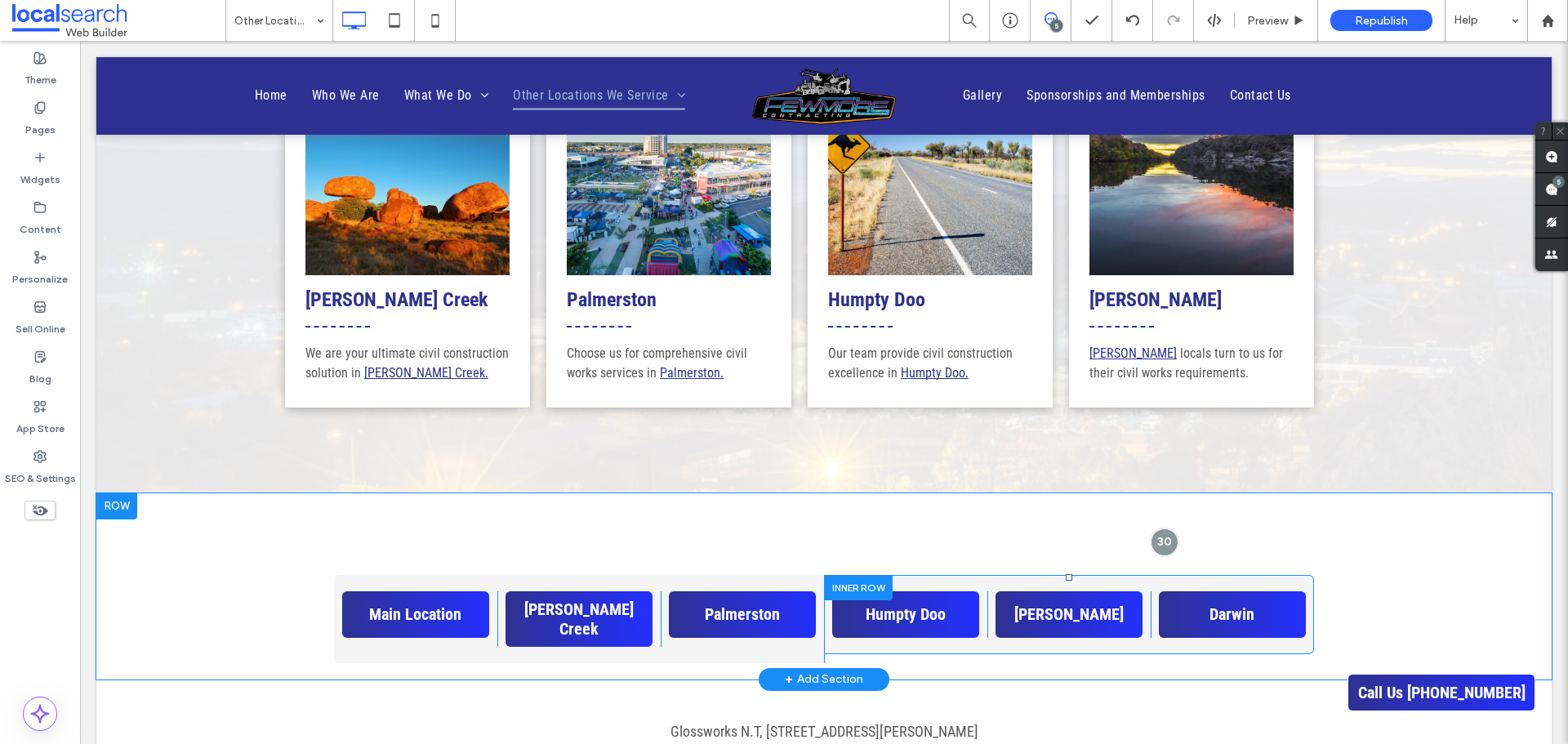
scroll to position [712, 0]
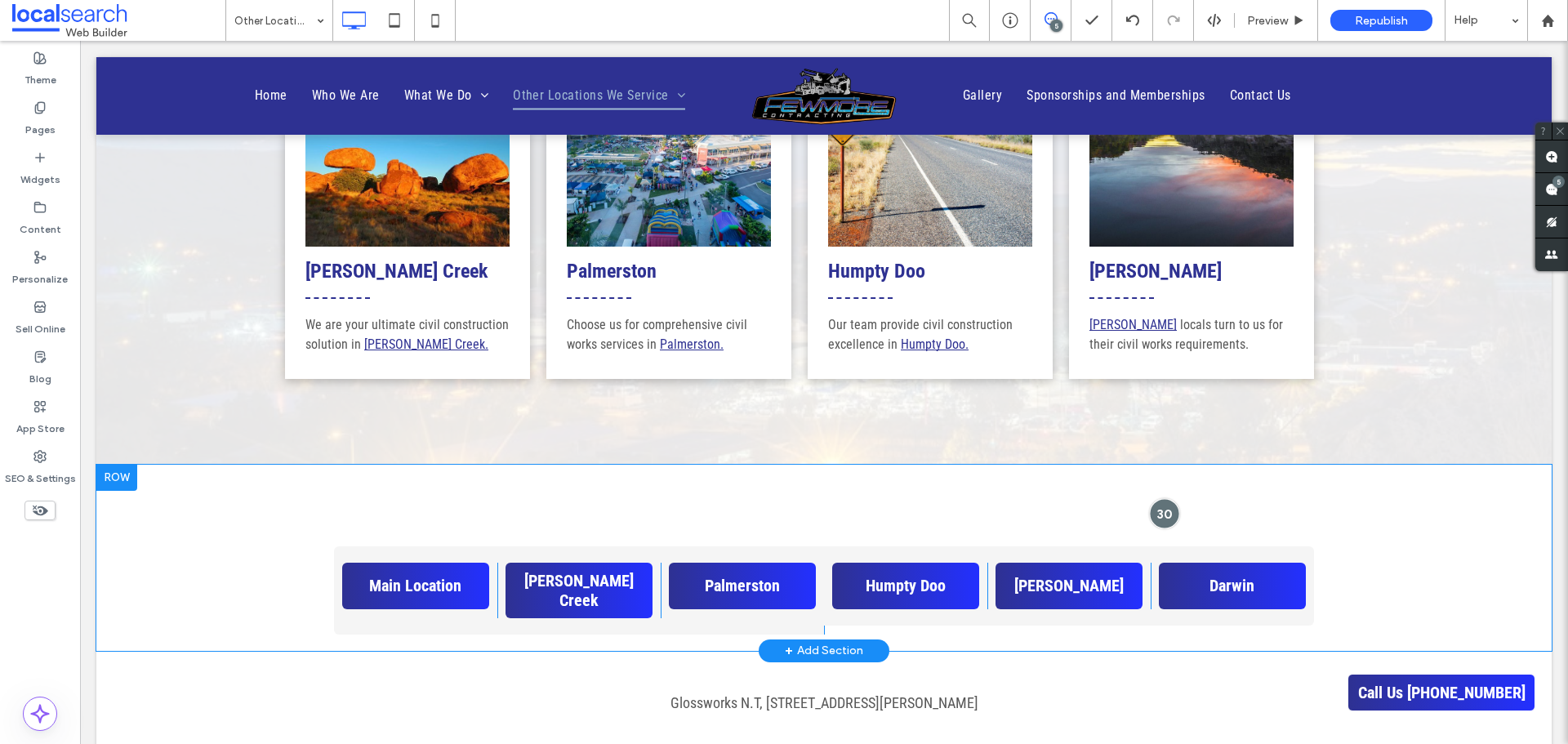
click at [1155, 509] on div at bounding box center [1164, 513] width 30 height 30
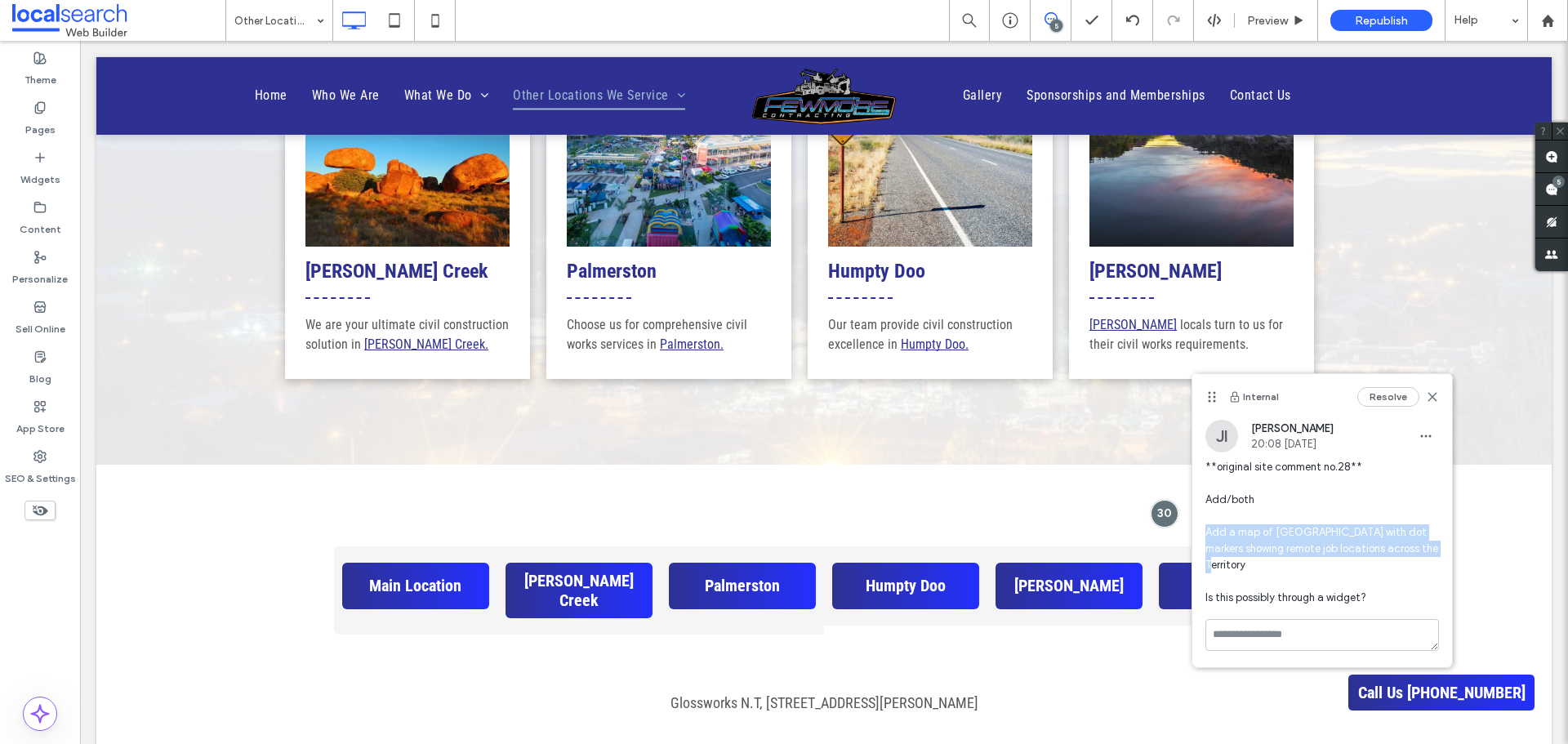
drag, startPoint x: 1204, startPoint y: 530, endPoint x: 1401, endPoint y: 552, distance: 198.2
click at [1401, 552] on div "[PERSON_NAME] 20:08 [DATE] **original site comment no.28** Add/both Add a map o…" at bounding box center [1323, 518] width 260 height 199
click at [1399, 507] on span "**original site comment no.28** Add/both Add a map of [GEOGRAPHIC_DATA] with do…" at bounding box center [1322, 532] width 233 height 147
drag, startPoint x: 1208, startPoint y: 532, endPoint x: 1403, endPoint y: 553, distance: 196.1
click at [1403, 553] on span "**original site comment no.28** Add/both Add a map of [GEOGRAPHIC_DATA] with do…" at bounding box center [1322, 532] width 233 height 147
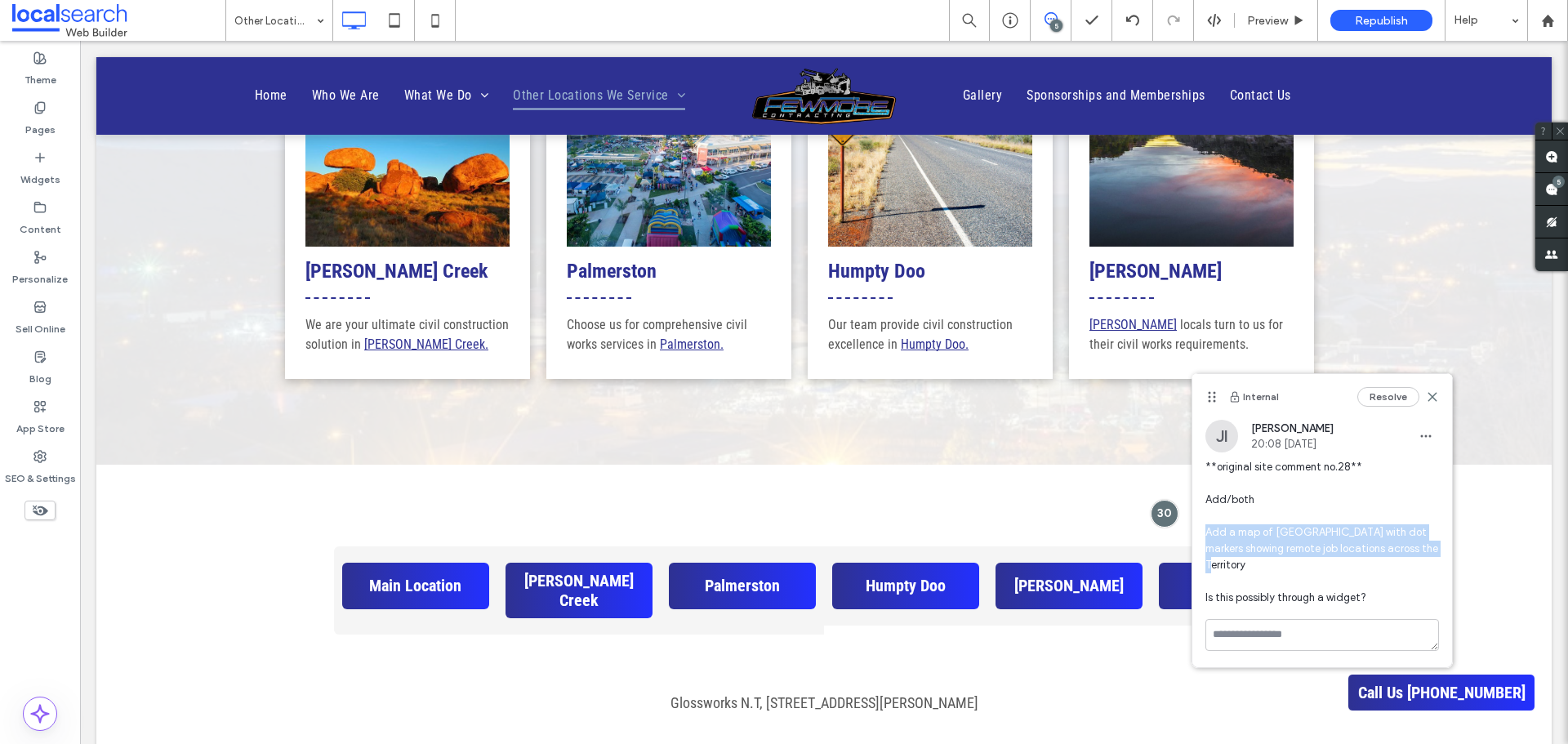
copy span "Add a map of Australia with dot markers showing remote job locations across the…"
click at [1378, 495] on span "**original site comment no.28** Add/both Add a map of [GEOGRAPHIC_DATA] with do…" at bounding box center [1322, 532] width 233 height 147
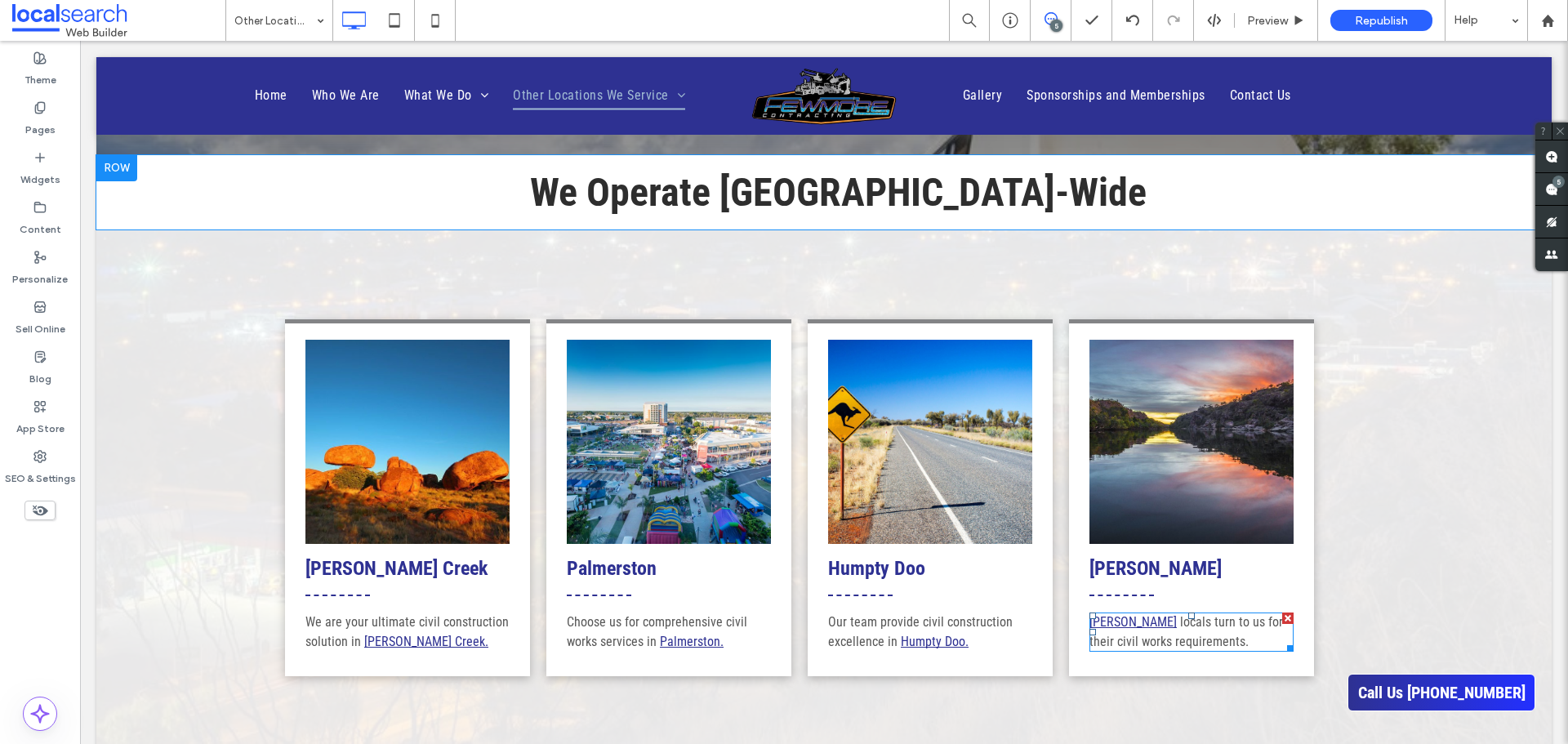
scroll to position [408, 0]
